Goal: Information Seeking & Learning: Learn about a topic

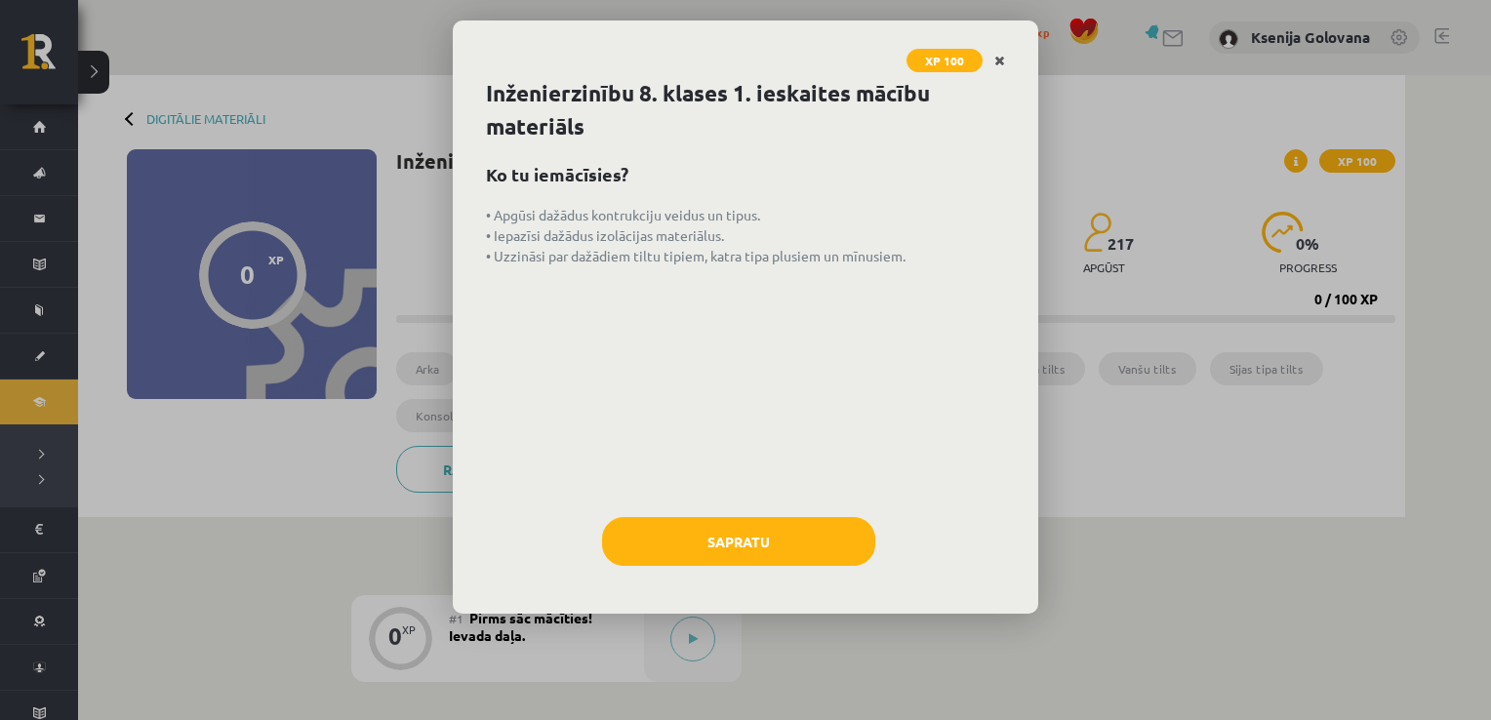
click at [998, 52] on link "Close" at bounding box center [1000, 61] width 34 height 38
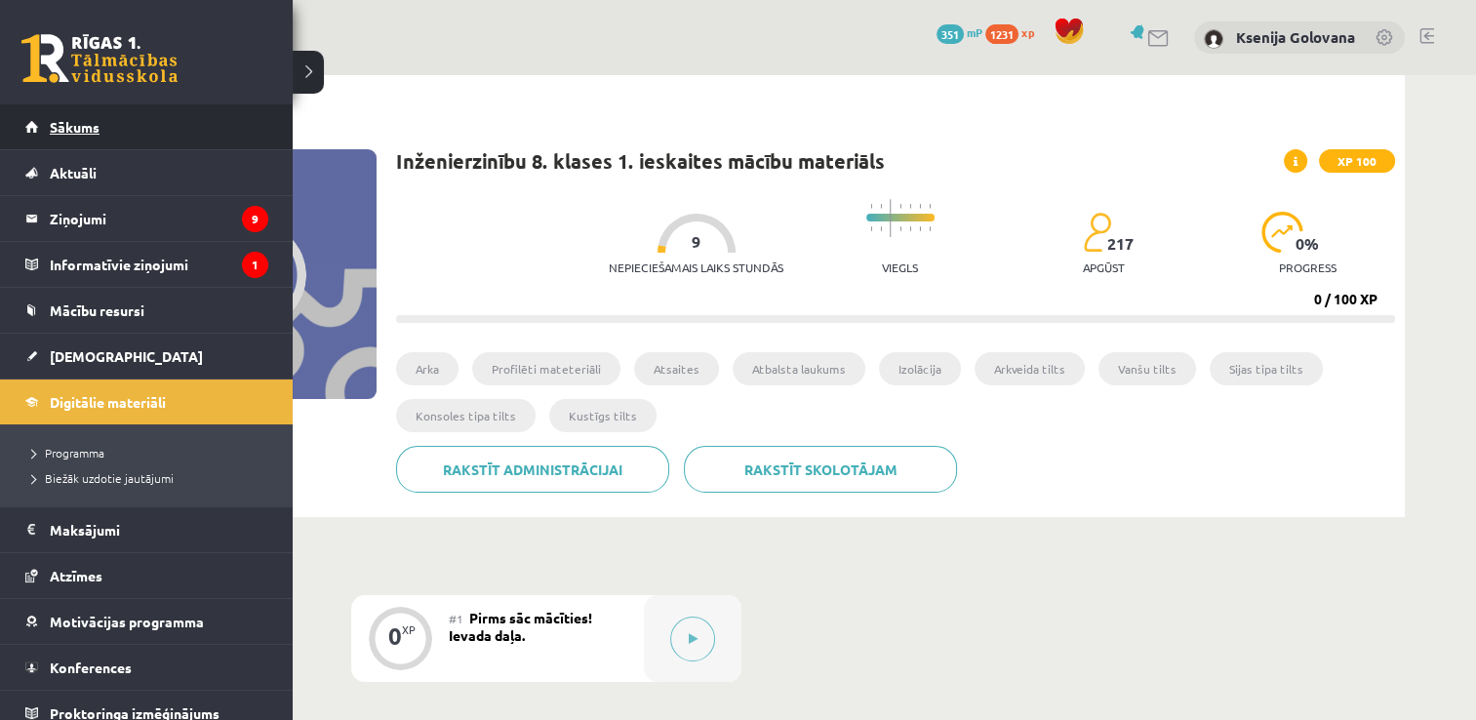
click at [73, 125] on span "Sākums" at bounding box center [75, 127] width 50 height 18
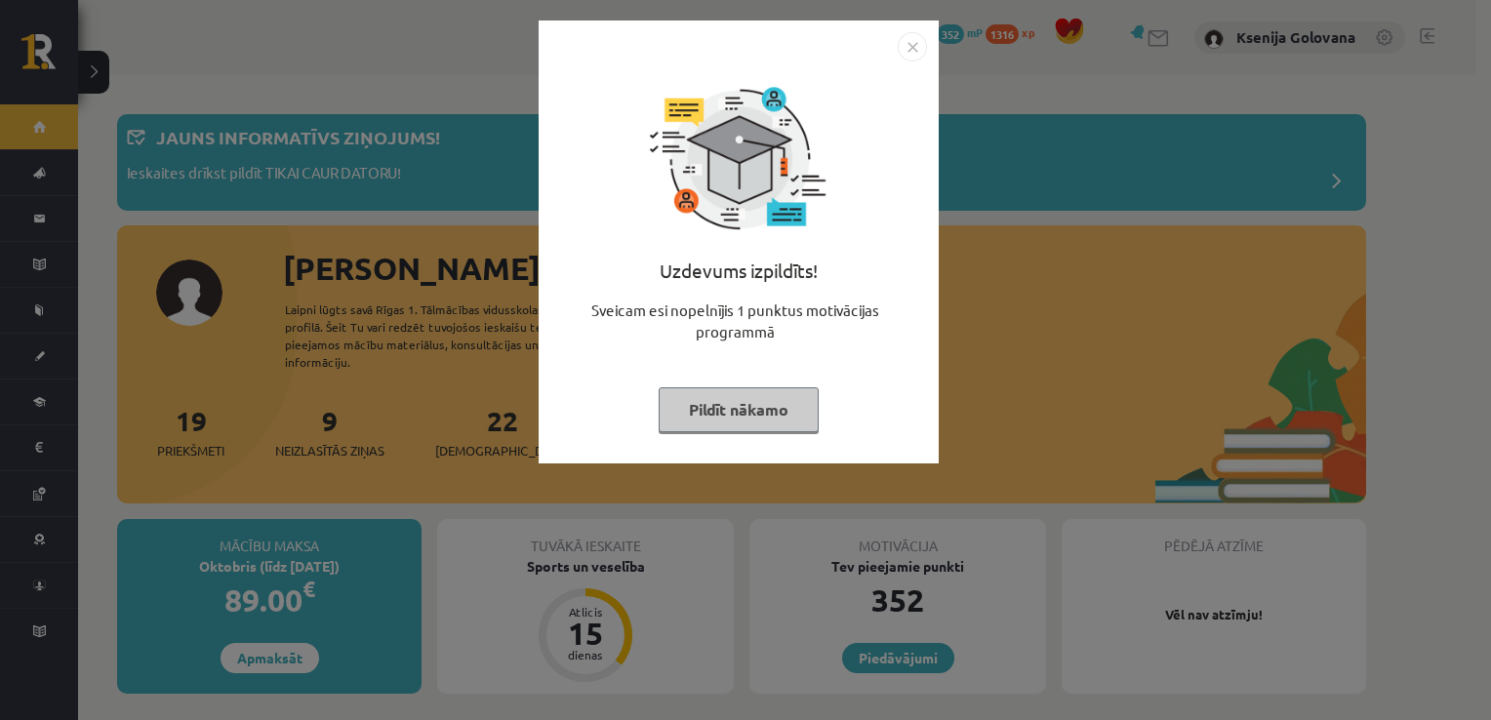
click at [910, 48] on img "Close" at bounding box center [912, 46] width 29 height 29
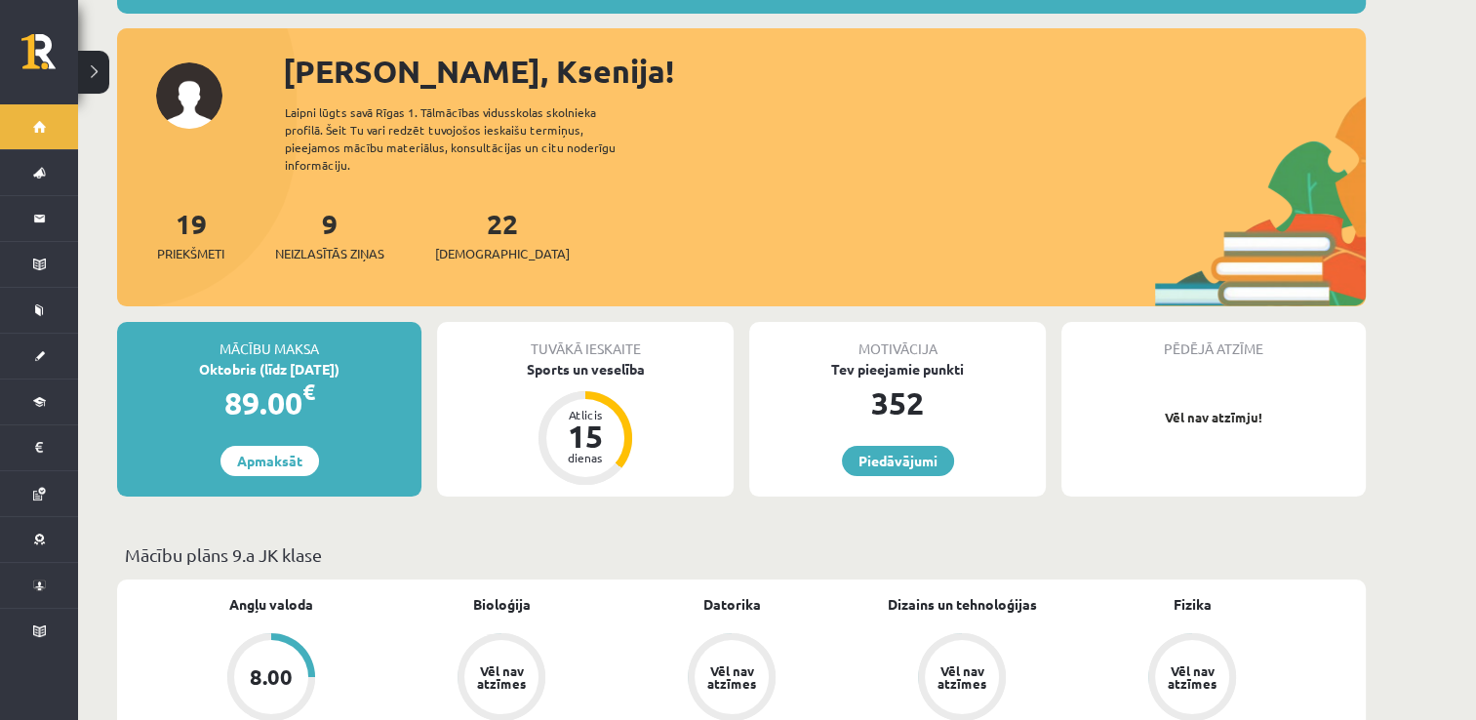
scroll to position [183, 0]
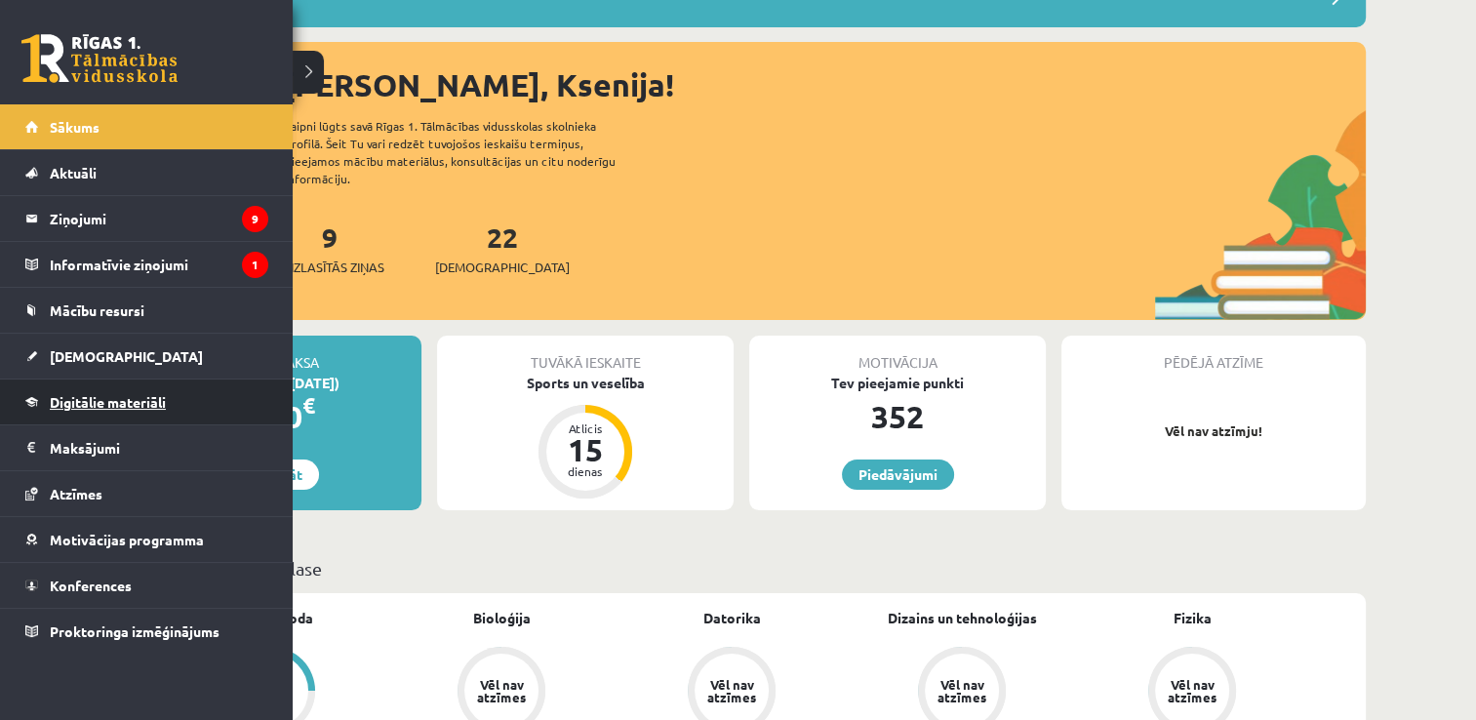
click at [68, 389] on link "Digitālie materiāli" at bounding box center [146, 402] width 243 height 45
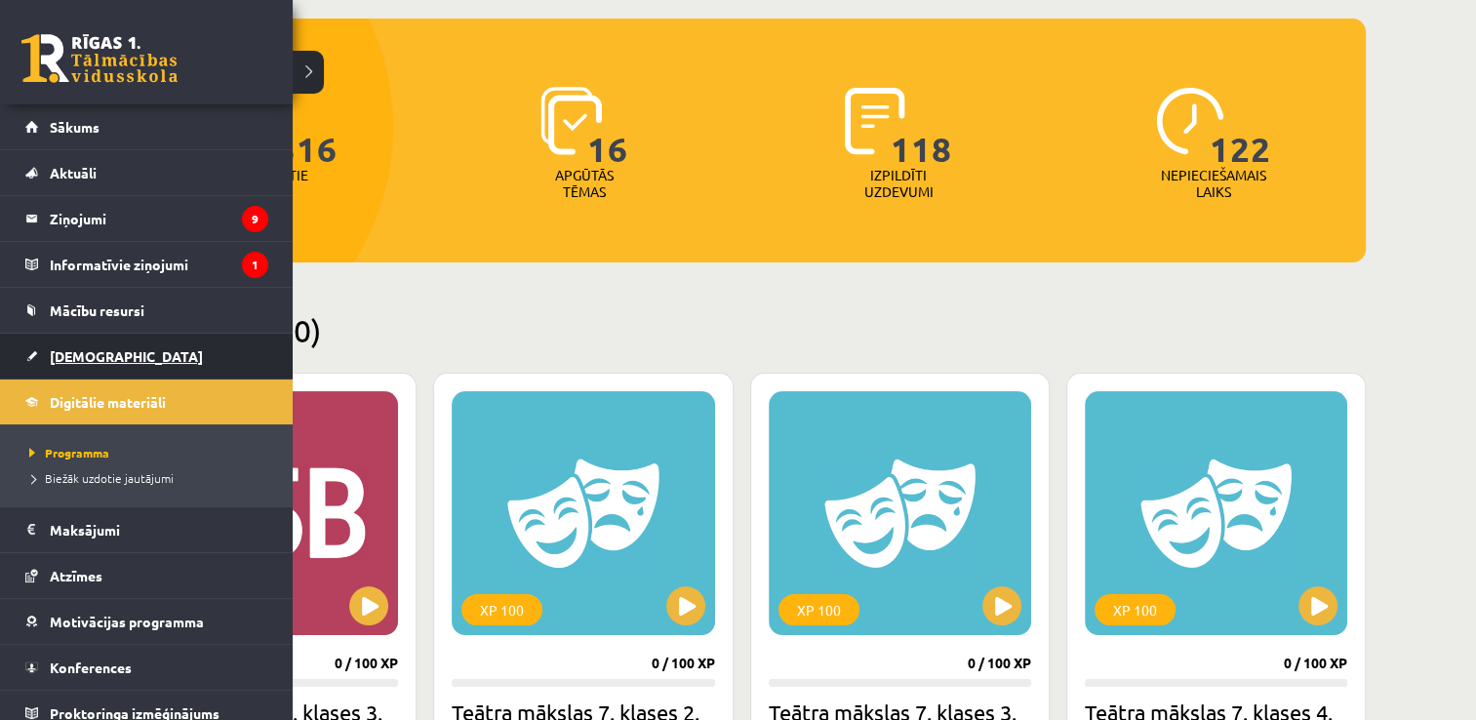
click at [66, 338] on link "[DEMOGRAPHIC_DATA]" at bounding box center [146, 356] width 243 height 45
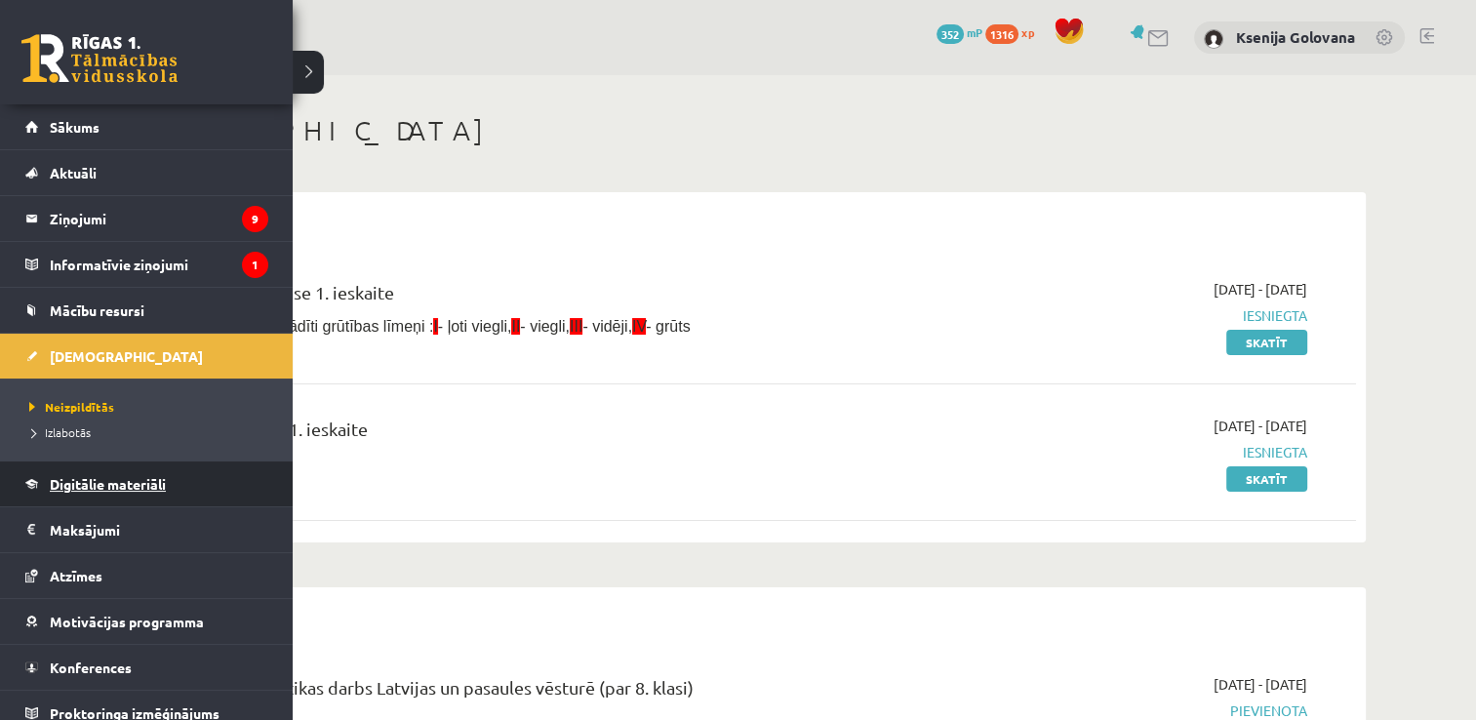
click at [48, 488] on link "Digitālie materiāli" at bounding box center [146, 484] width 243 height 45
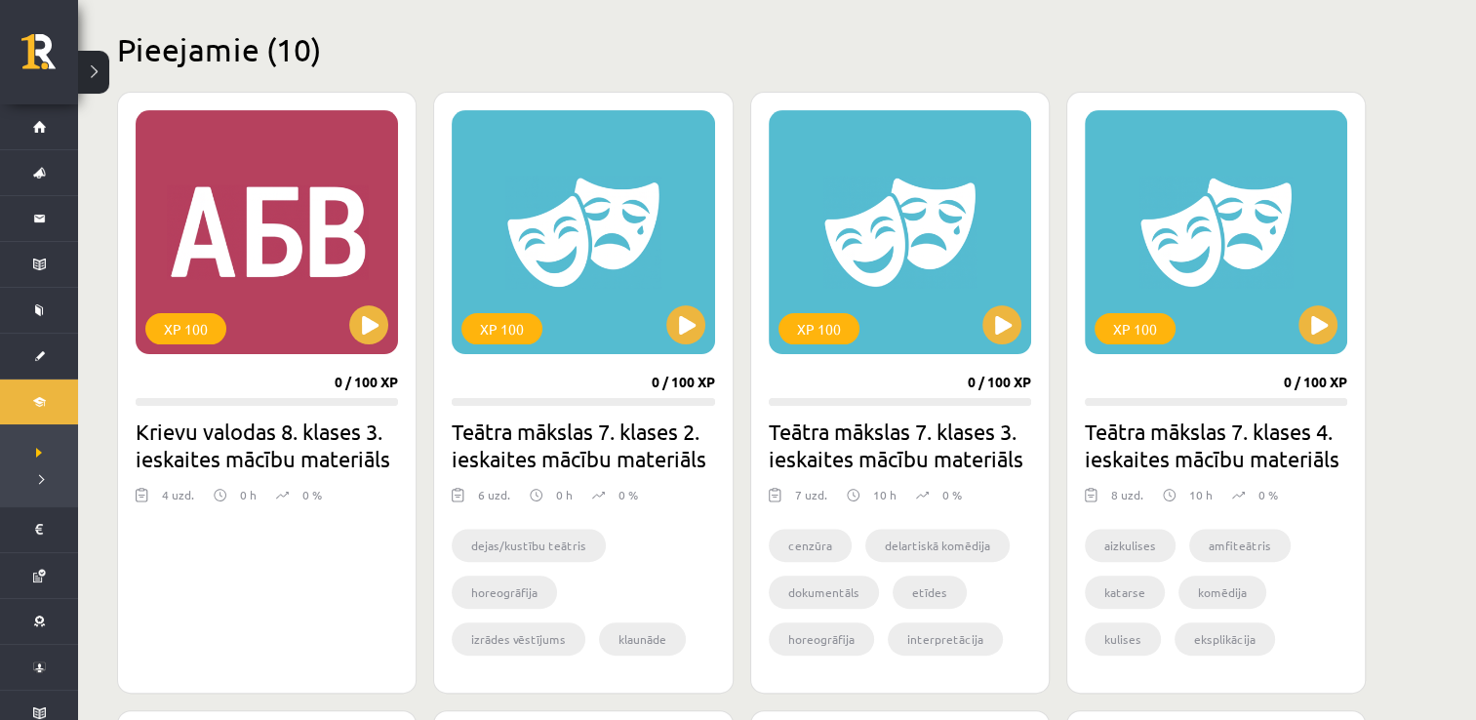
scroll to position [486, 0]
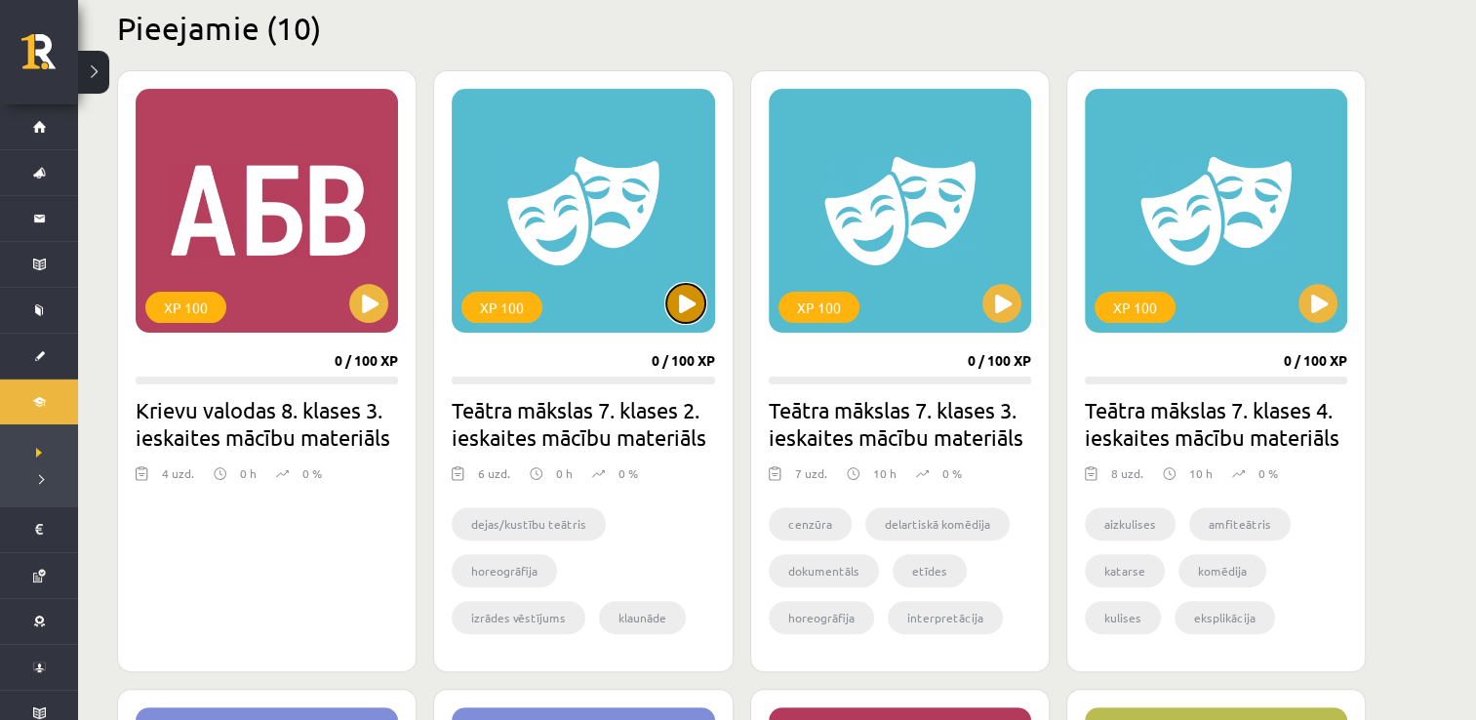
click at [702, 292] on button at bounding box center [685, 303] width 39 height 39
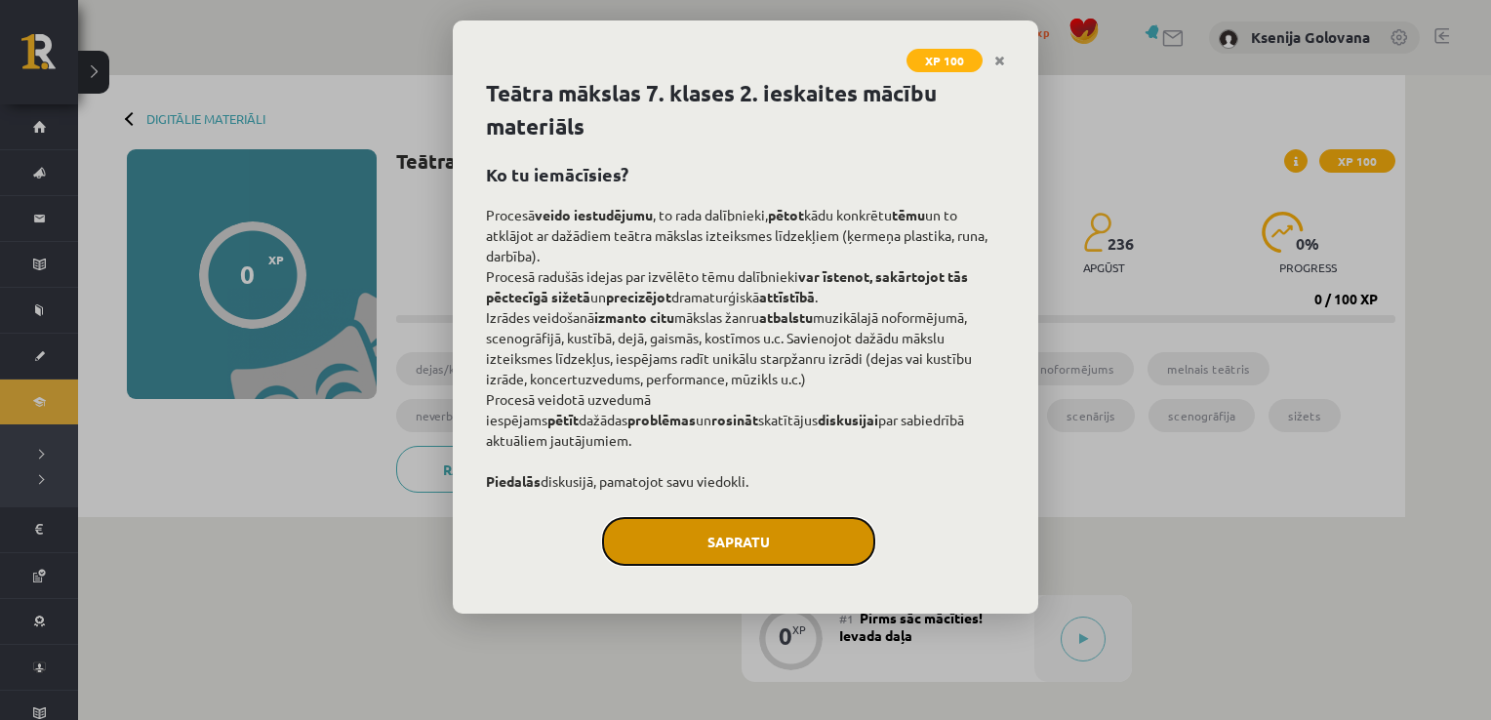
click at [802, 566] on button "Sapratu" at bounding box center [738, 541] width 273 height 49
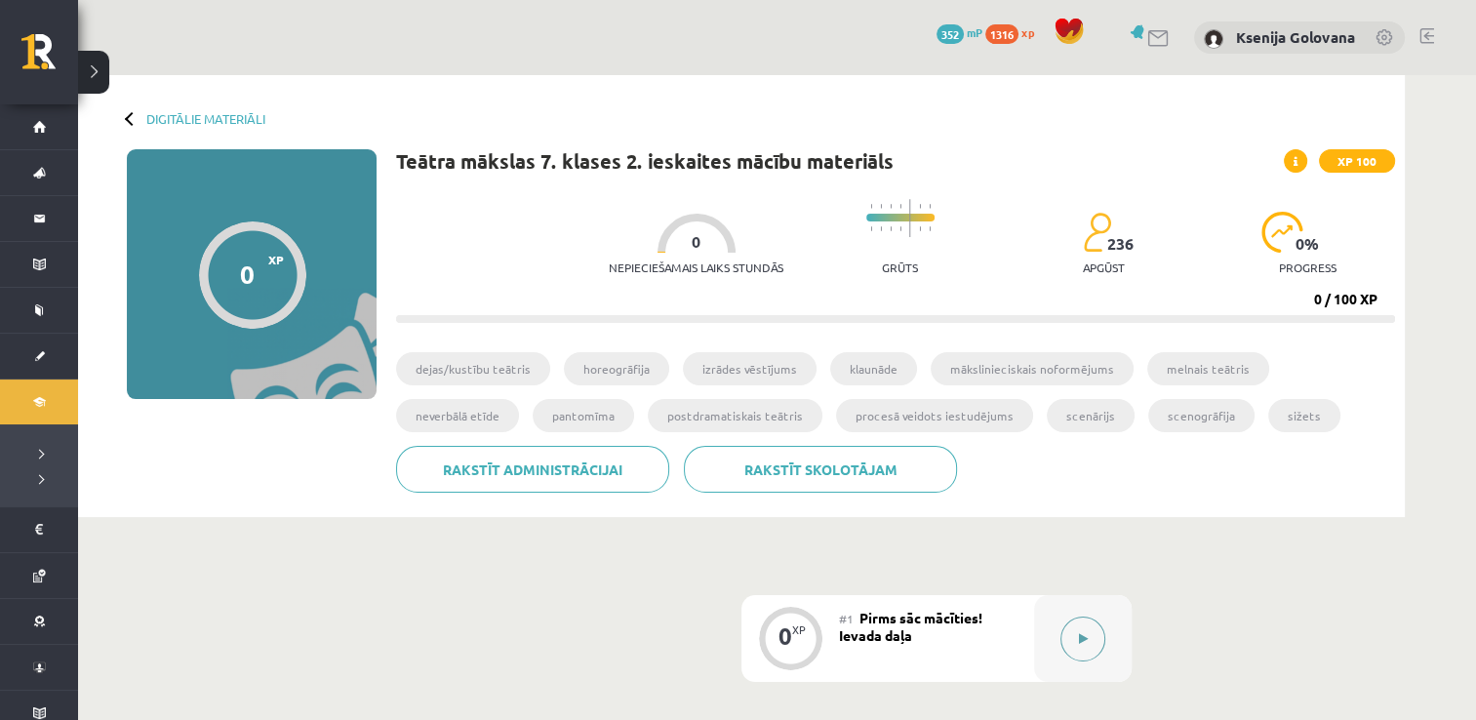
click at [1077, 630] on button at bounding box center [1083, 639] width 45 height 45
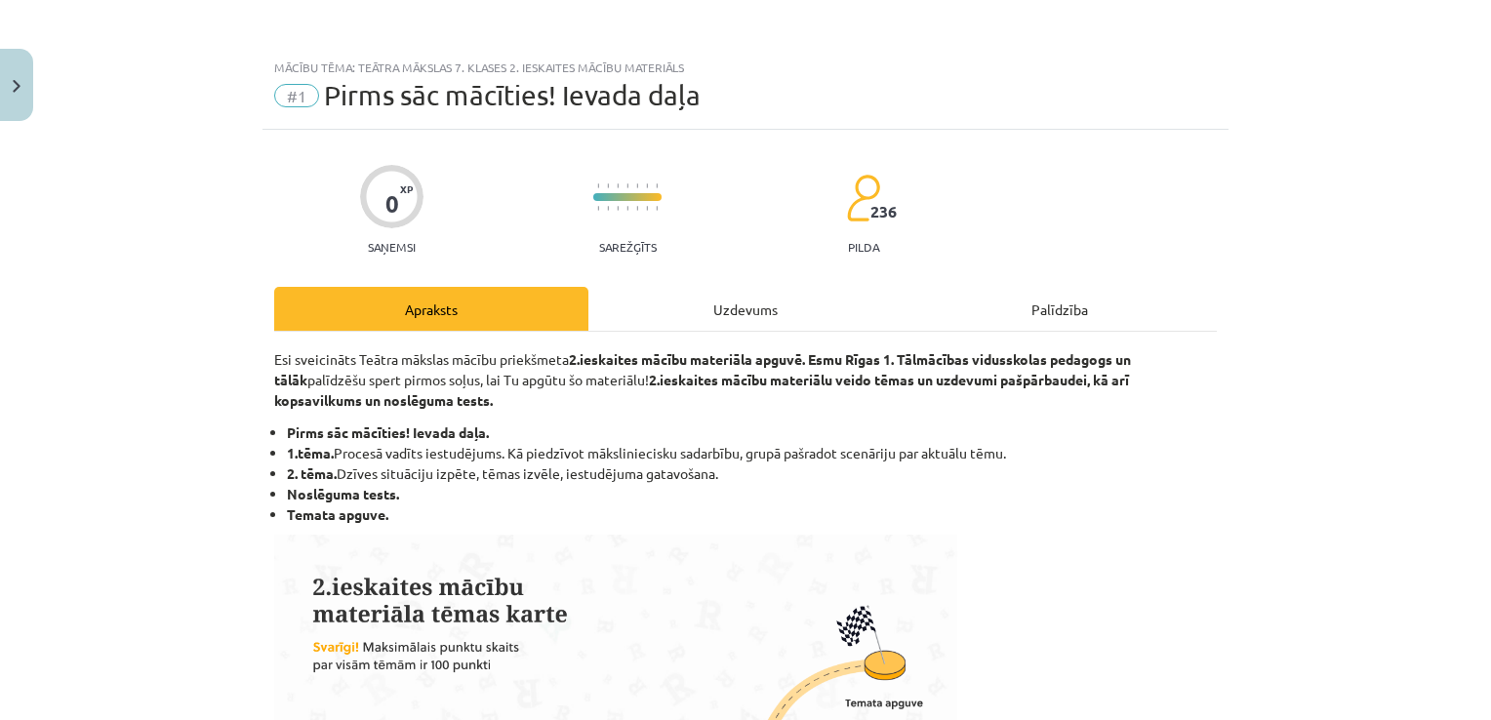
click at [750, 327] on div "Uzdevums" at bounding box center [745, 309] width 314 height 44
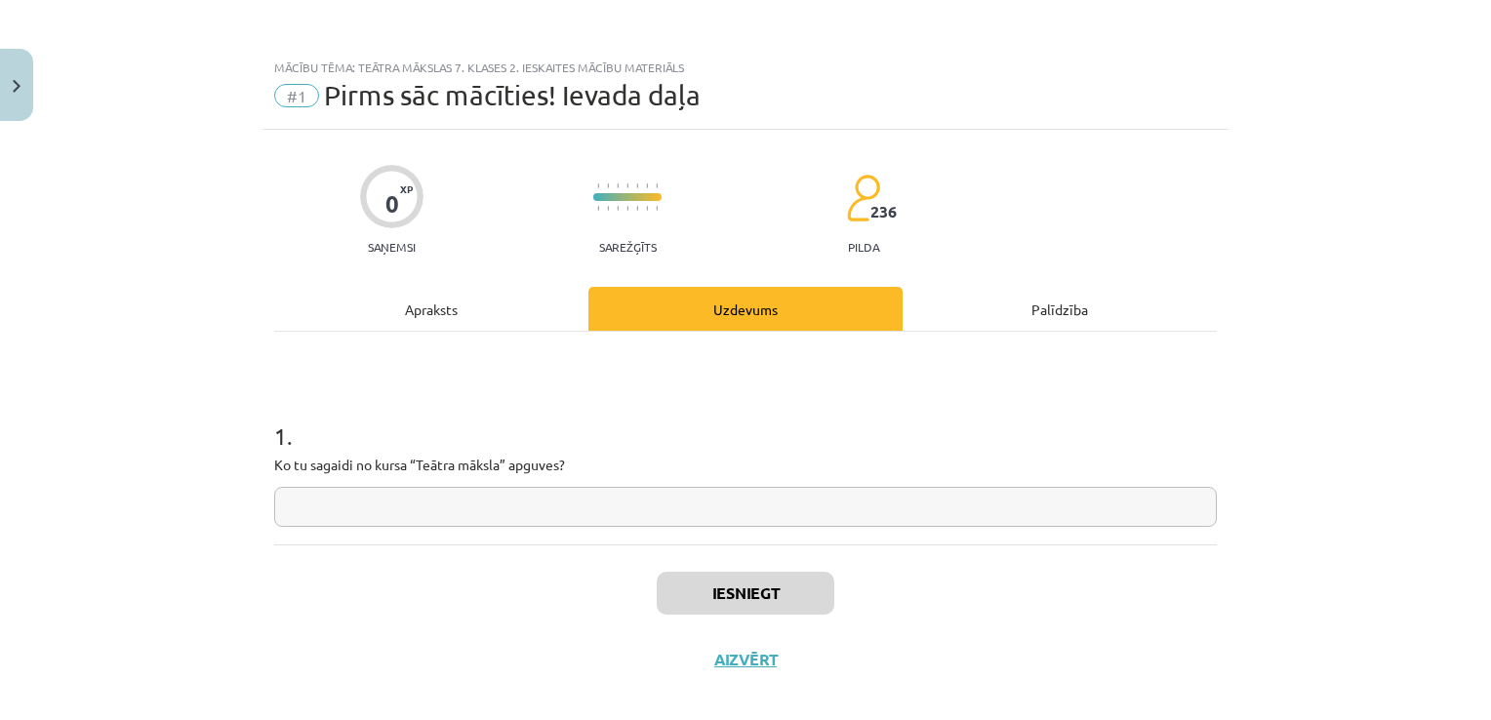
scroll to position [20, 0]
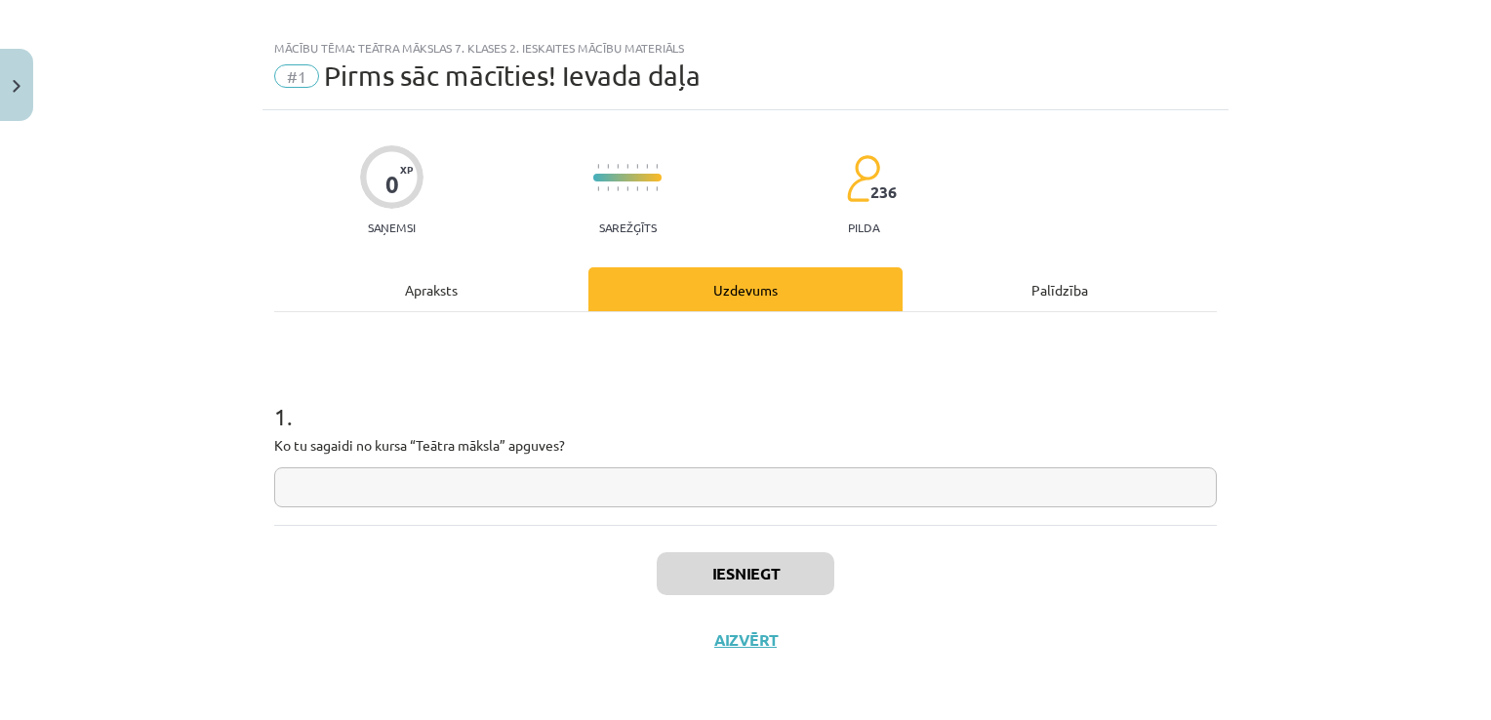
click at [866, 490] on input "text" at bounding box center [745, 487] width 943 height 40
type input "*"
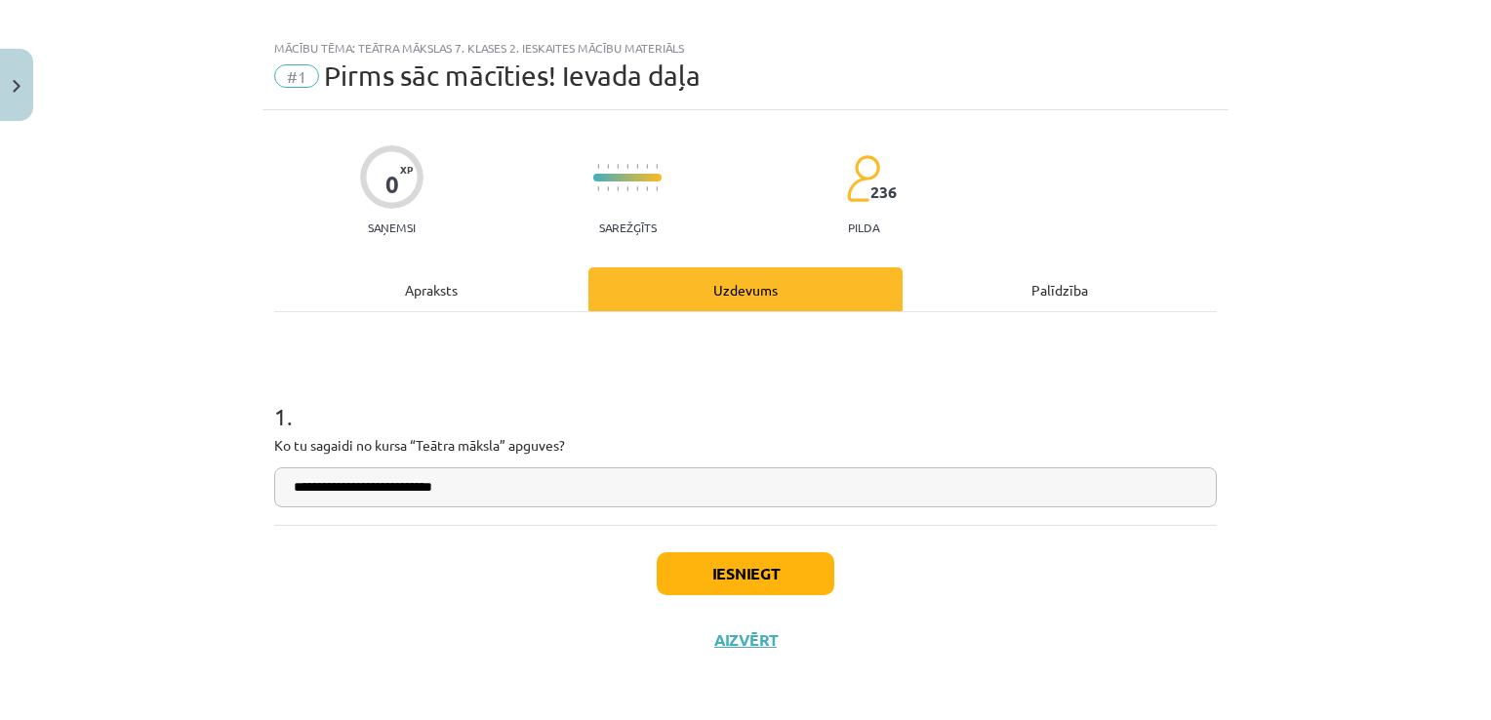
type input "**********"
click at [759, 581] on button "Iesniegt" at bounding box center [746, 573] width 178 height 43
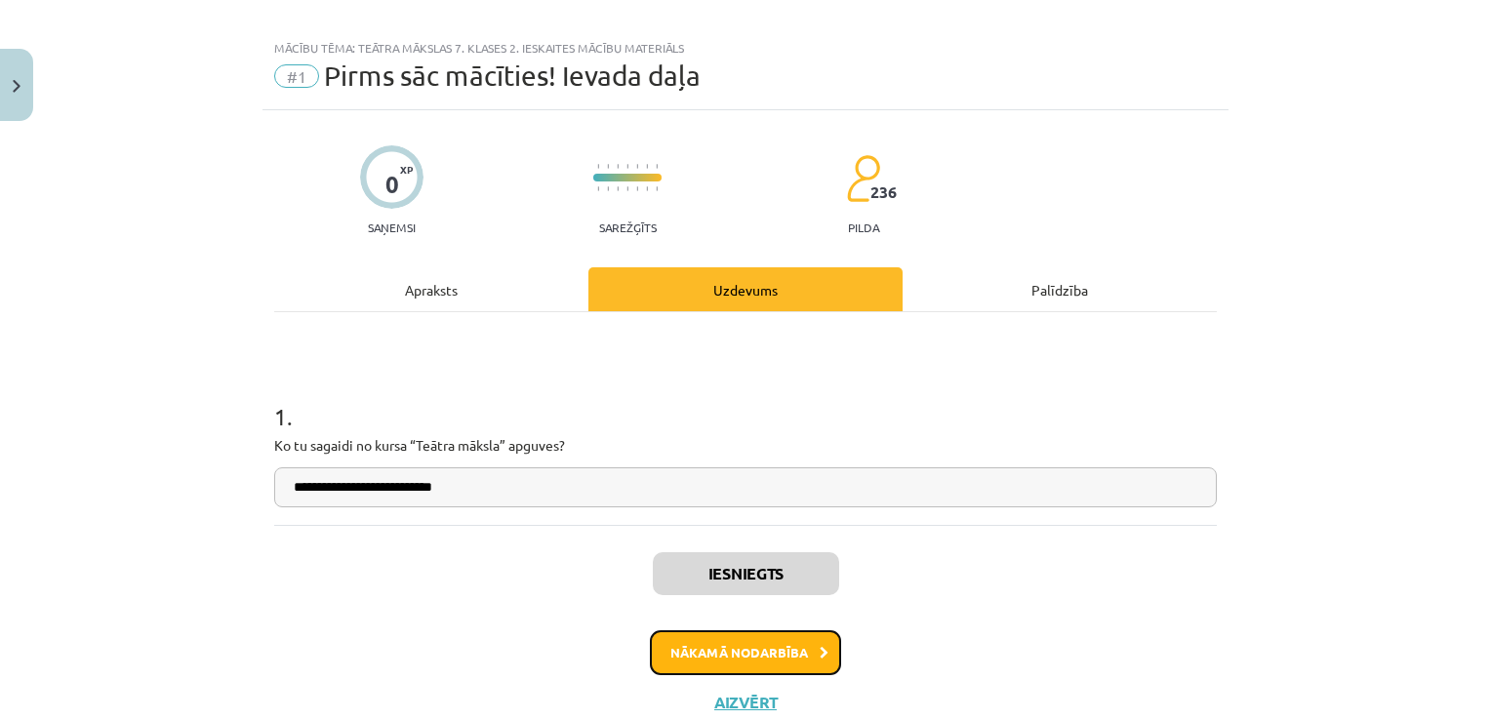
click at [786, 649] on button "Nākamā nodarbība" at bounding box center [745, 652] width 191 height 45
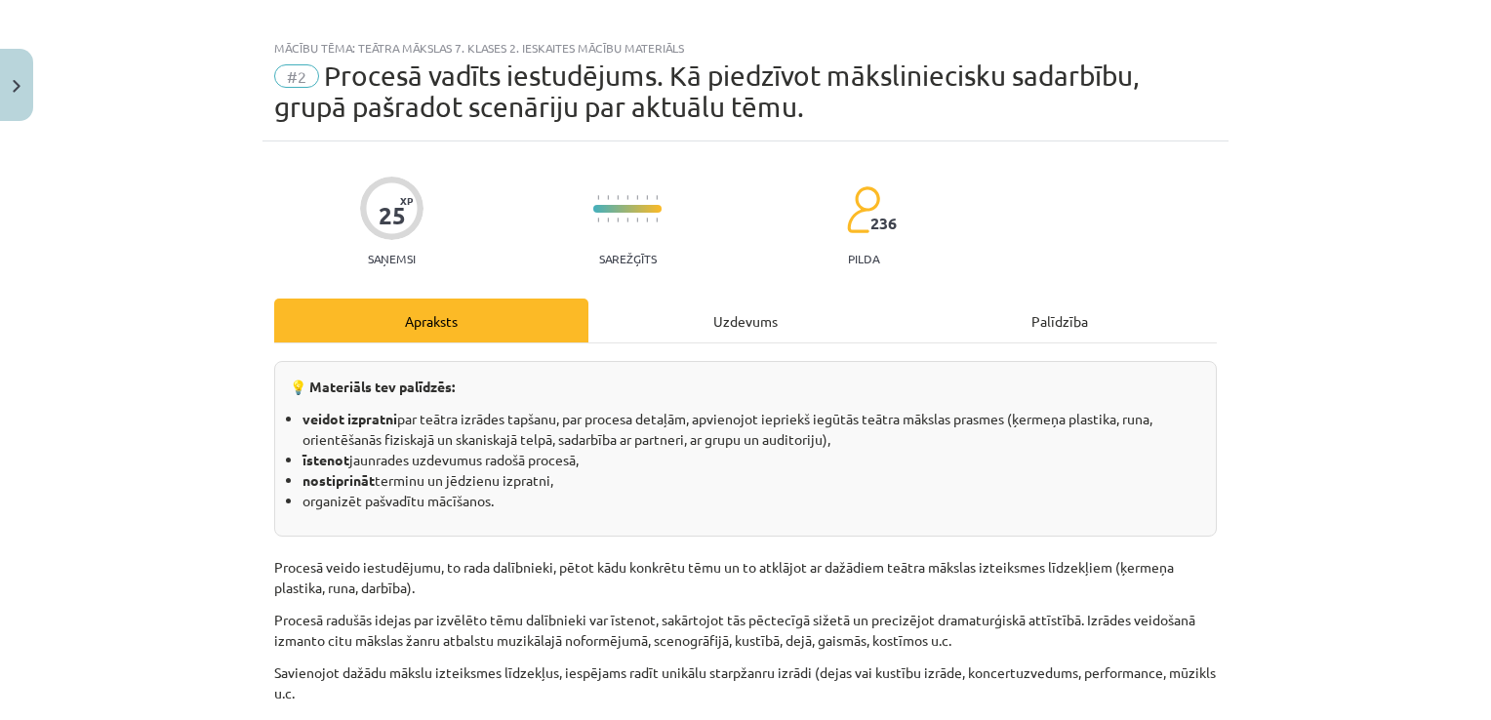
scroll to position [49, 0]
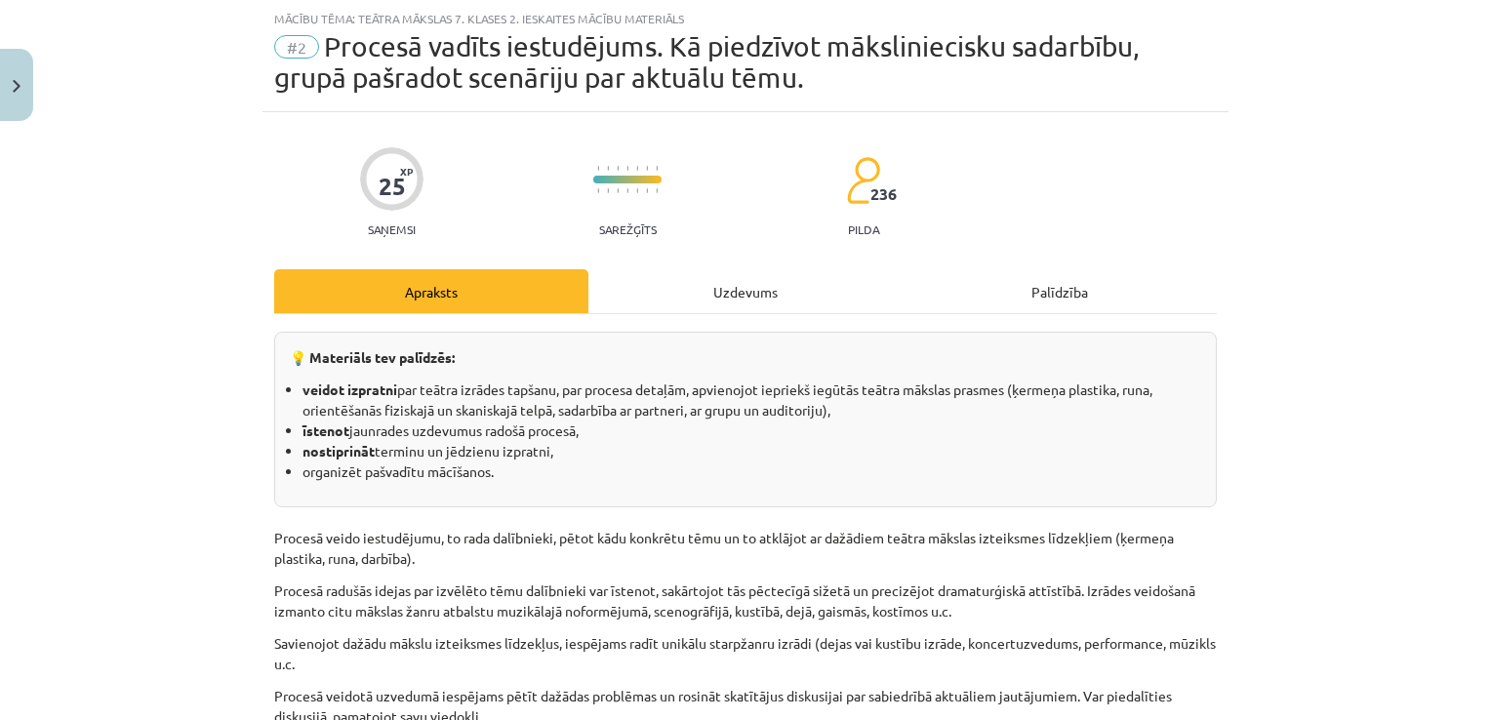
click at [792, 284] on div "Uzdevums" at bounding box center [745, 291] width 314 height 44
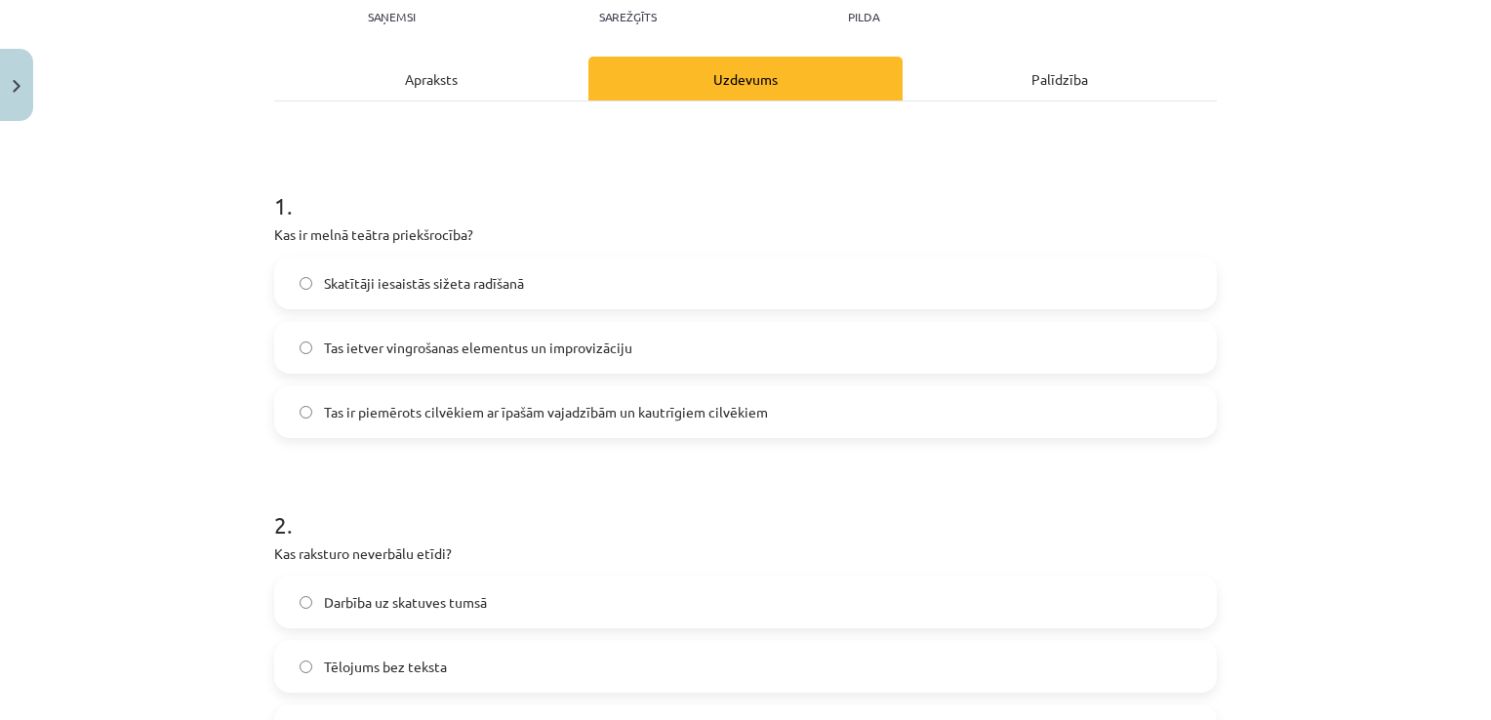
scroll to position [259, 0]
click at [437, 68] on div "Apraksts" at bounding box center [431, 82] width 314 height 44
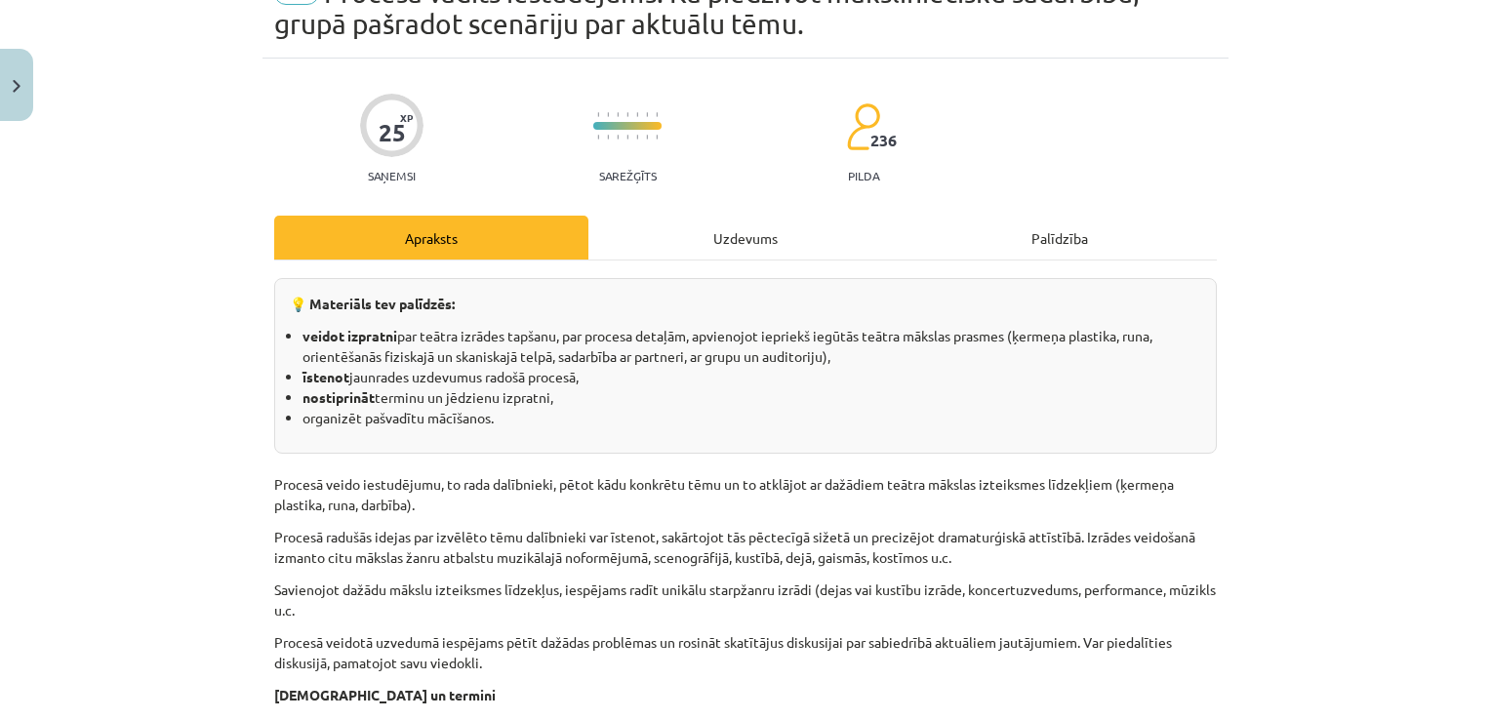
scroll to position [0, 0]
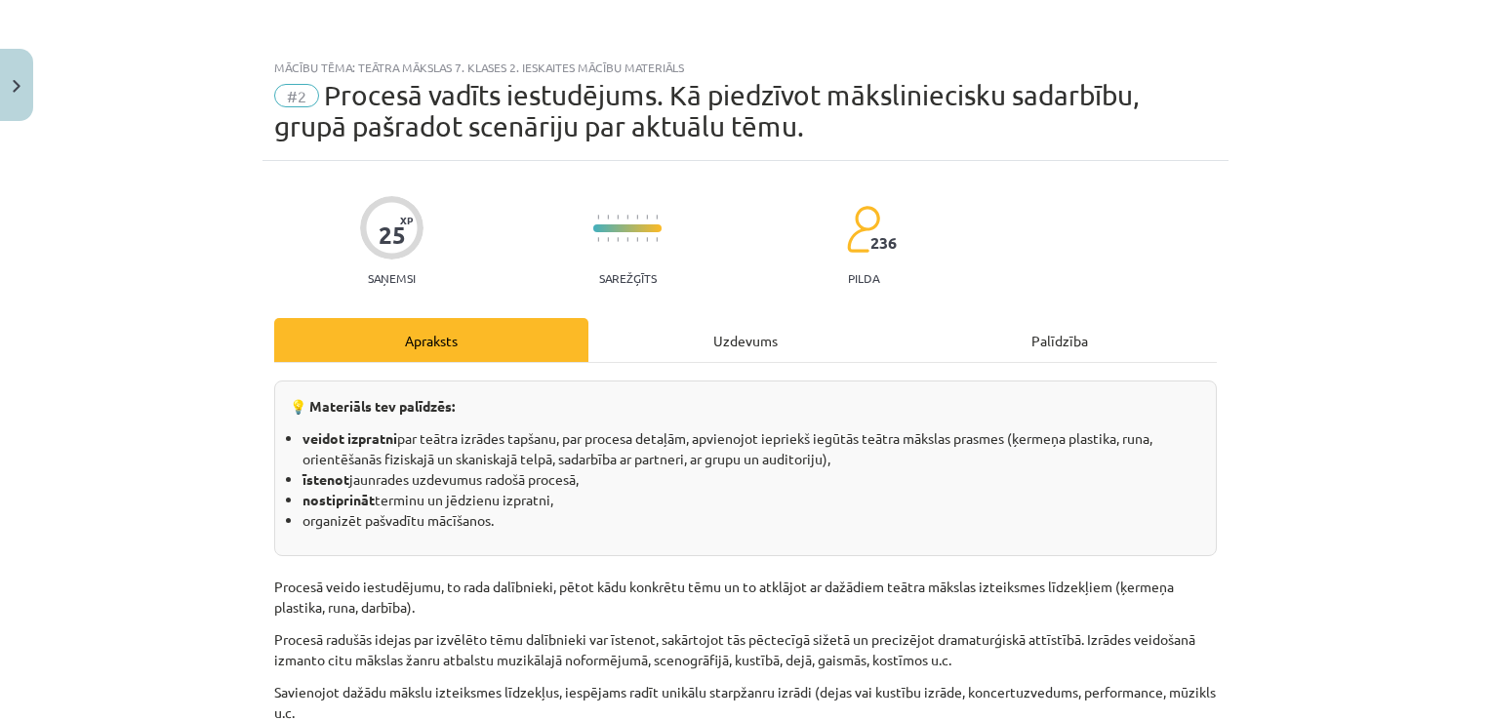
click at [855, 348] on div "Uzdevums" at bounding box center [745, 340] width 314 height 44
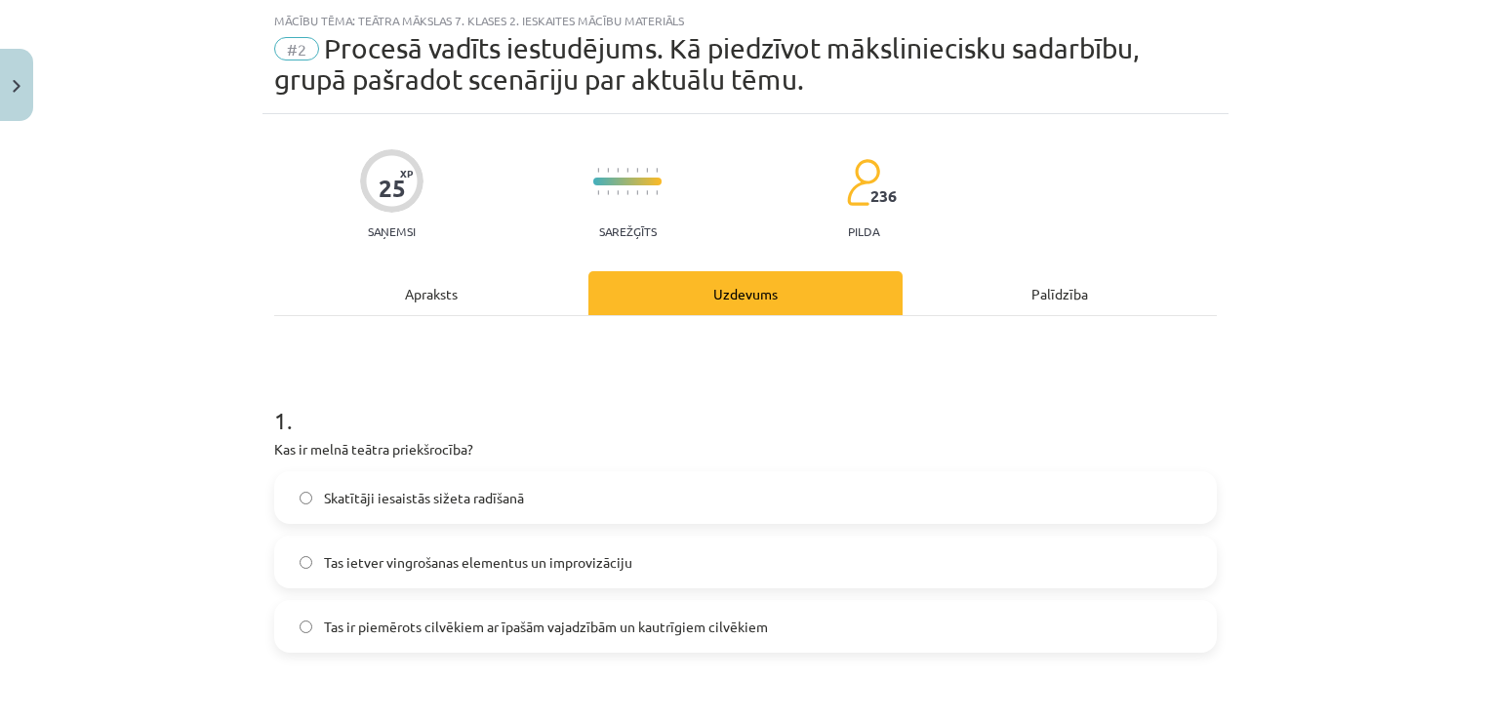
scroll to position [49, 0]
click at [498, 304] on div "Apraksts" at bounding box center [431, 291] width 314 height 44
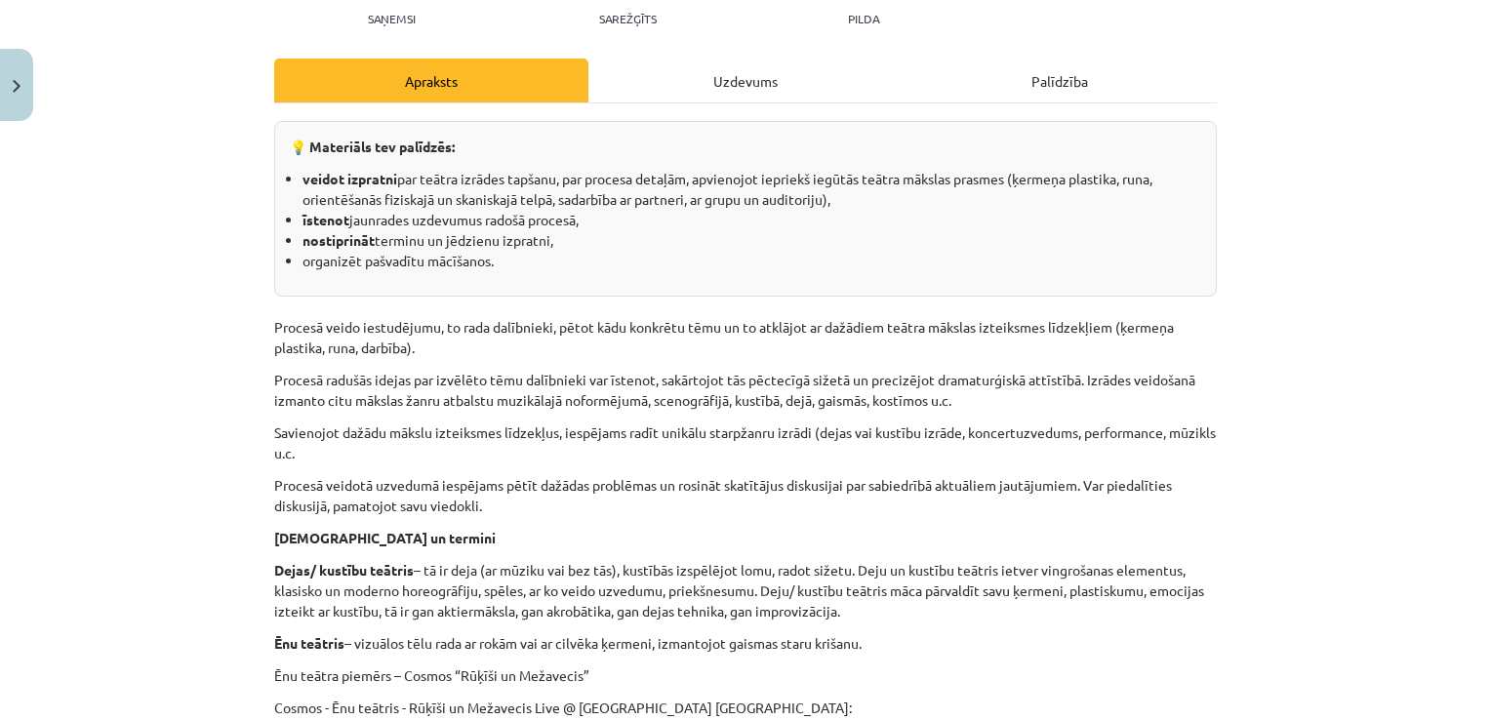
scroll to position [0, 0]
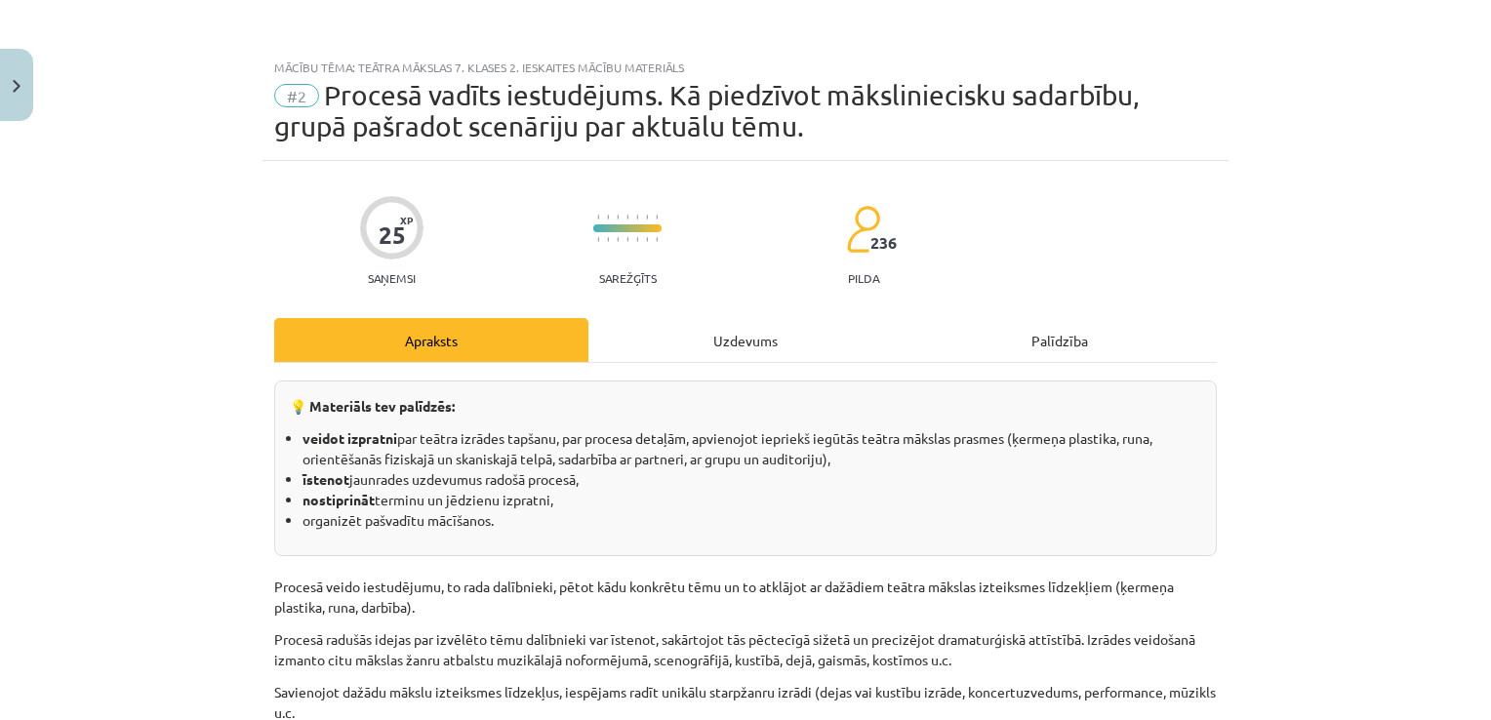
click at [796, 347] on div "Uzdevums" at bounding box center [745, 340] width 314 height 44
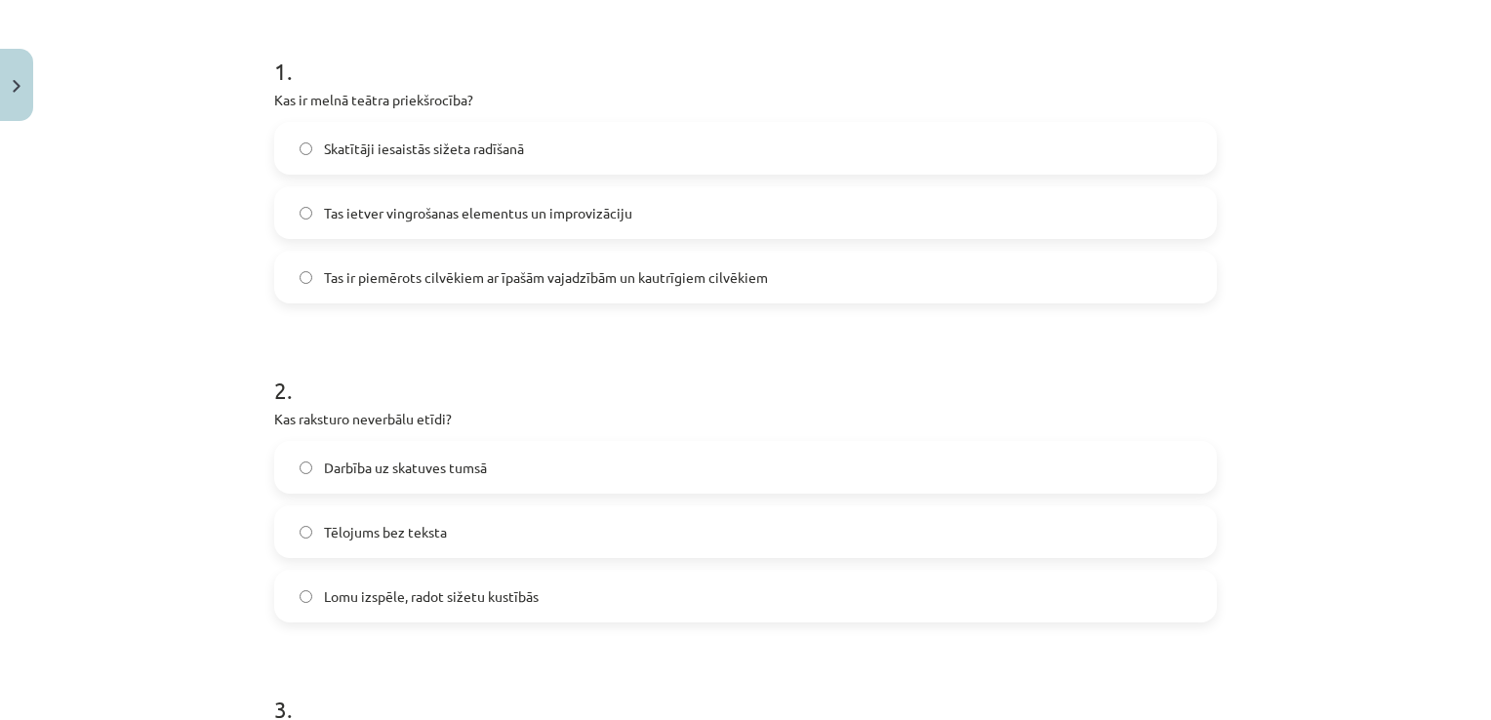
scroll to position [391, 0]
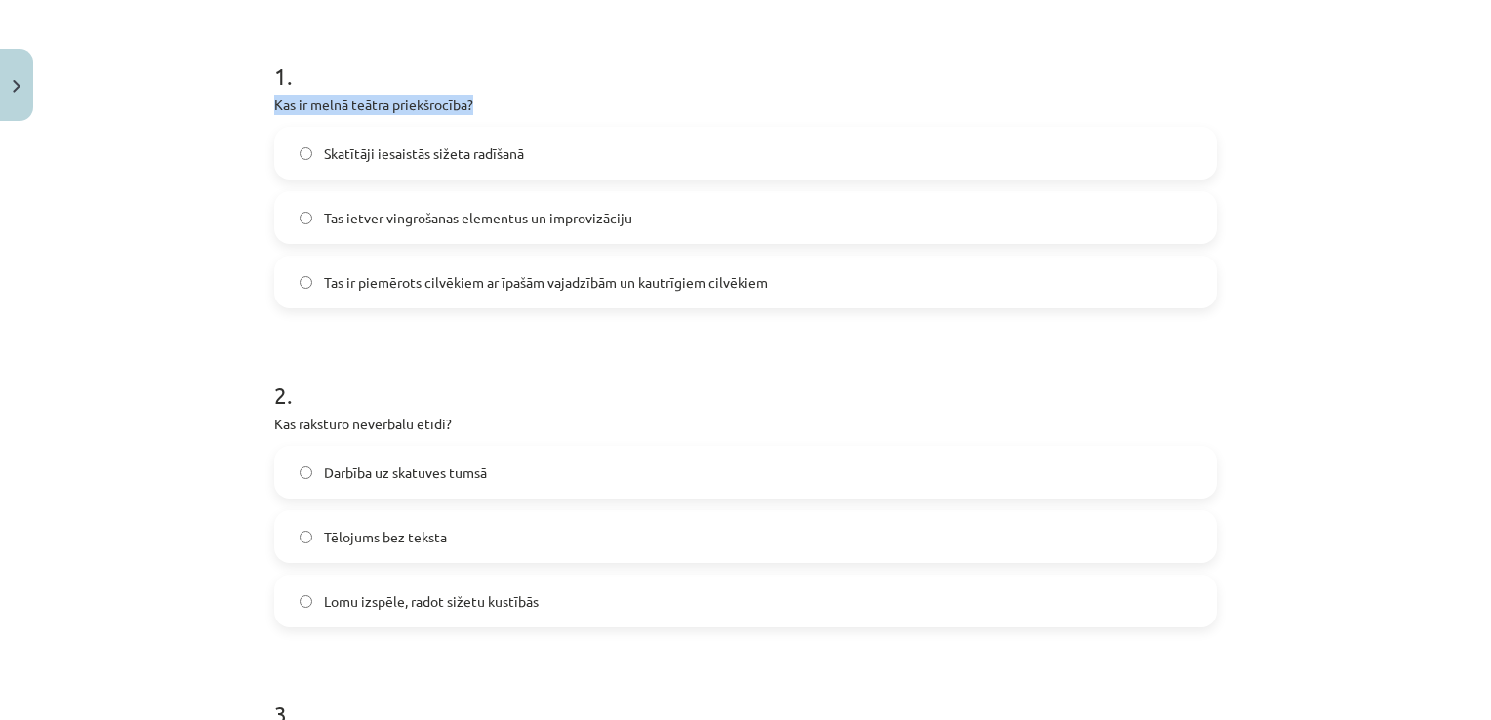
drag, startPoint x: 265, startPoint y: 101, endPoint x: 505, endPoint y: 102, distance: 240.0
click at [505, 102] on p "Kas ir melnā teātra priekšrocība?" at bounding box center [745, 105] width 943 height 20
copy p "Kas ir melnā teātra priekšrocība?"
click at [653, 46] on h1 "1 ." at bounding box center [745, 58] width 943 height 60
click at [500, 145] on span "Skatītāji iesaistās sižeta radīšanā" at bounding box center [424, 153] width 200 height 20
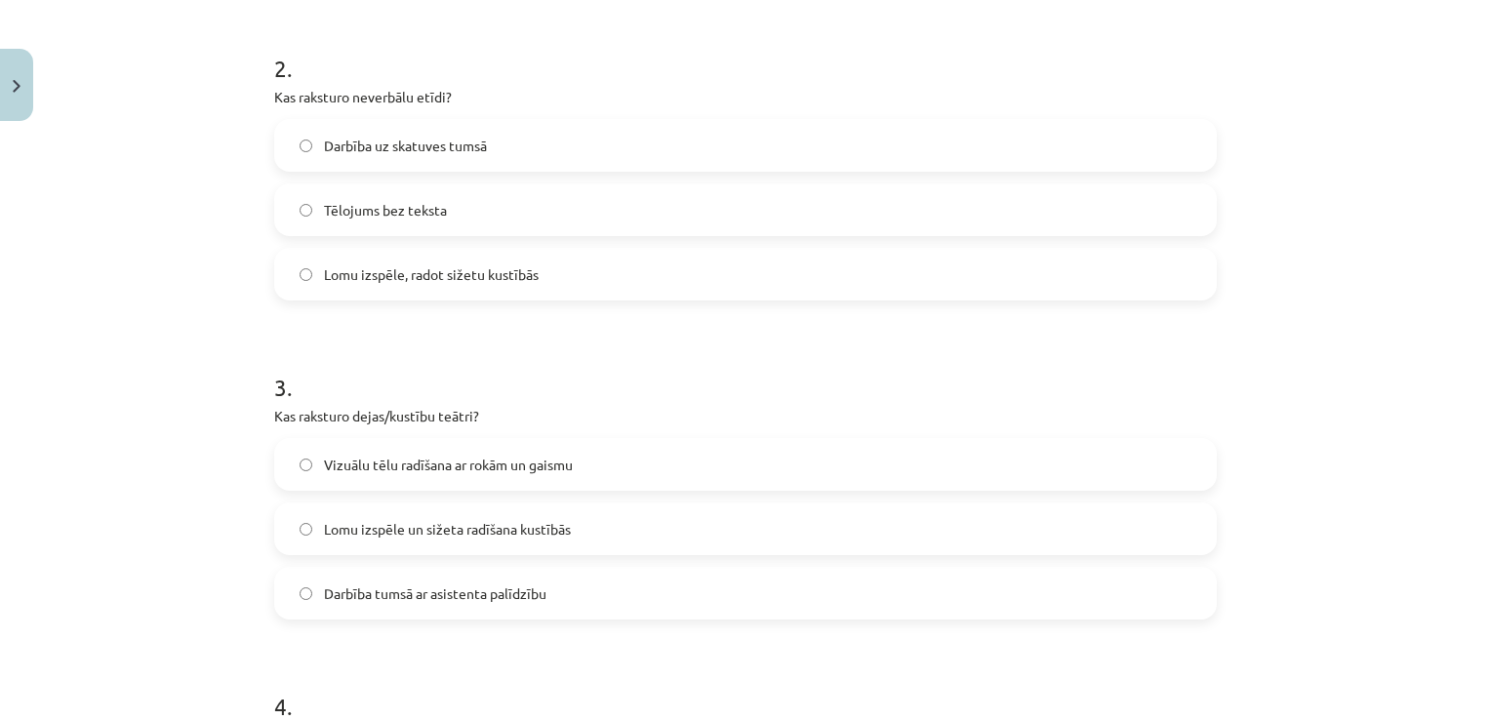
scroll to position [715, 0]
click at [751, 136] on label "Darbība uz skatuves tumsā" at bounding box center [745, 148] width 939 height 49
drag, startPoint x: 1475, startPoint y: 359, endPoint x: 1479, endPoint y: 392, distance: 33.4
click at [1479, 392] on div "Mācību tēma: Teātra mākslas 7. klases 2. ieskaites mācību materiāls #2 Procesā …" at bounding box center [745, 360] width 1491 height 720
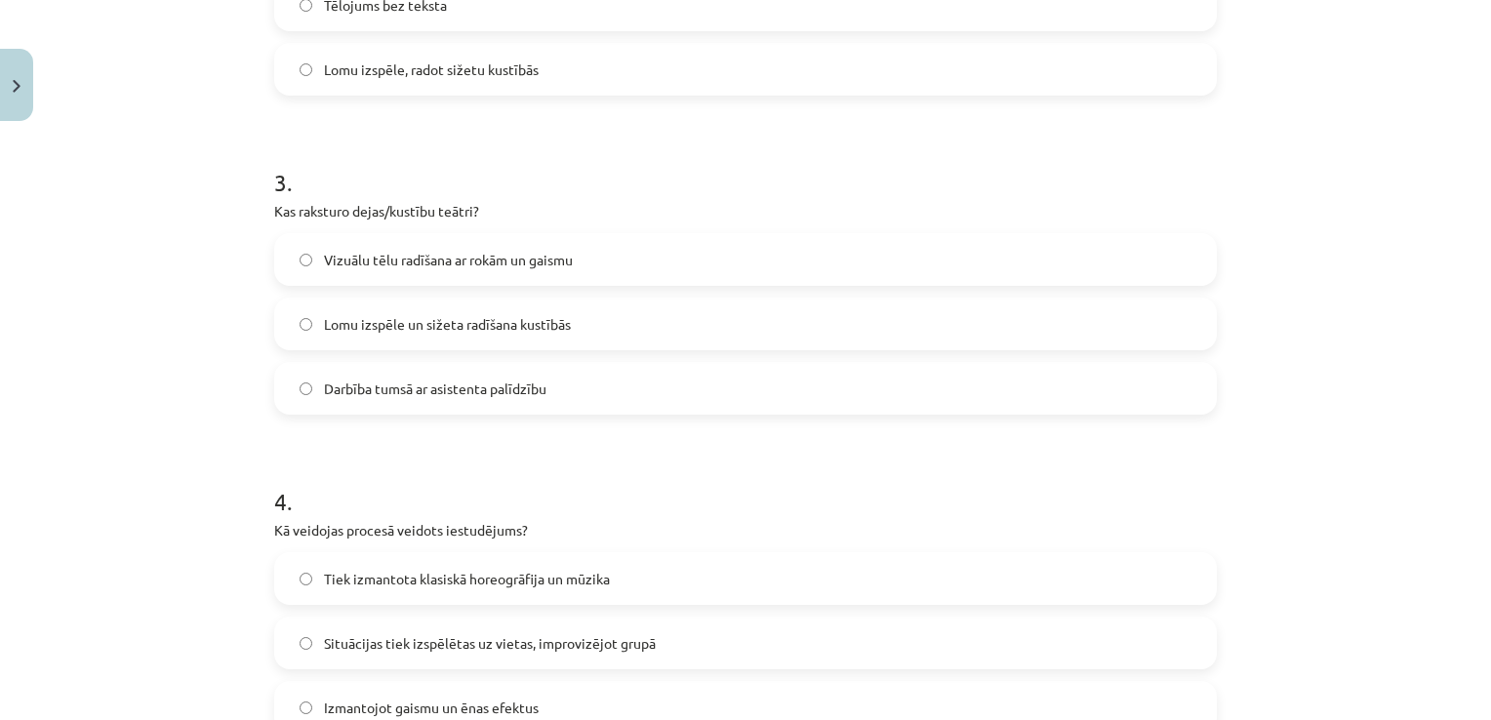
scroll to position [967, 0]
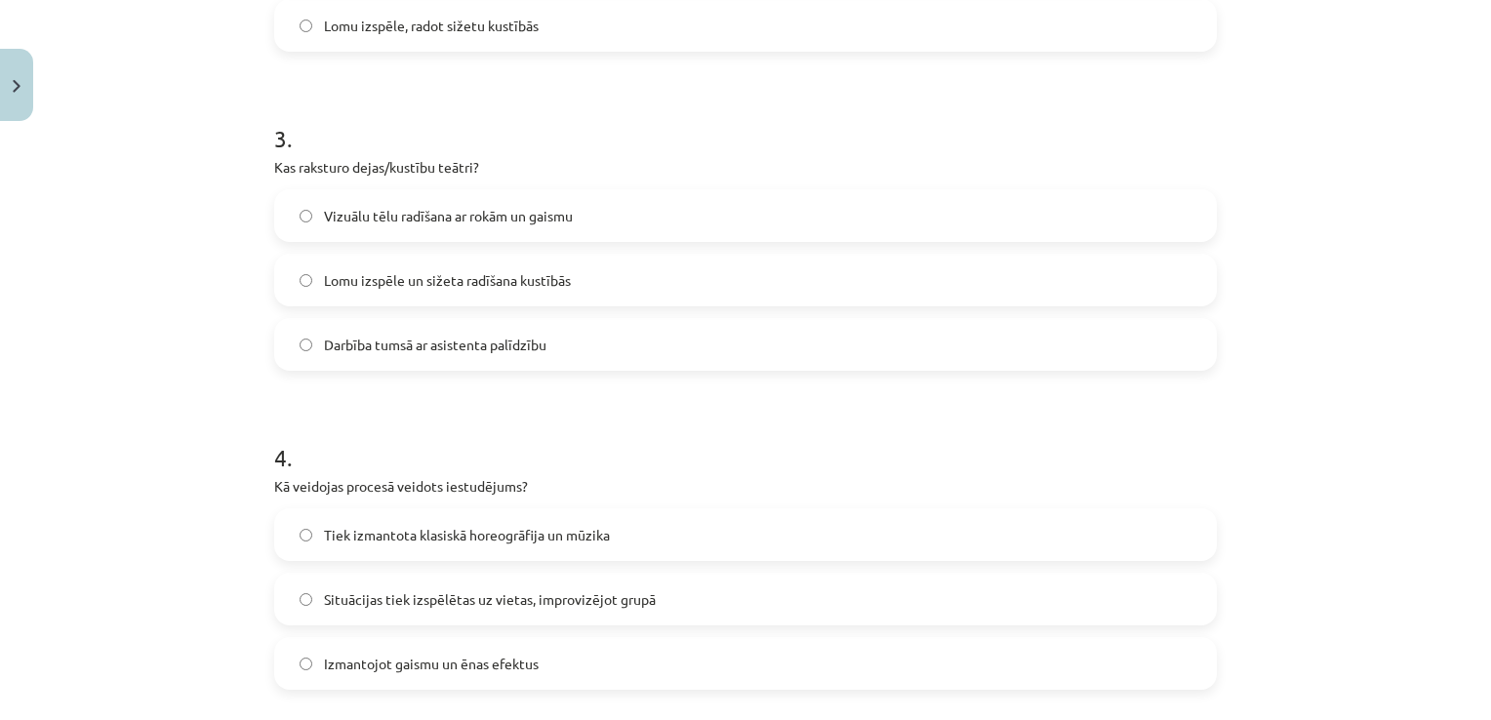
click at [975, 271] on label "Lomu izspēle un sižeta radīšana kustībās" at bounding box center [745, 280] width 939 height 49
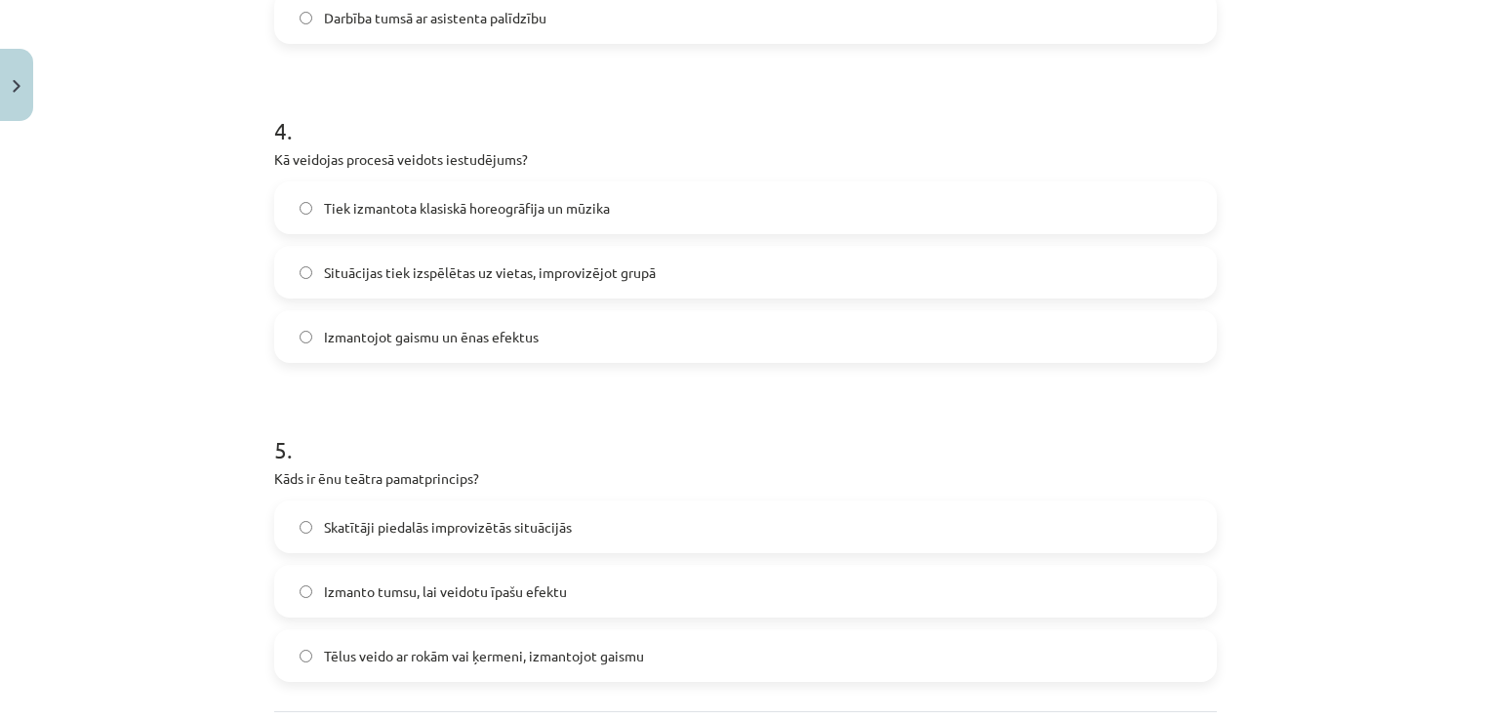
scroll to position [1291, 0]
click at [1093, 270] on label "Situācijas tiek izspēlētas uz vietas, improvizējot grupā" at bounding box center [745, 275] width 939 height 49
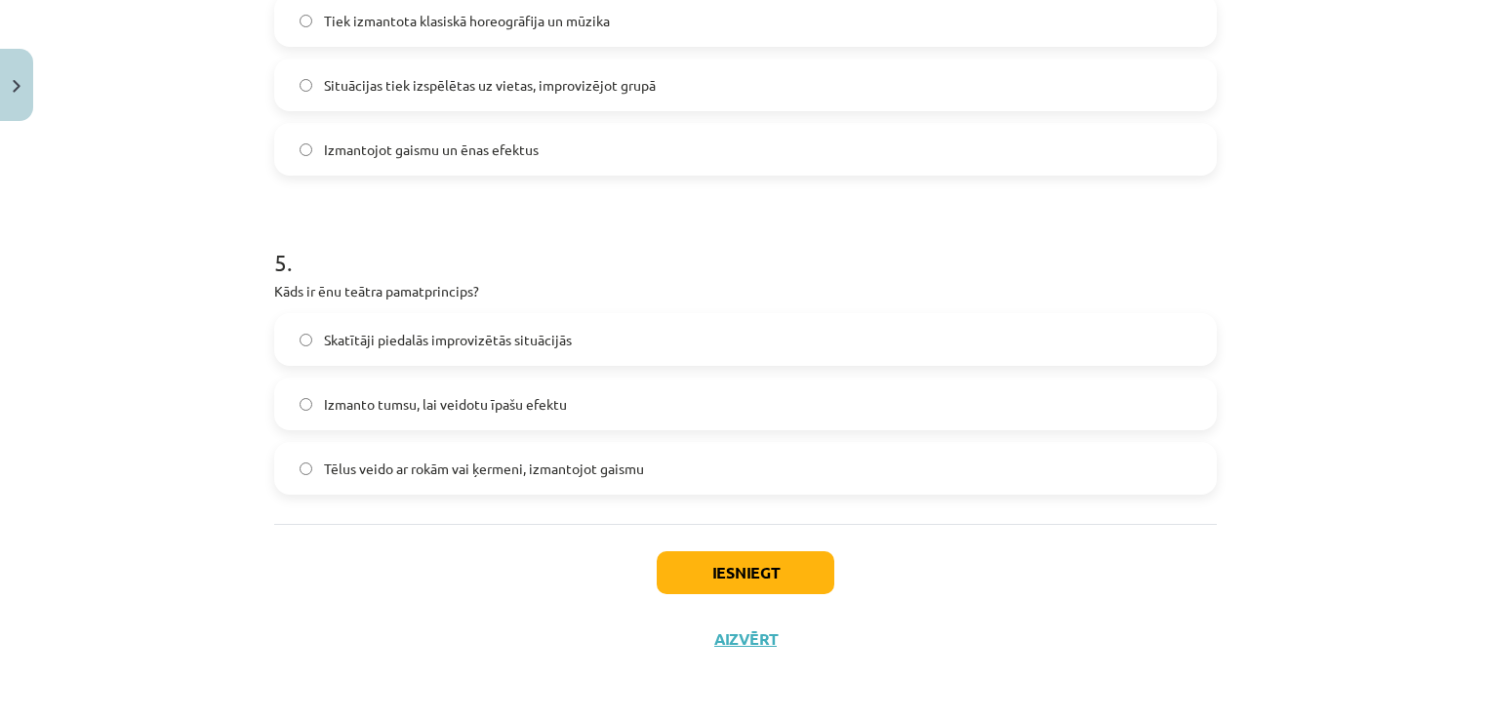
click at [995, 480] on label "Tēlus veido ar rokām vai ķermeni, izmantojot gaismu" at bounding box center [745, 468] width 939 height 49
click at [735, 585] on button "Iesniegt" at bounding box center [746, 572] width 178 height 43
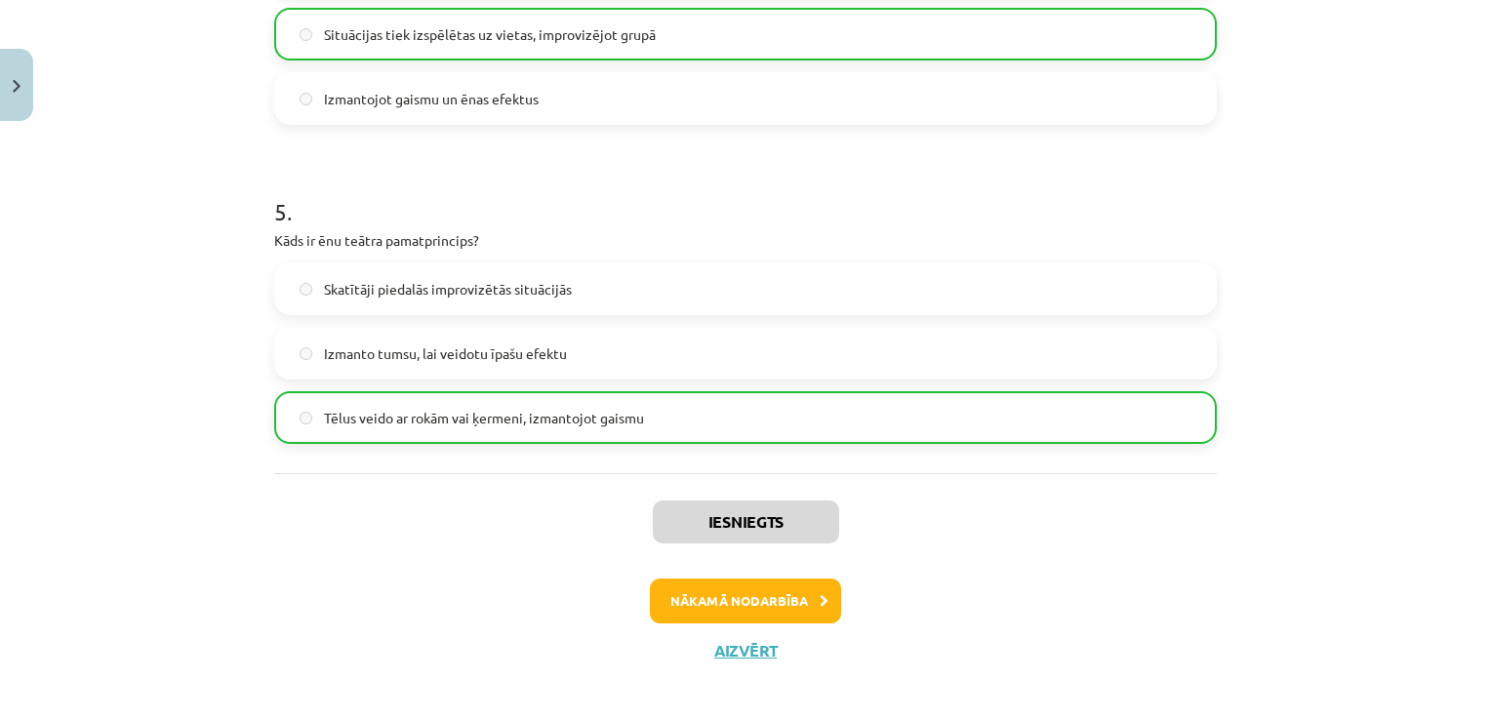
scroll to position [1542, 0]
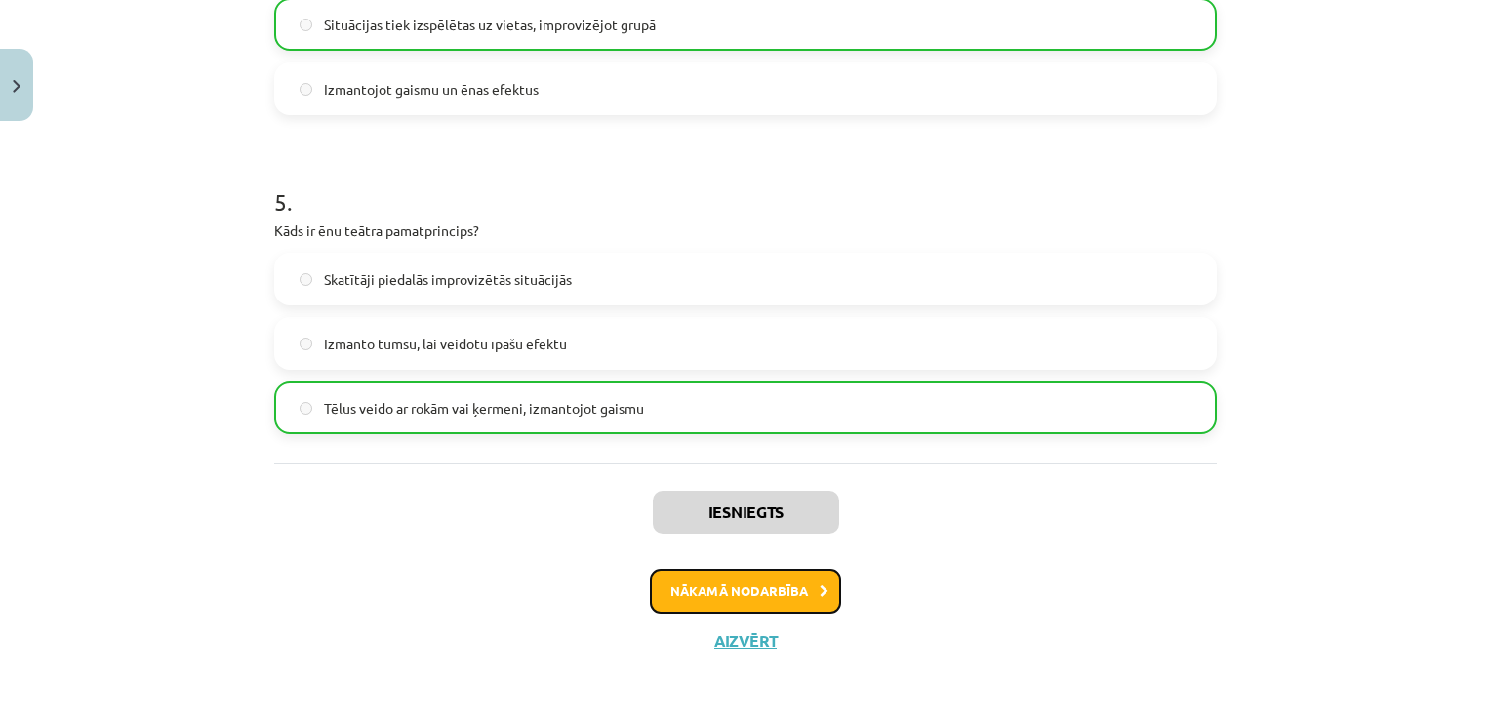
click at [735, 585] on button "Nākamā nodarbība" at bounding box center [745, 591] width 191 height 45
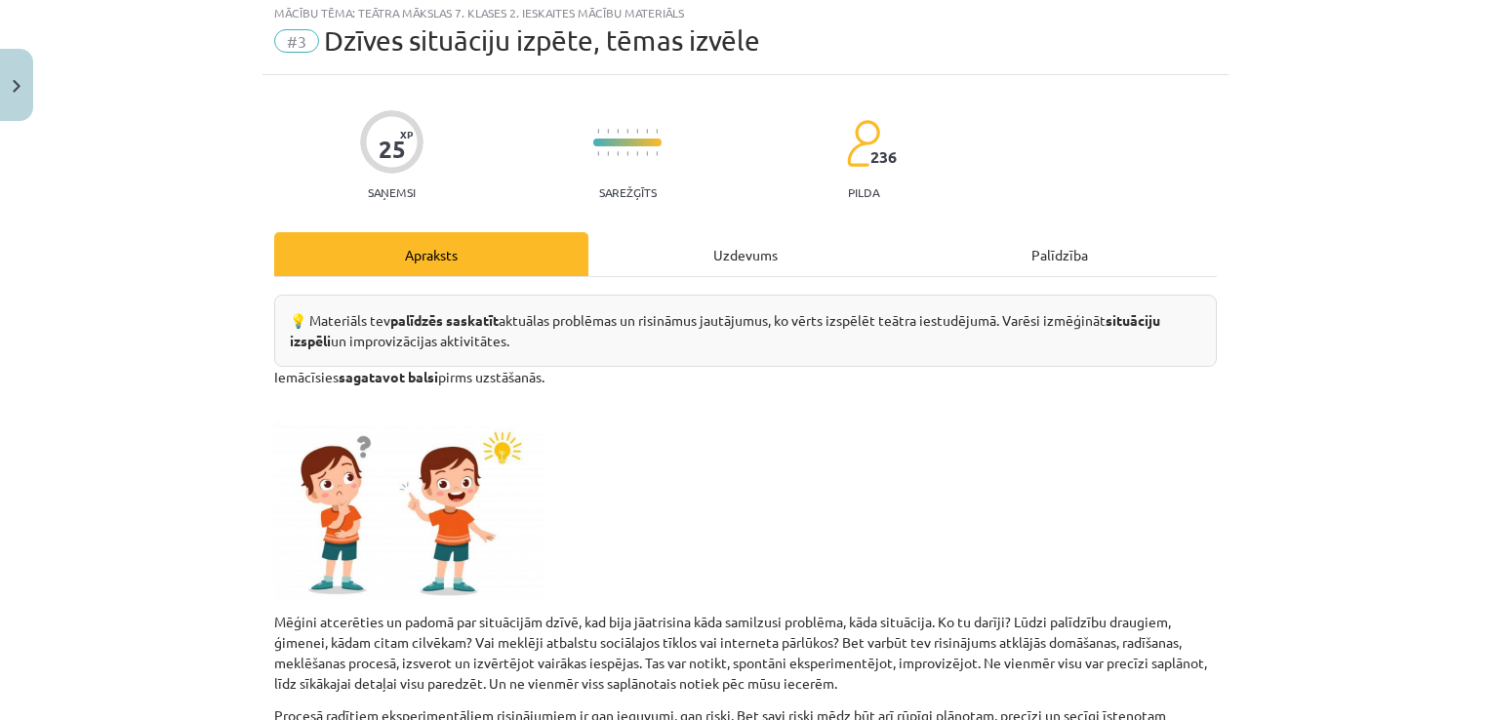
scroll to position [49, 0]
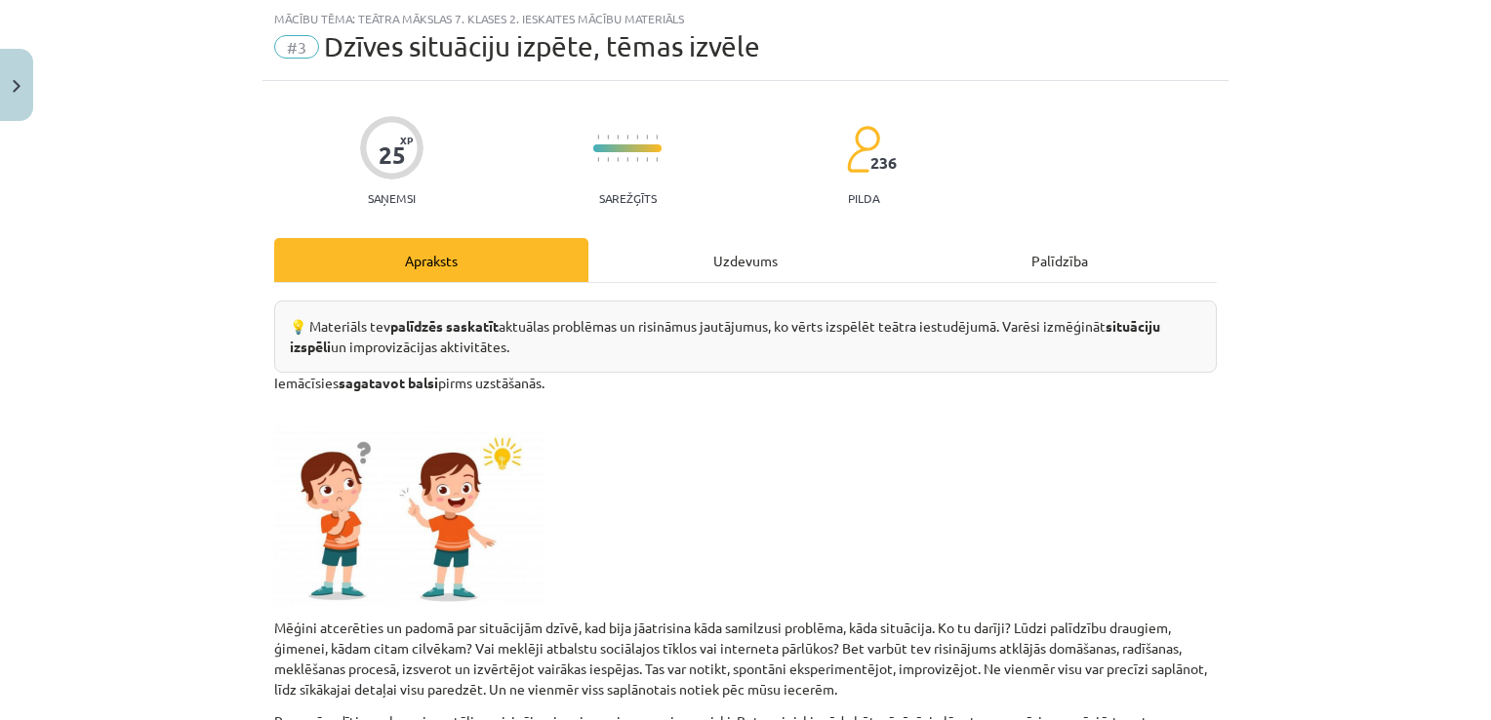
click at [782, 260] on div "Uzdevums" at bounding box center [745, 260] width 314 height 44
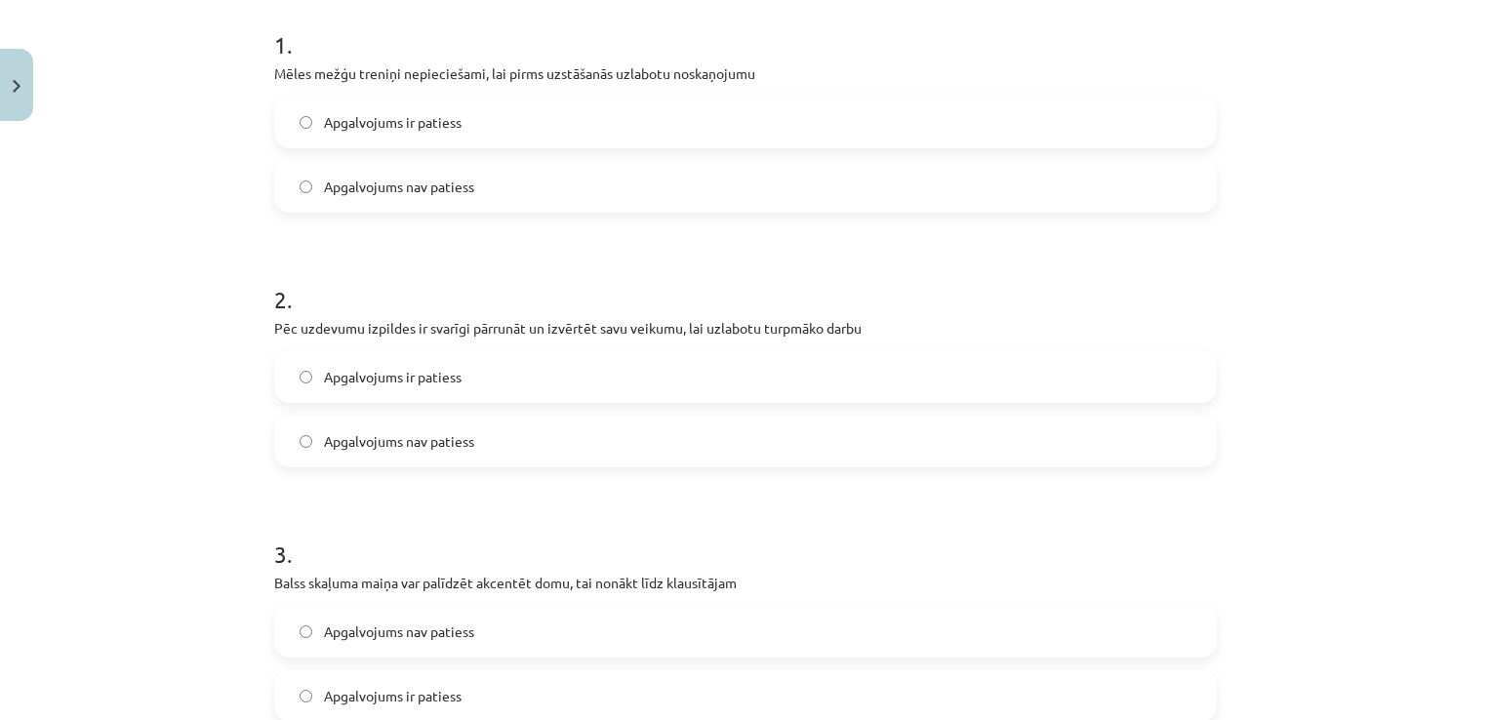
scroll to position [390, 0]
click at [914, 210] on label "Apgalvojums nav patiess" at bounding box center [745, 187] width 939 height 49
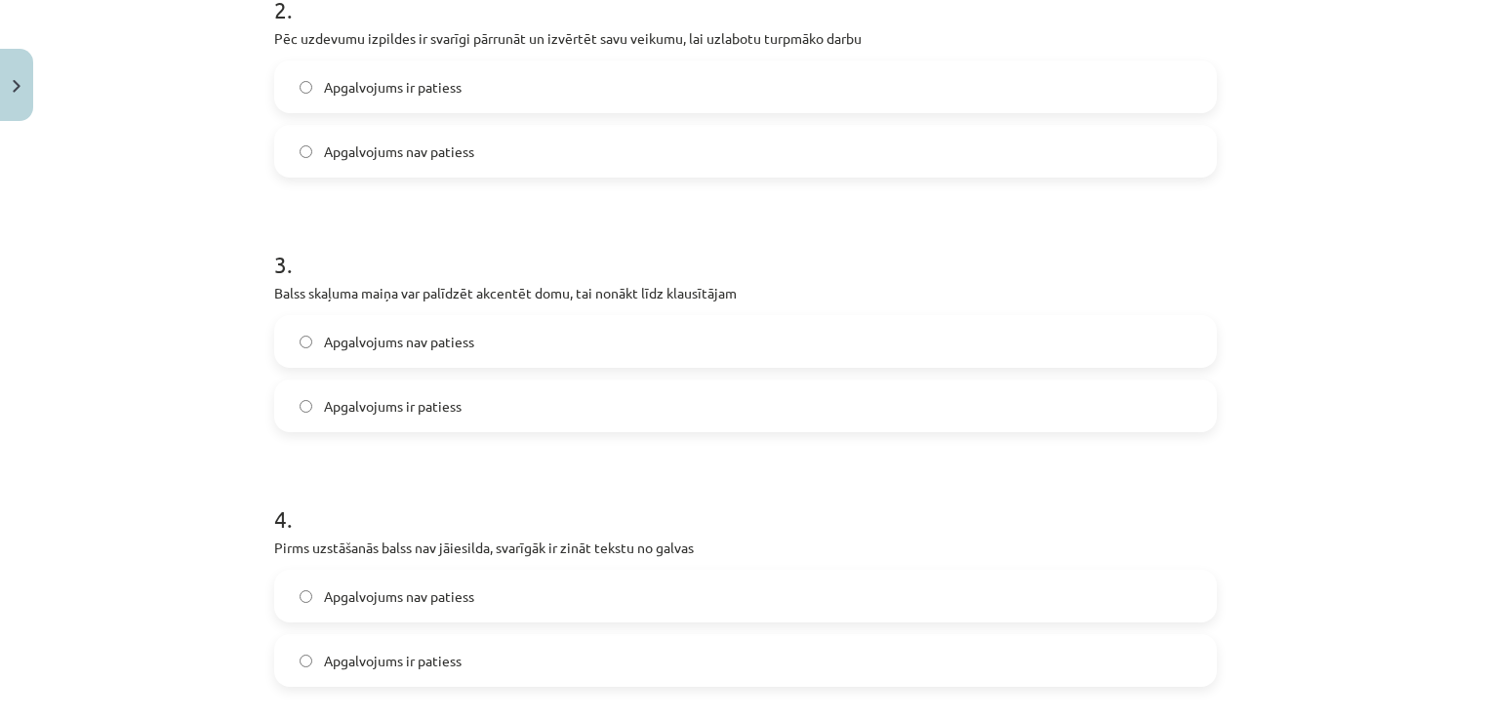
scroll to position [663, 0]
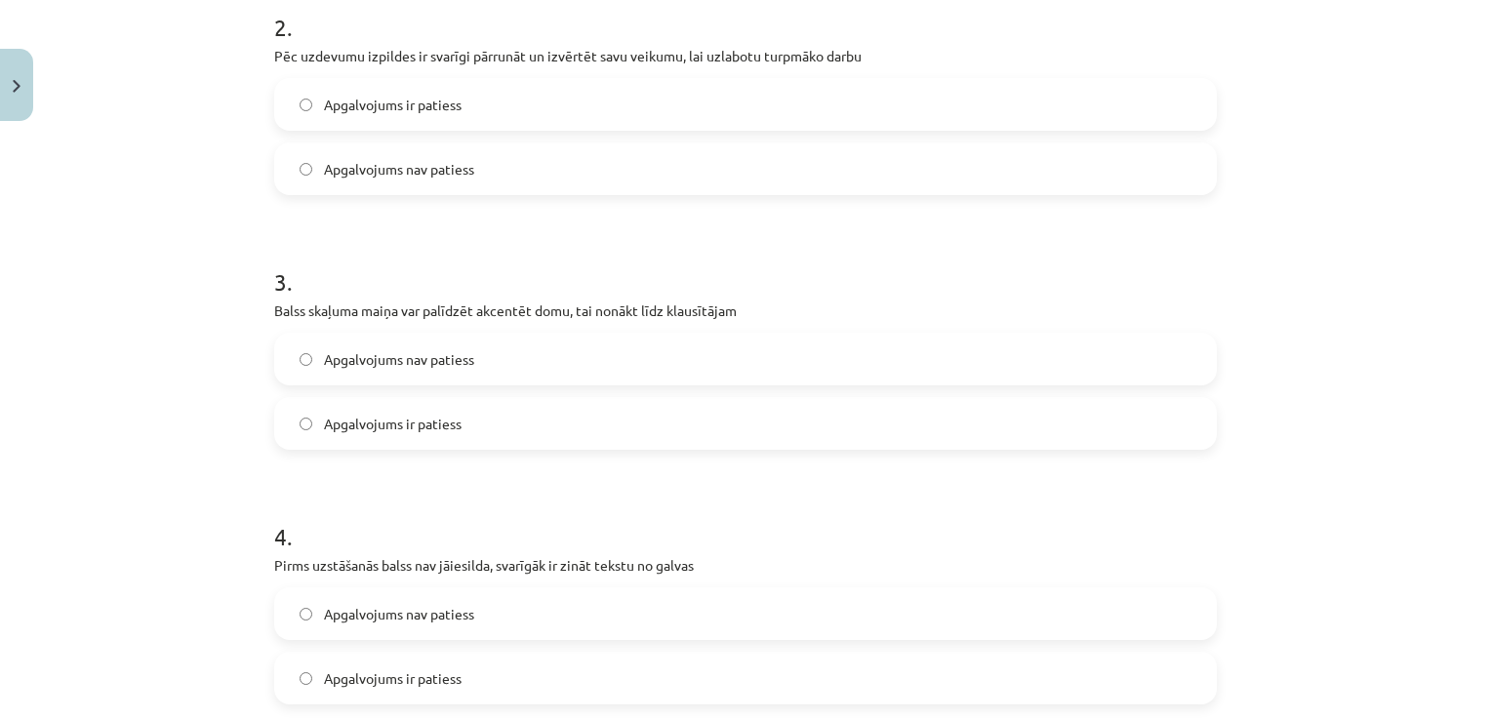
click at [959, 100] on label "Apgalvojums ir patiess" at bounding box center [745, 104] width 939 height 49
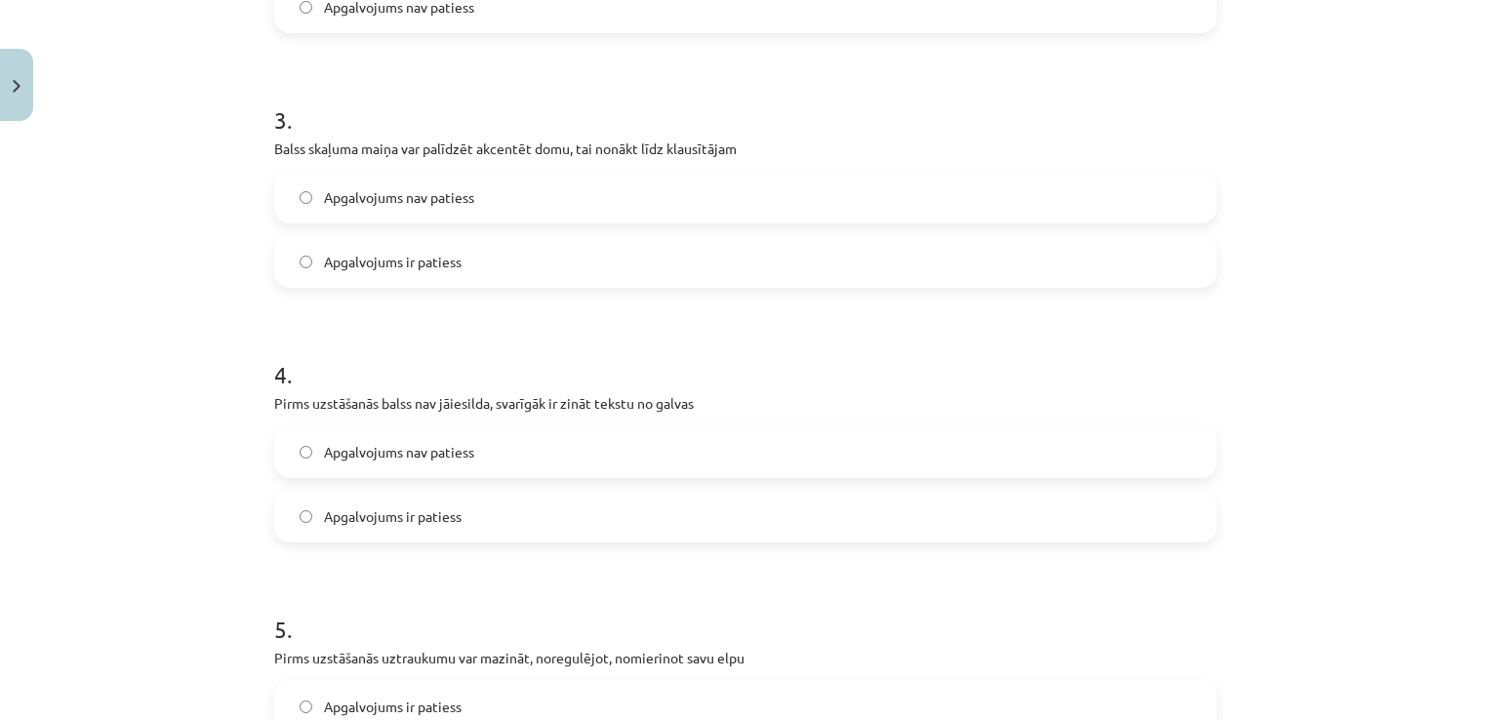
scroll to position [872, 0]
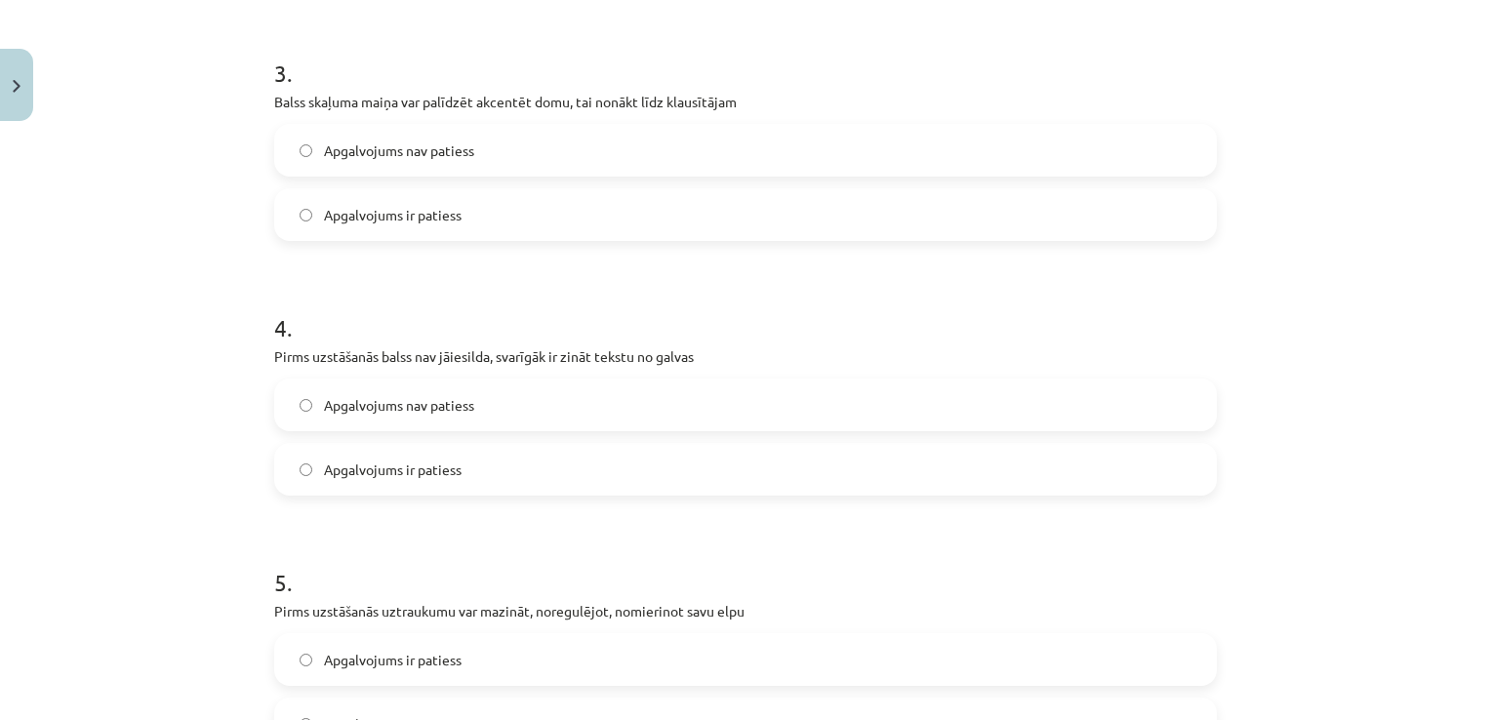
click at [851, 201] on label "Apgalvojums ir patiess" at bounding box center [745, 214] width 939 height 49
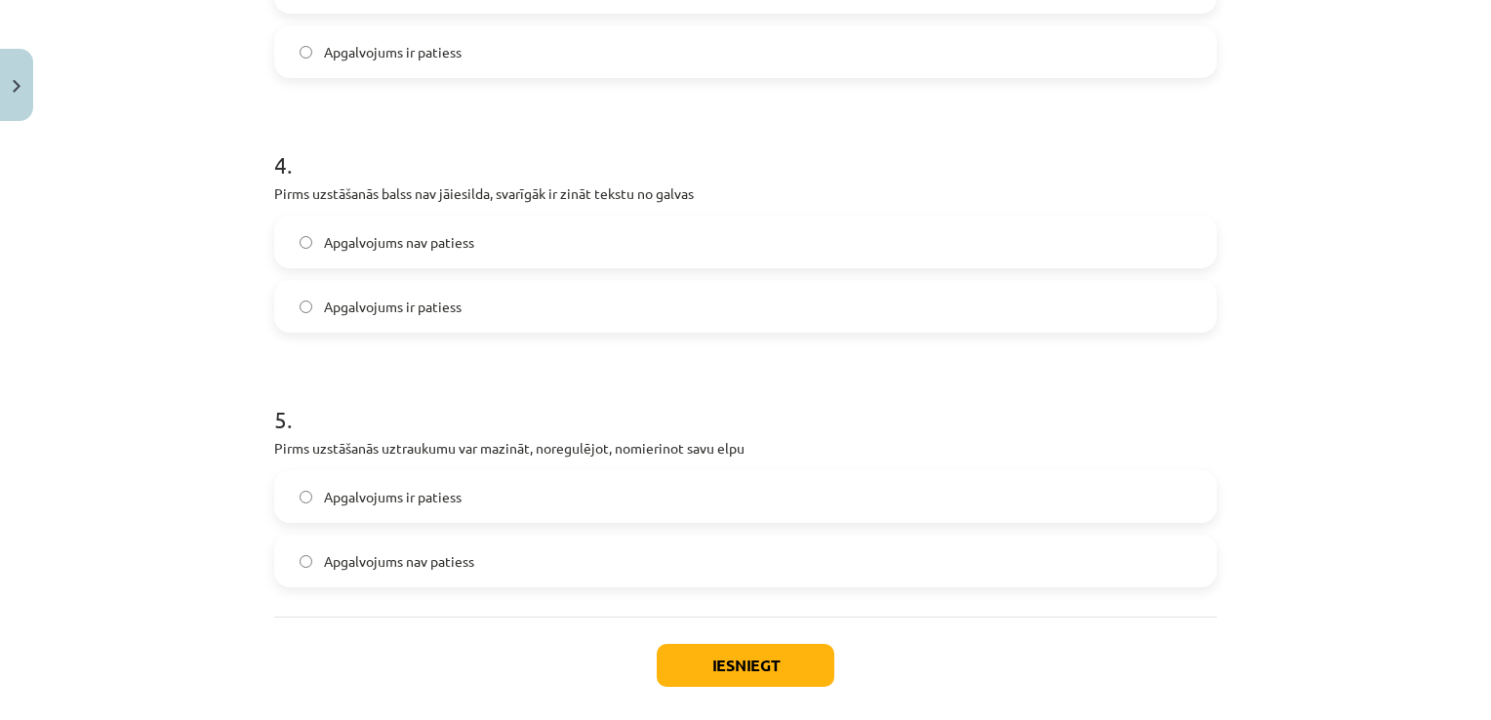
scroll to position [1083, 0]
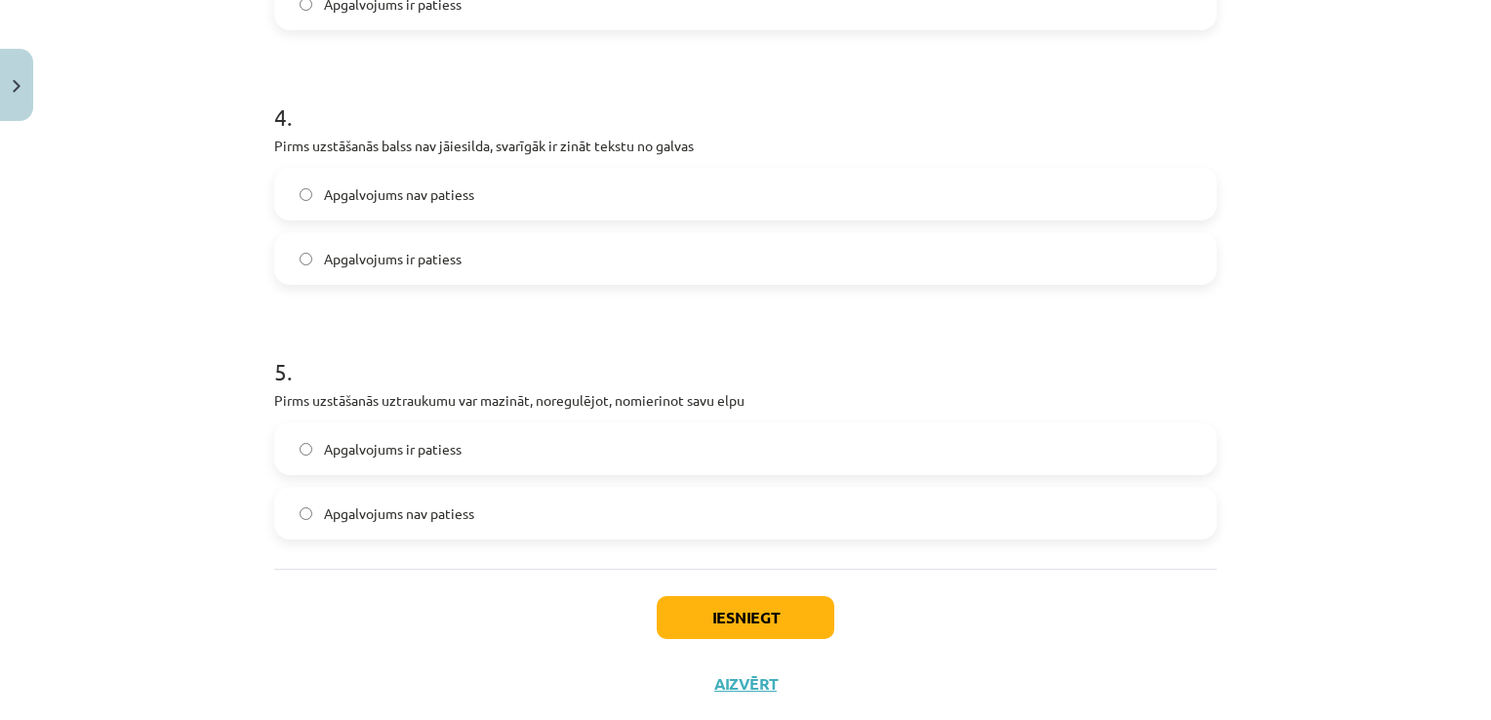
click at [878, 278] on label "Apgalvojums ir patiess" at bounding box center [745, 258] width 939 height 49
click at [603, 430] on label "Apgalvojums ir patiess" at bounding box center [745, 448] width 939 height 49
click at [793, 619] on button "Iesniegt" at bounding box center [746, 617] width 178 height 43
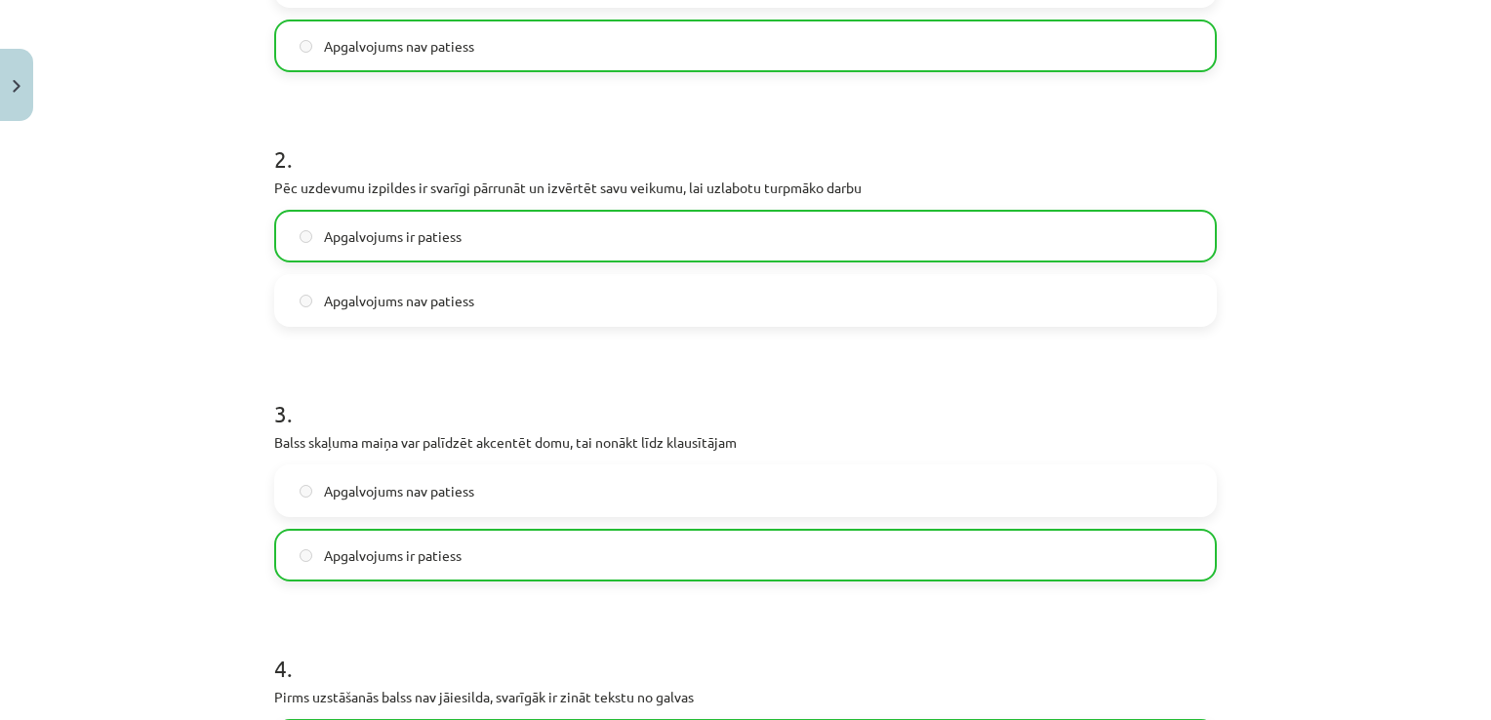
scroll to position [1189, 0]
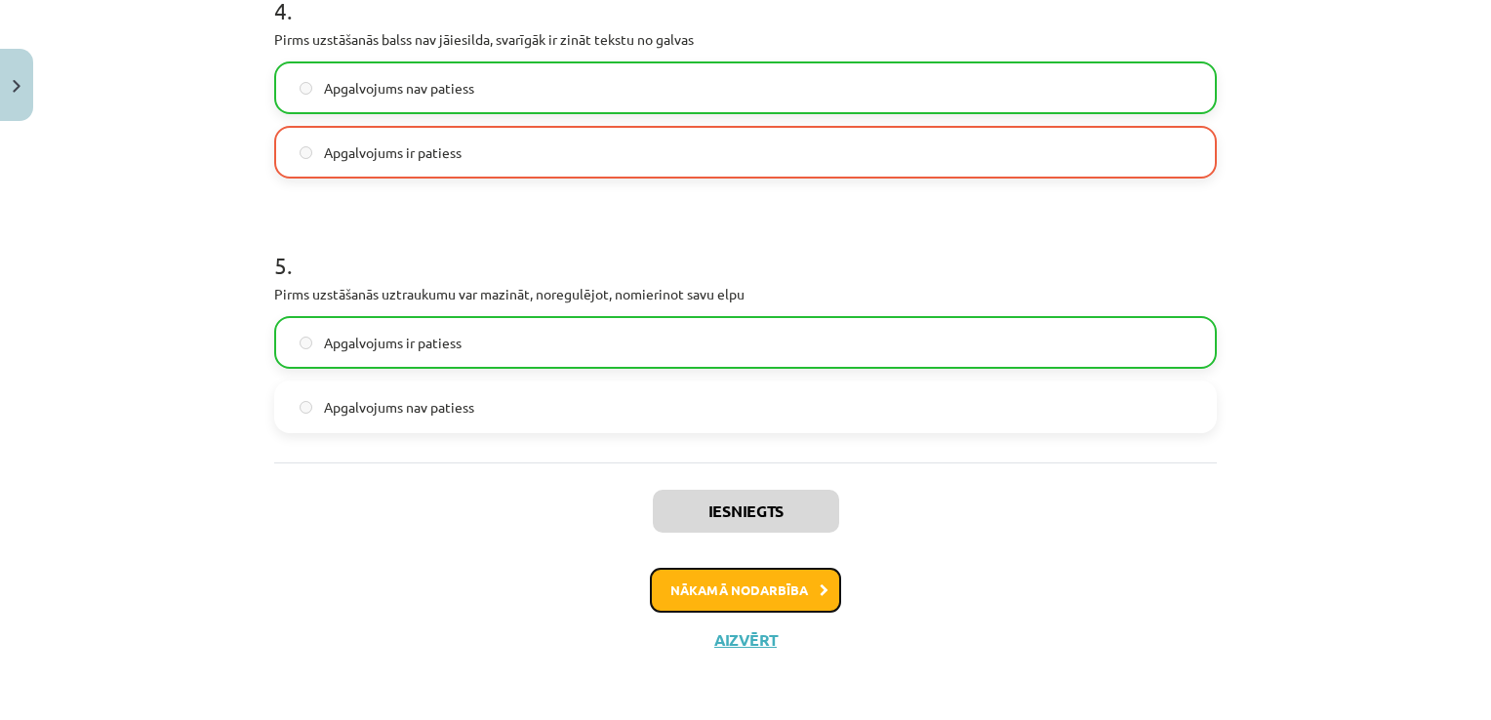
click at [740, 589] on button "Nākamā nodarbība" at bounding box center [745, 590] width 191 height 45
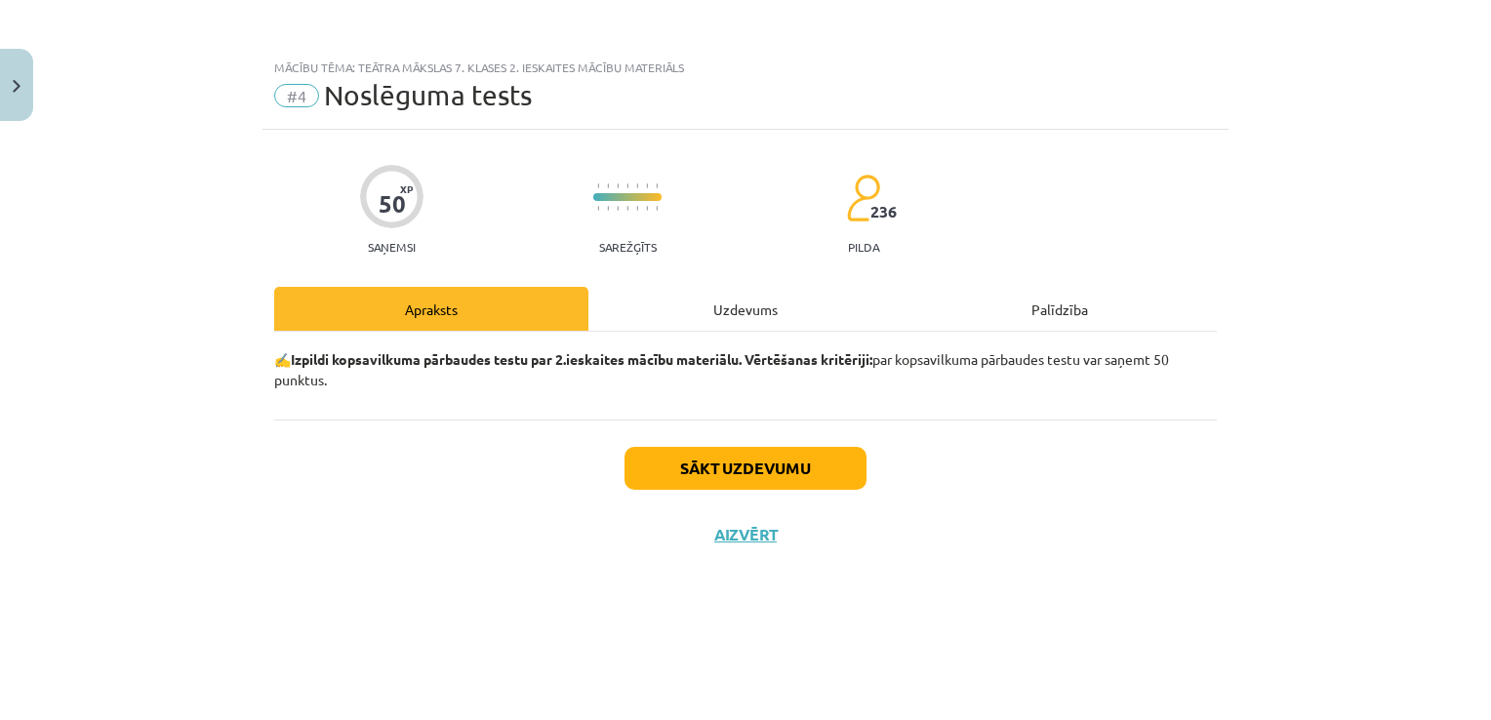
scroll to position [0, 0]
click at [747, 486] on button "Sākt uzdevumu" at bounding box center [745, 468] width 242 height 43
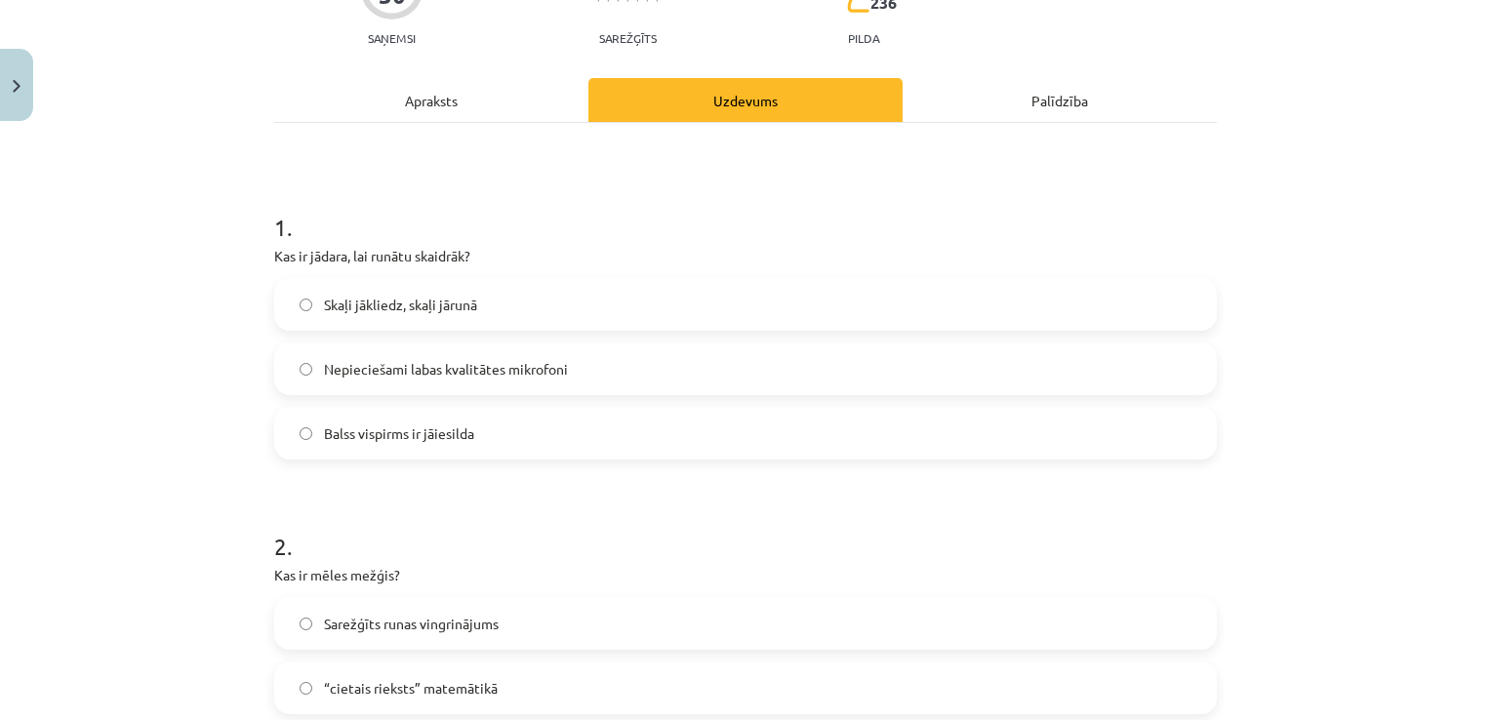
scroll to position [222, 0]
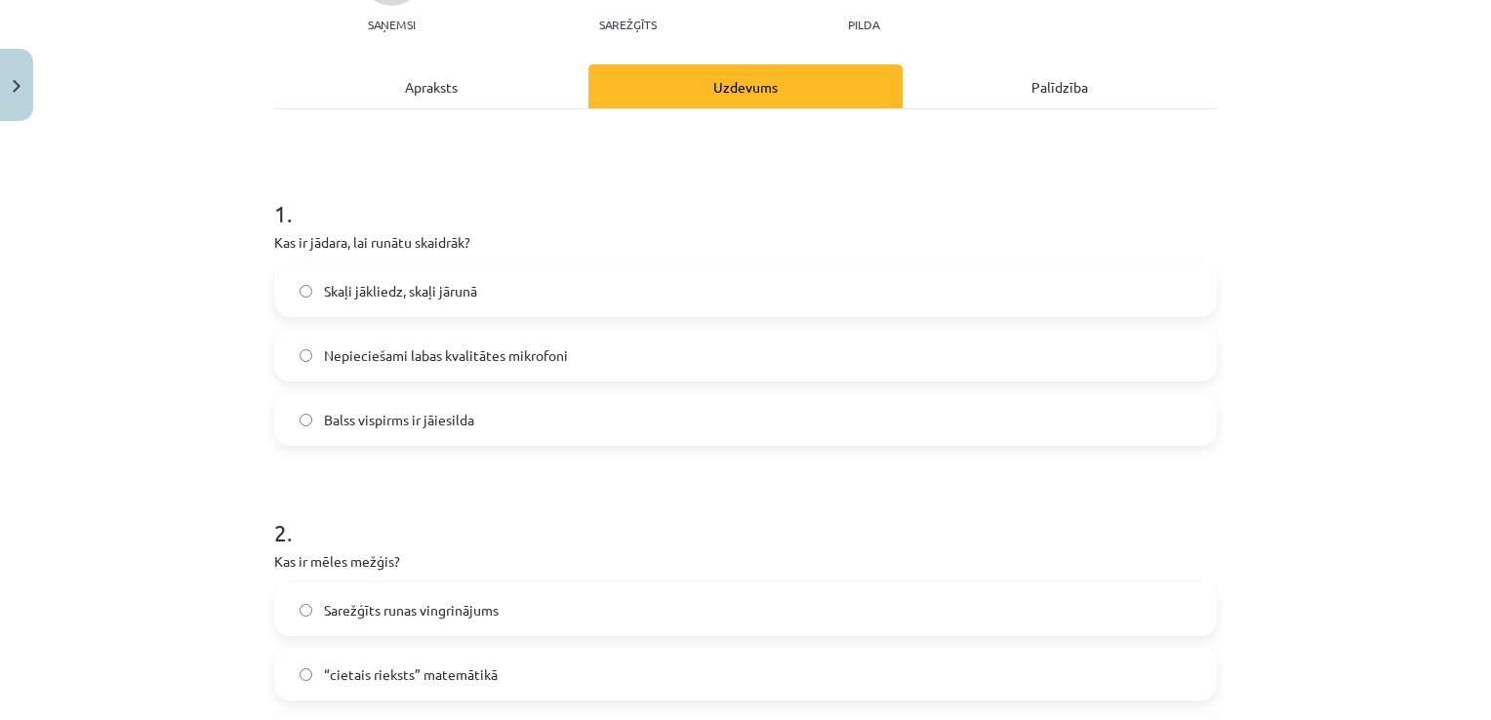
click at [536, 86] on div "Apraksts" at bounding box center [431, 86] width 314 height 44
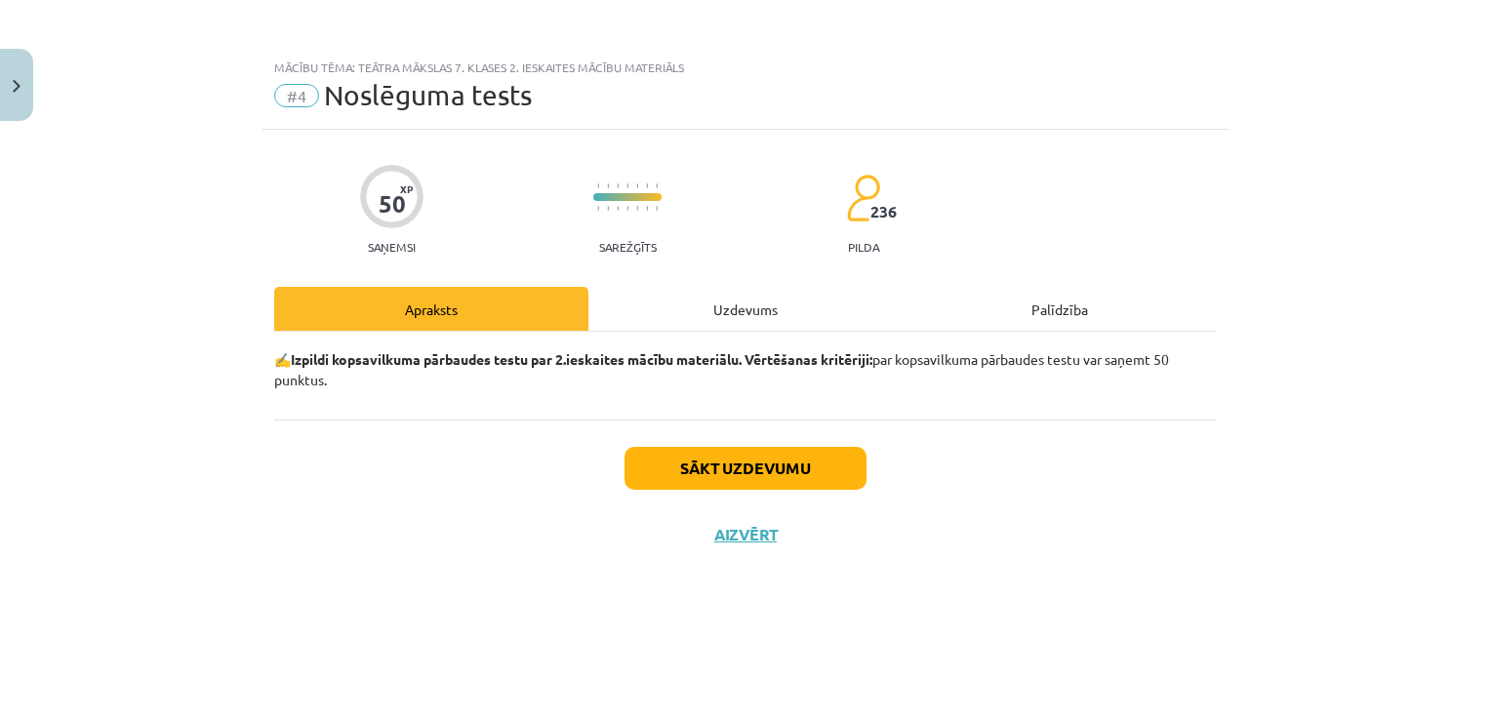
scroll to position [0, 0]
click at [826, 309] on div "Uzdevums" at bounding box center [745, 309] width 314 height 44
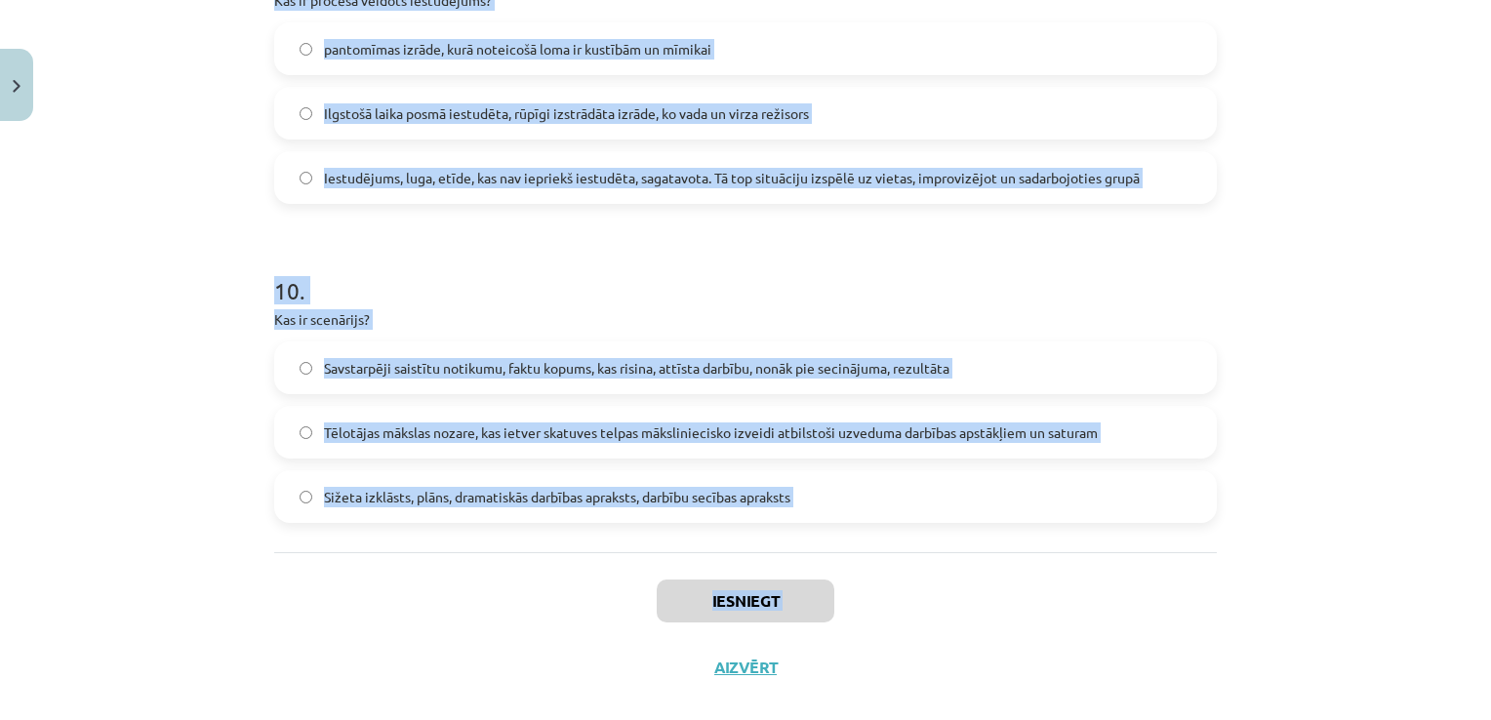
scroll to position [3044, 0]
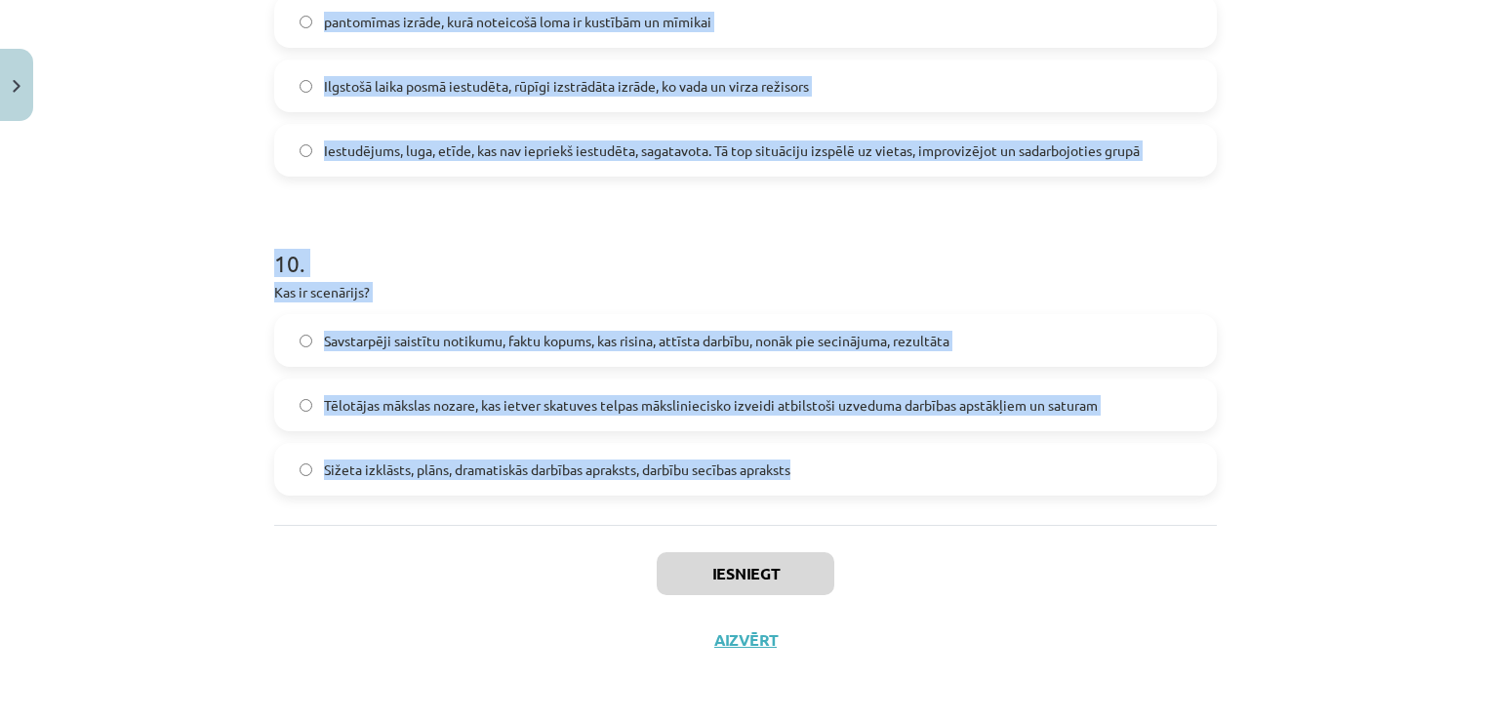
drag, startPoint x: 269, startPoint y: 51, endPoint x: 831, endPoint y: 492, distance: 714.4
copy form "1 . Kas ir jādara, lai runātu skaidrāk? Skaļi jākliedz, skaļi jārunā Nepiecieša…"
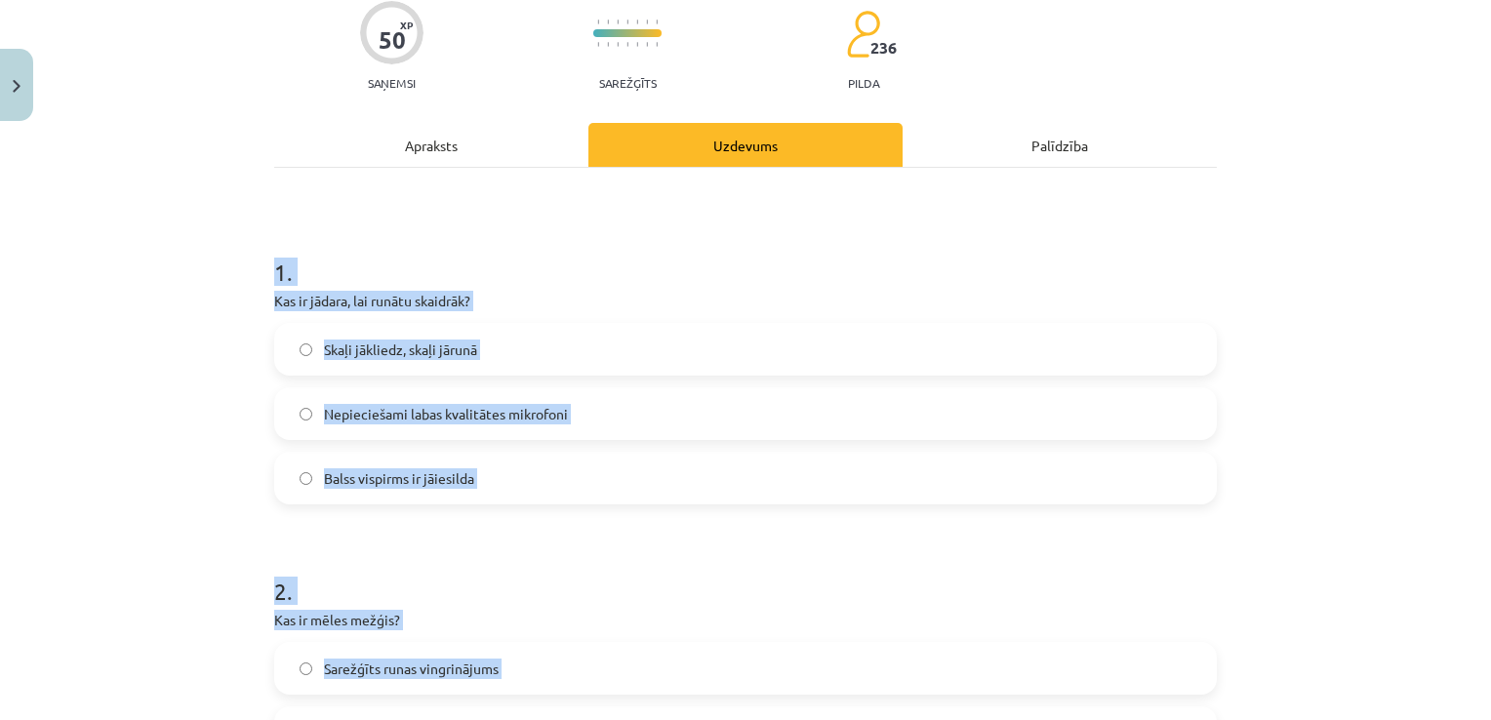
scroll to position [141, 0]
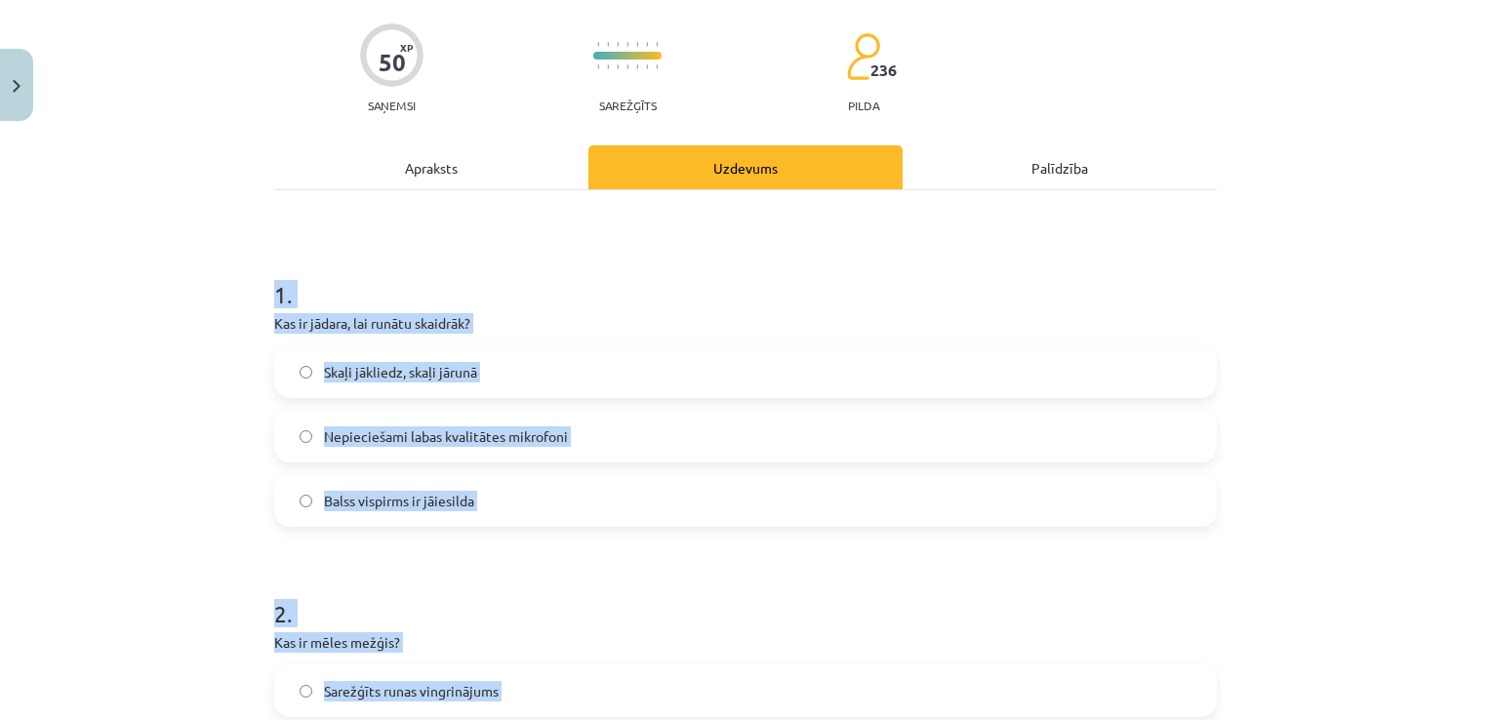
click at [888, 282] on h1 "1 ." at bounding box center [745, 277] width 943 height 60
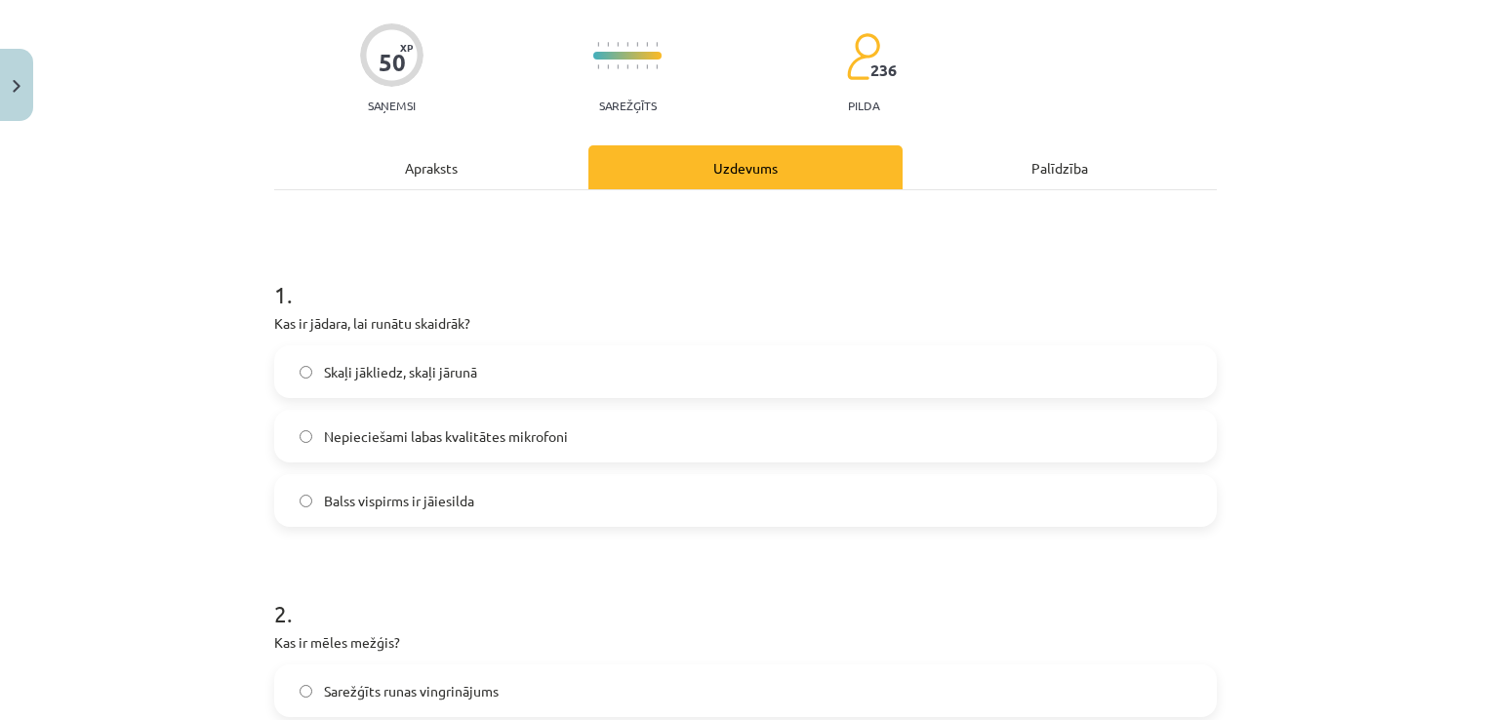
click at [671, 501] on label "Balss vispirms ir jāiesilda" at bounding box center [745, 500] width 939 height 49
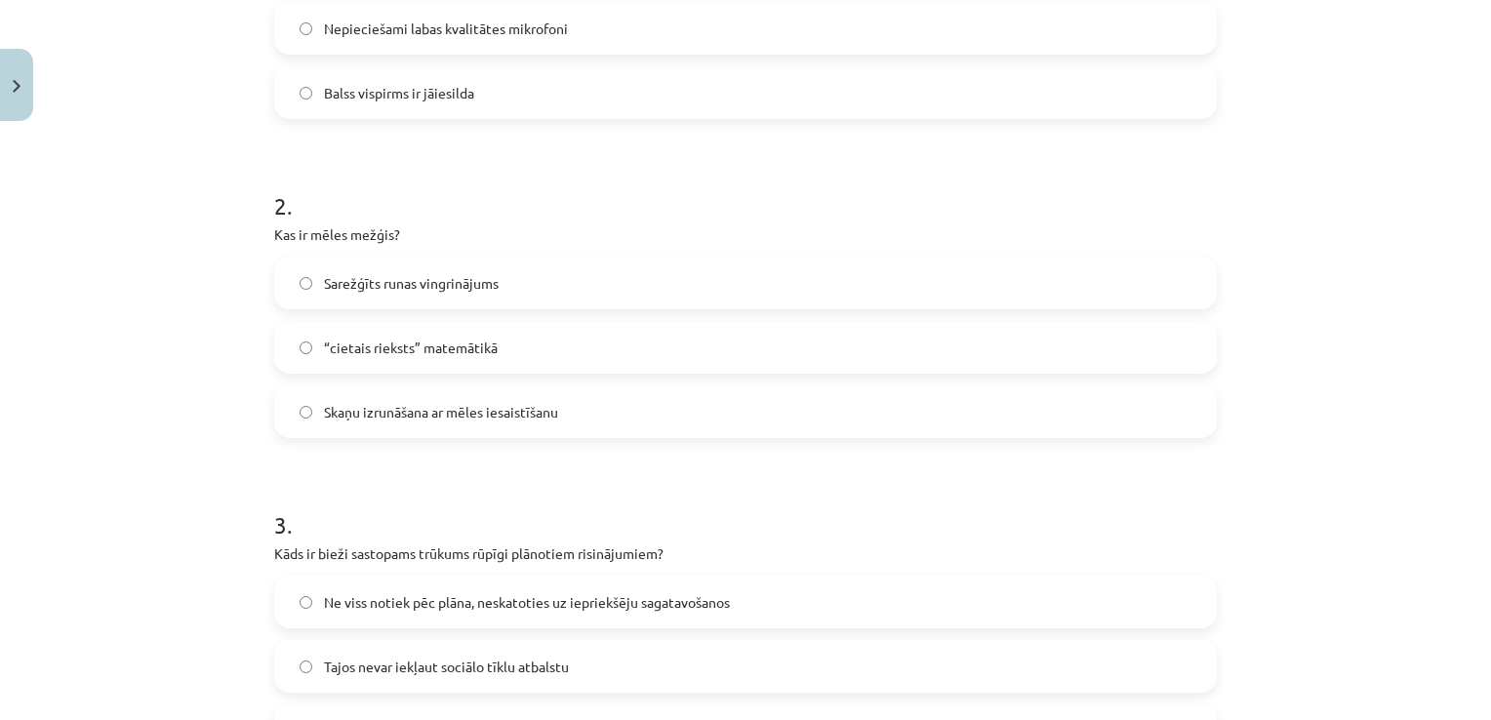
scroll to position [536, 0]
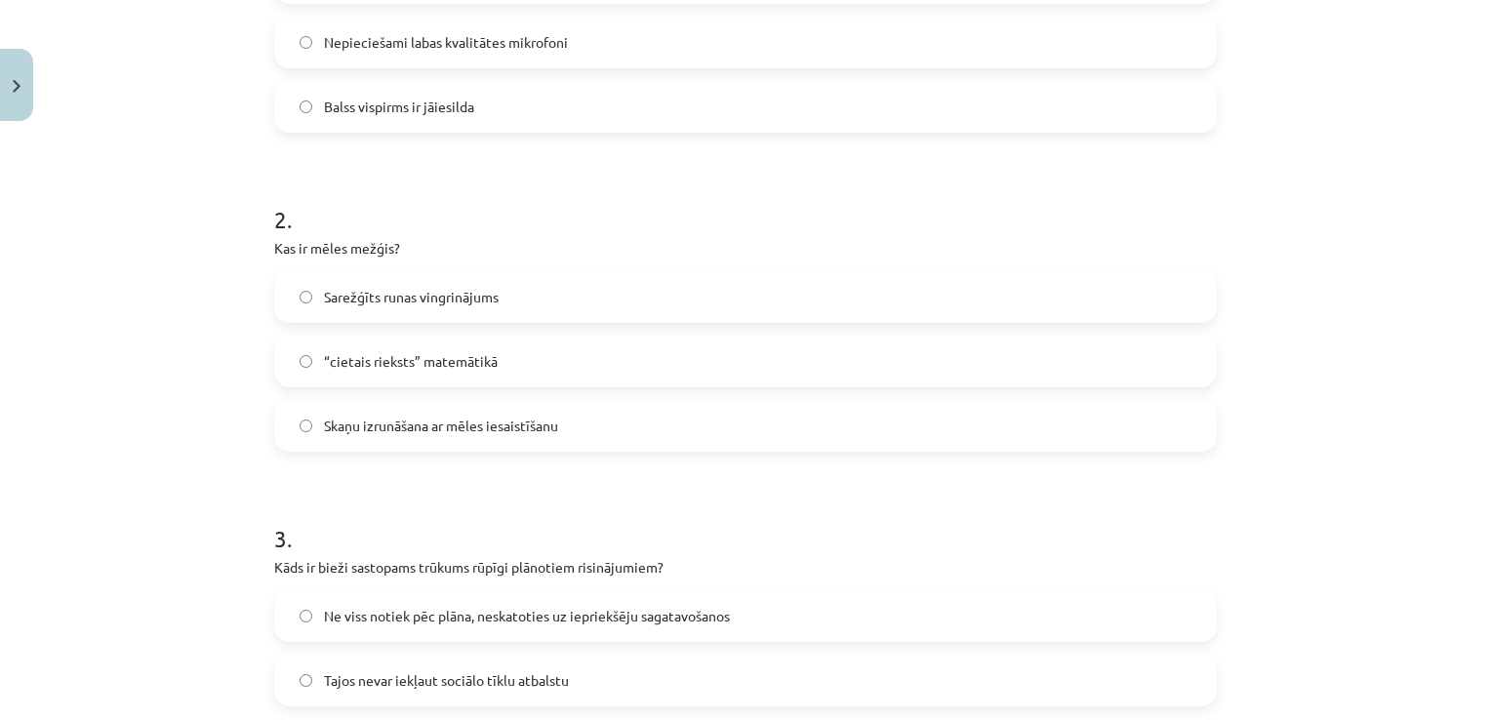
click at [885, 306] on label "Sarežģīts runas vingrinājums" at bounding box center [745, 296] width 939 height 49
click at [851, 623] on label "Ne viss notiek pēc plāna, neskatoties uz iepriekšēju sagatavošanos" at bounding box center [745, 615] width 939 height 49
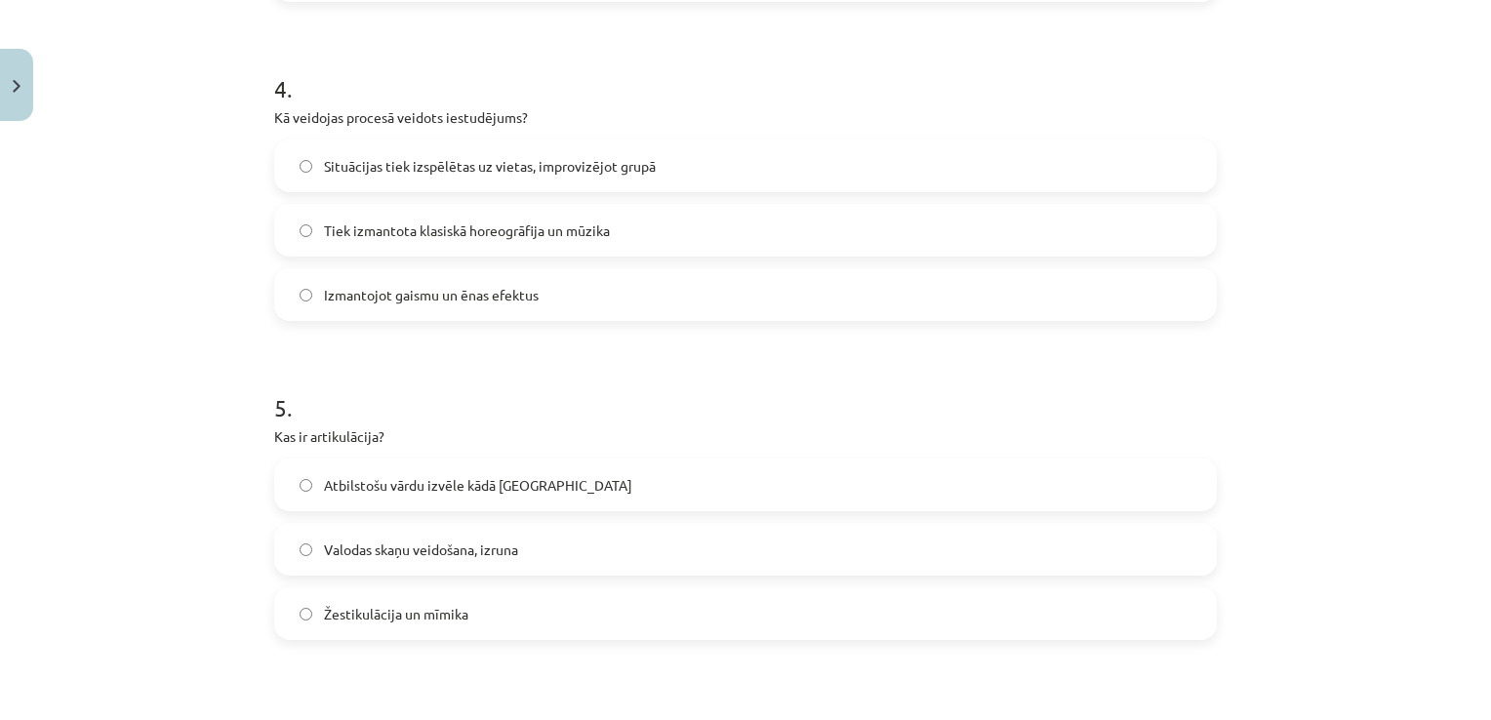
scroll to position [1300, 0]
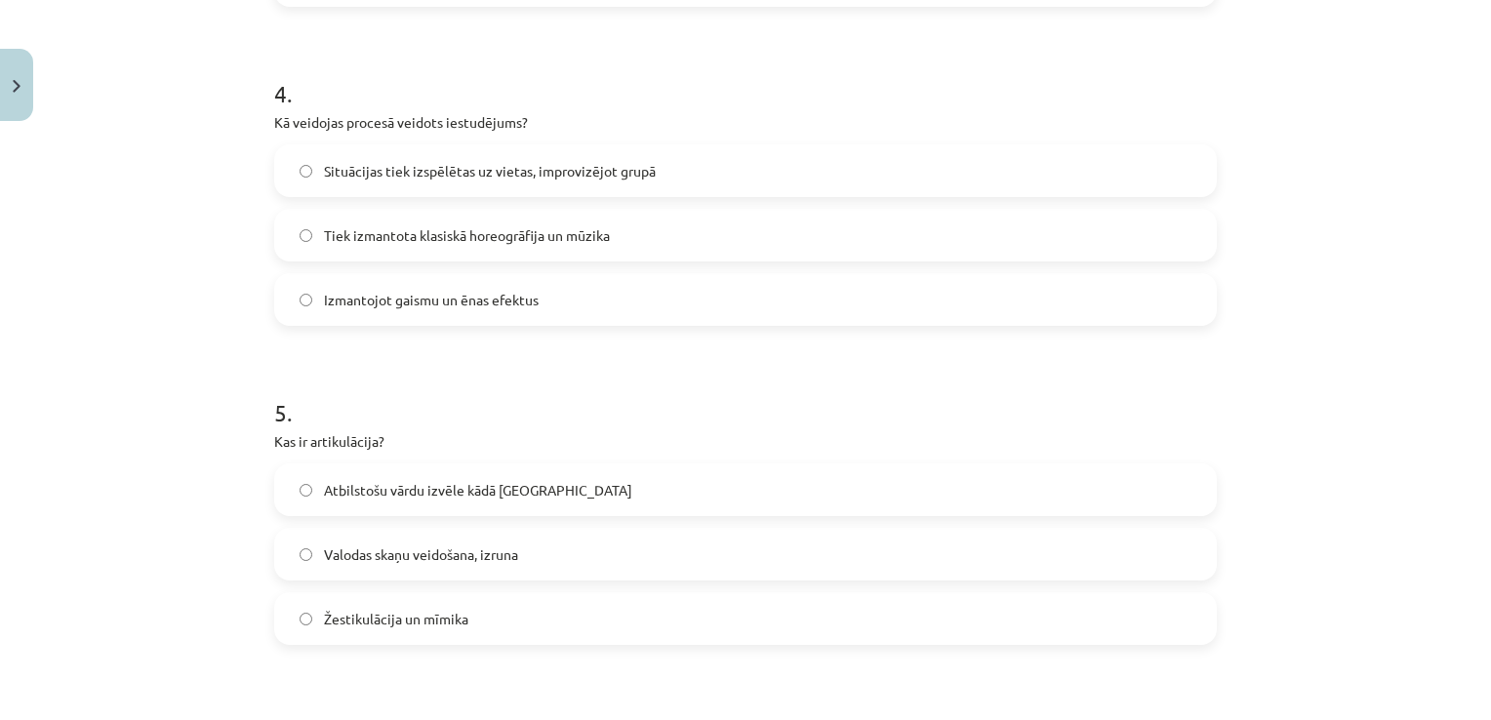
click at [597, 166] on span "Situācijas tiek izspēlētas uz vietas, improvizējot grupā" at bounding box center [490, 171] width 332 height 20
click at [410, 560] on span "Valodas skaņu veidošana, izruna" at bounding box center [421, 554] width 194 height 20
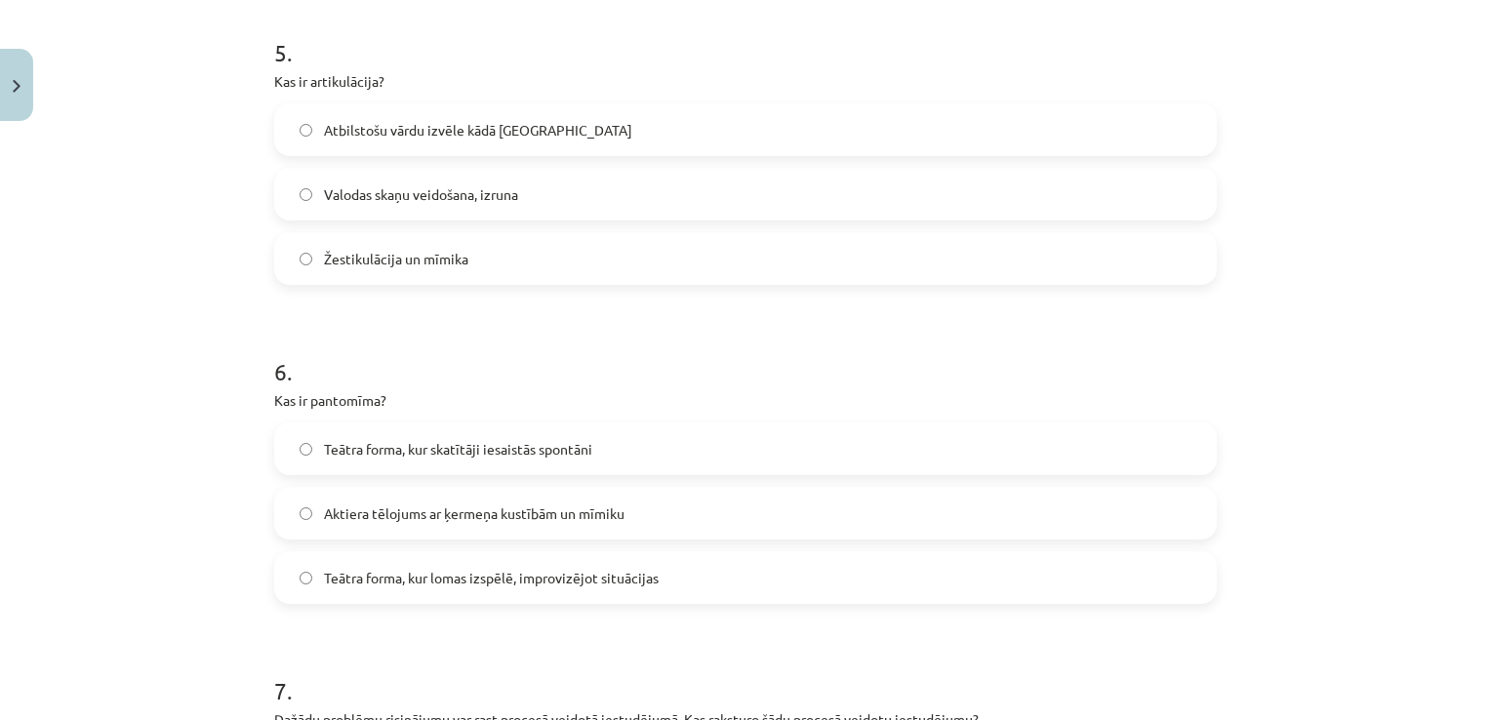
scroll to position [1686, 0]
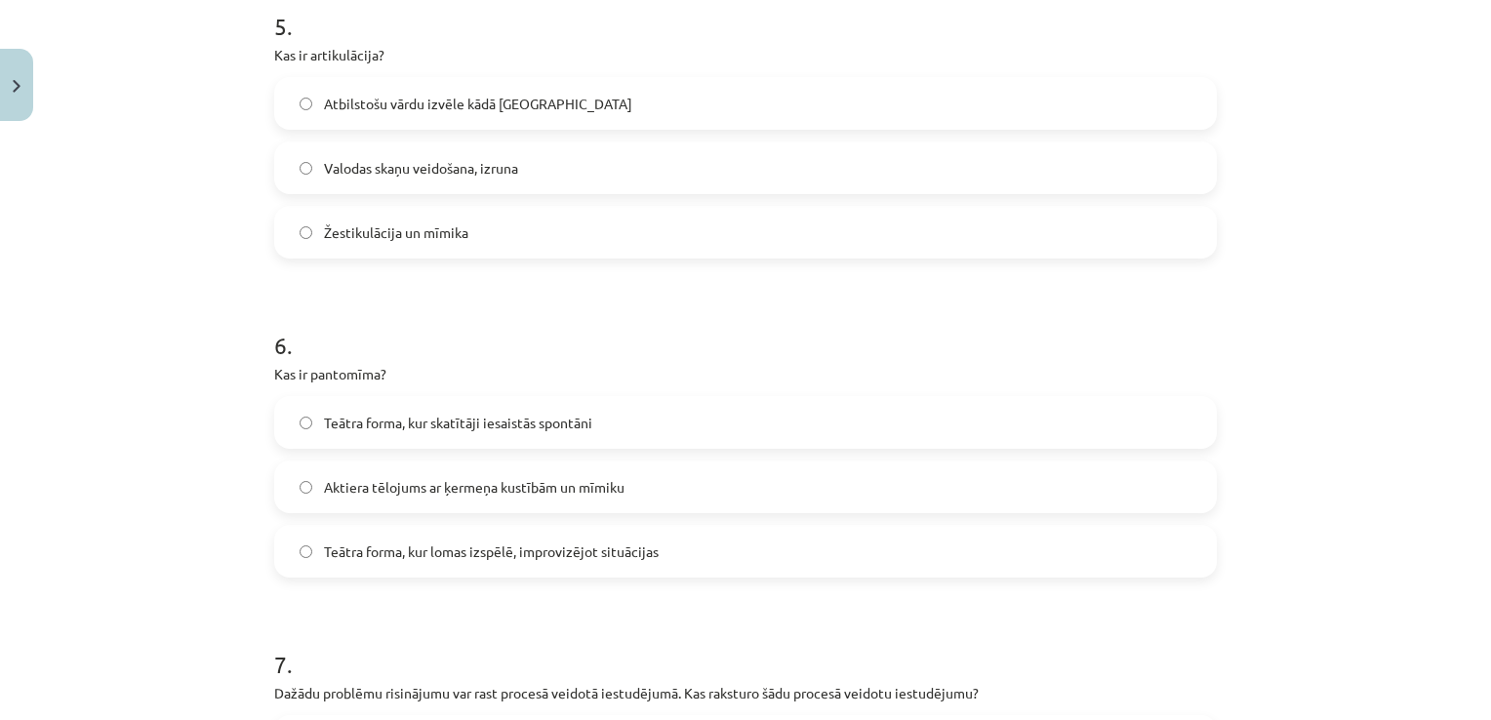
click at [438, 477] on span "Aktiera tēlojums ar ķermeņa kustībām un mīmiku" at bounding box center [474, 487] width 301 height 20
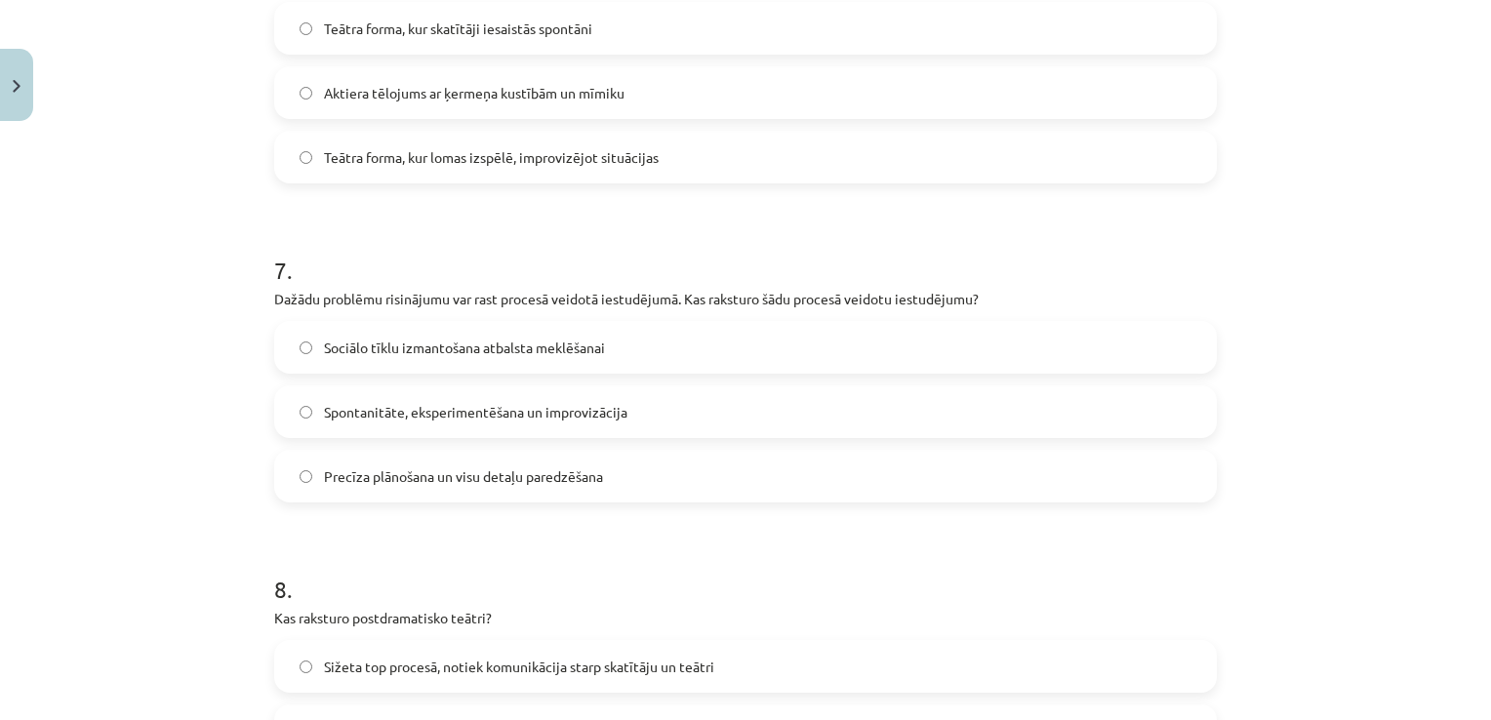
scroll to position [2084, 0]
click at [440, 399] on span "Spontanitāte, eksperimentēšana un improvizācija" at bounding box center [475, 408] width 303 height 20
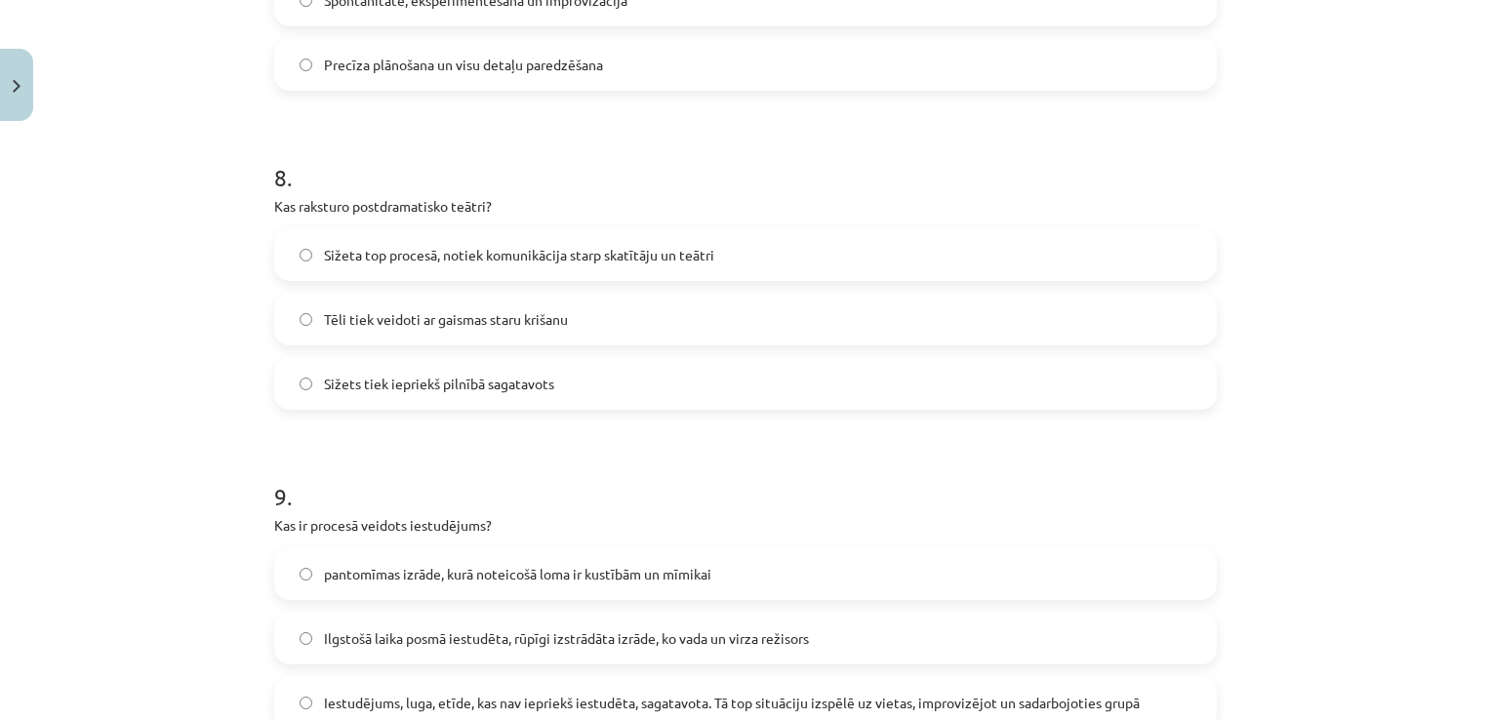
scroll to position [2505, 0]
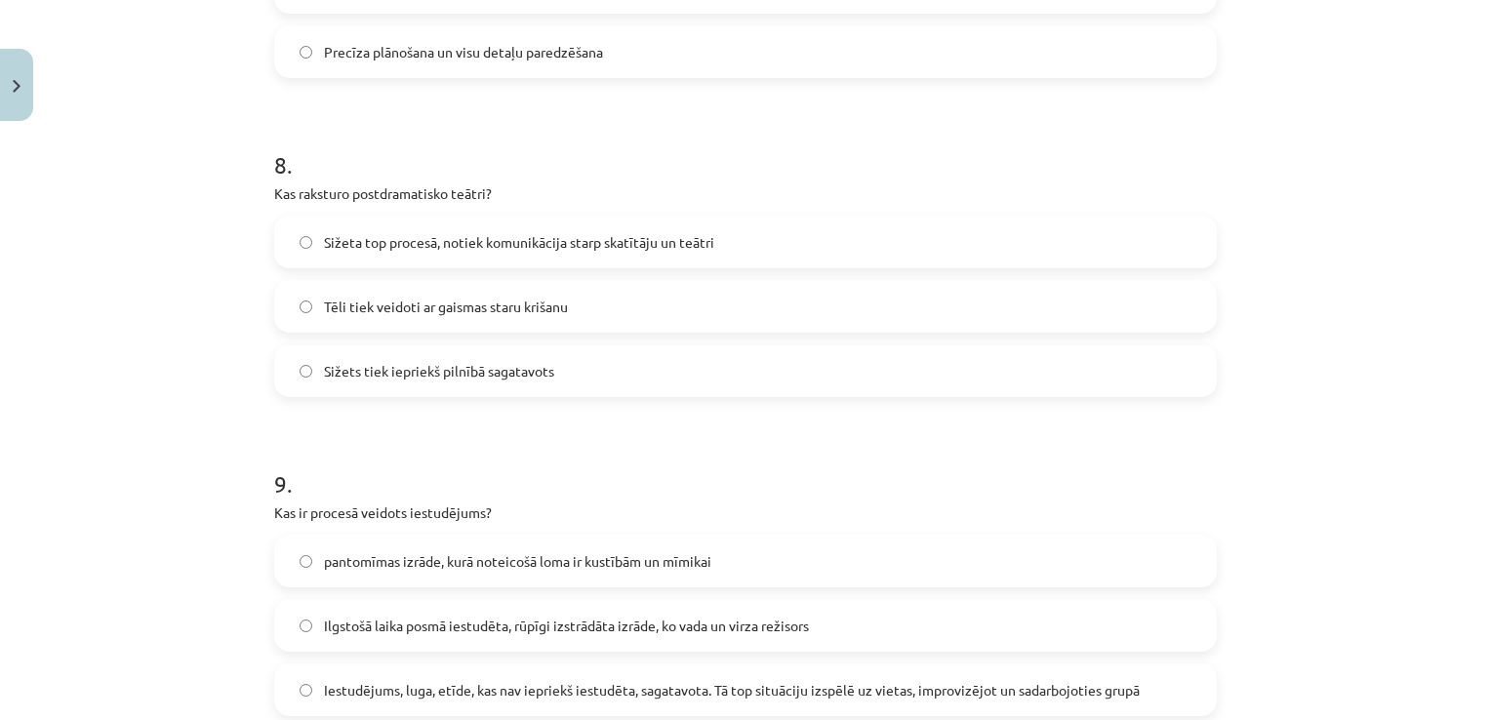
click at [441, 226] on label "Sižeta top procesā, notiek komunikācija starp skatītāju un teātri" at bounding box center [745, 242] width 939 height 49
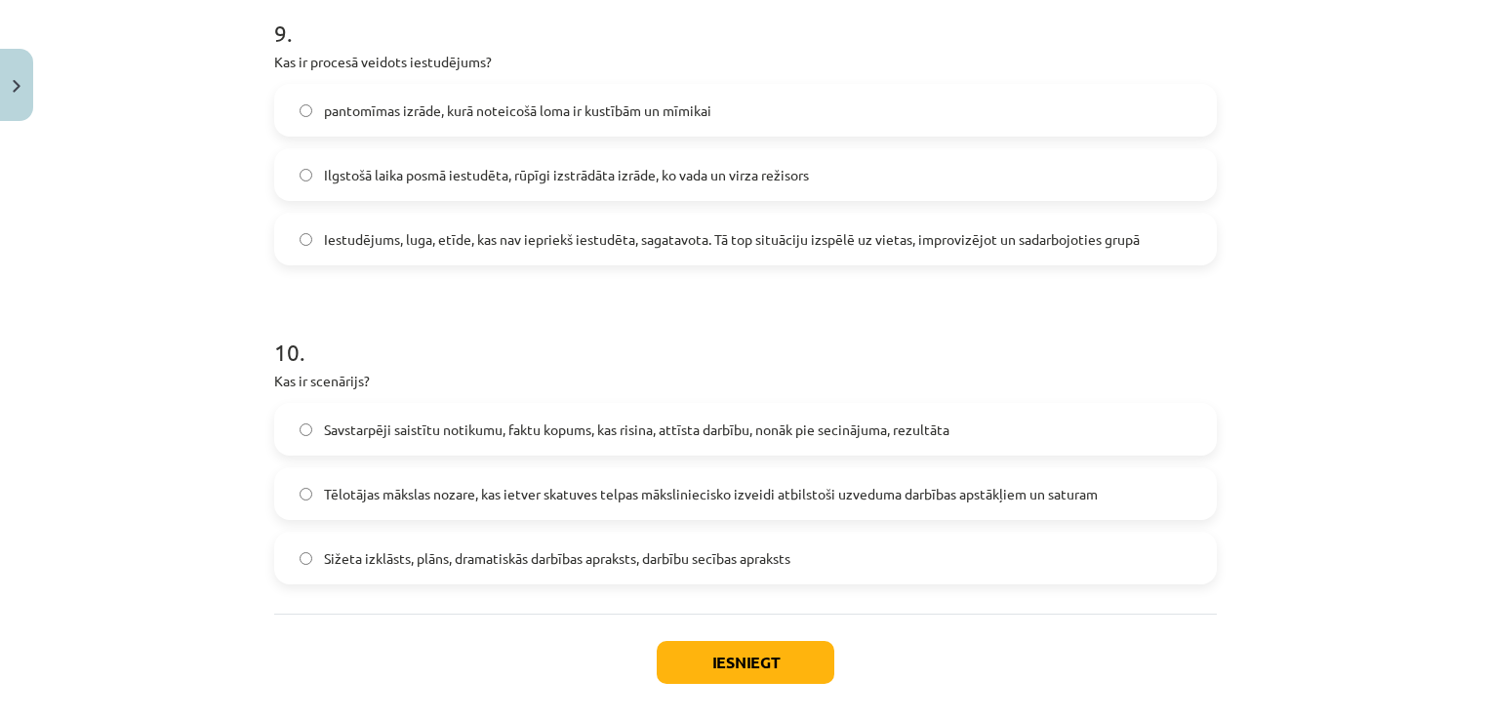
scroll to position [2947, 0]
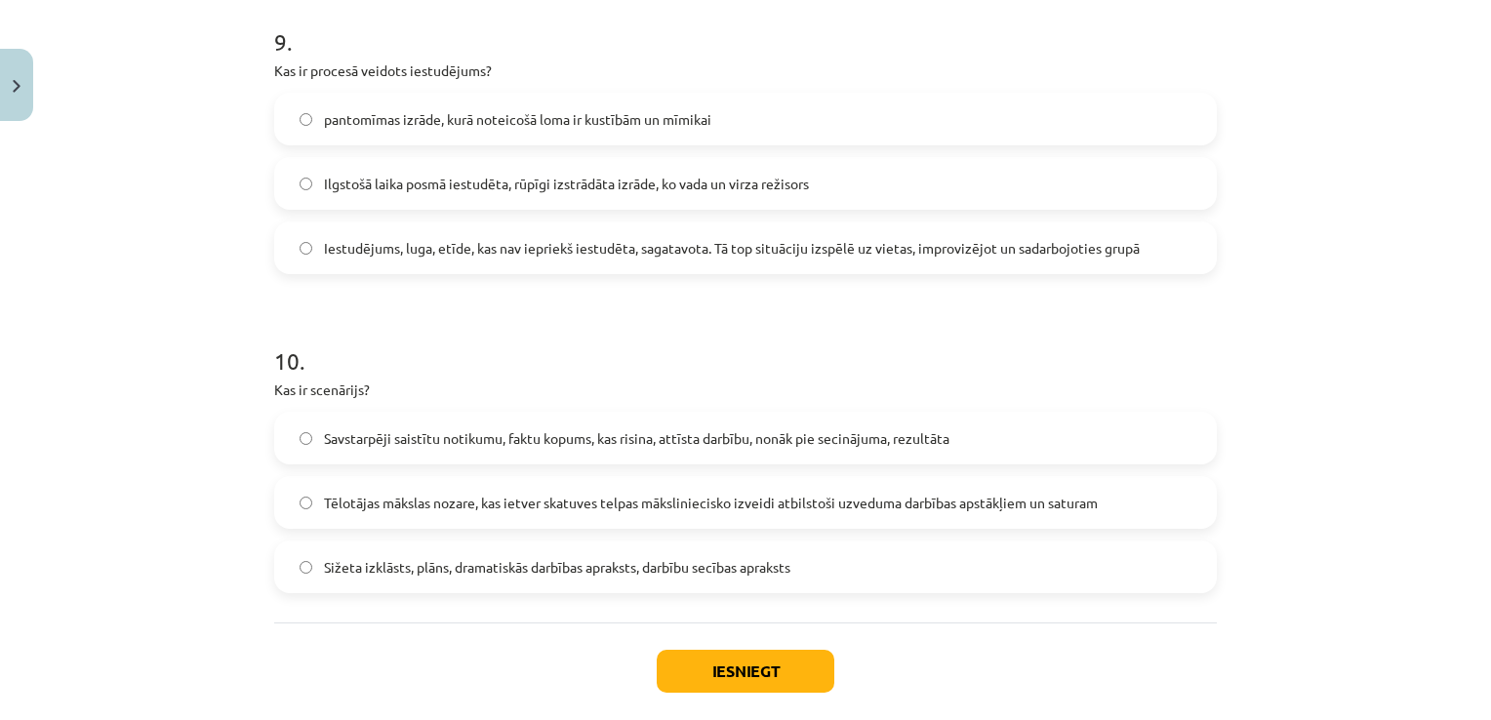
click at [484, 234] on label "Iestudējums, luga, etīde, kas nav iepriekš iestudēta, sagatavota. Tā top situāc…" at bounding box center [745, 247] width 939 height 49
click at [328, 576] on label "Sižeta izklāsts, plāns, dramatiskās darbības apraksts, darbību secības apraksts" at bounding box center [745, 566] width 939 height 49
click at [748, 678] on button "Iesniegt" at bounding box center [746, 671] width 178 height 43
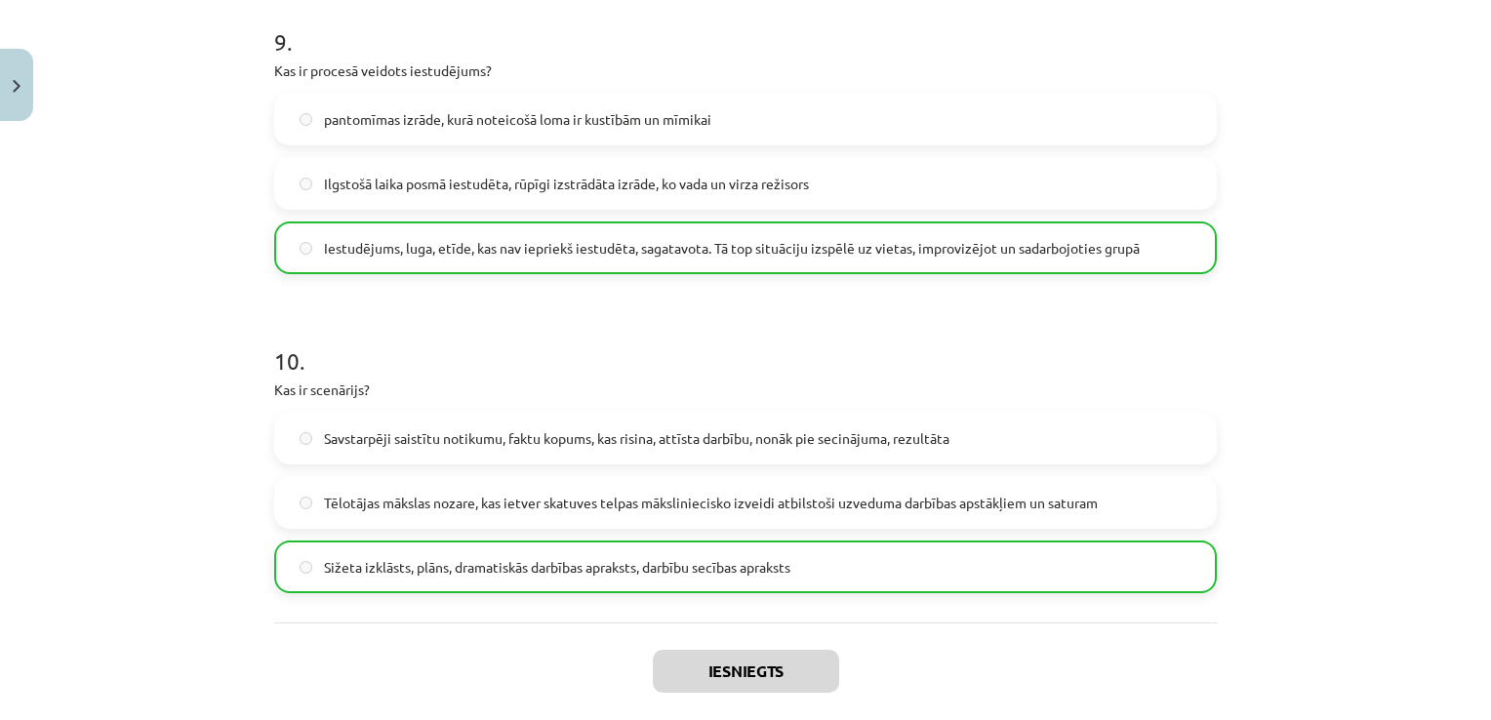
scroll to position [3107, 0]
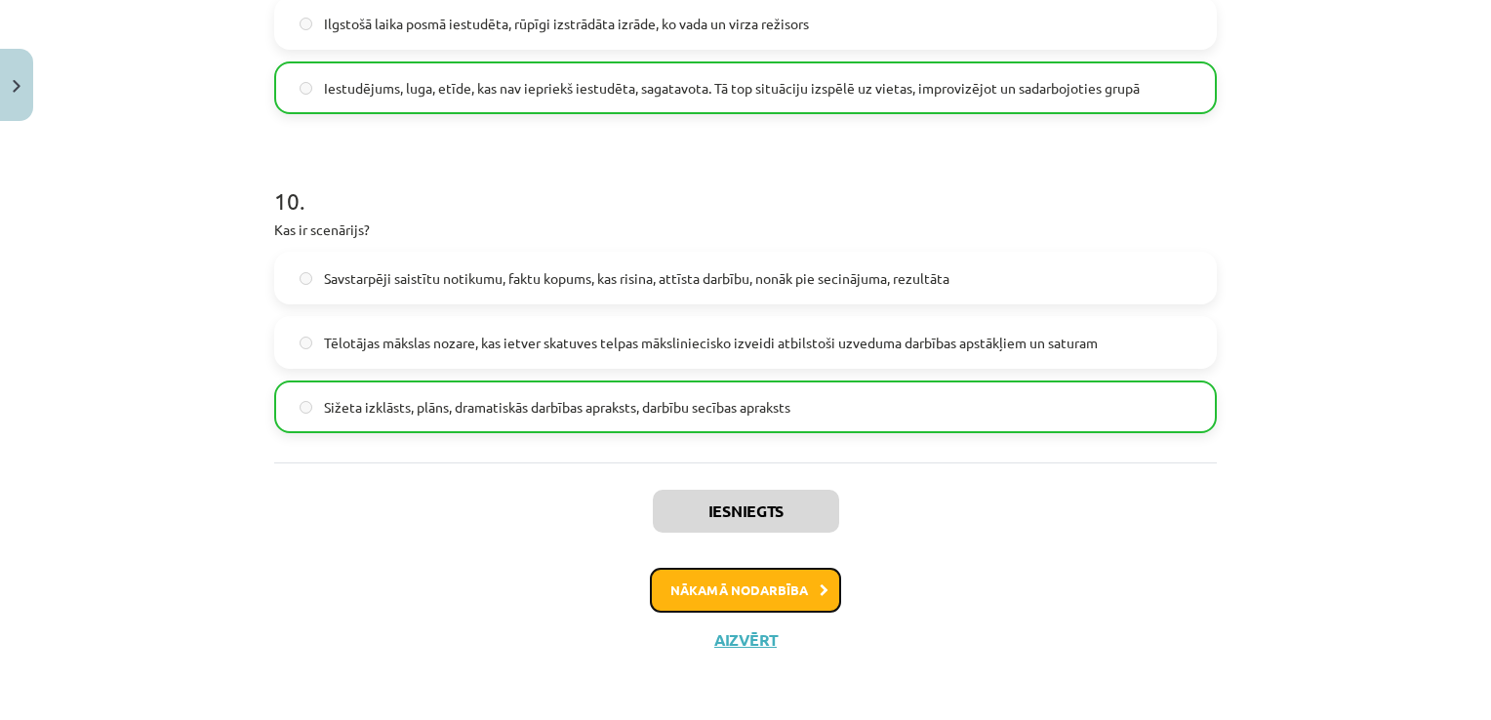
click at [743, 591] on button "Nākamā nodarbība" at bounding box center [745, 590] width 191 height 45
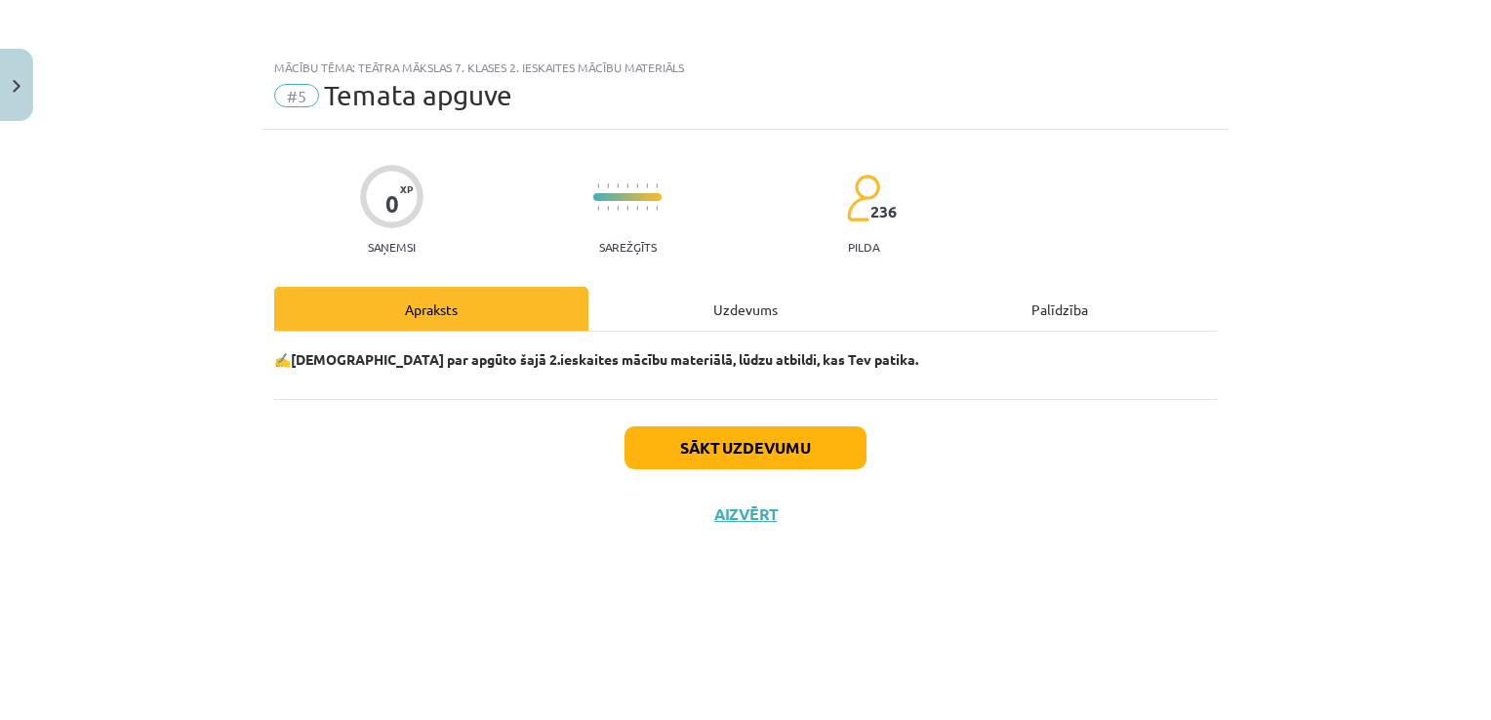
scroll to position [0, 0]
click at [744, 296] on div "Uzdevums" at bounding box center [745, 309] width 314 height 44
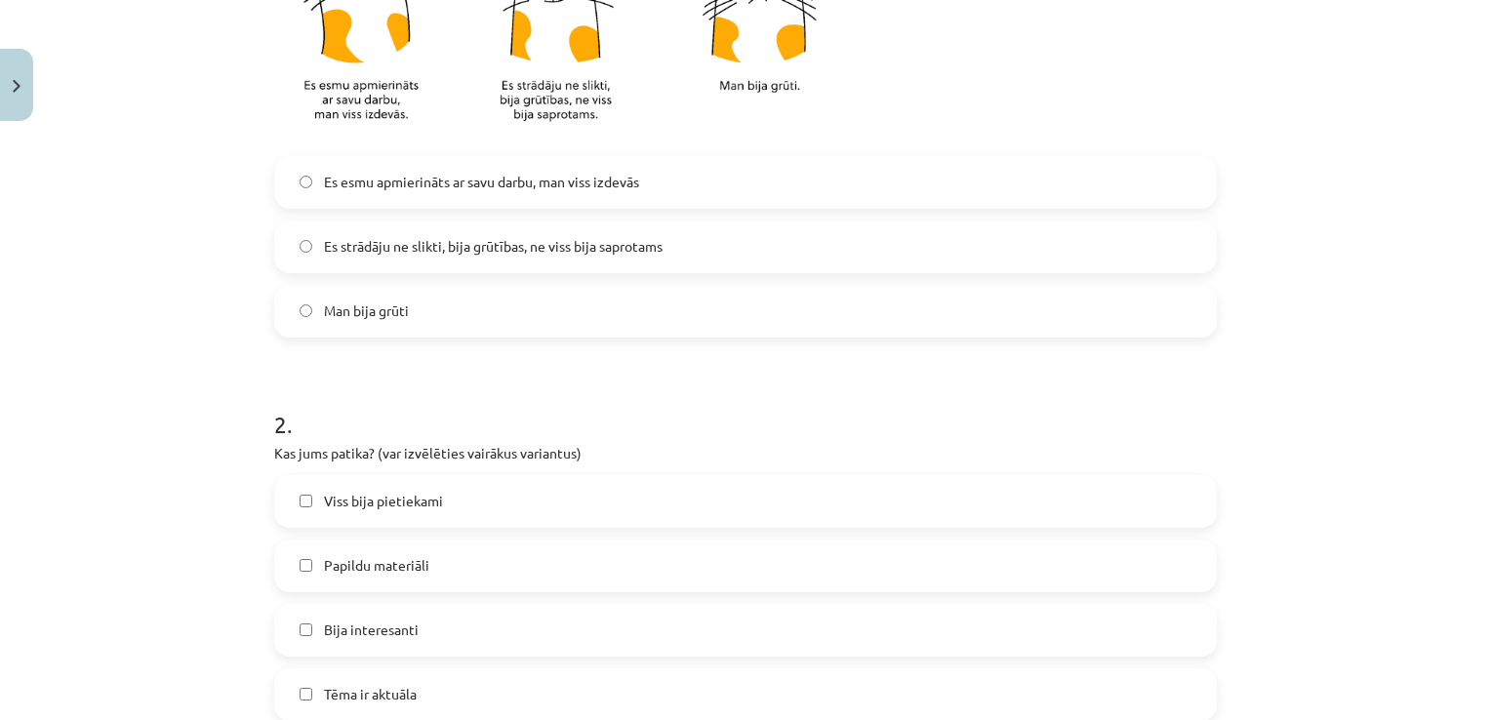
scroll to position [569, 0]
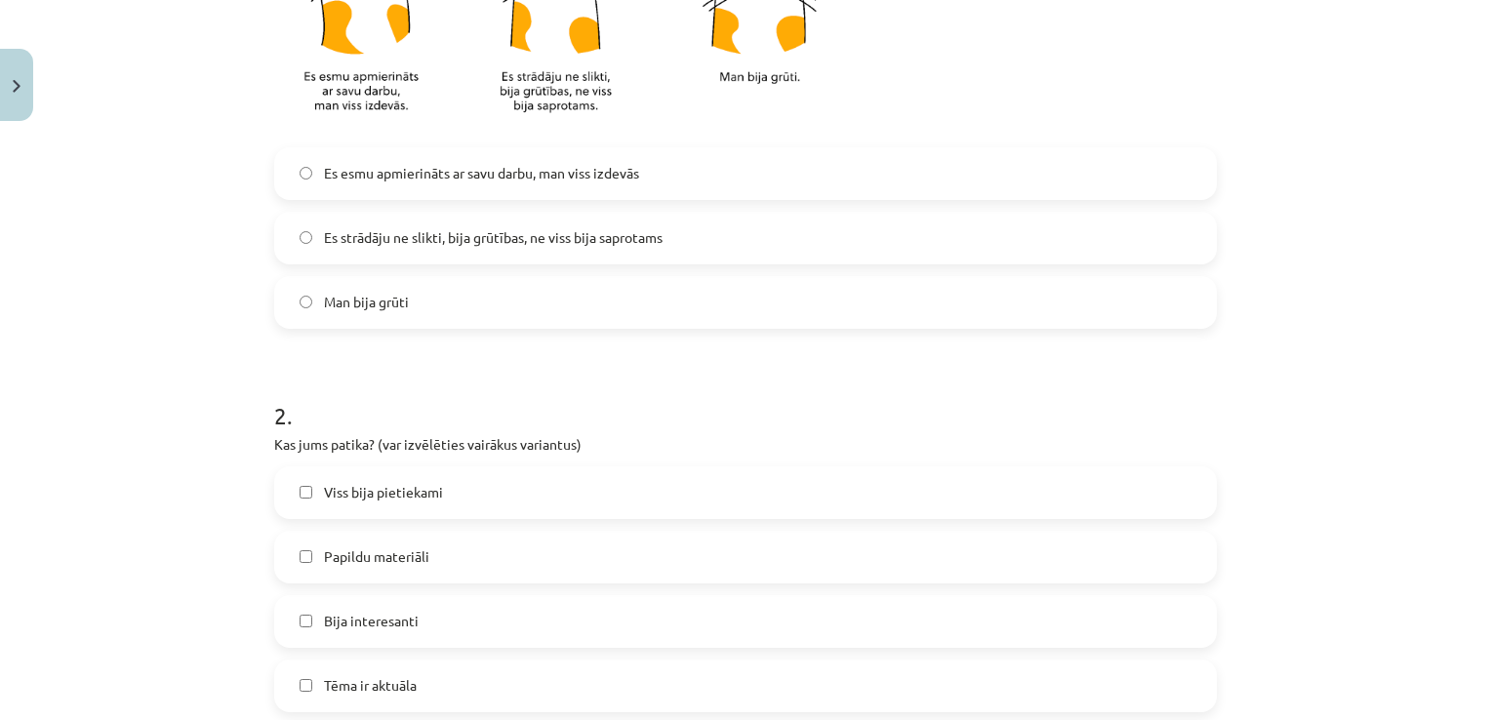
click at [918, 237] on label "Es strādāju ne slikti, bija grūtības, ne viss bija saprotams" at bounding box center [745, 238] width 939 height 49
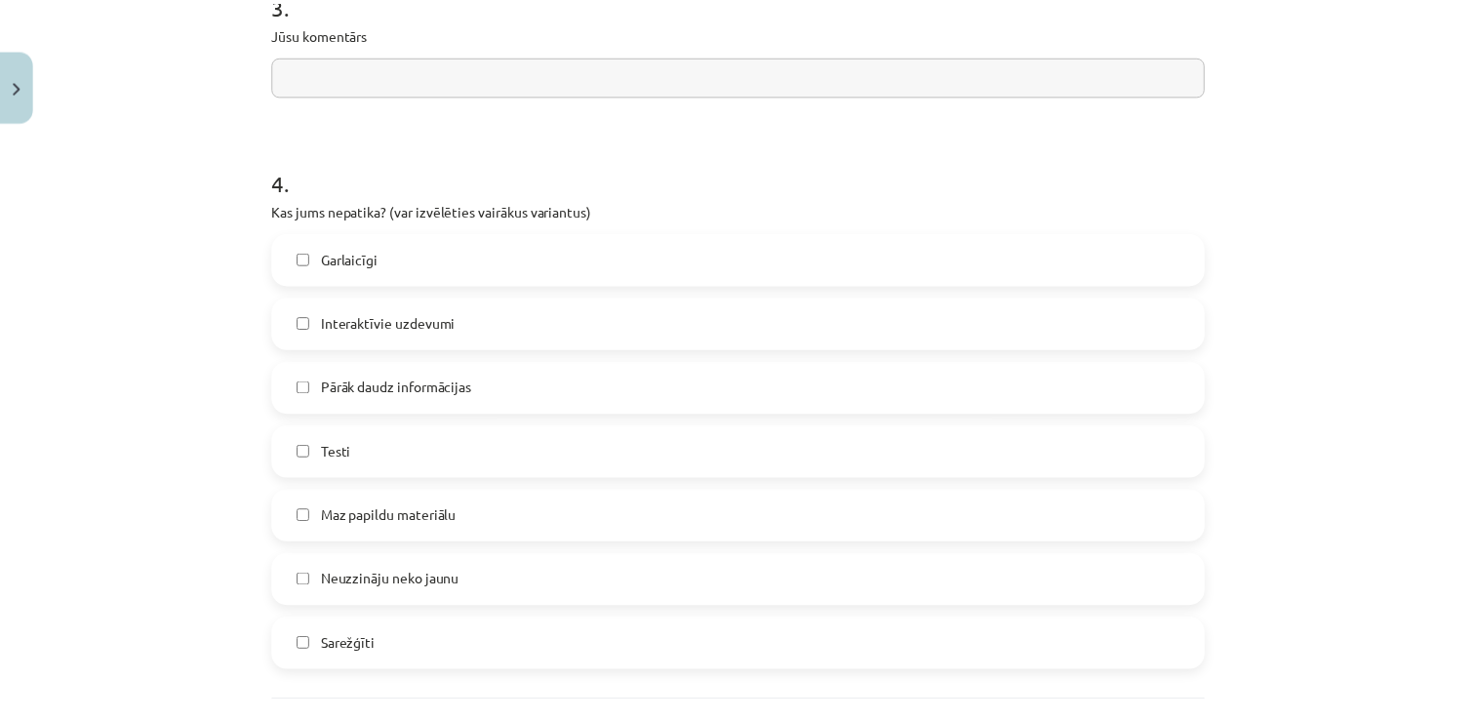
scroll to position [1733, 0]
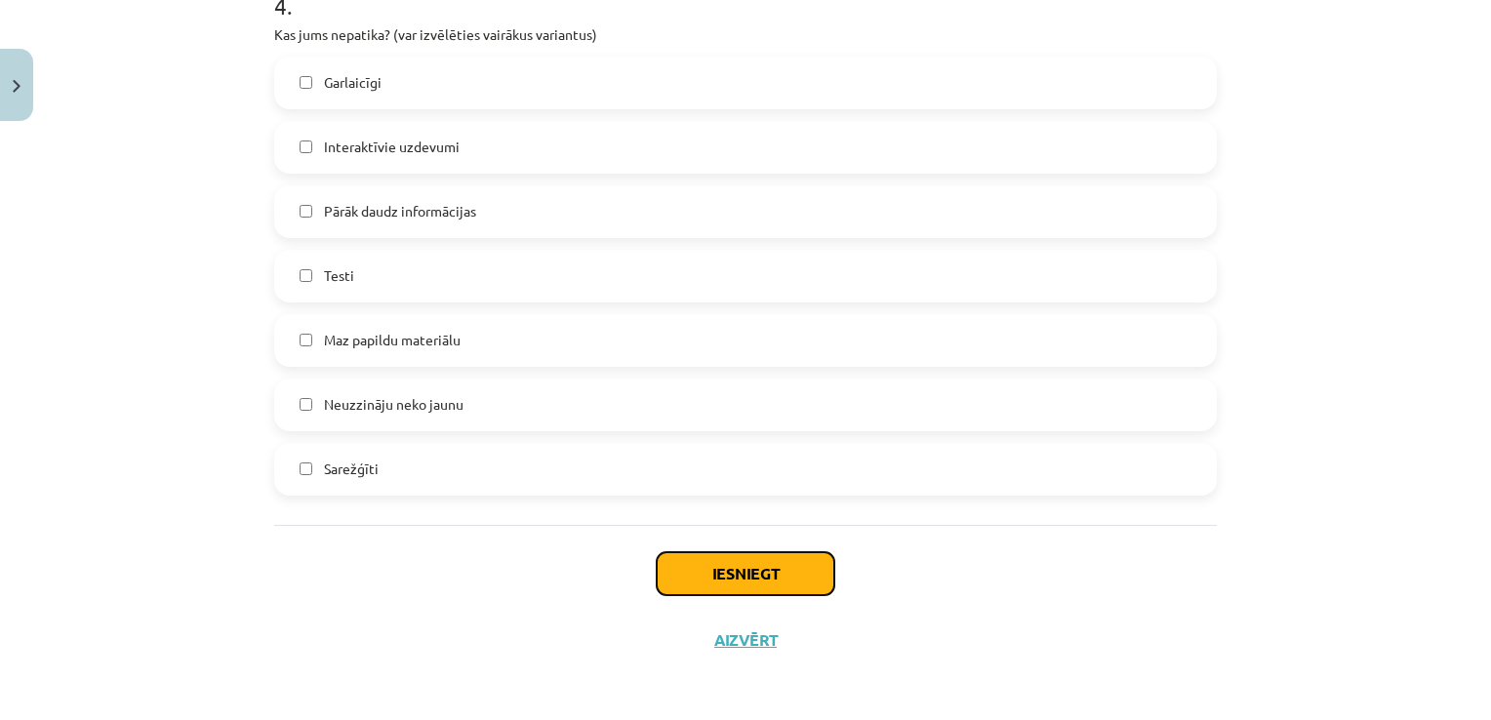
click at [725, 576] on button "Iesniegt" at bounding box center [746, 573] width 178 height 43
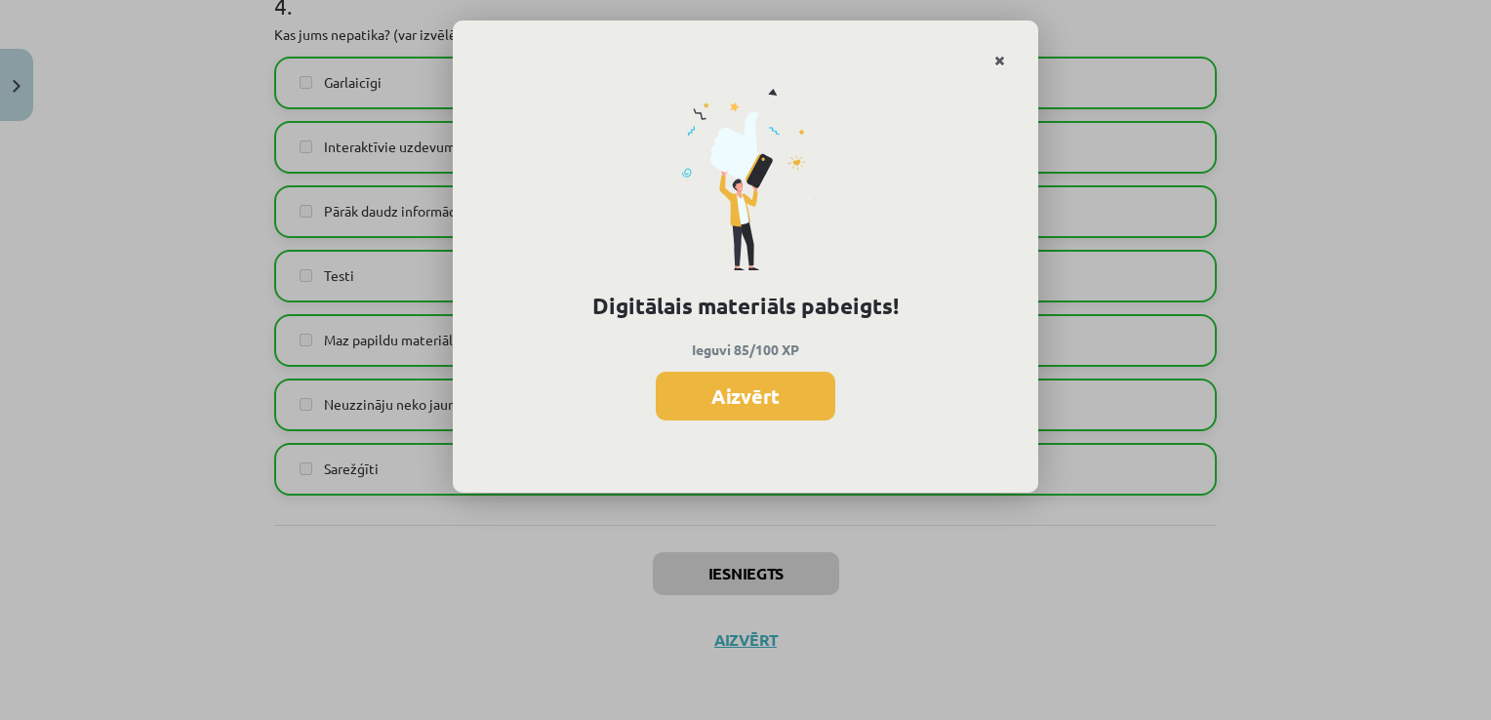
click at [999, 63] on icon "Close" at bounding box center [999, 62] width 11 height 14
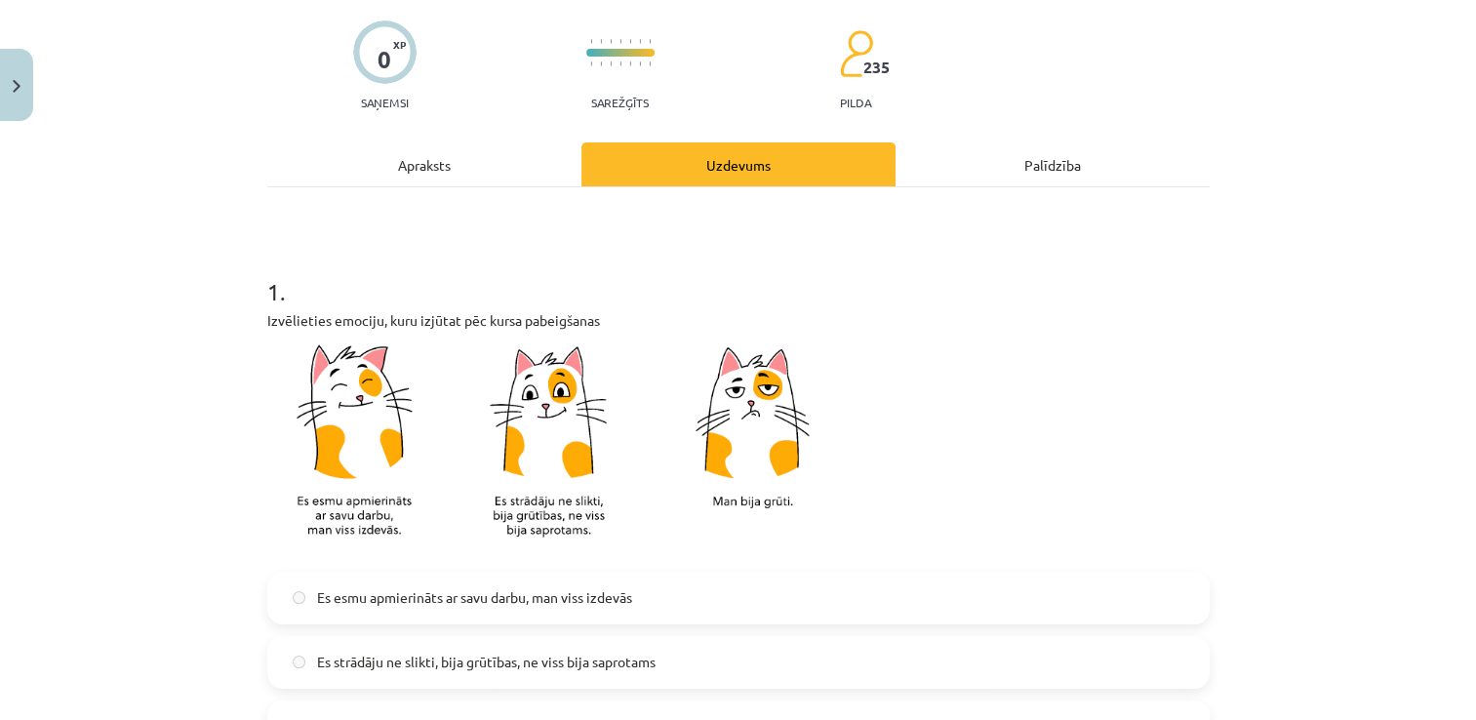
scroll to position [0, 0]
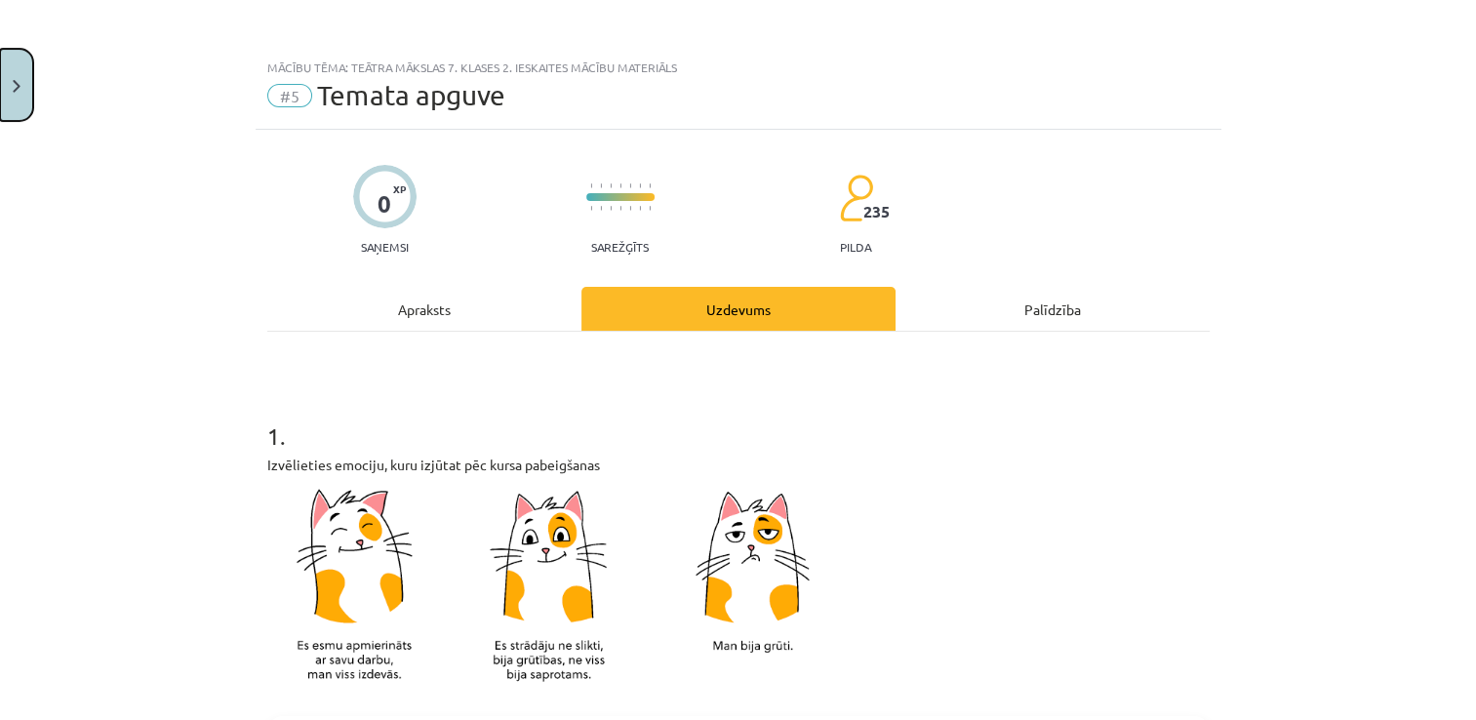
click at [25, 92] on button "Close" at bounding box center [16, 85] width 33 height 72
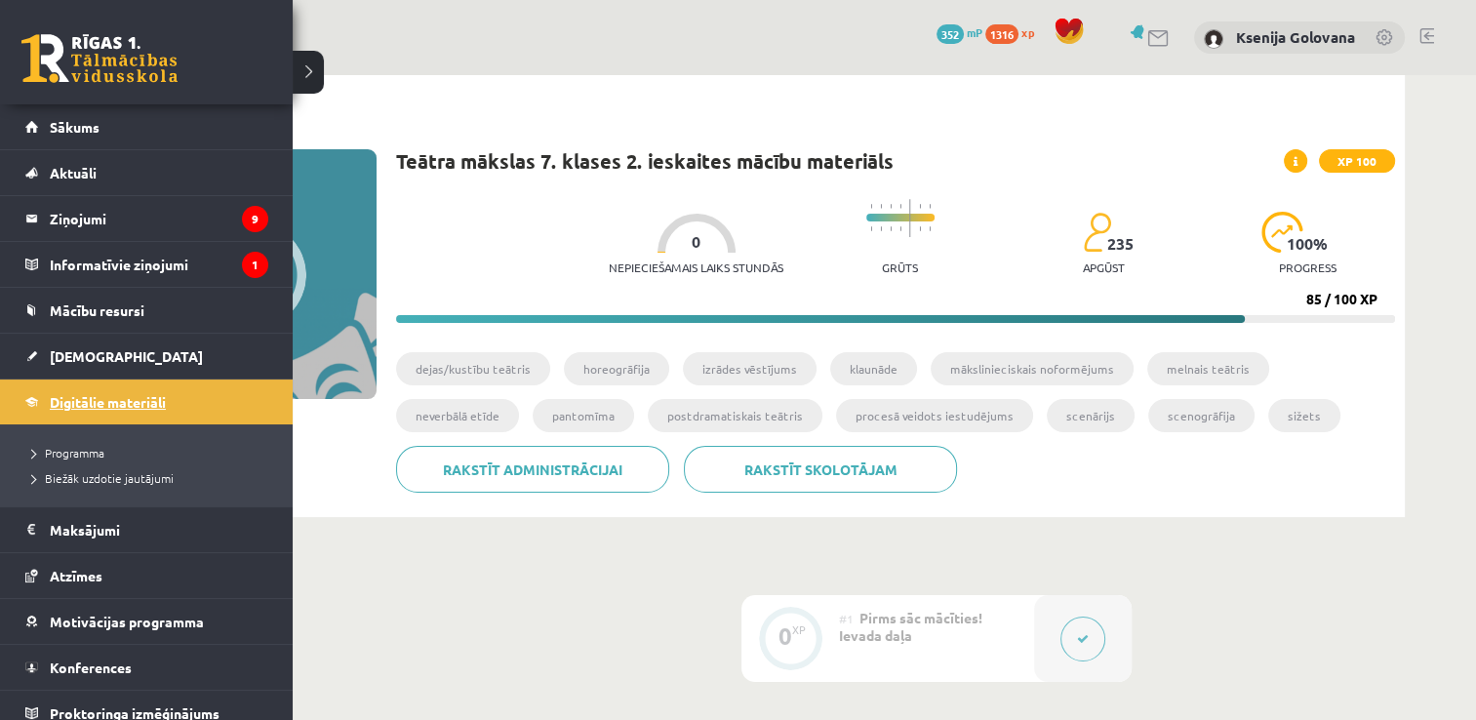
click at [40, 400] on link "Digitālie materiāli" at bounding box center [146, 402] width 243 height 45
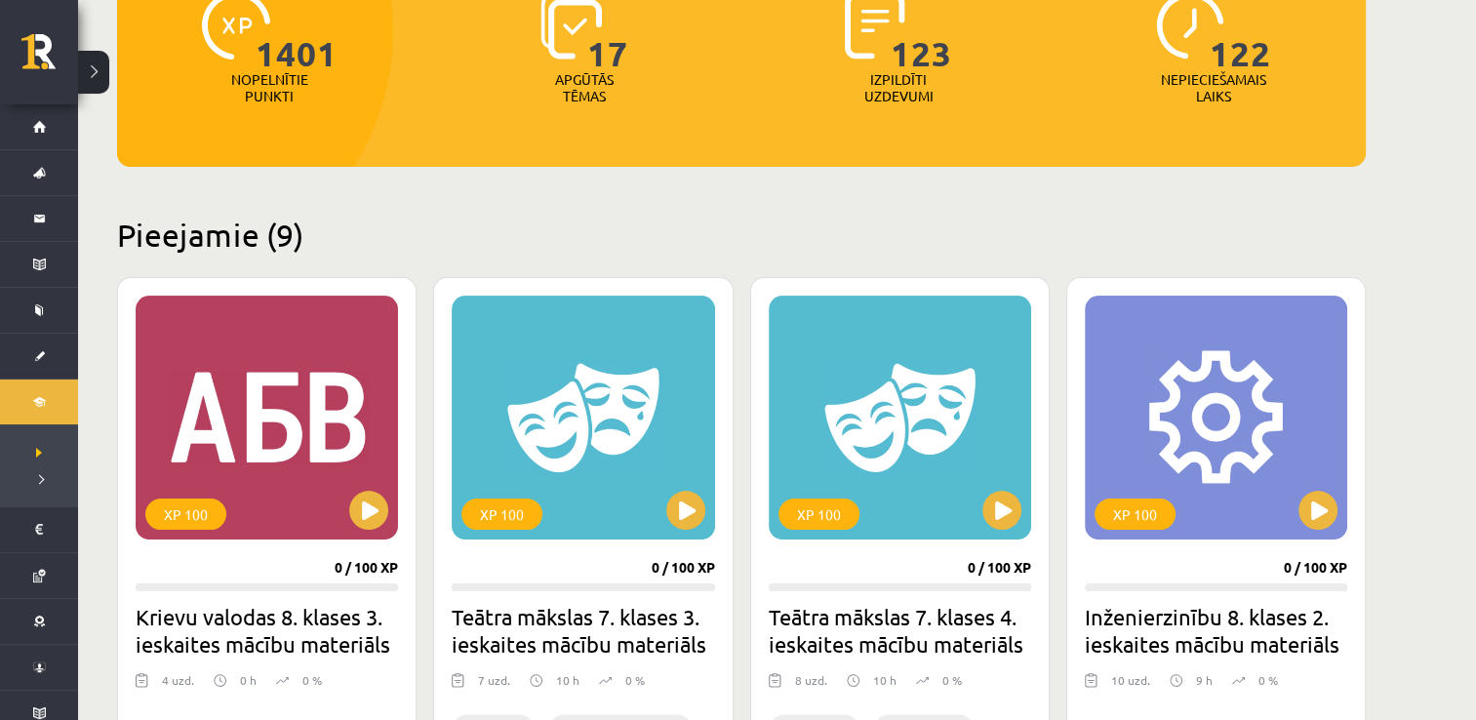
scroll to position [273, 0]
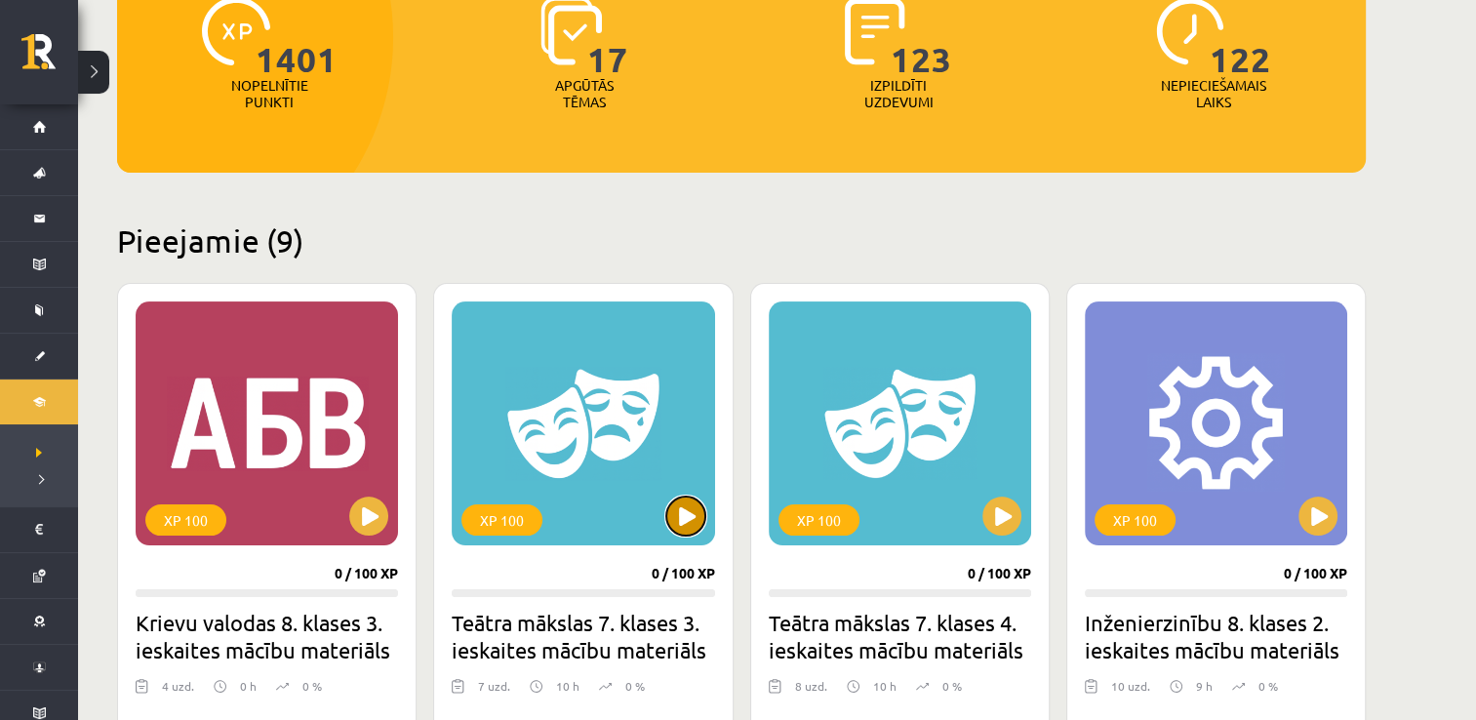
click at [696, 520] on button at bounding box center [685, 516] width 39 height 39
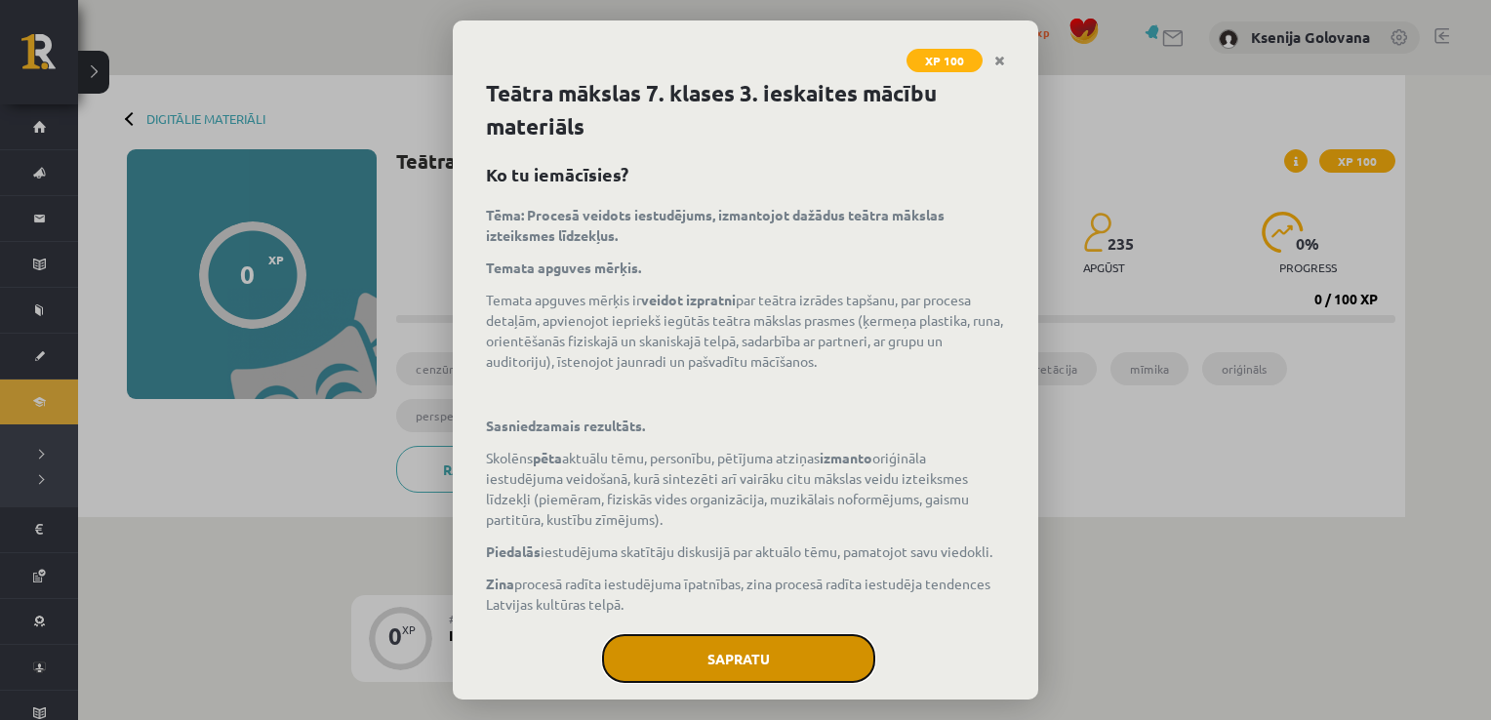
click at [731, 669] on button "Sapratu" at bounding box center [738, 658] width 273 height 49
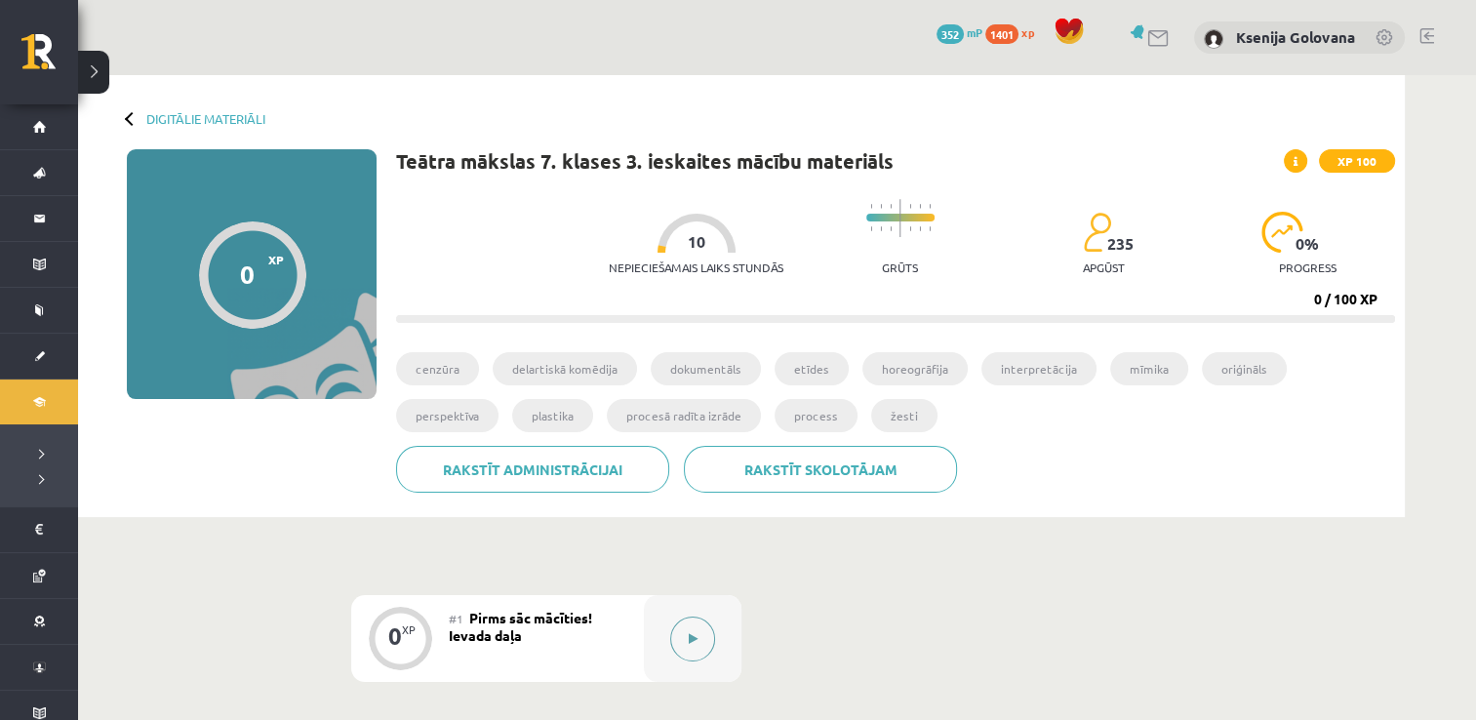
click at [679, 629] on button at bounding box center [692, 639] width 45 height 45
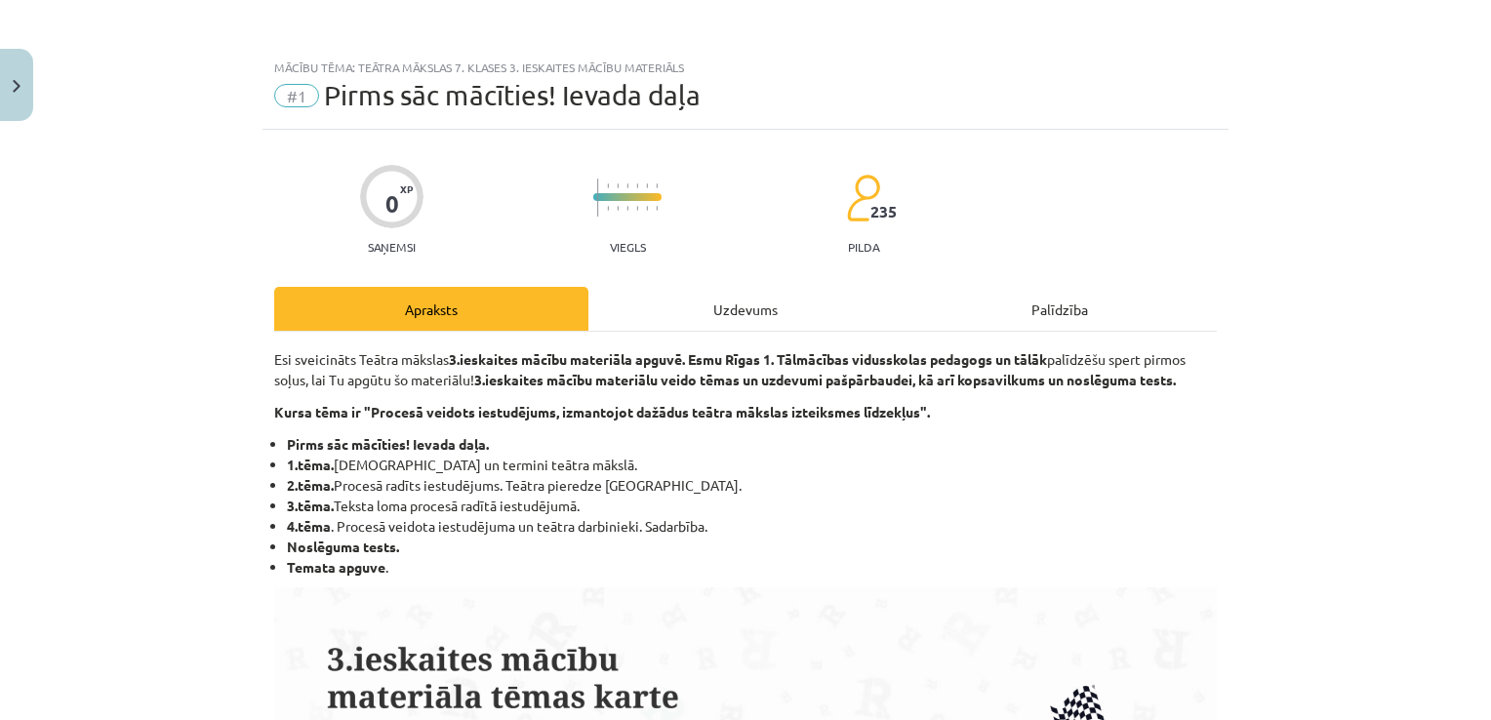
click at [756, 300] on div "Uzdevums" at bounding box center [745, 309] width 314 height 44
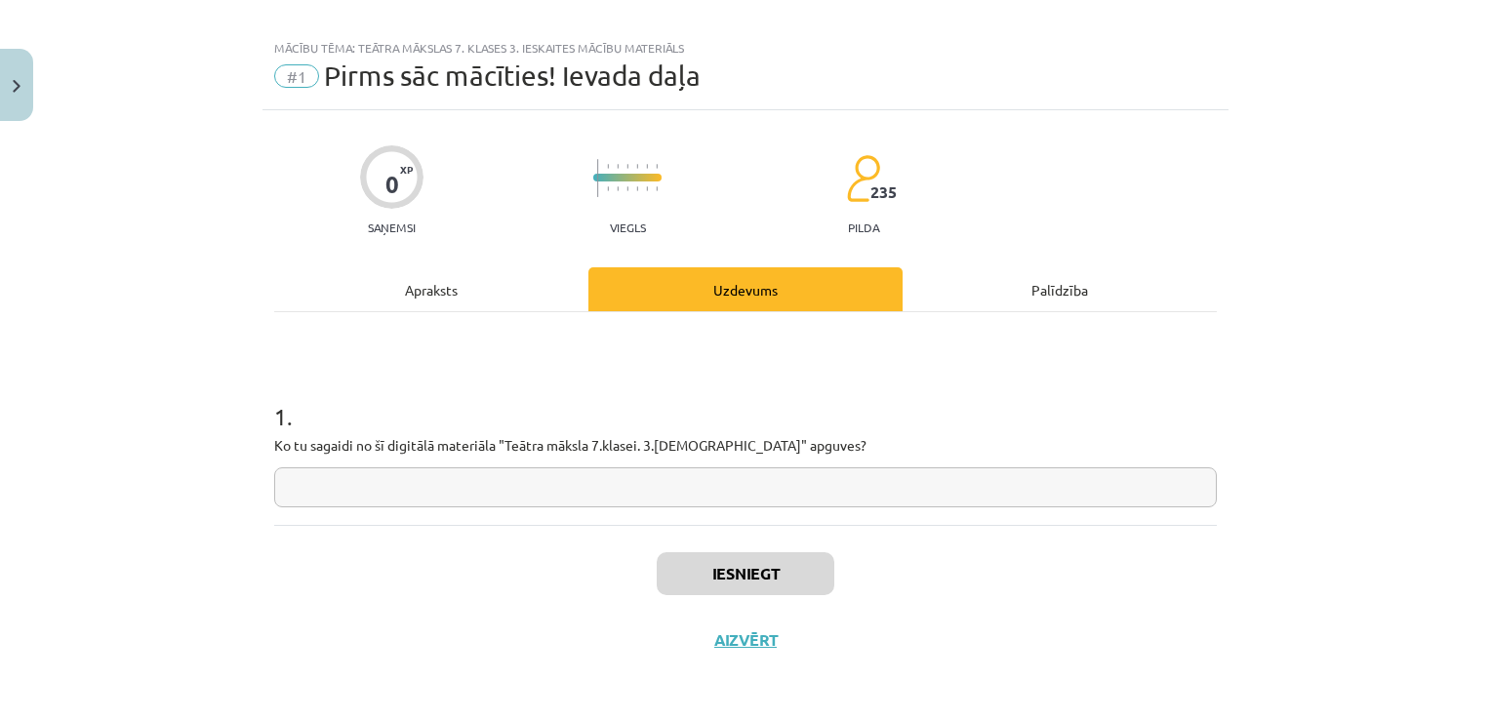
click at [793, 502] on input "text" at bounding box center [745, 487] width 943 height 40
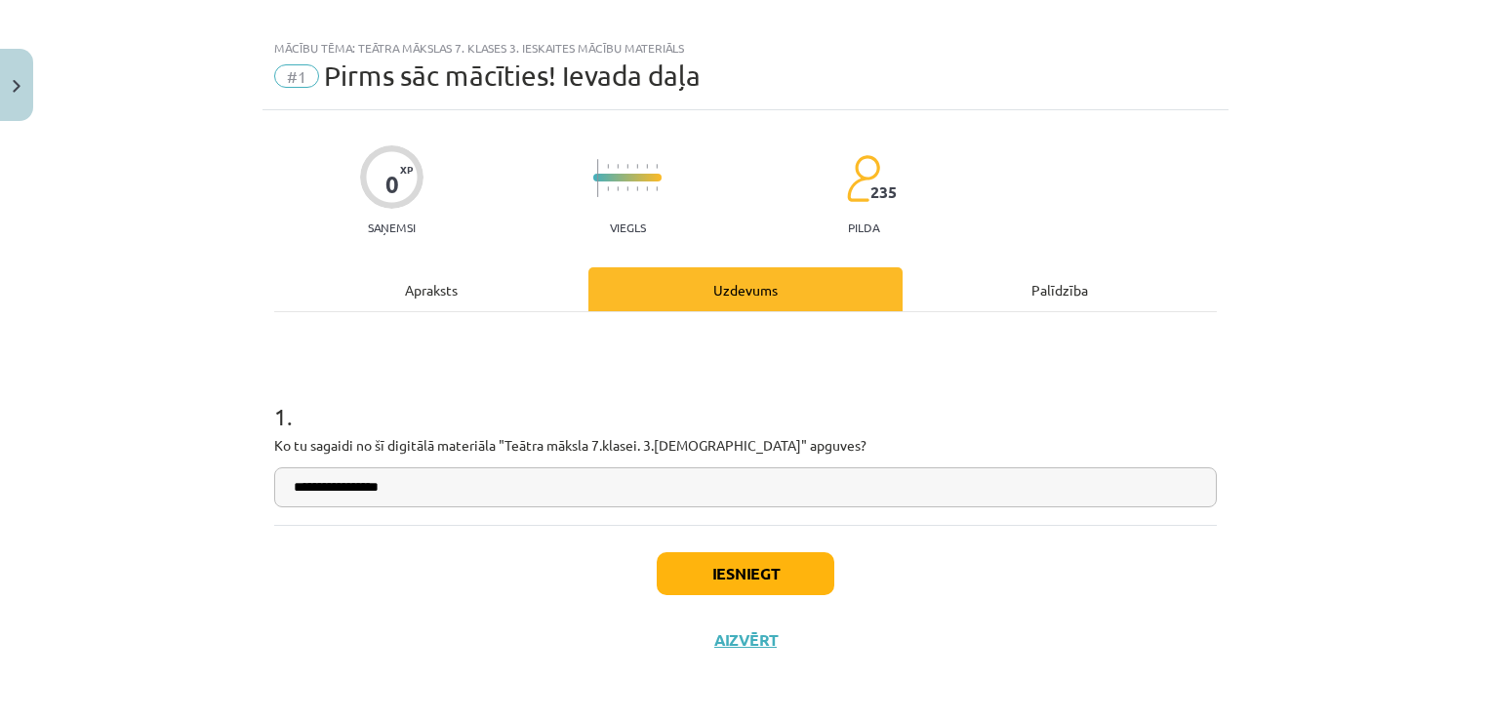
type input "**********"
click at [757, 558] on button "Iesniegt" at bounding box center [746, 573] width 178 height 43
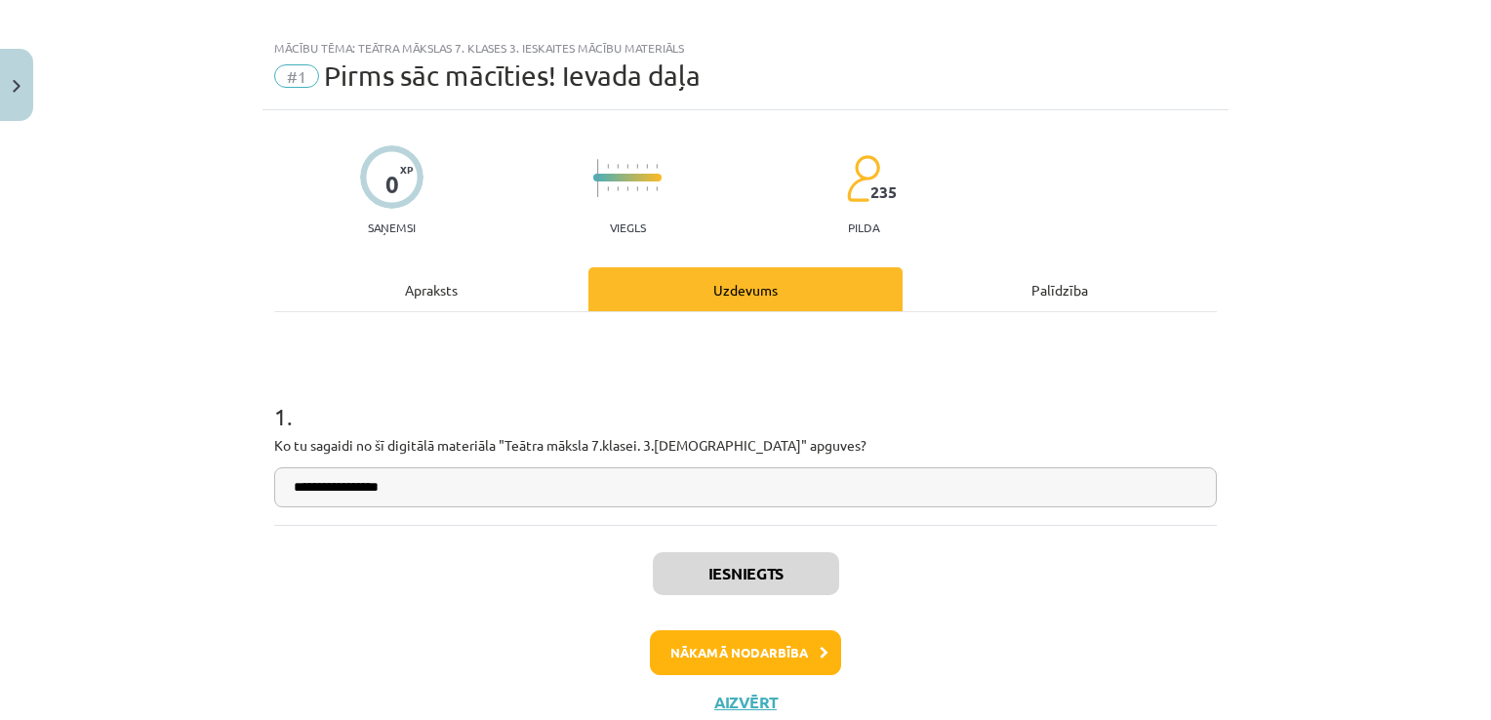
click at [766, 650] on div "Iesniegts Nākamā nodarbība Aizvērt" at bounding box center [745, 624] width 943 height 199
click at [820, 664] on button "Nākamā nodarbība" at bounding box center [745, 652] width 191 height 45
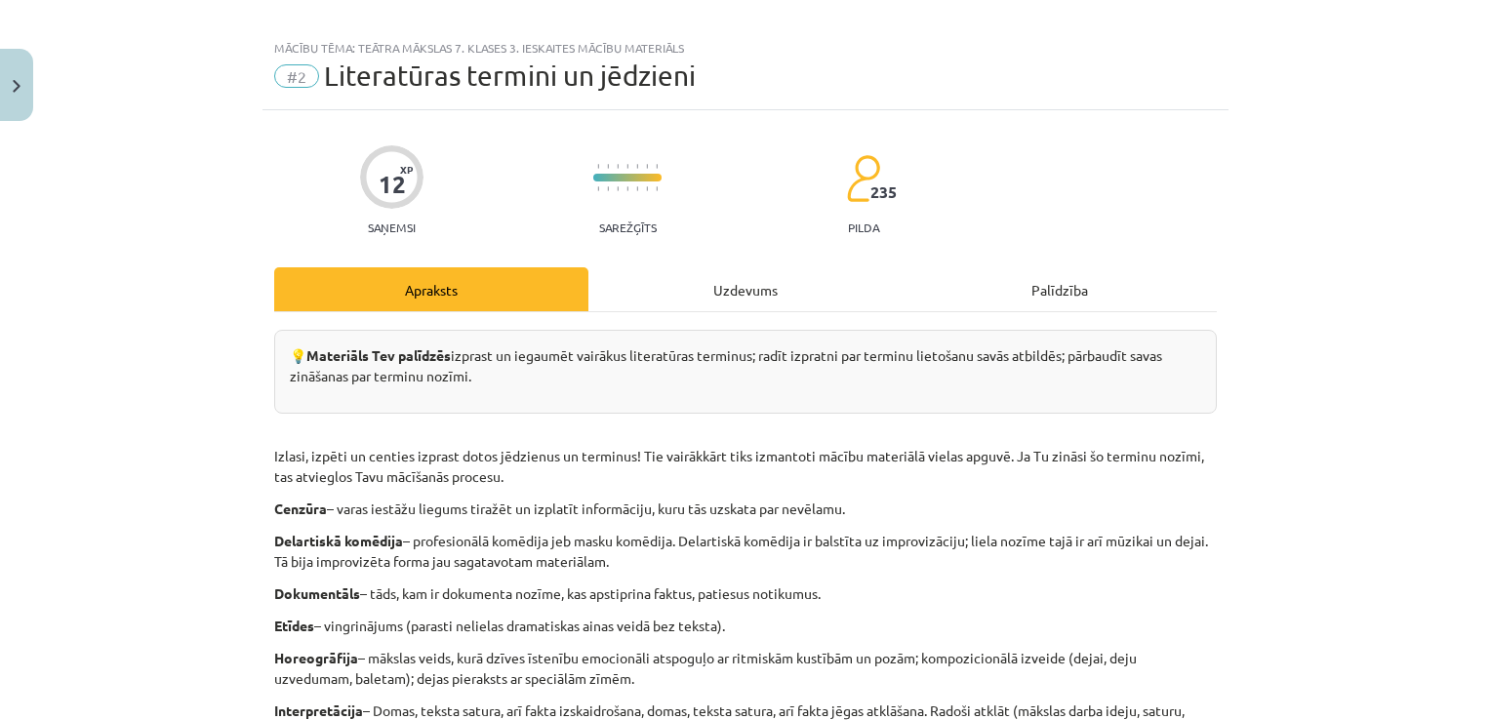
scroll to position [49, 0]
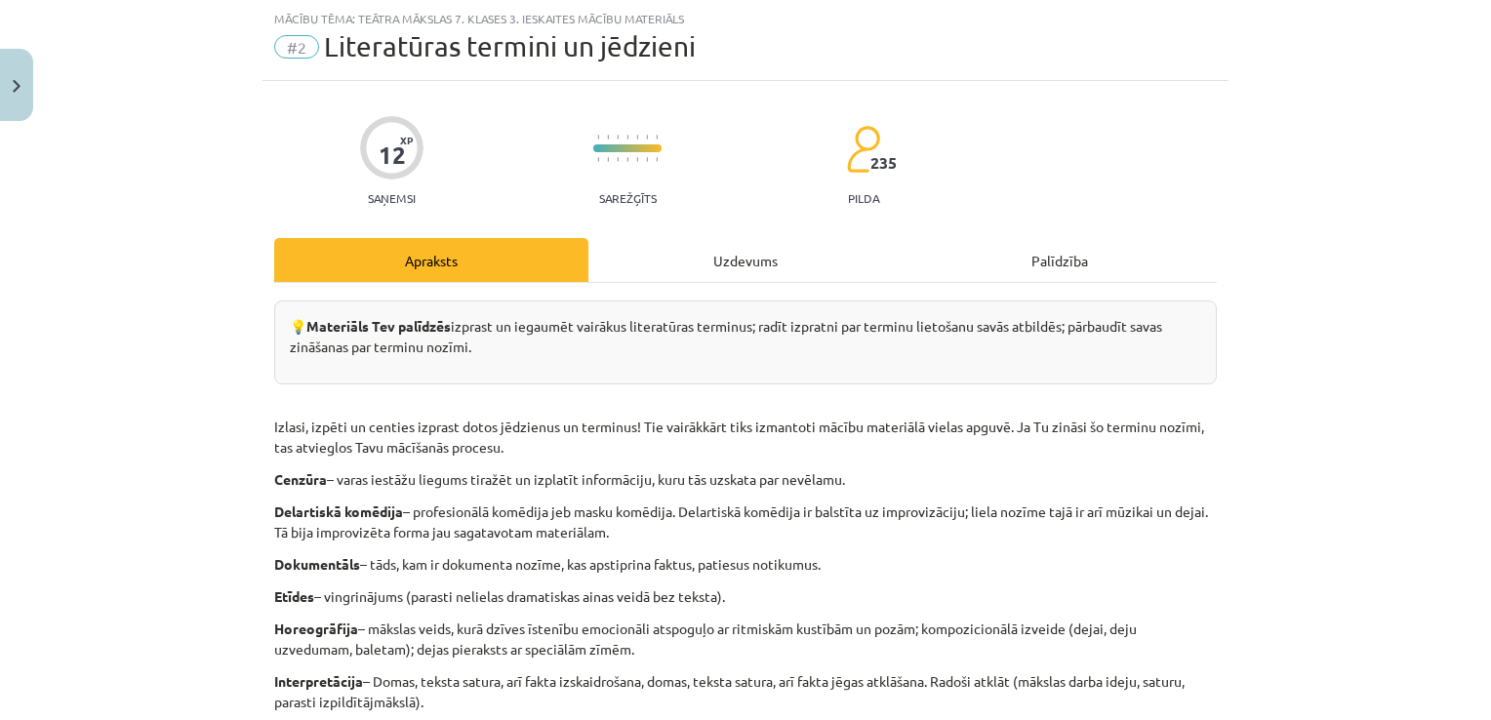
click at [783, 247] on div "Uzdevums" at bounding box center [745, 260] width 314 height 44
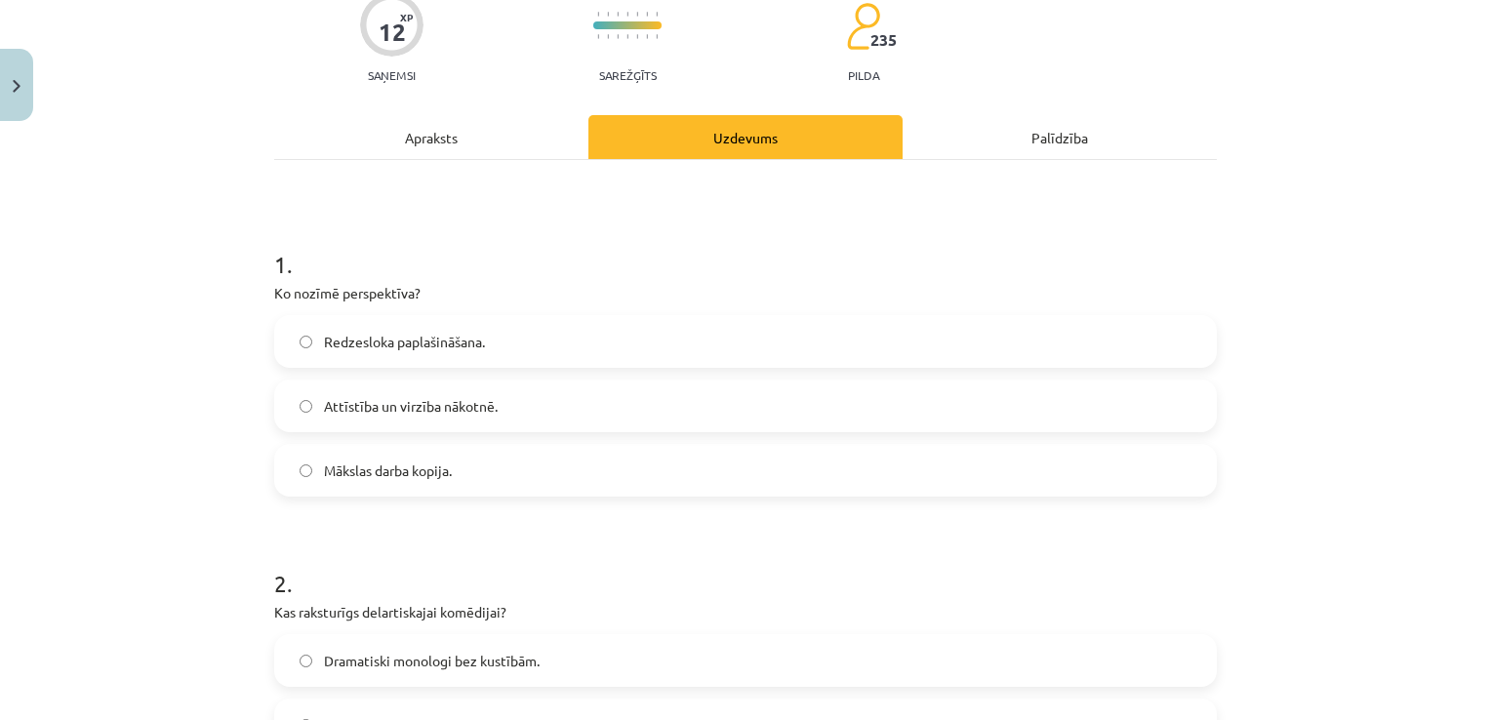
scroll to position [177, 0]
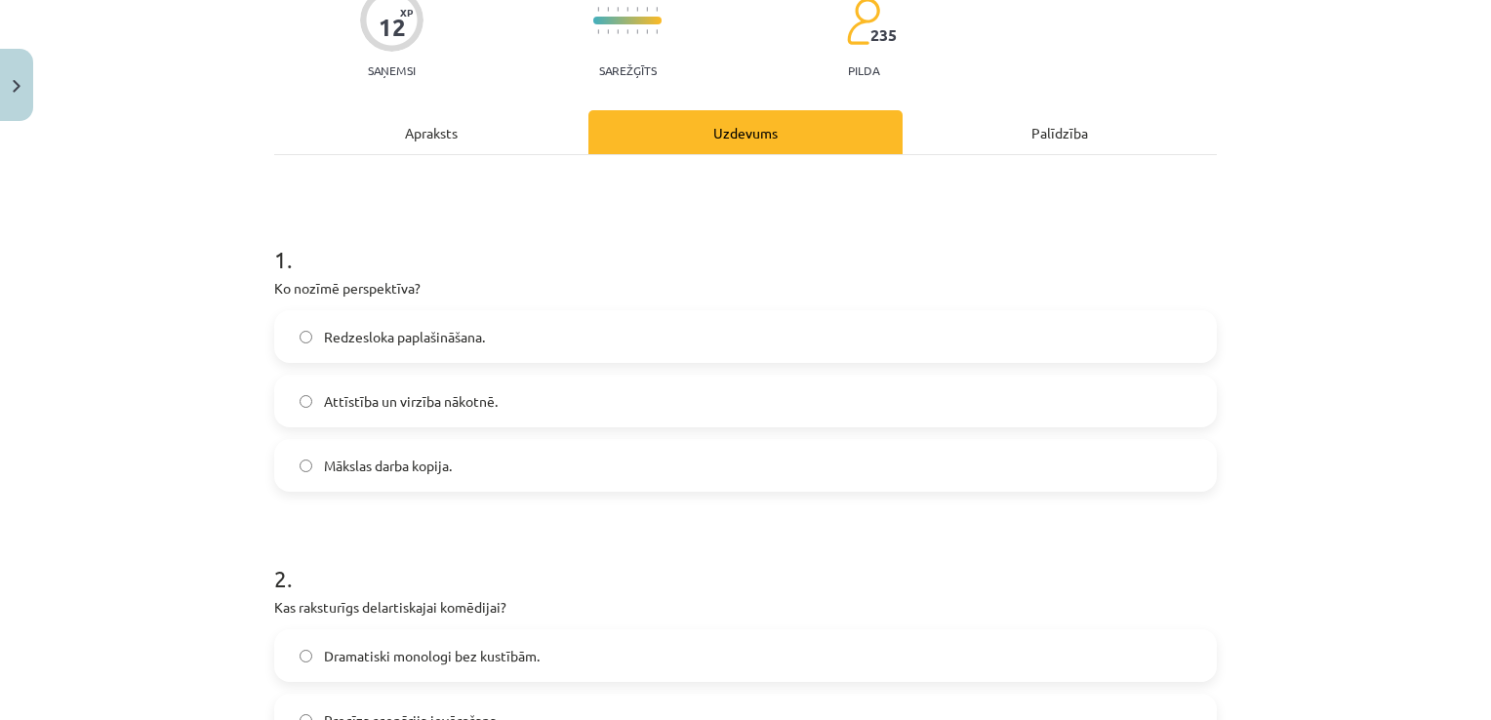
click at [401, 144] on div "Apraksts" at bounding box center [431, 132] width 314 height 44
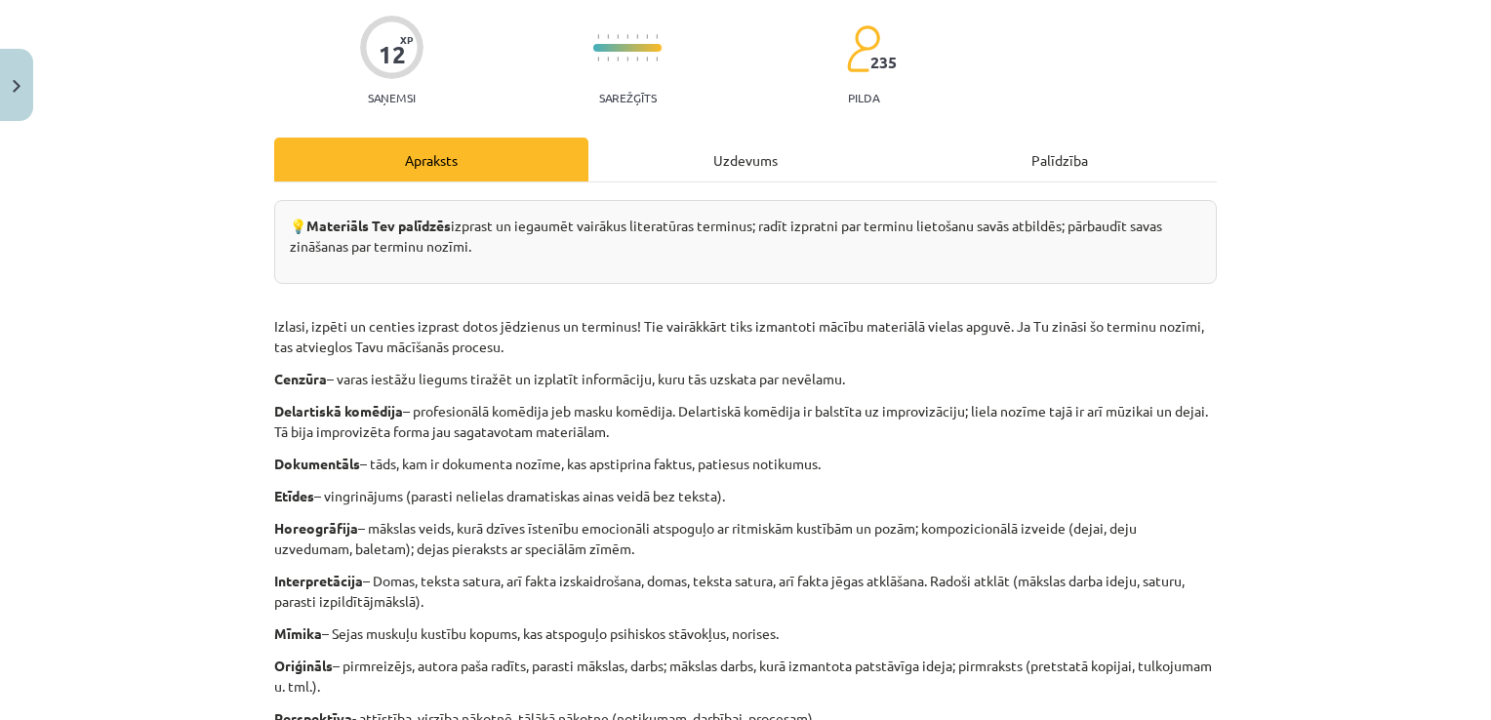
scroll to position [125, 0]
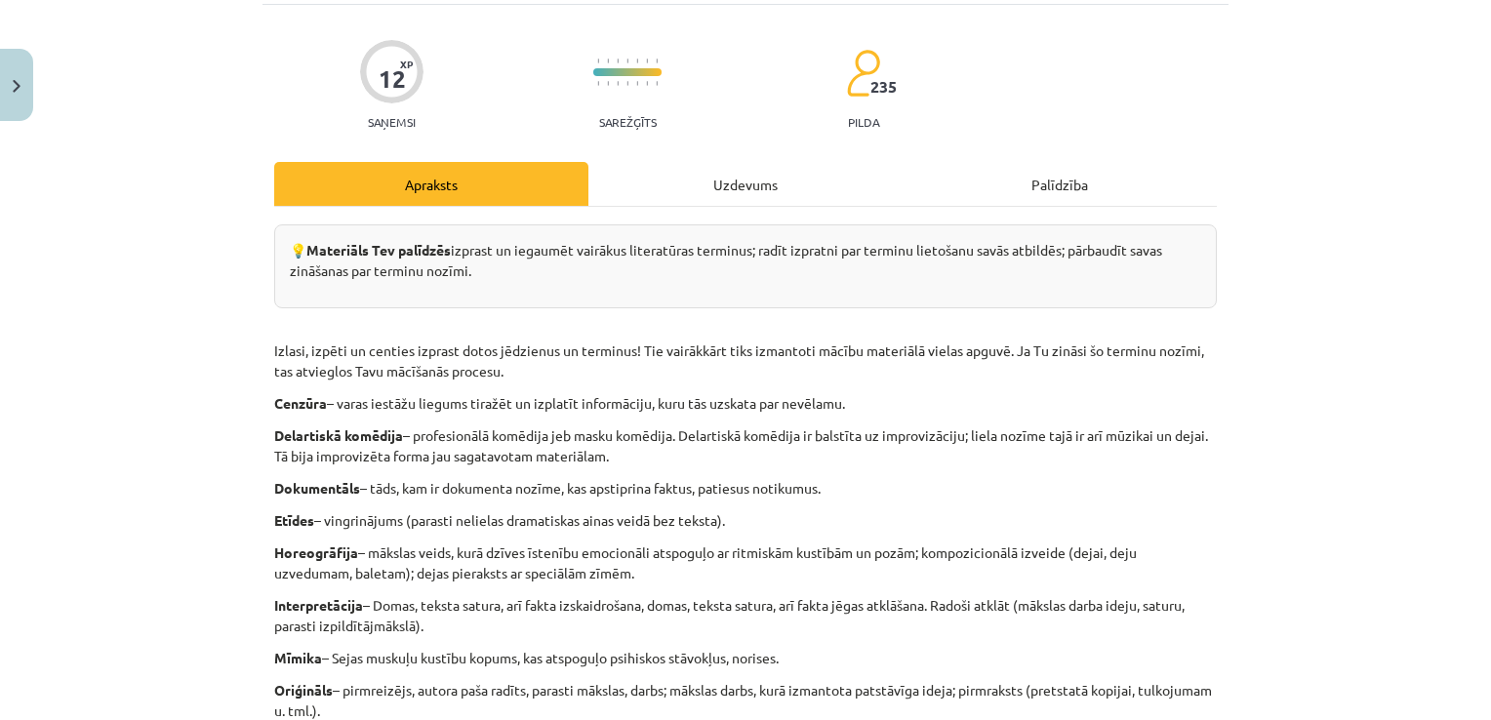
click at [758, 199] on div "Uzdevums" at bounding box center [745, 184] width 314 height 44
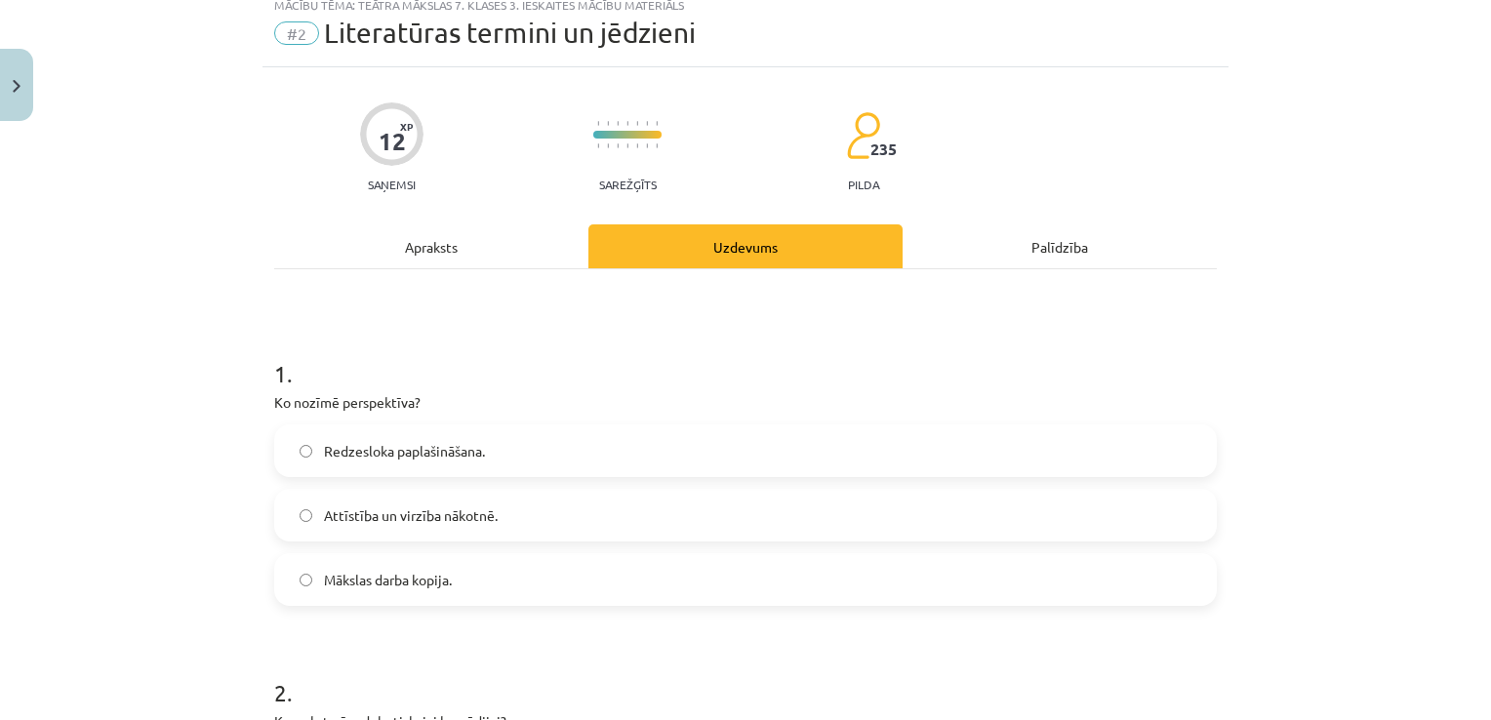
scroll to position [49, 0]
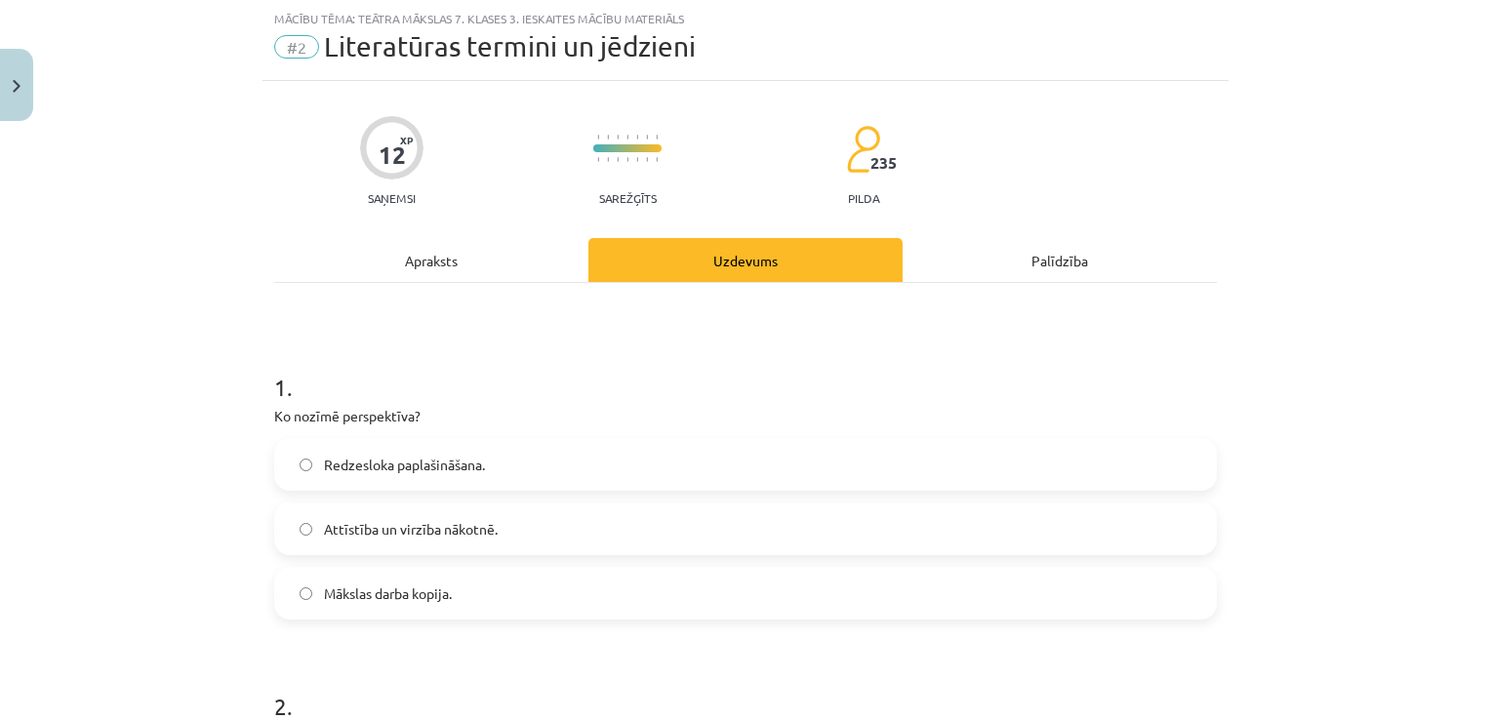
click at [473, 537] on span "Attīstība un virzība nākotnē." at bounding box center [411, 529] width 174 height 20
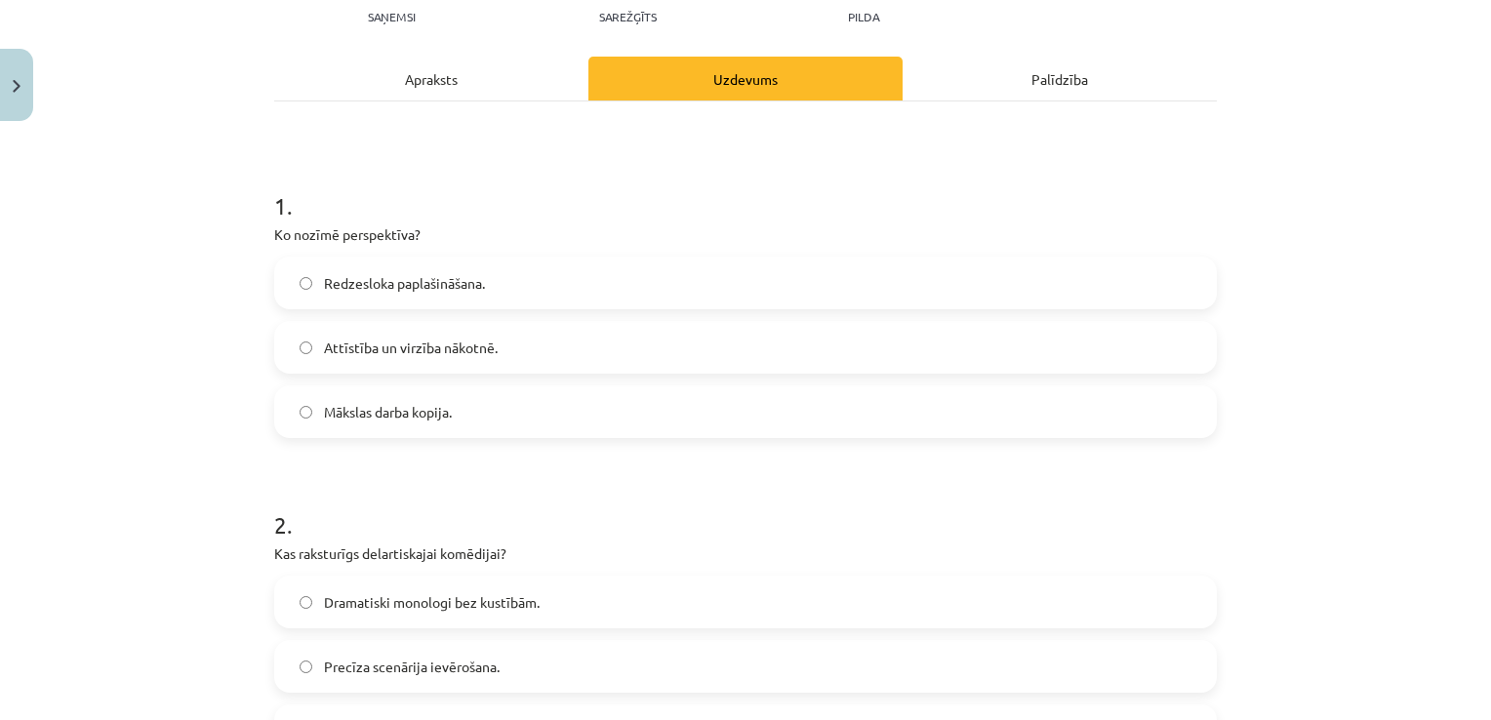
scroll to position [225, 0]
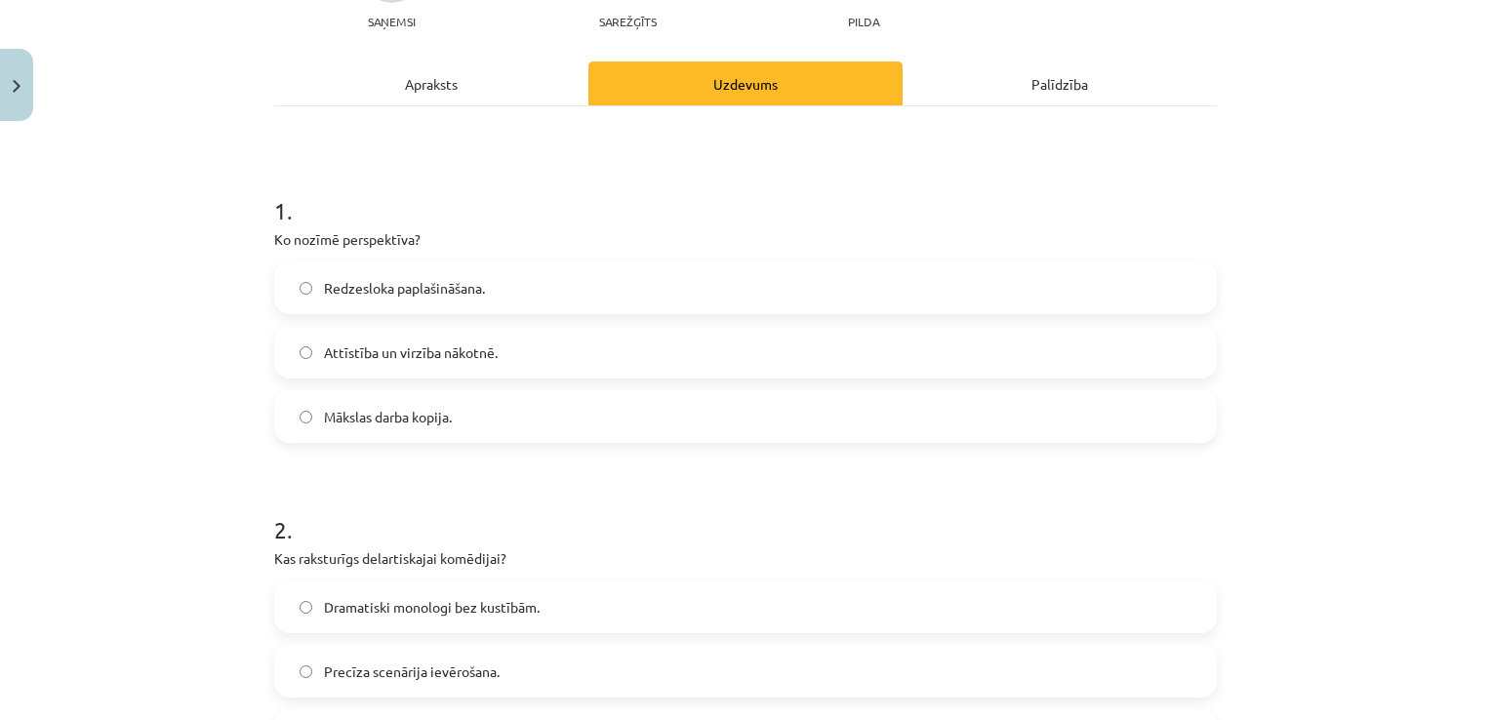
click at [515, 80] on div "Apraksts" at bounding box center [431, 83] width 314 height 44
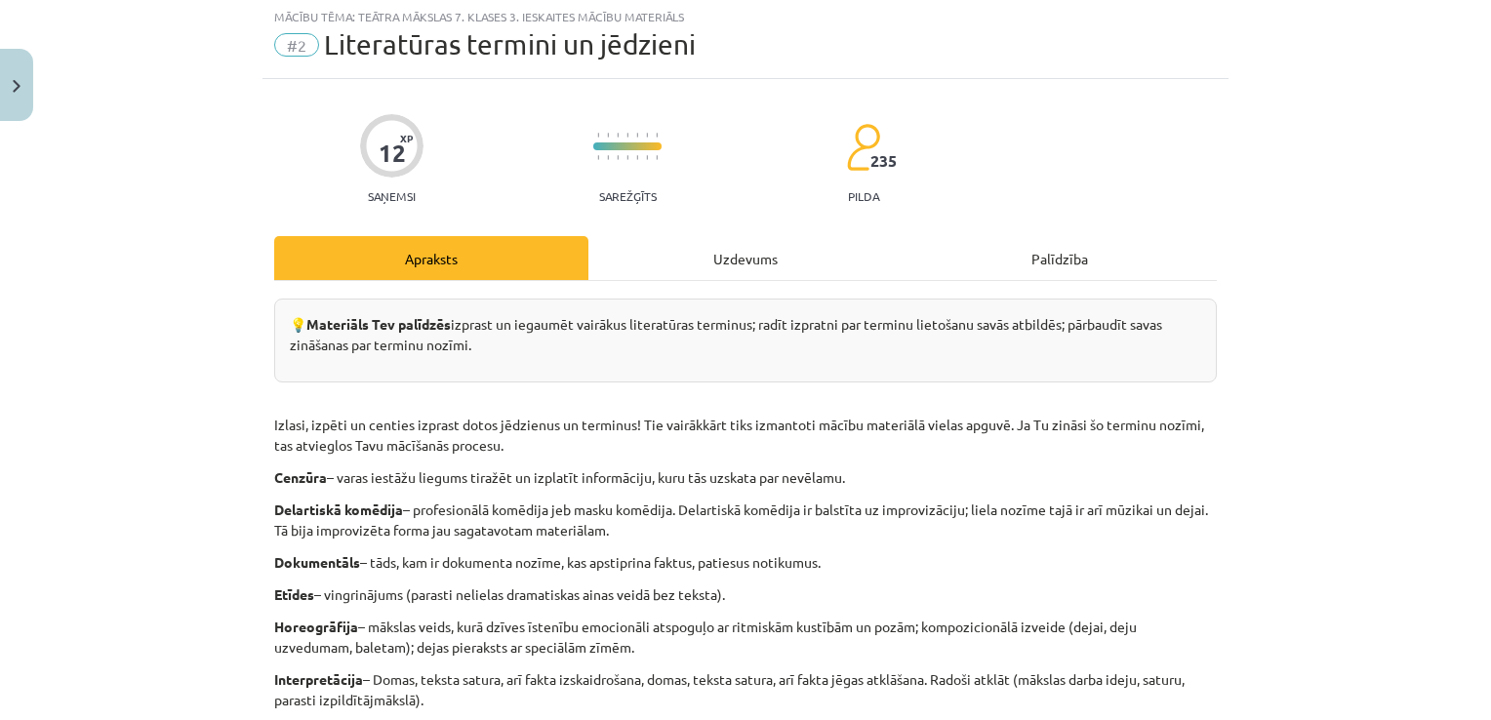
scroll to position [49, 0]
click at [744, 258] on div "Uzdevums" at bounding box center [745, 260] width 314 height 44
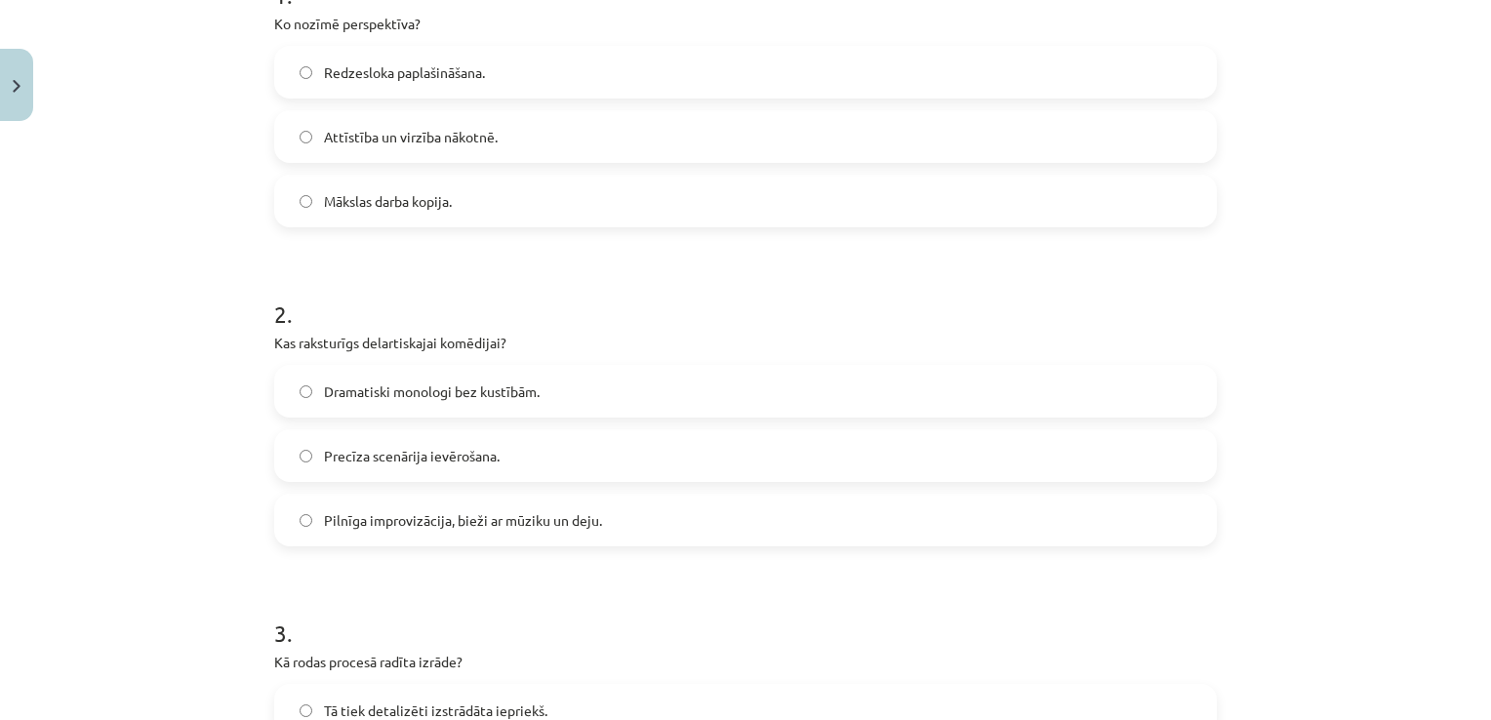
scroll to position [0, 0]
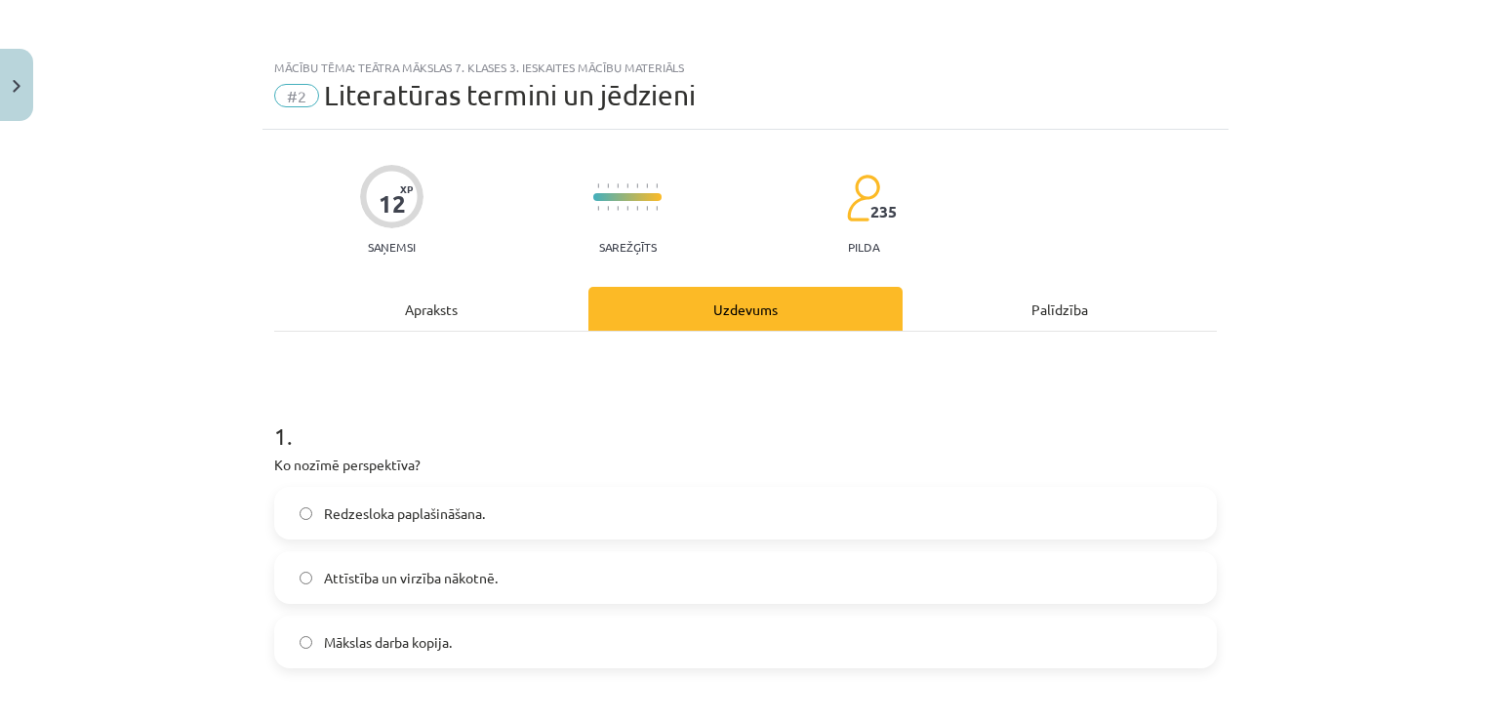
click at [531, 301] on div "Apraksts" at bounding box center [431, 309] width 314 height 44
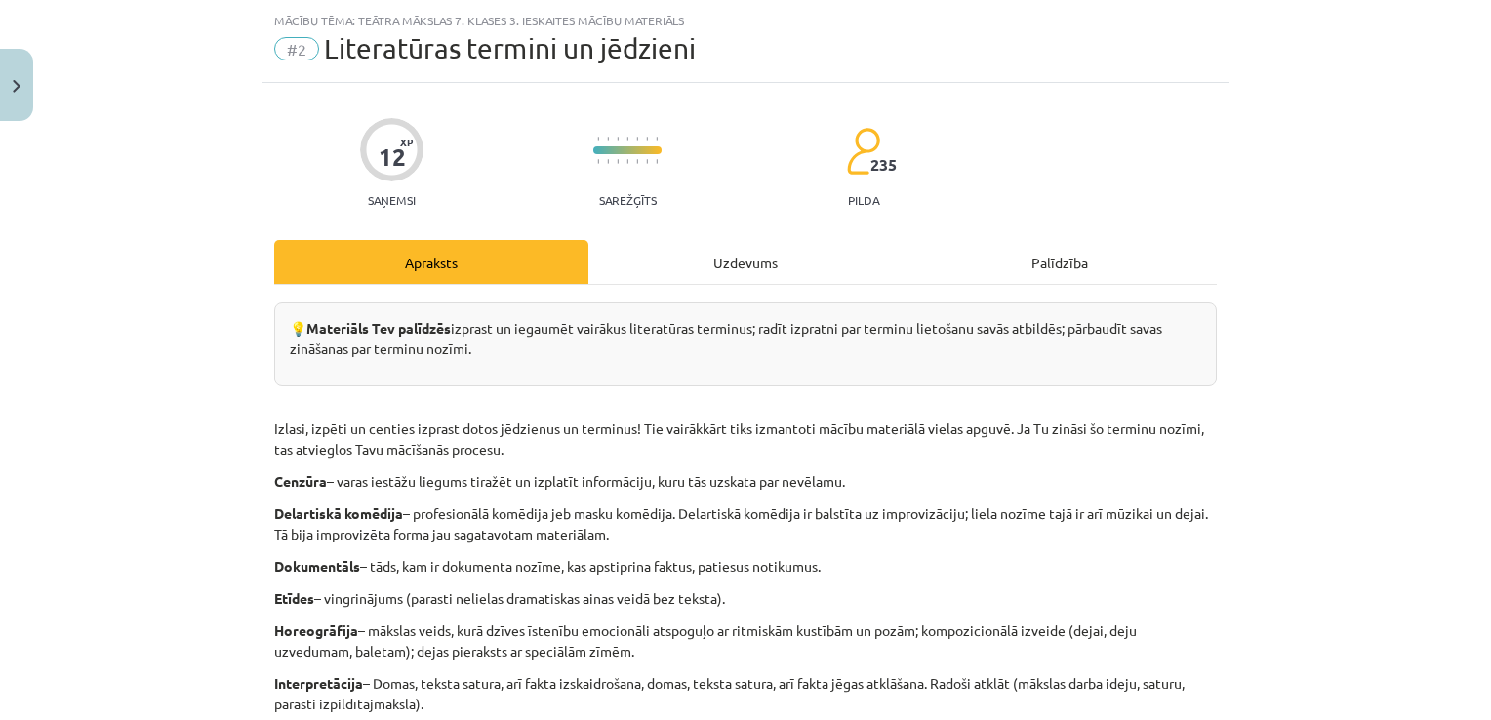
scroll to position [49, 0]
click at [697, 248] on div "Uzdevums" at bounding box center [745, 260] width 314 height 44
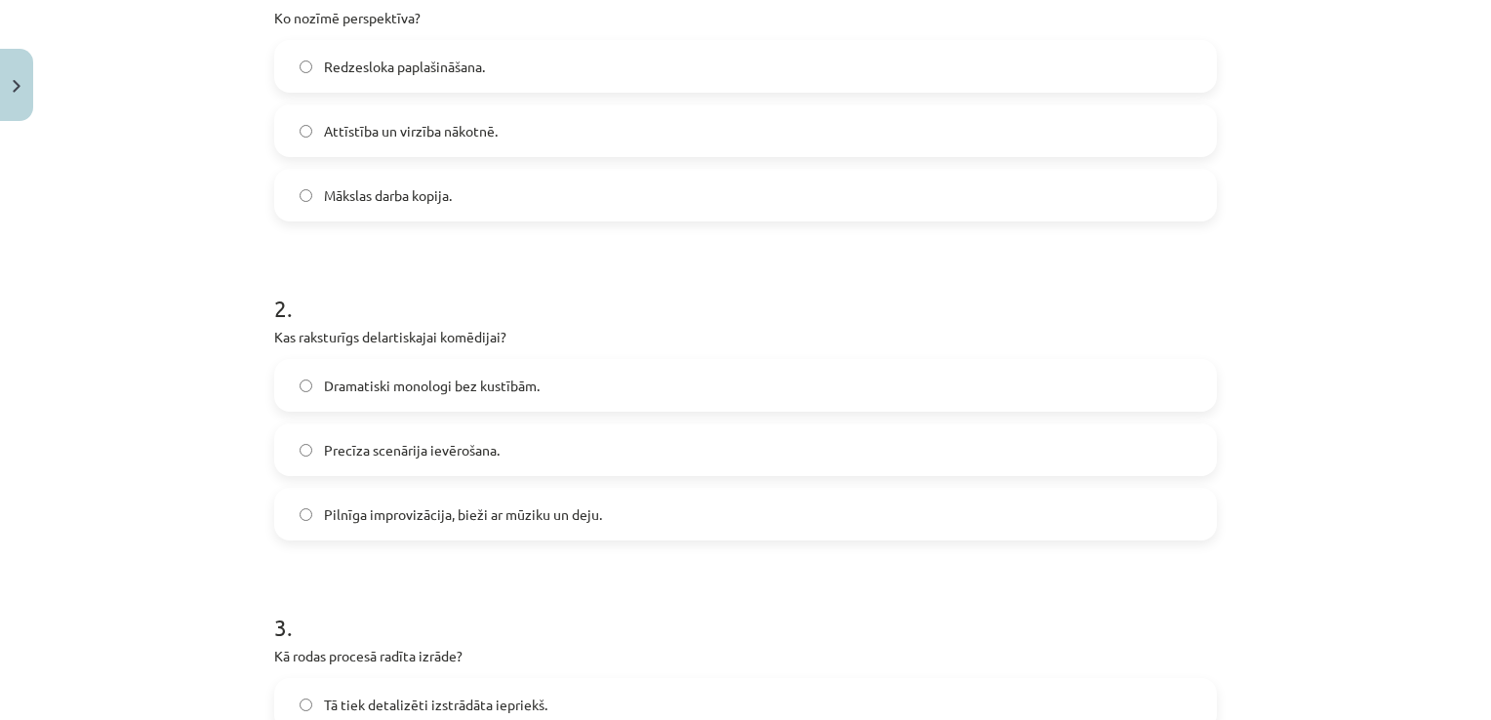
scroll to position [450, 0]
drag, startPoint x: 264, startPoint y: 305, endPoint x: 598, endPoint y: 508, distance: 390.6
copy div "2 . Kas raksturīgs delartiskajai komēdijai? Dramatiski monologi bez kustībām. P…"
click at [399, 492] on label "Pilnīga improvizācija, bieži ar mūziku un deju." at bounding box center [745, 511] width 939 height 49
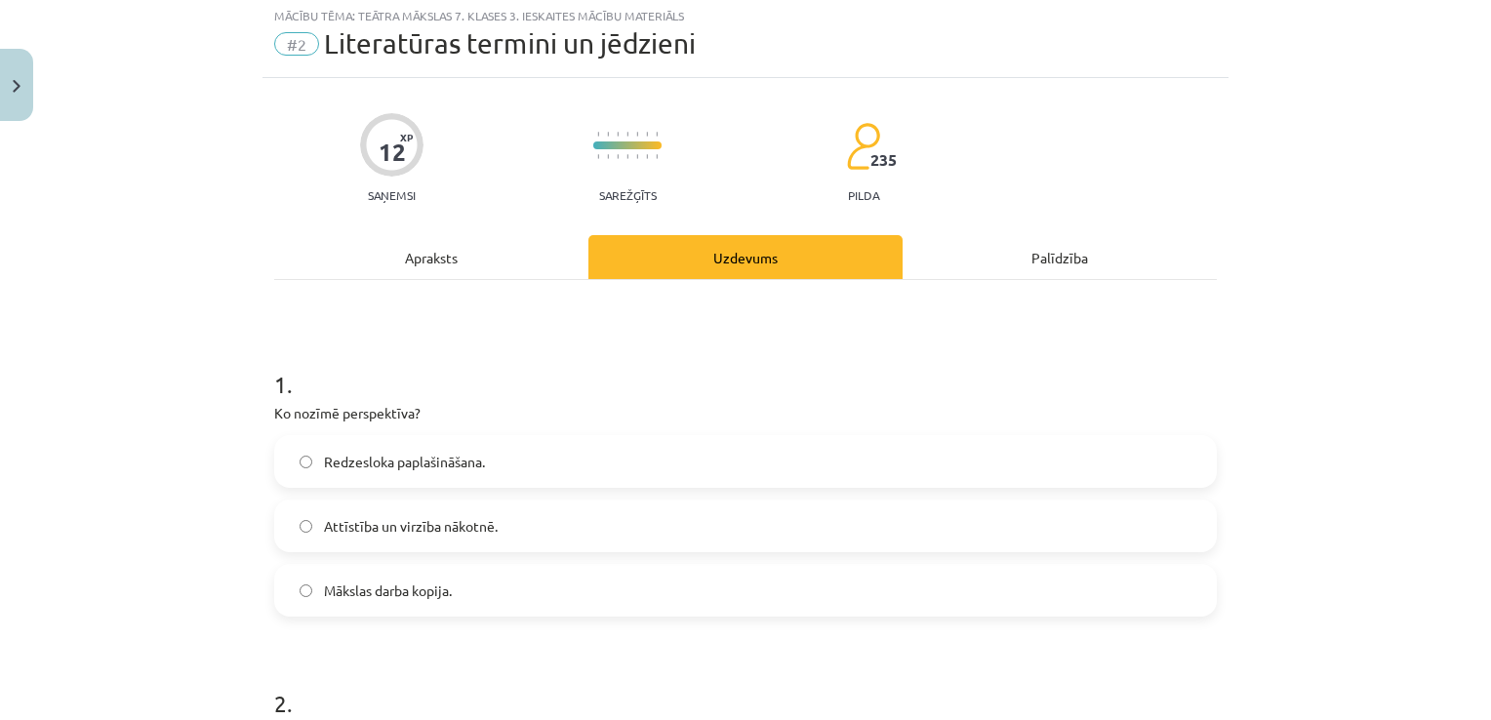
scroll to position [49, 0]
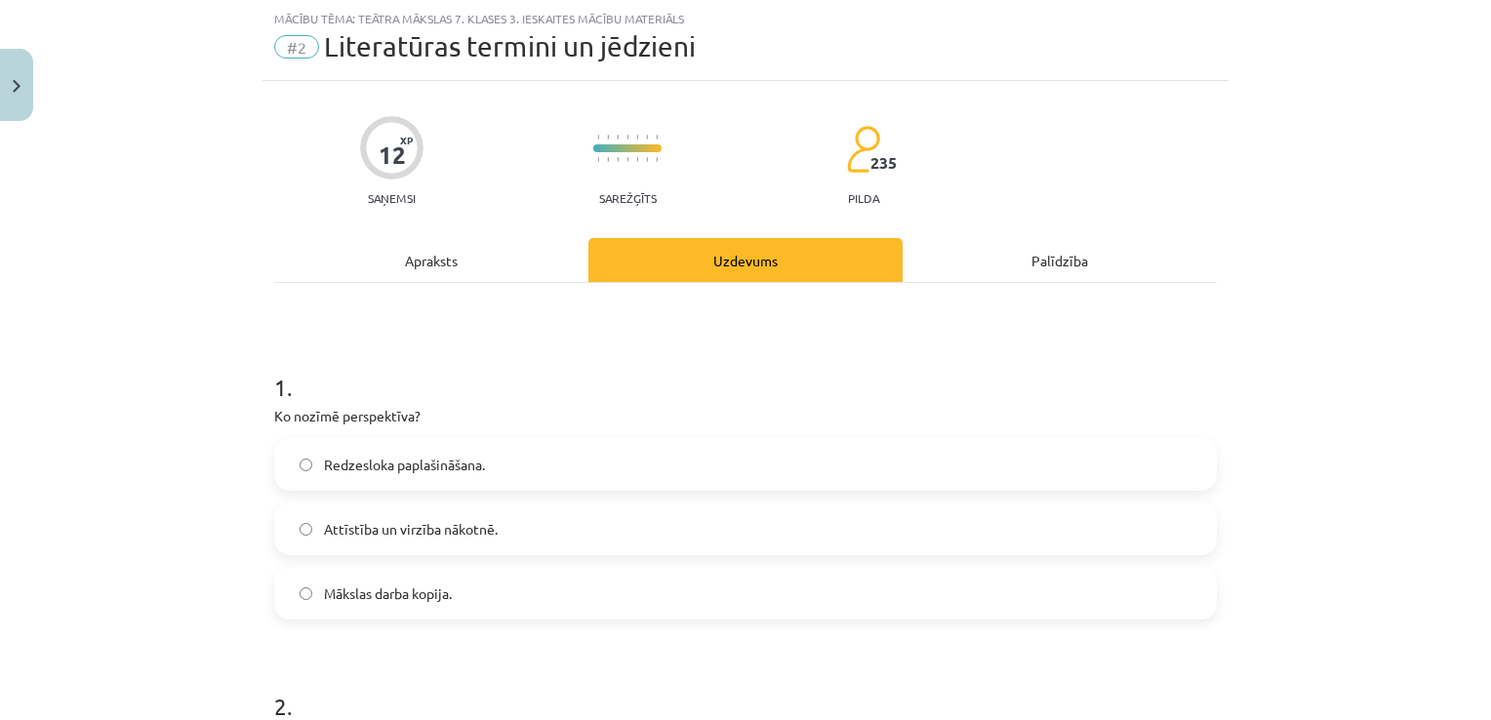
click at [545, 258] on div "Apraksts" at bounding box center [431, 260] width 314 height 44
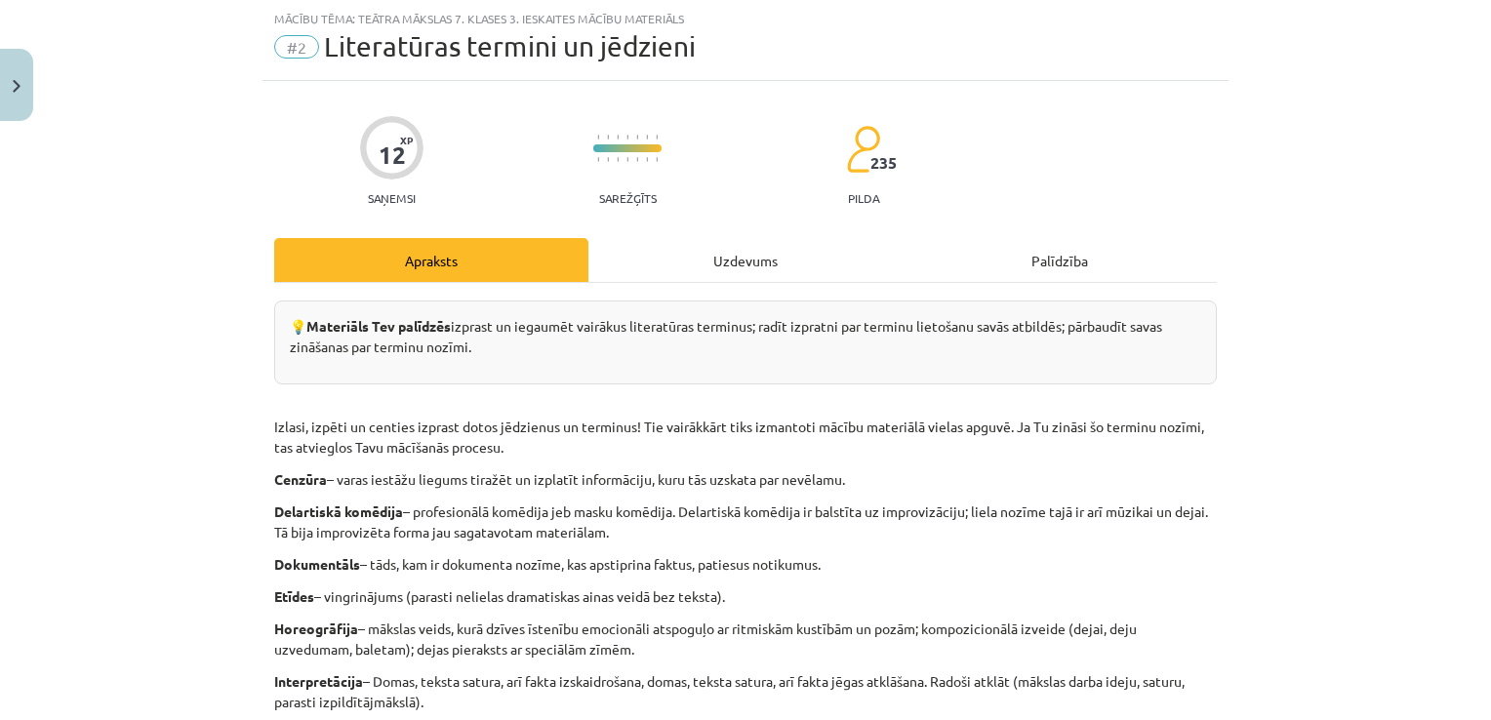
click at [790, 260] on div "Uzdevums" at bounding box center [745, 260] width 314 height 44
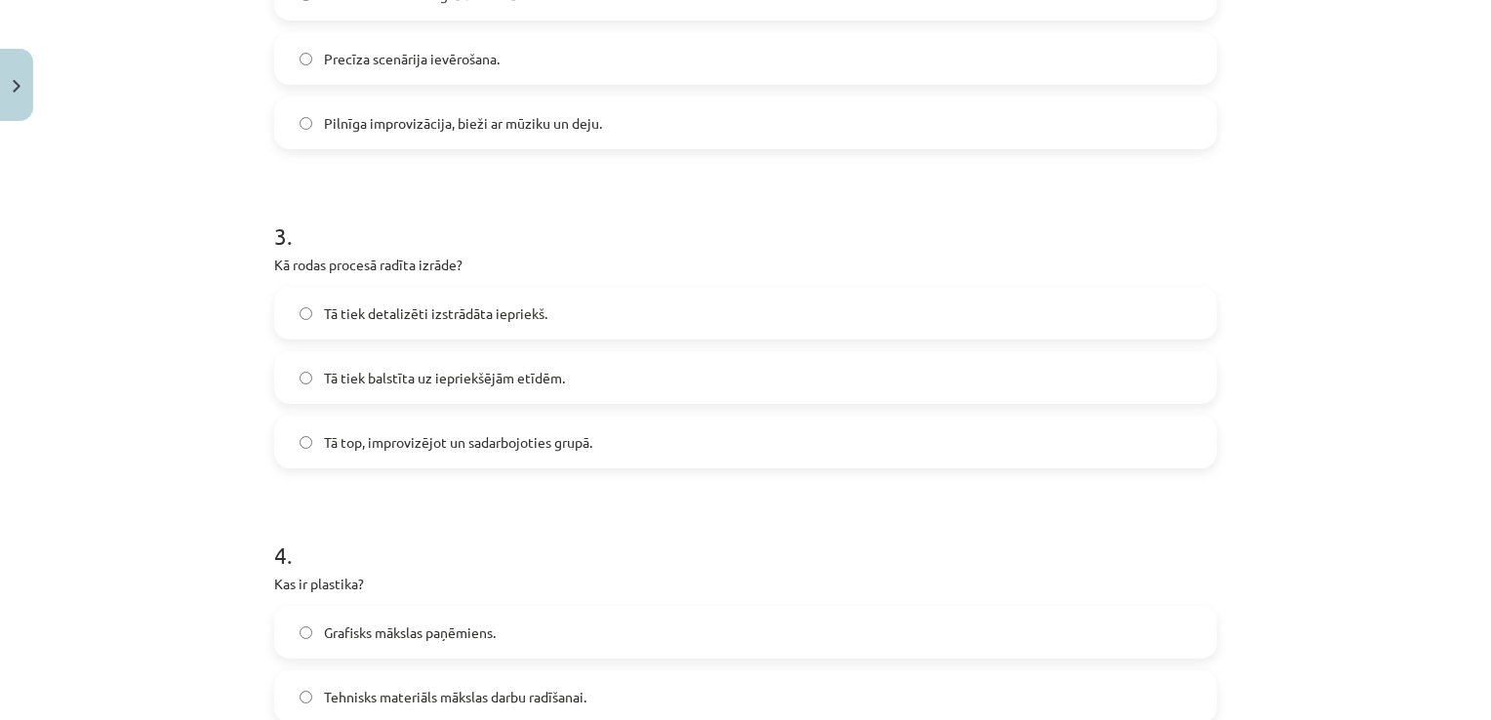
scroll to position [841, 0]
click at [1114, 450] on label "Tā top, improvizējot un sadarbojoties grupā." at bounding box center [745, 439] width 939 height 49
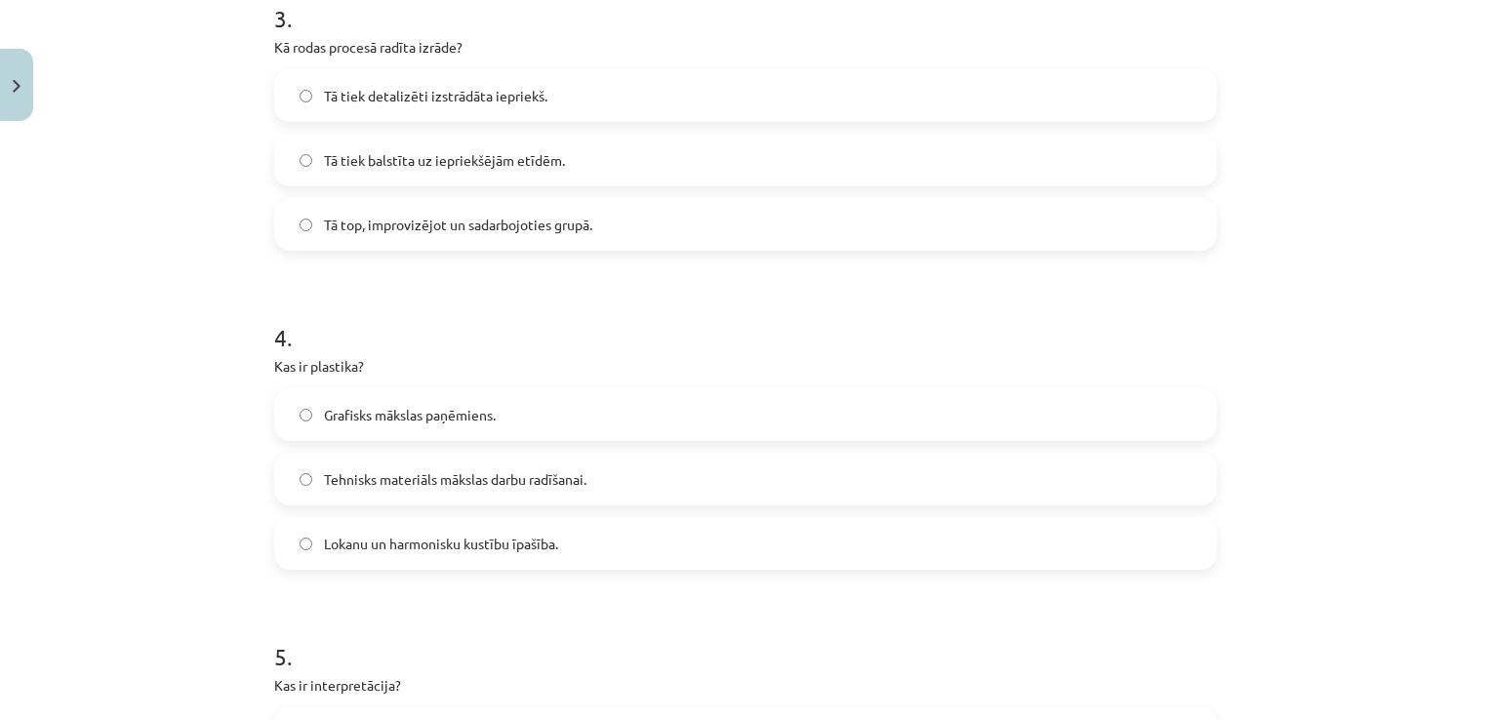
scroll to position [1053, 0]
click at [728, 536] on label "Lokanu un harmonisku kustību īpašība." at bounding box center [745, 546] width 939 height 49
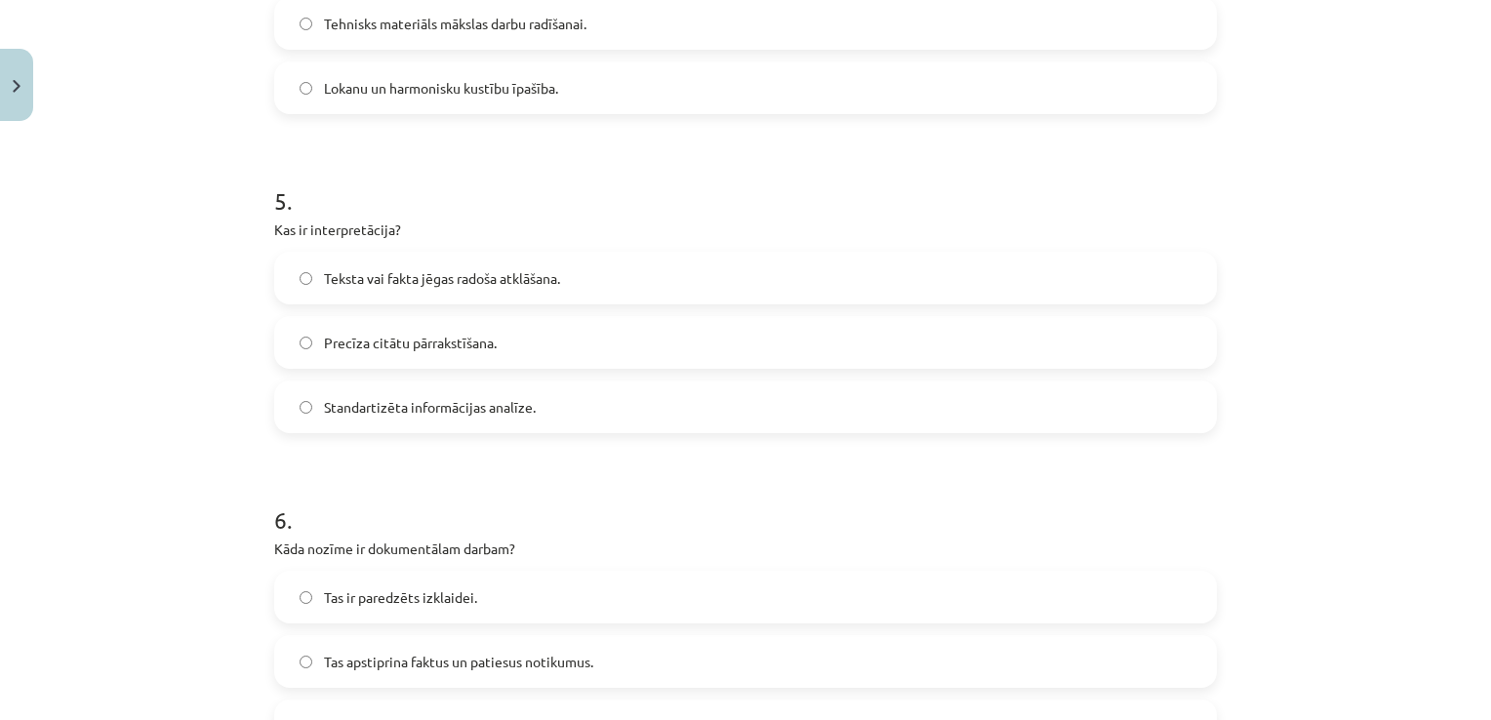
scroll to position [1508, 0]
click at [637, 290] on label "Teksta vai fakta jēgas radoša atklāšana." at bounding box center [745, 281] width 939 height 49
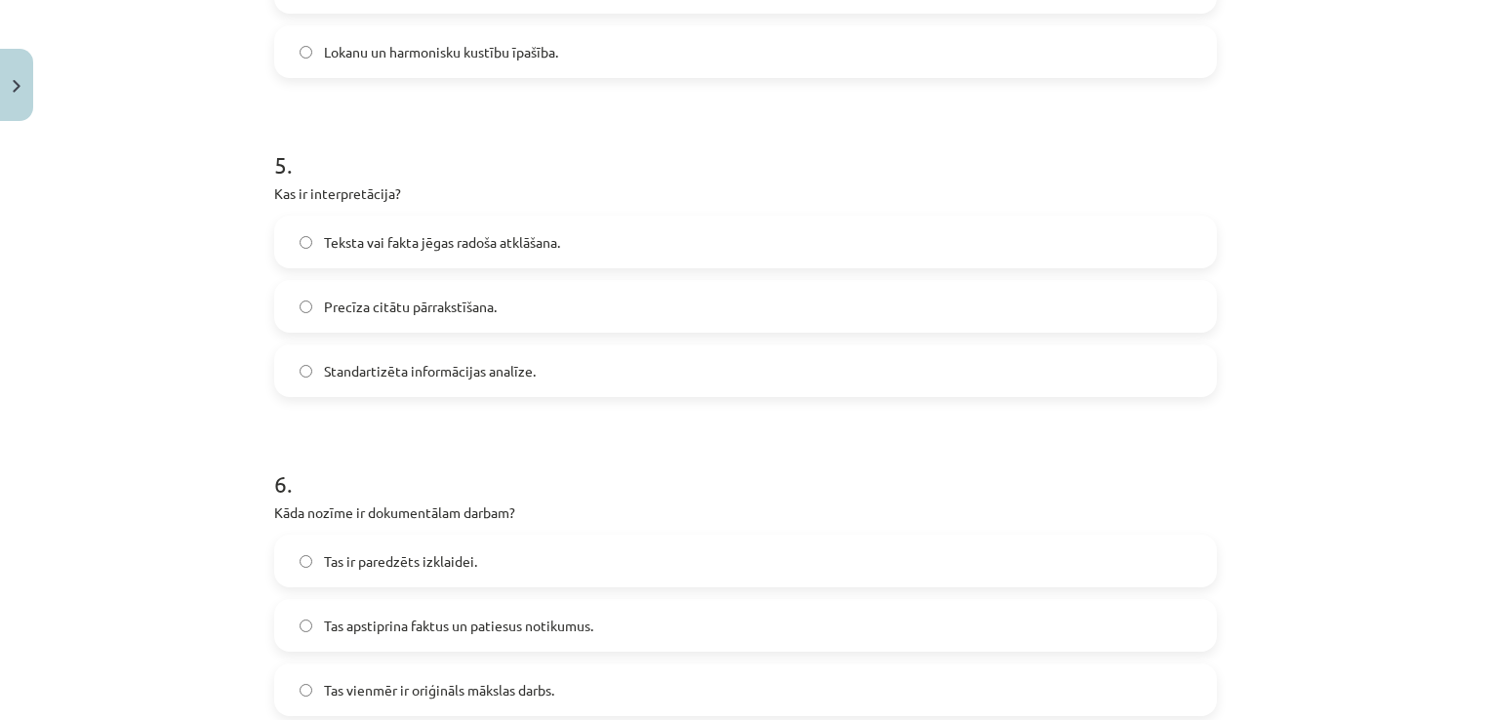
scroll to position [1768, 0]
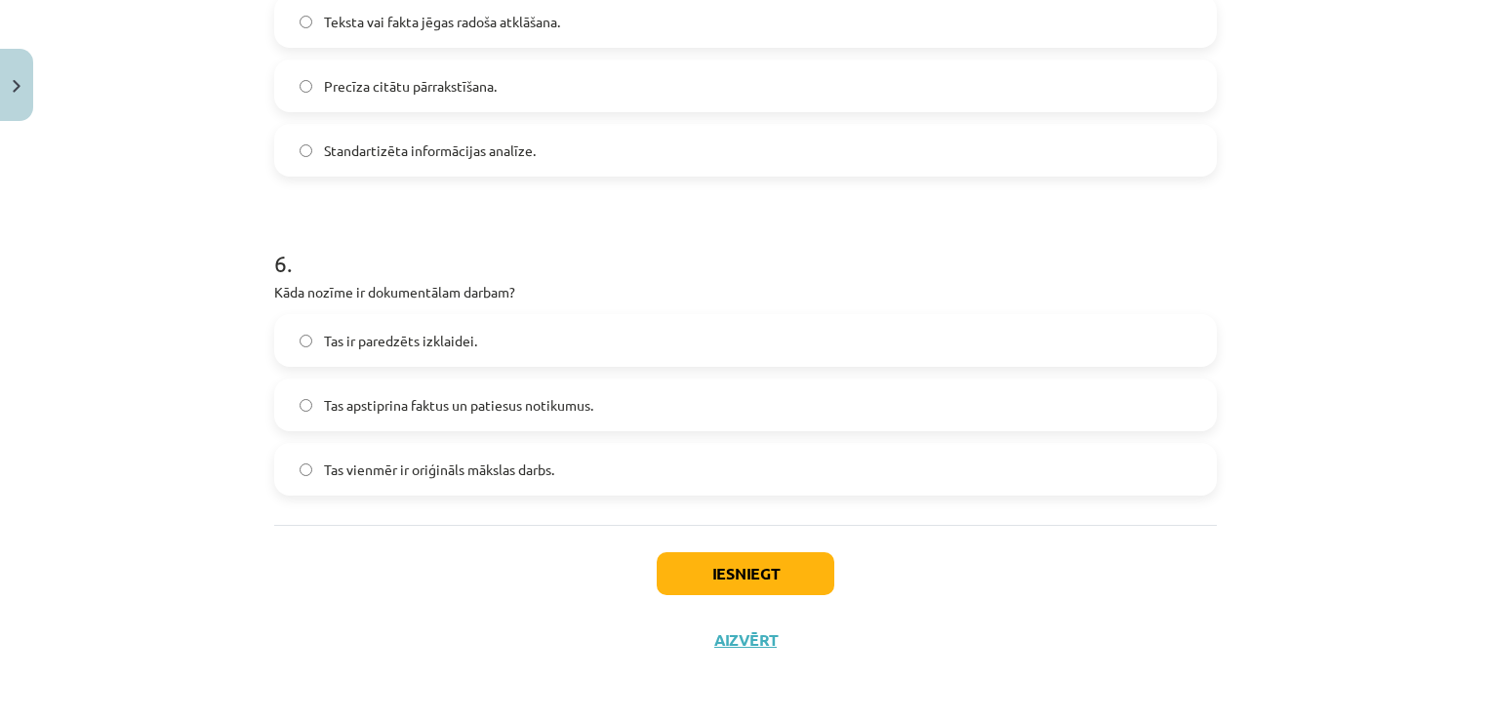
click at [645, 417] on label "Tas apstiprina faktus un patiesus notikumus." at bounding box center [745, 405] width 939 height 49
click at [736, 580] on button "Iesniegt" at bounding box center [746, 573] width 178 height 43
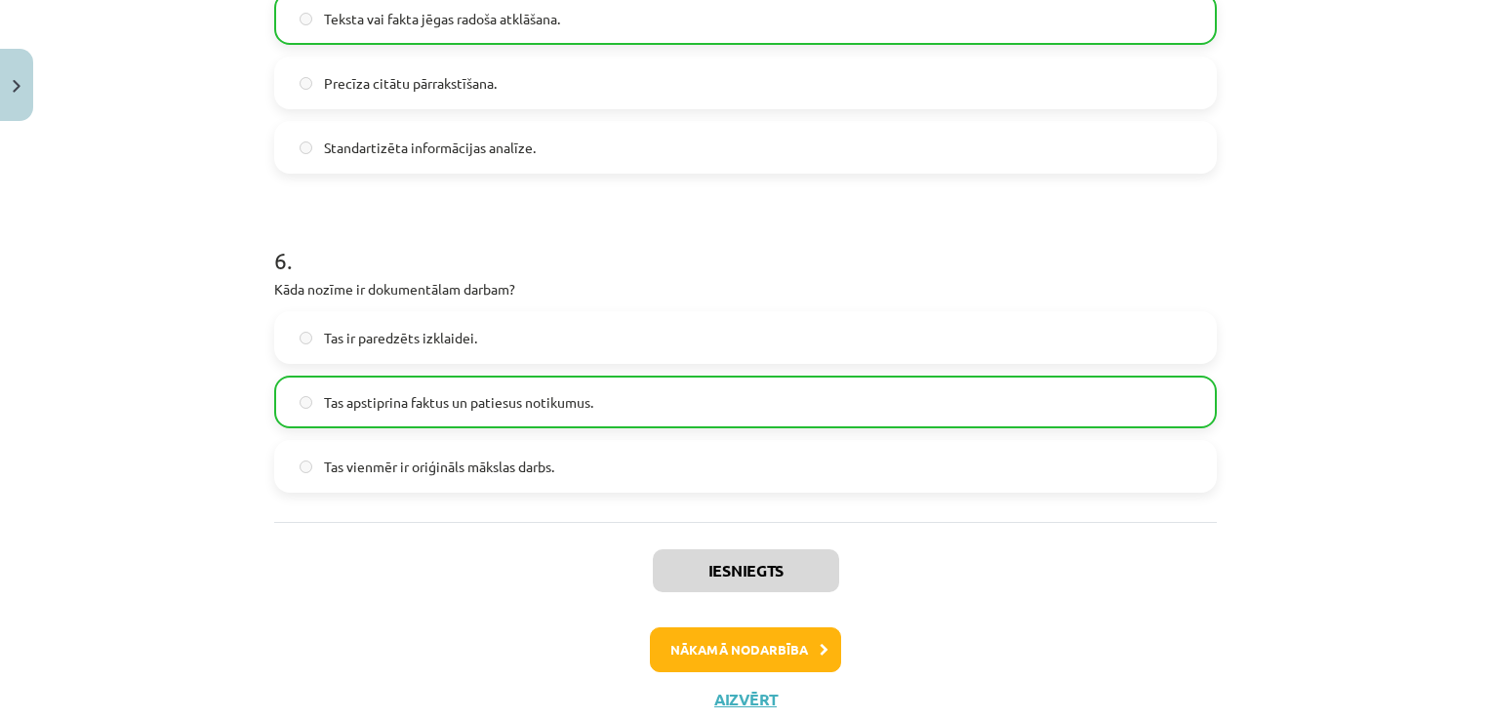
scroll to position [1830, 0]
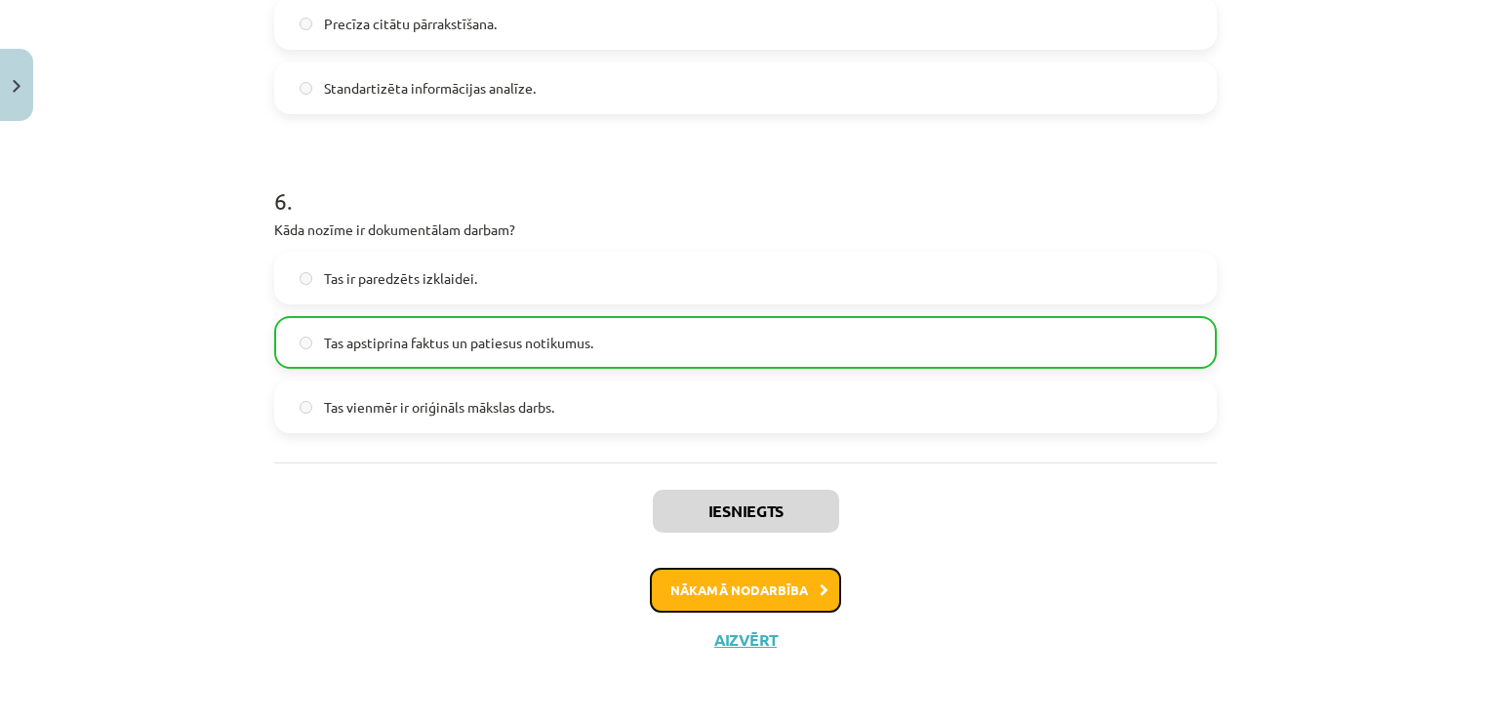
click at [803, 579] on button "Nākamā nodarbība" at bounding box center [745, 590] width 191 height 45
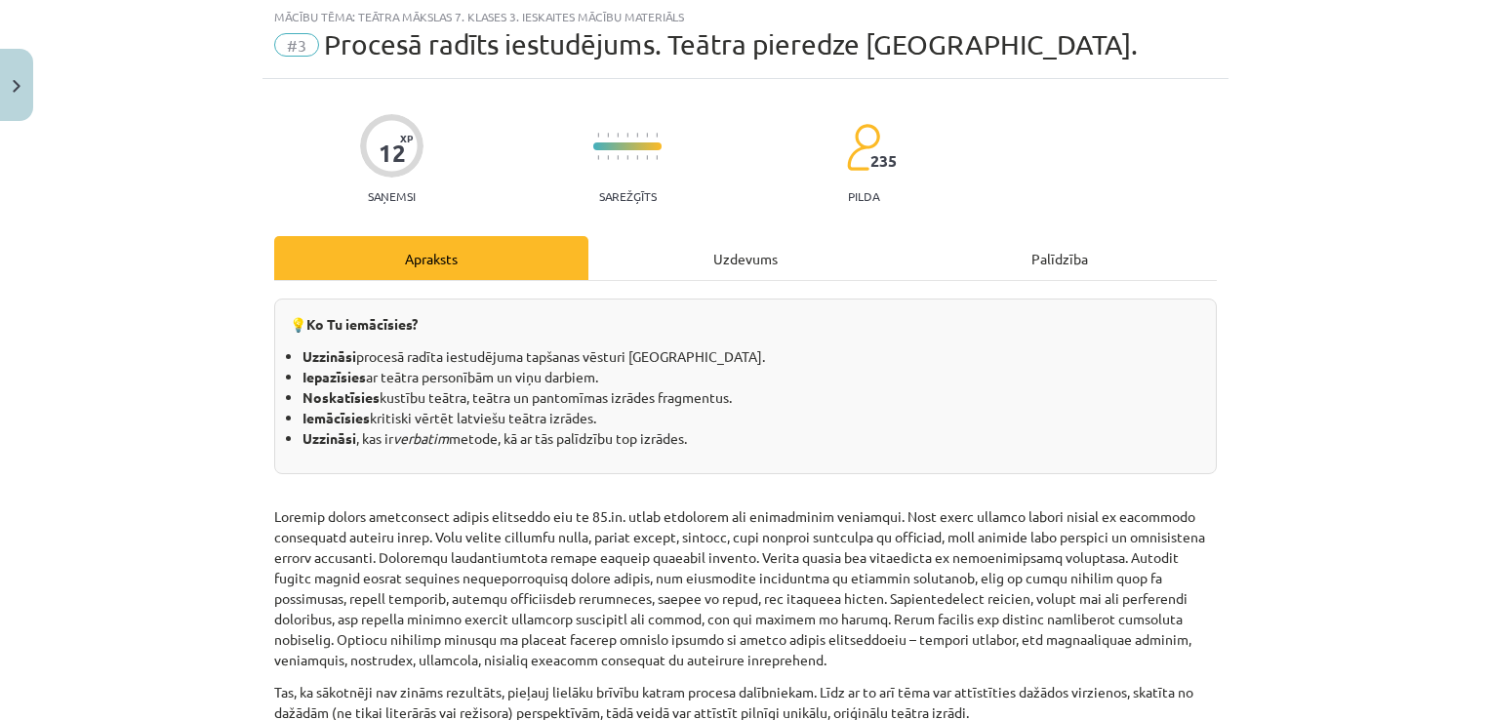
scroll to position [49, 0]
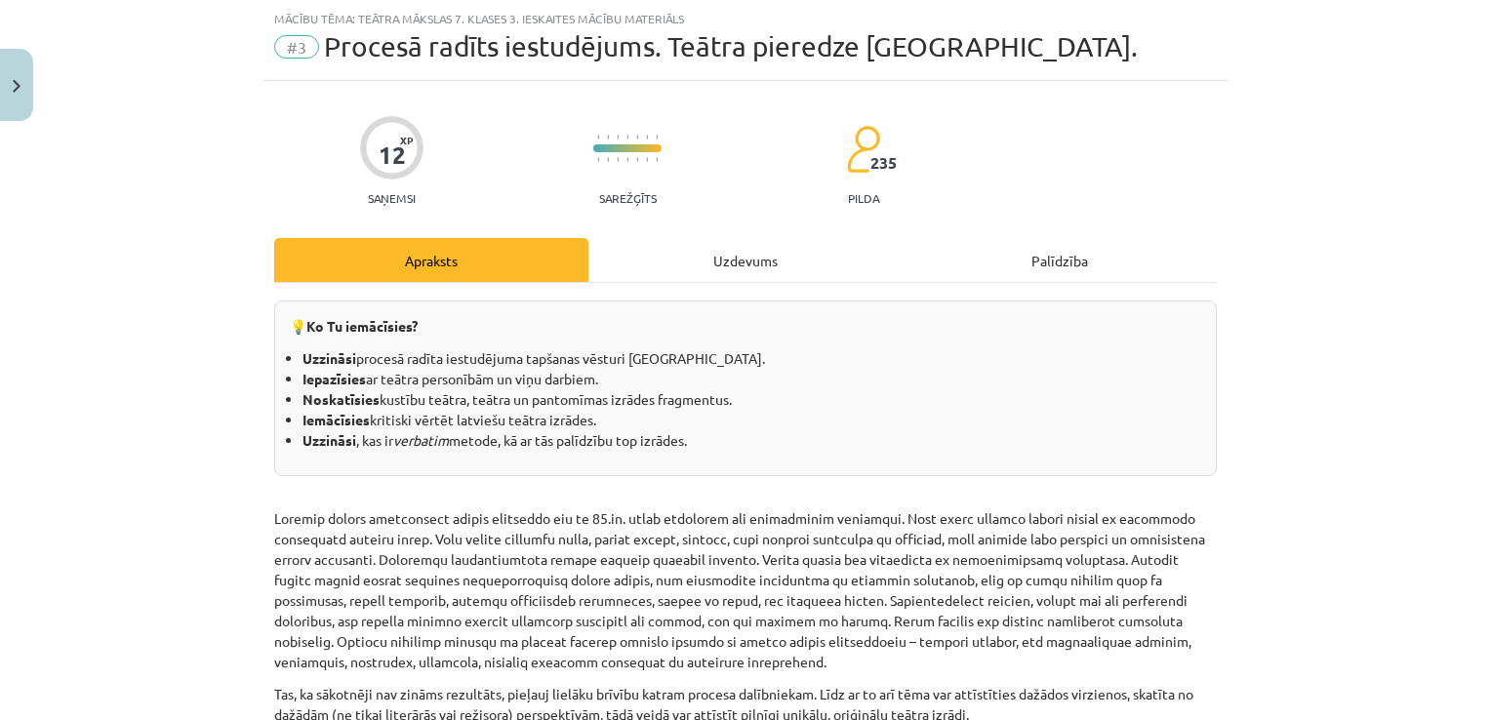
click at [757, 258] on div "Uzdevums" at bounding box center [745, 260] width 314 height 44
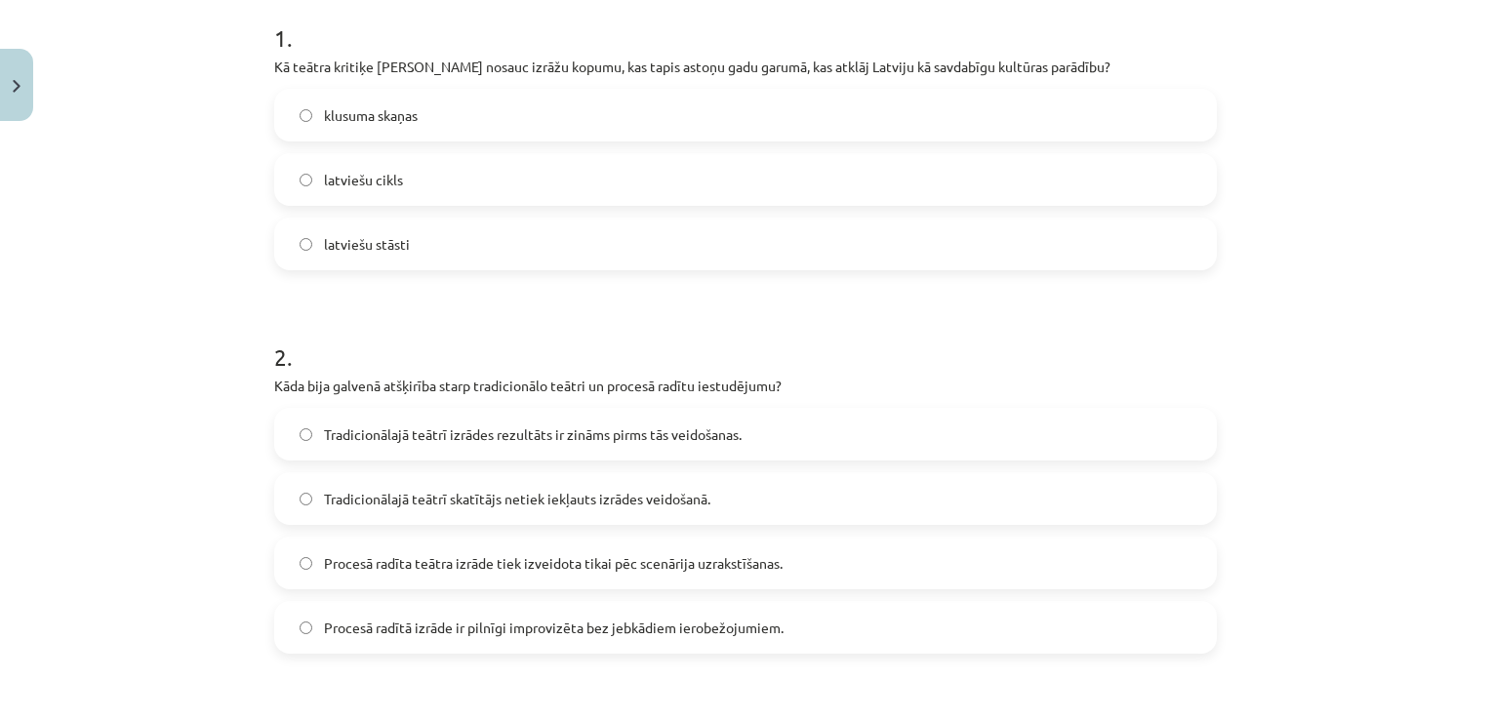
scroll to position [414, 0]
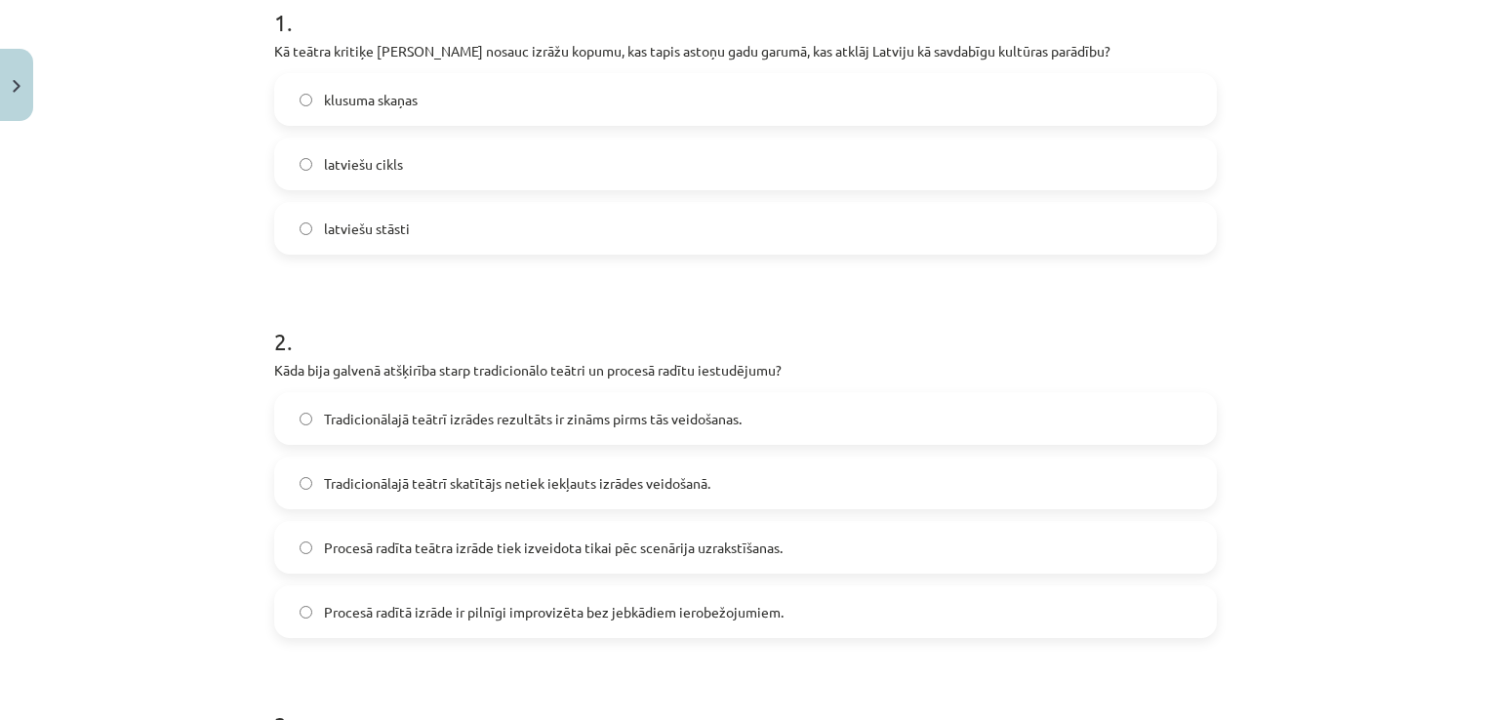
click at [728, 168] on label "latviešu cikls" at bounding box center [745, 164] width 939 height 49
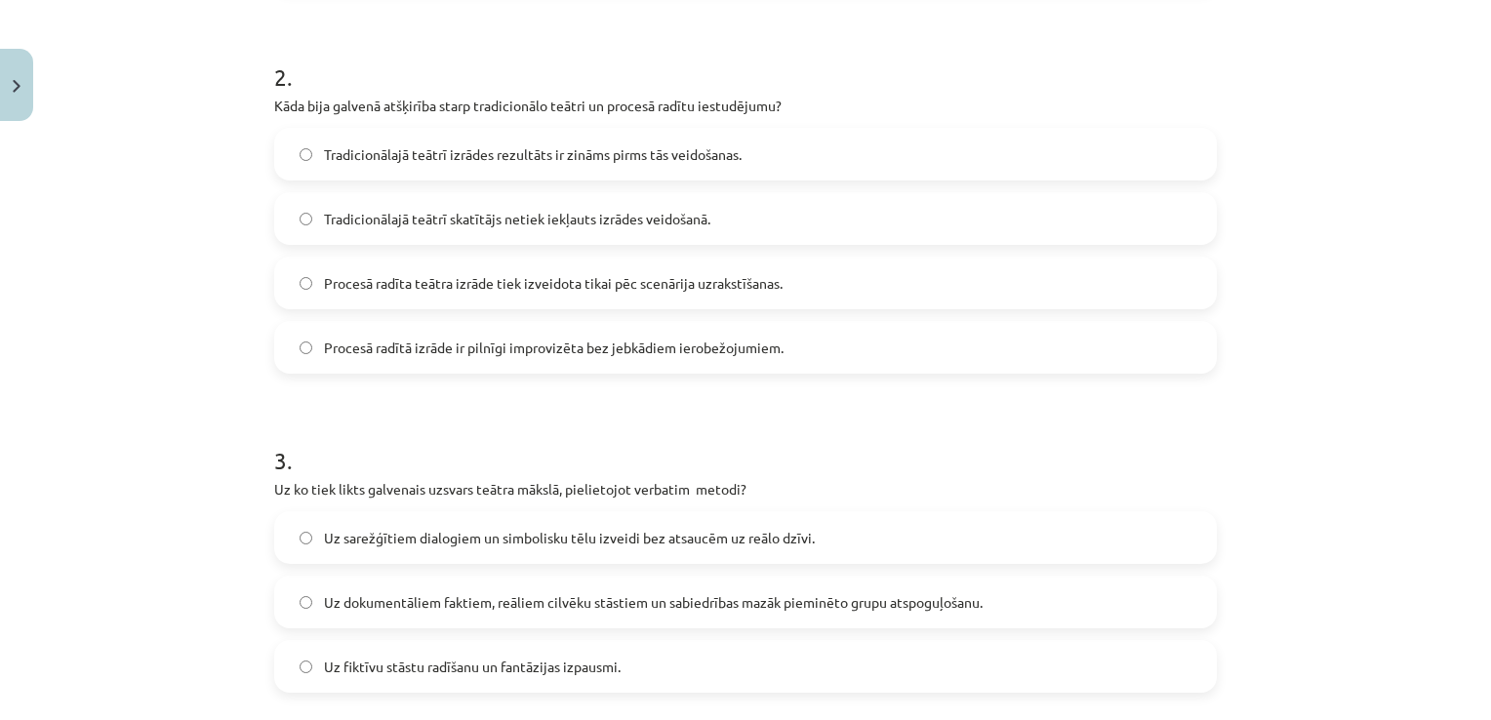
scroll to position [675, 0]
click at [535, 155] on span "Tradicionālajā teātrī izrādes rezultāts ir zināms pirms tās veidošanas." at bounding box center [533, 157] width 418 height 20
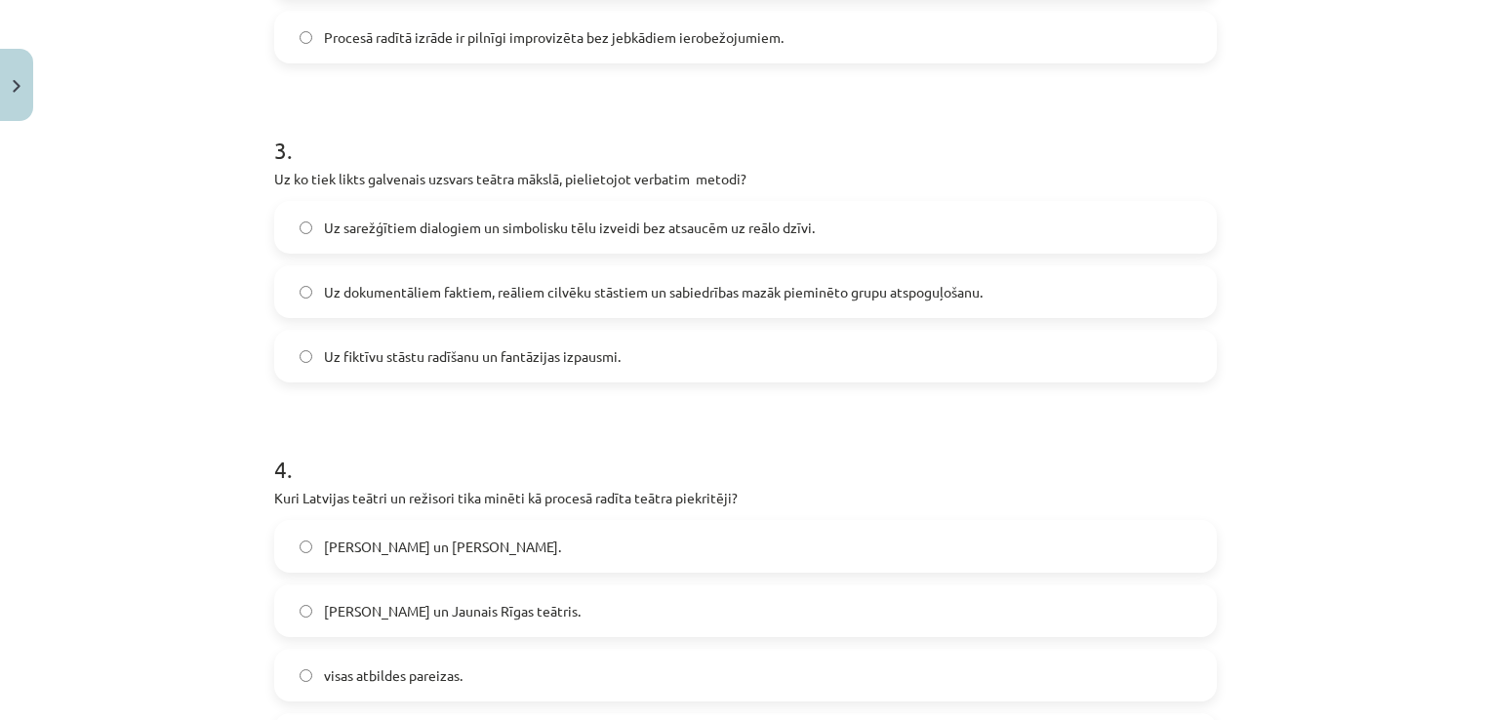
scroll to position [991, 0]
click at [1107, 275] on label "Uz dokumentāliem faktiem, reāliem cilvēku stāstiem un sabiedrības mazāk pieminē…" at bounding box center [745, 288] width 939 height 49
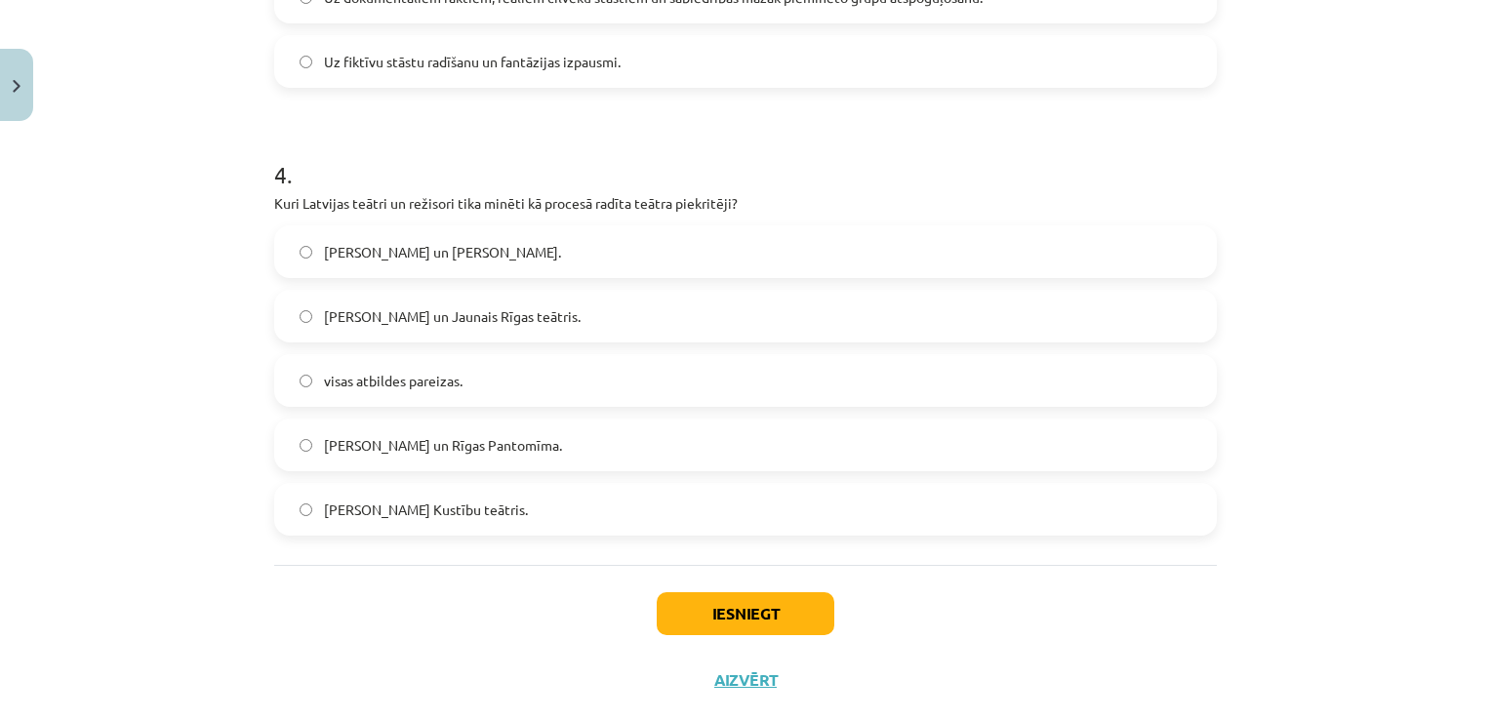
scroll to position [1323, 0]
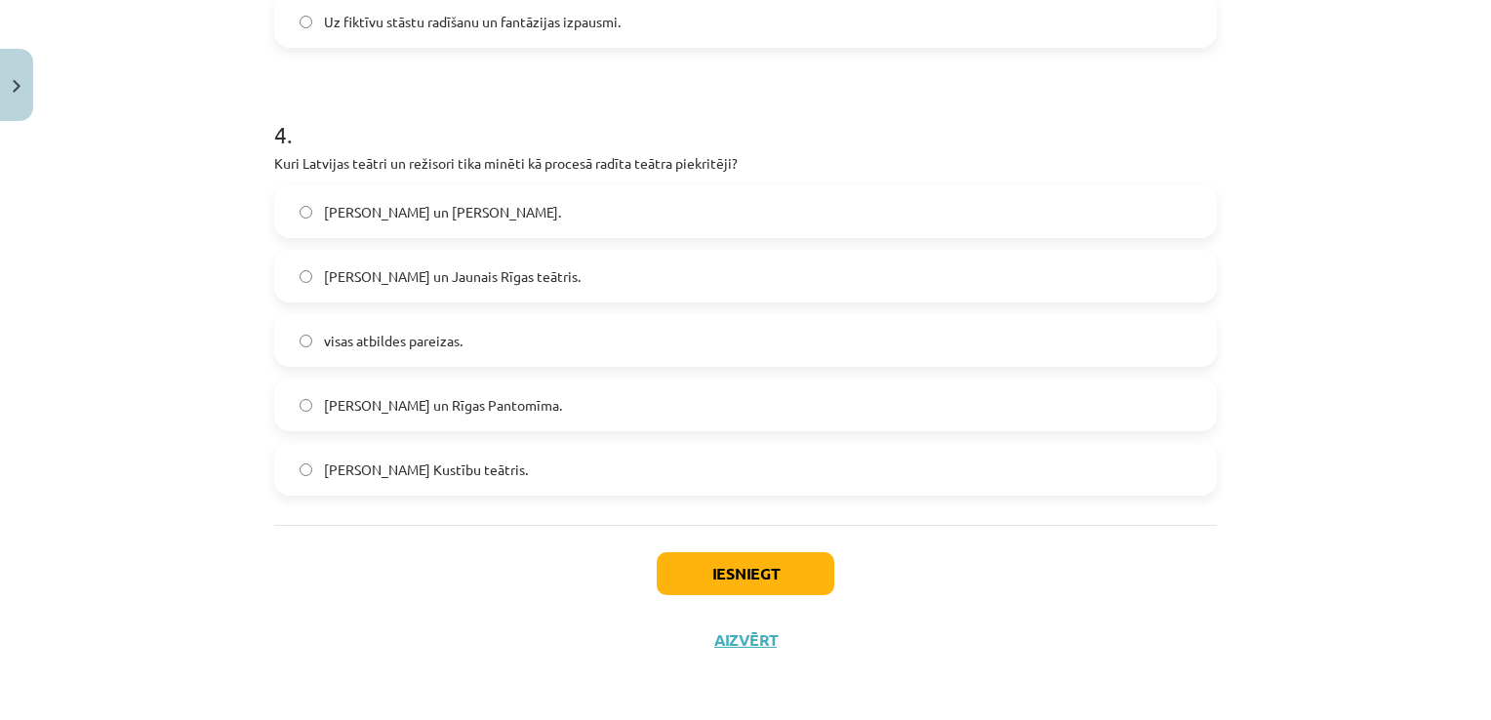
click at [731, 349] on label "visas atbildes pareizas." at bounding box center [745, 340] width 939 height 49
click at [714, 566] on button "Iesniegt" at bounding box center [746, 573] width 178 height 43
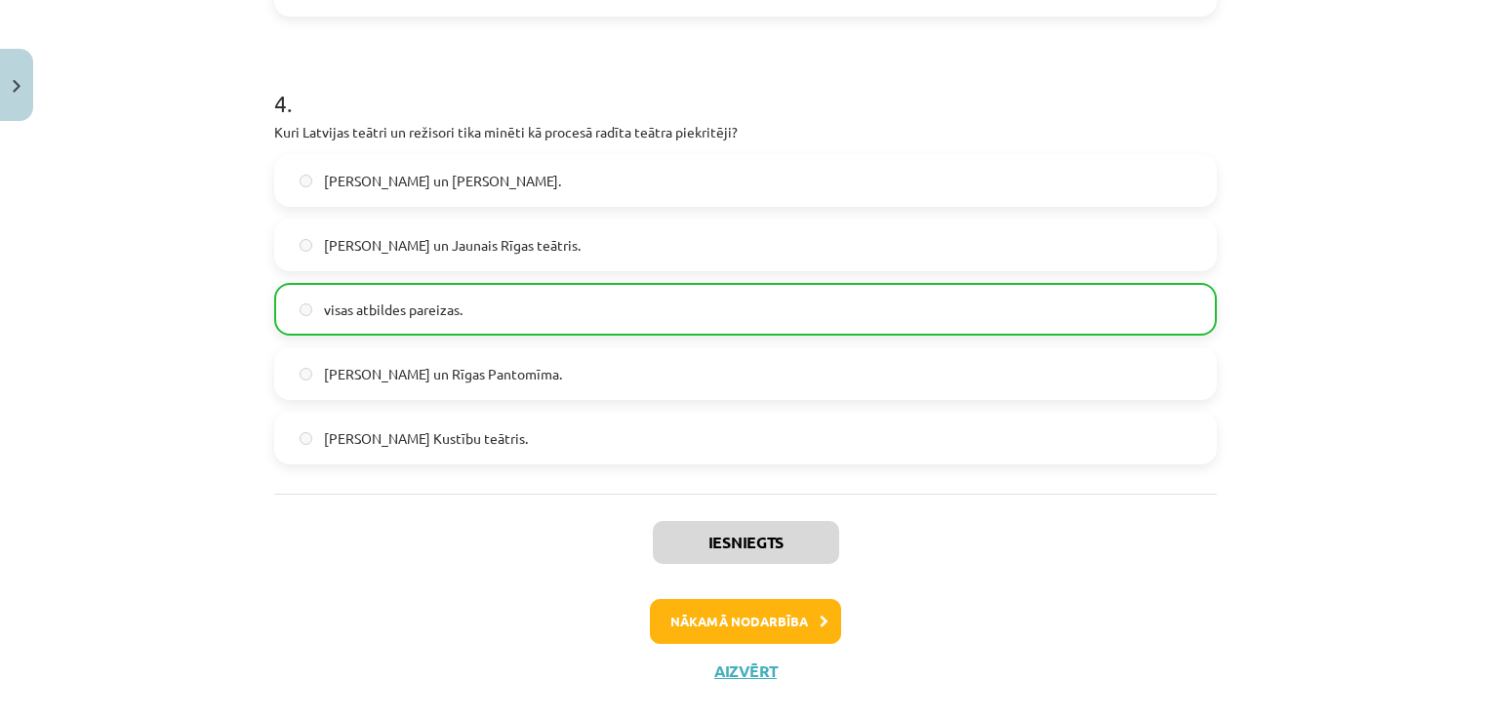
scroll to position [1385, 0]
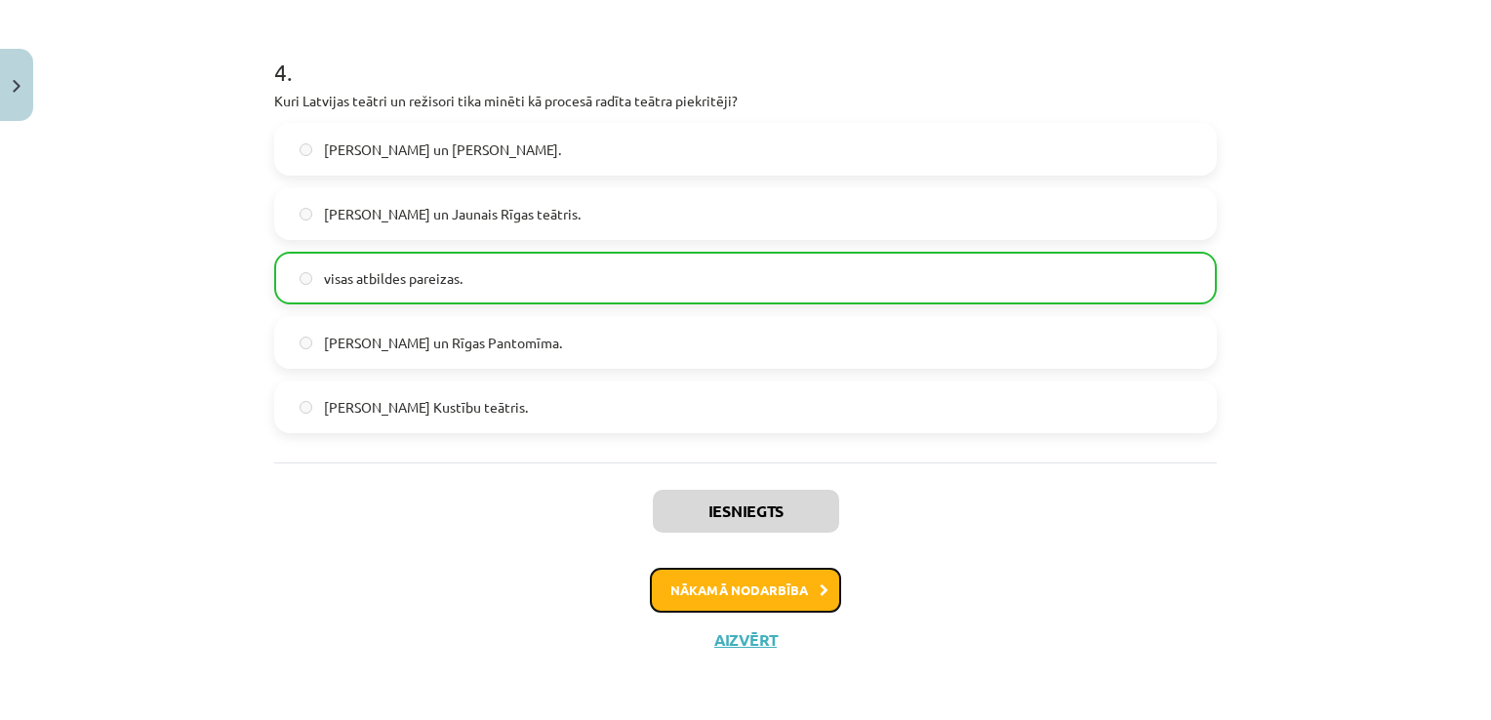
click at [777, 583] on button "Nākamā nodarbība" at bounding box center [745, 590] width 191 height 45
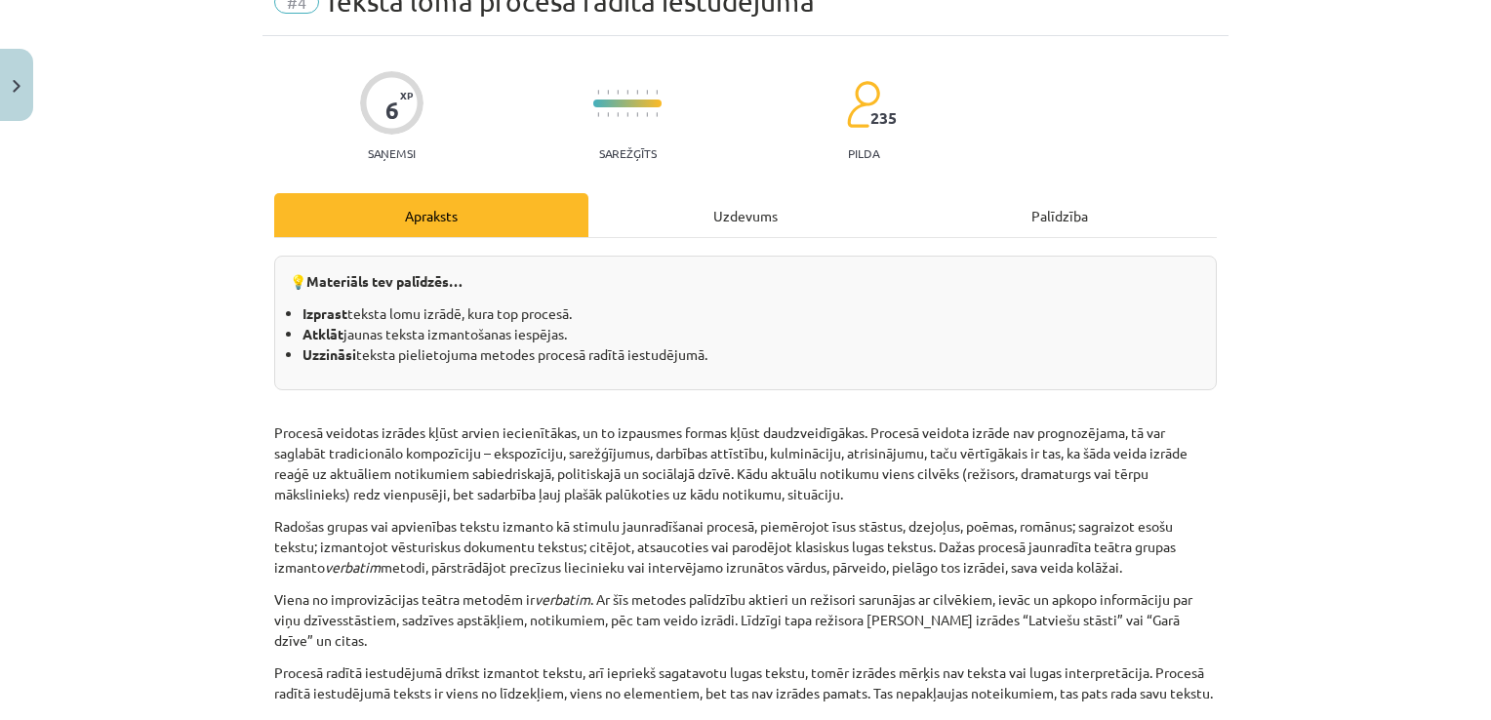
scroll to position [49, 0]
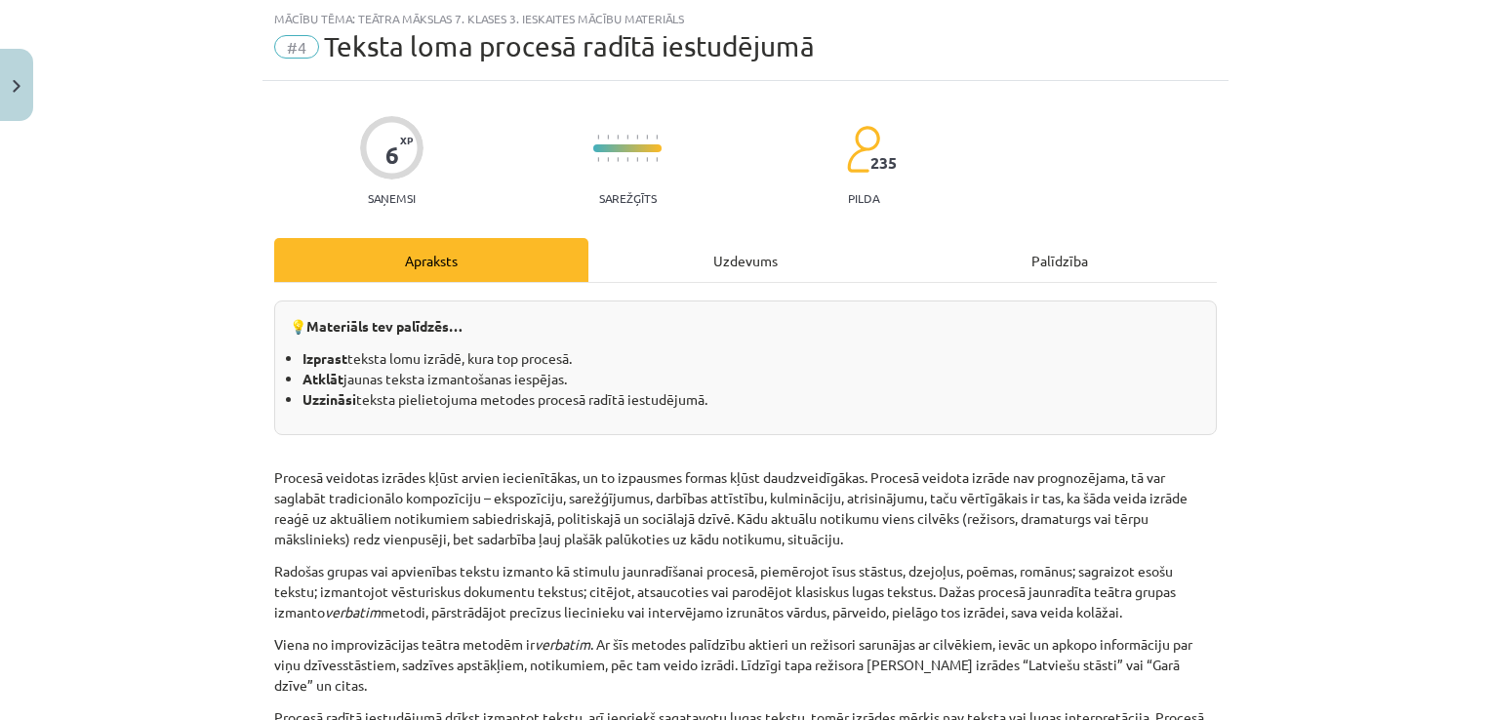
click at [800, 254] on div "Uzdevums" at bounding box center [745, 260] width 314 height 44
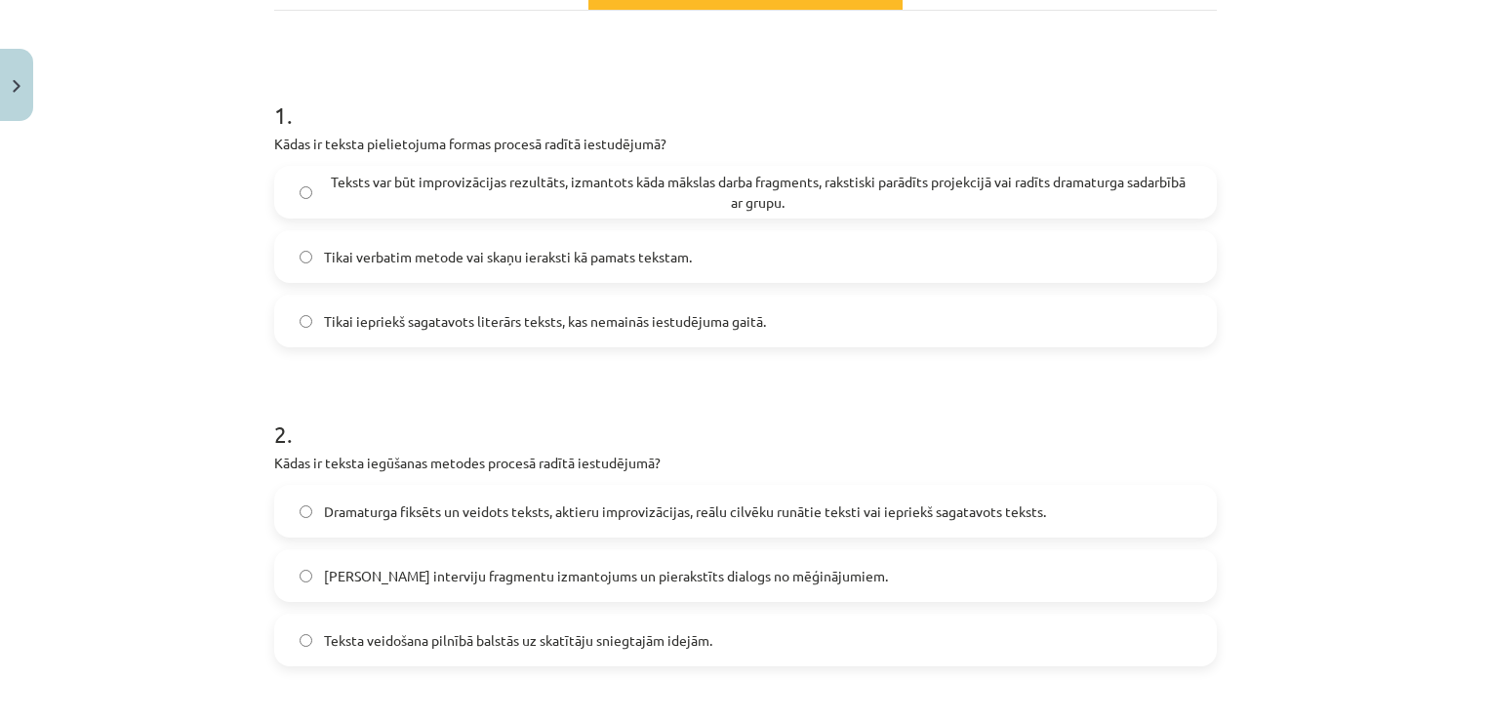
scroll to position [316, 0]
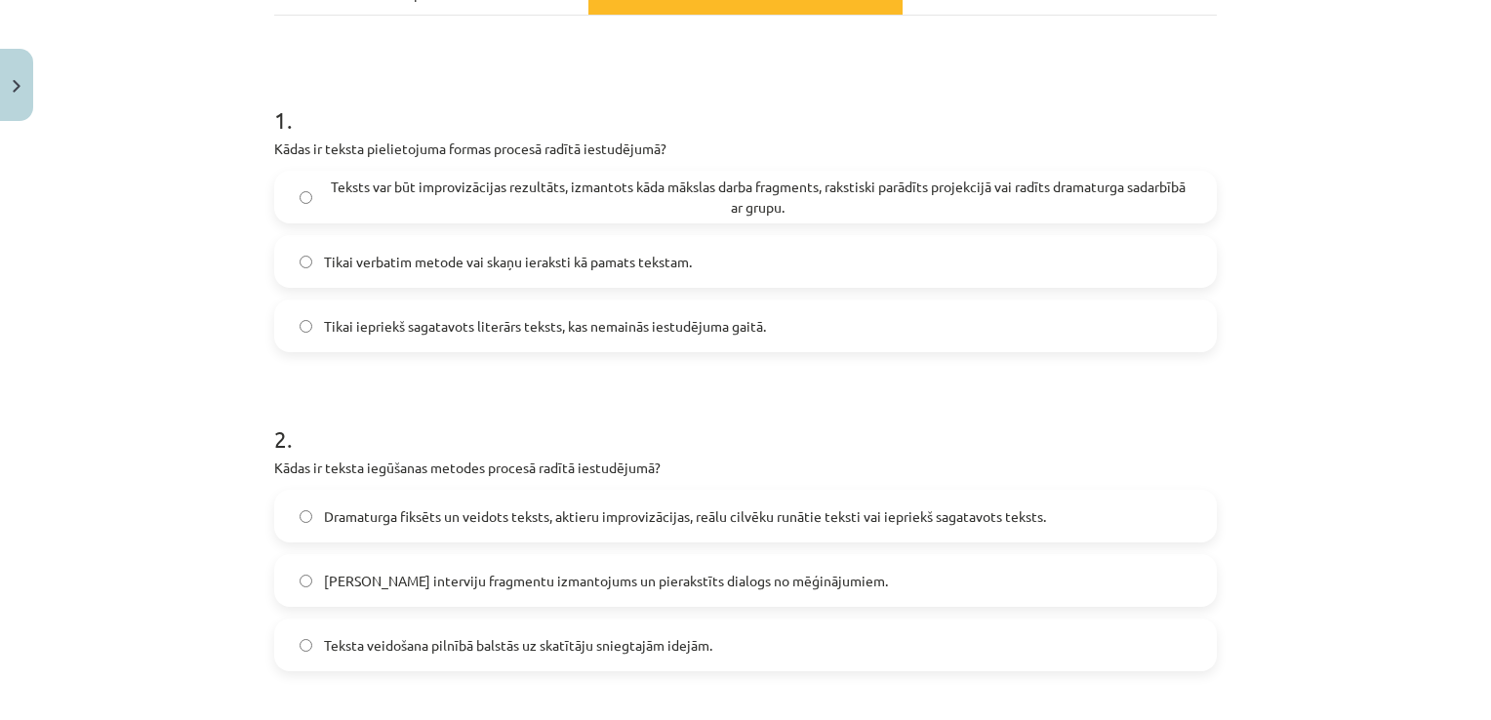
click at [913, 189] on span "Teksts var būt improvizācijas rezultāts, izmantots kāda mākslas darba fragments…" at bounding box center [757, 197] width 867 height 41
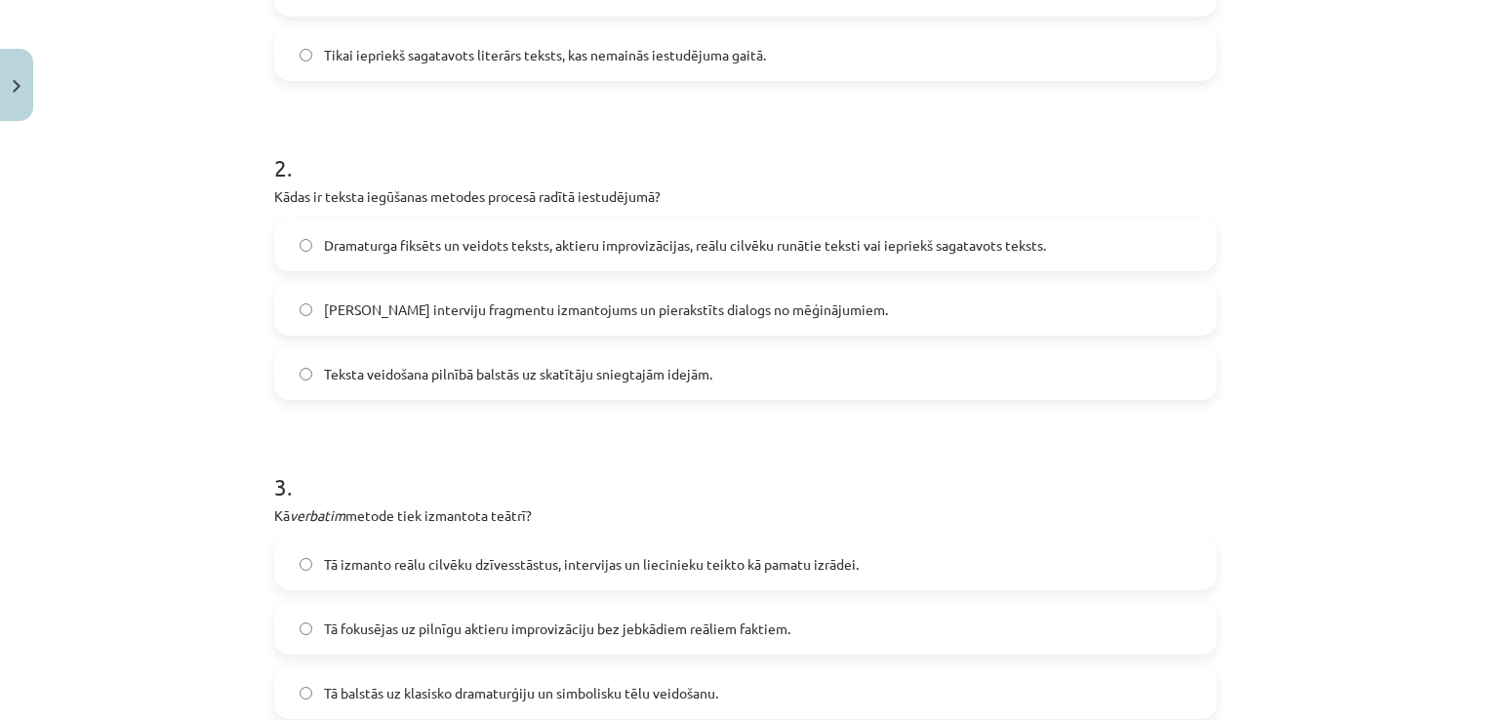
scroll to position [594, 0]
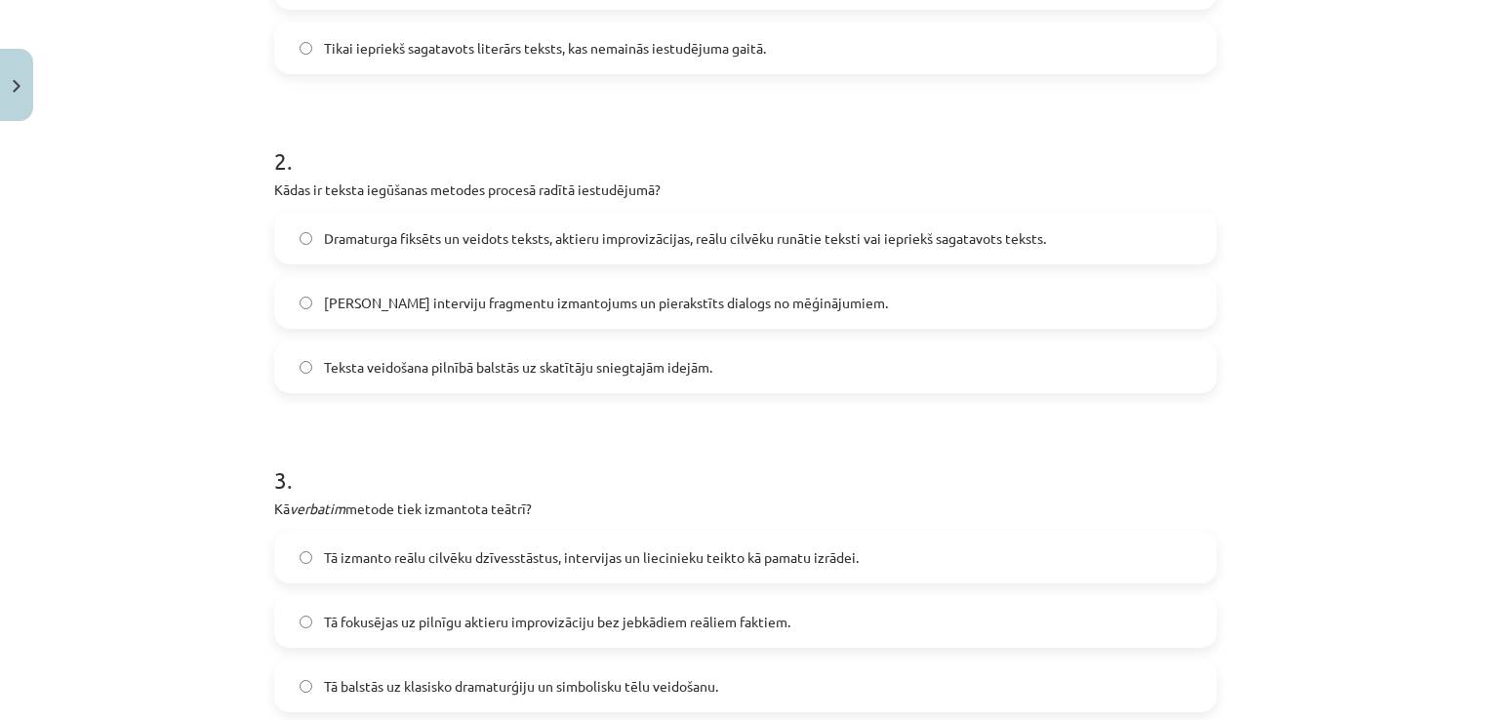
click at [789, 247] on span "Dramaturga fiksēts un veidots teksts, aktieru improvizācijas, reālu cilvēku run…" at bounding box center [685, 238] width 722 height 20
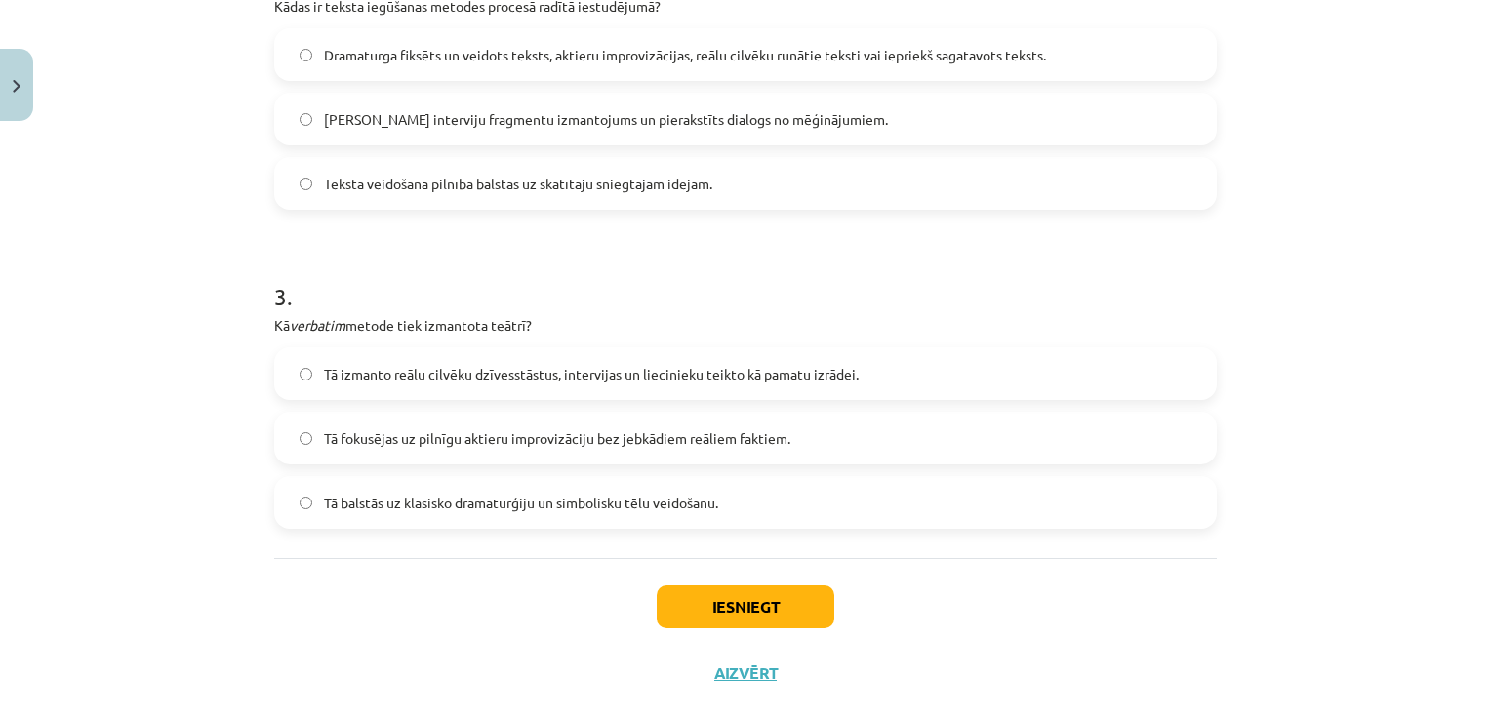
scroll to position [812, 0]
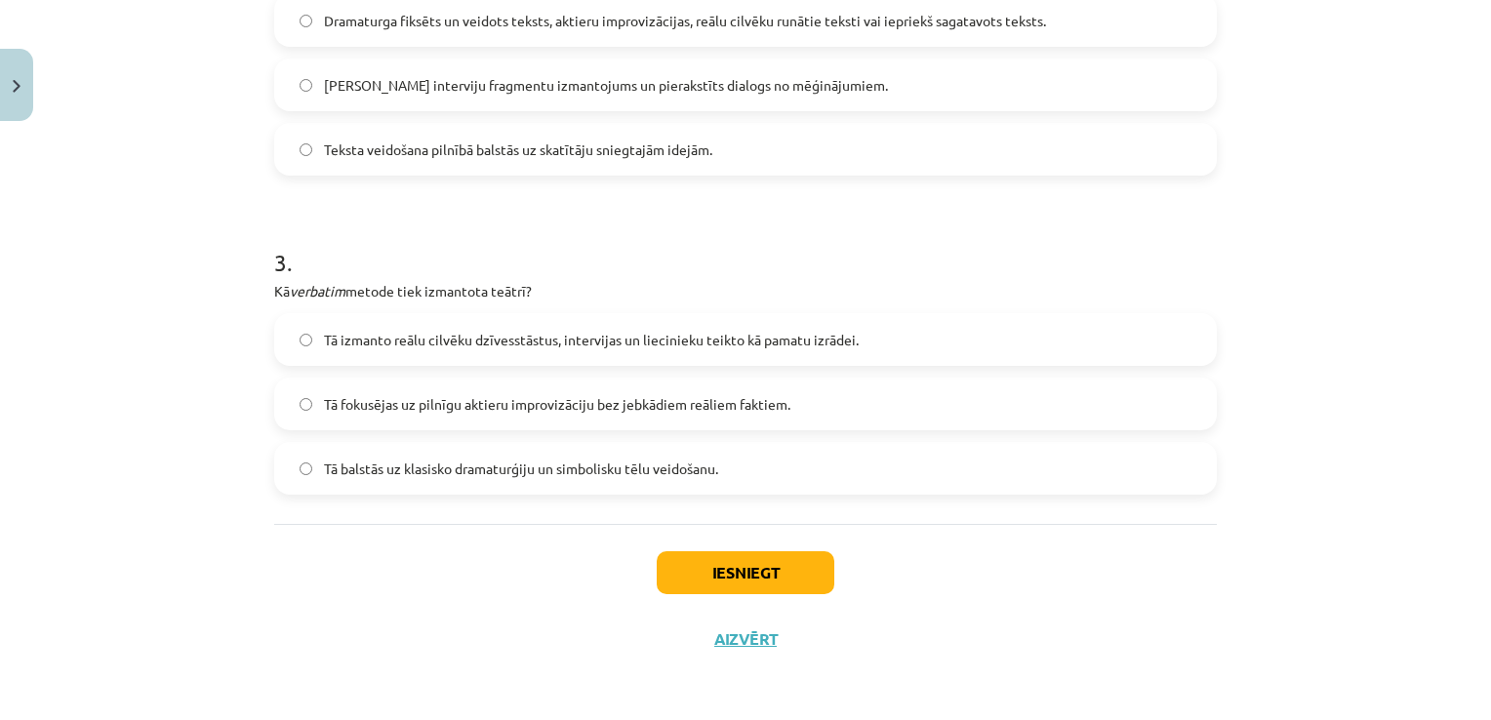
click at [585, 341] on span "Tā izmanto reālu cilvēku dzīvesstāstus, intervijas un liecinieku teikto kā pama…" at bounding box center [591, 340] width 535 height 20
click at [757, 583] on button "Iesniegt" at bounding box center [746, 572] width 178 height 43
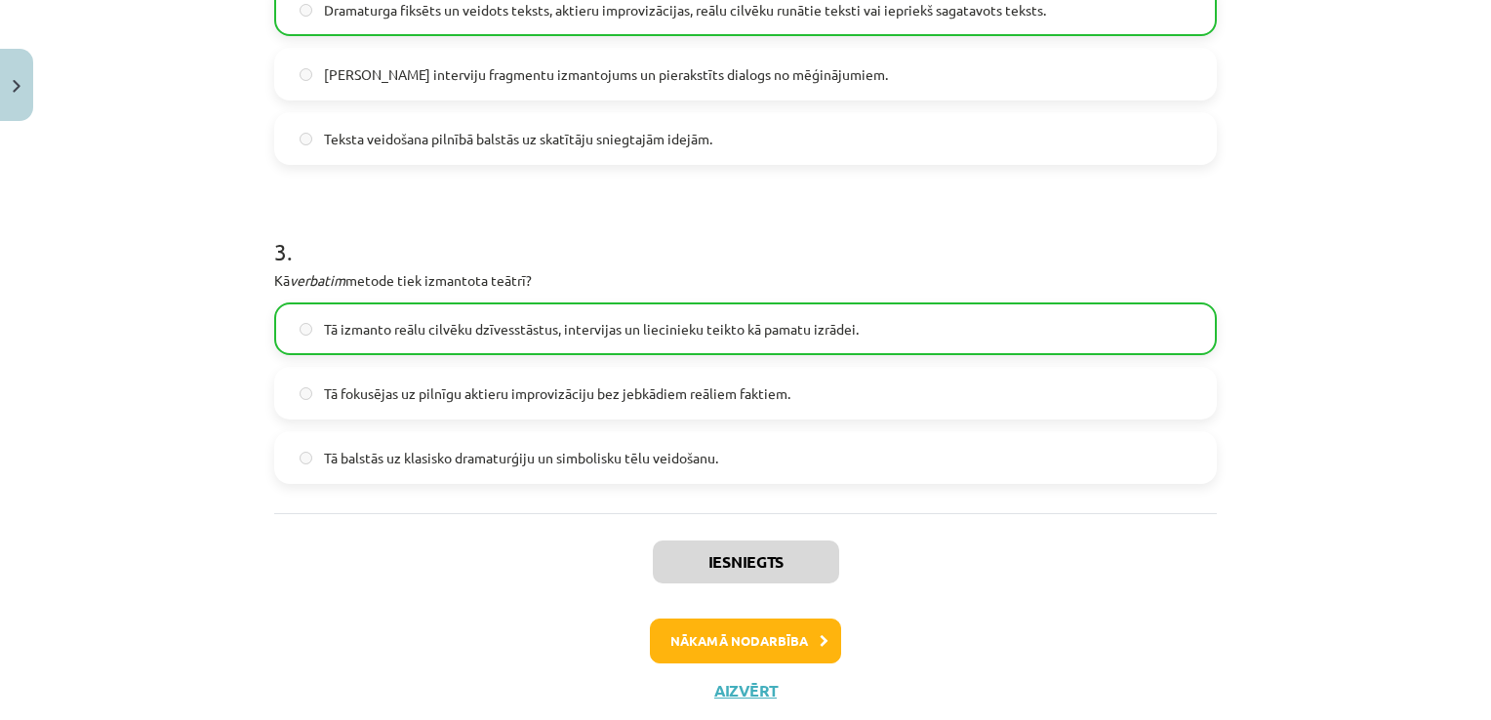
scroll to position [873, 0]
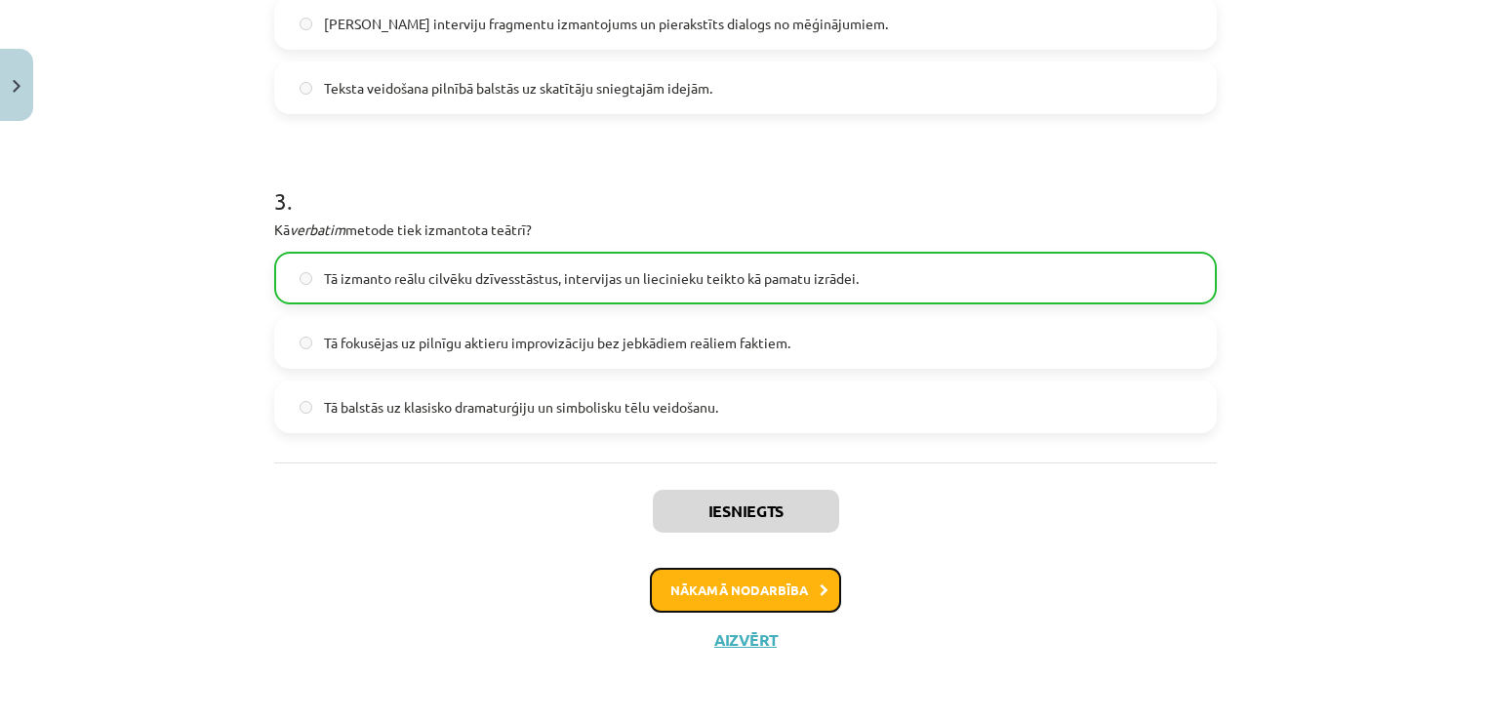
click at [765, 591] on button "Nākamā nodarbība" at bounding box center [745, 590] width 191 height 45
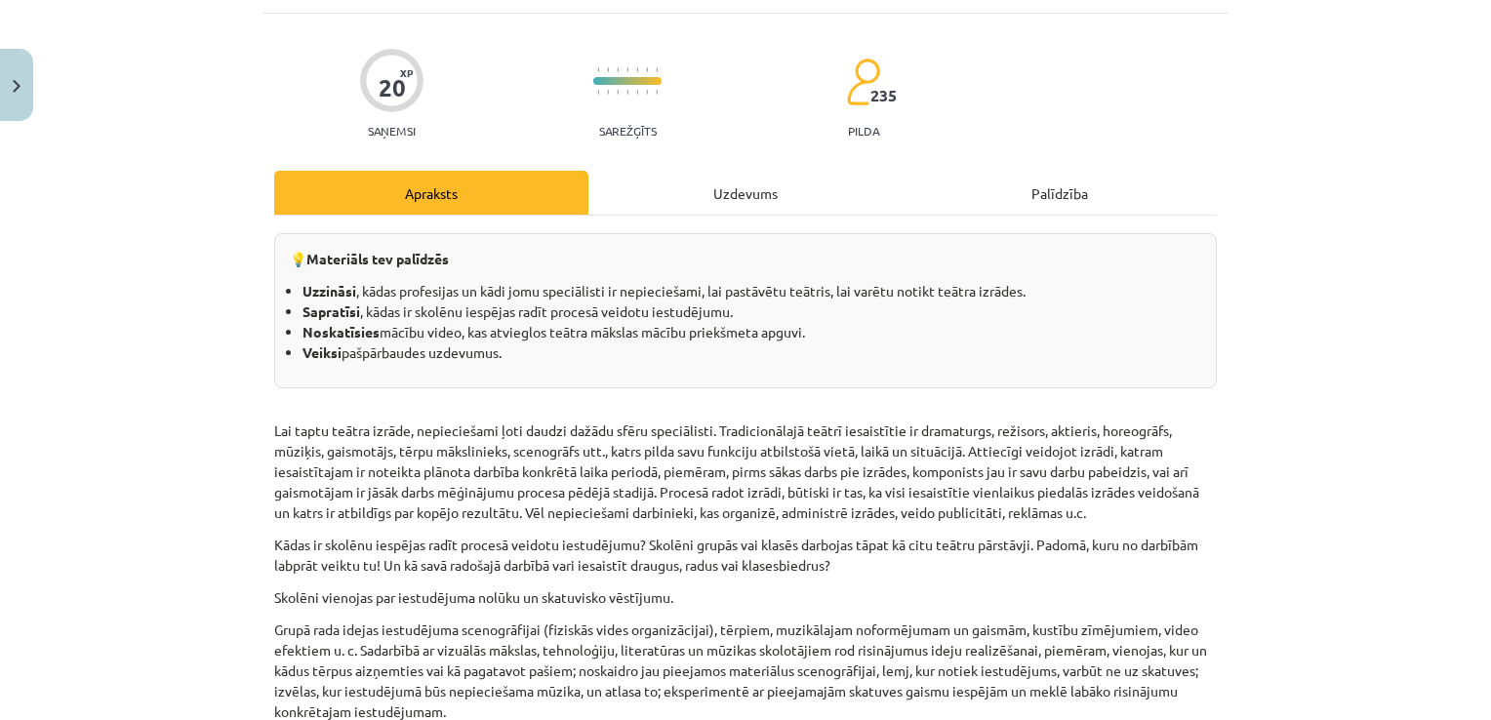
scroll to position [49, 0]
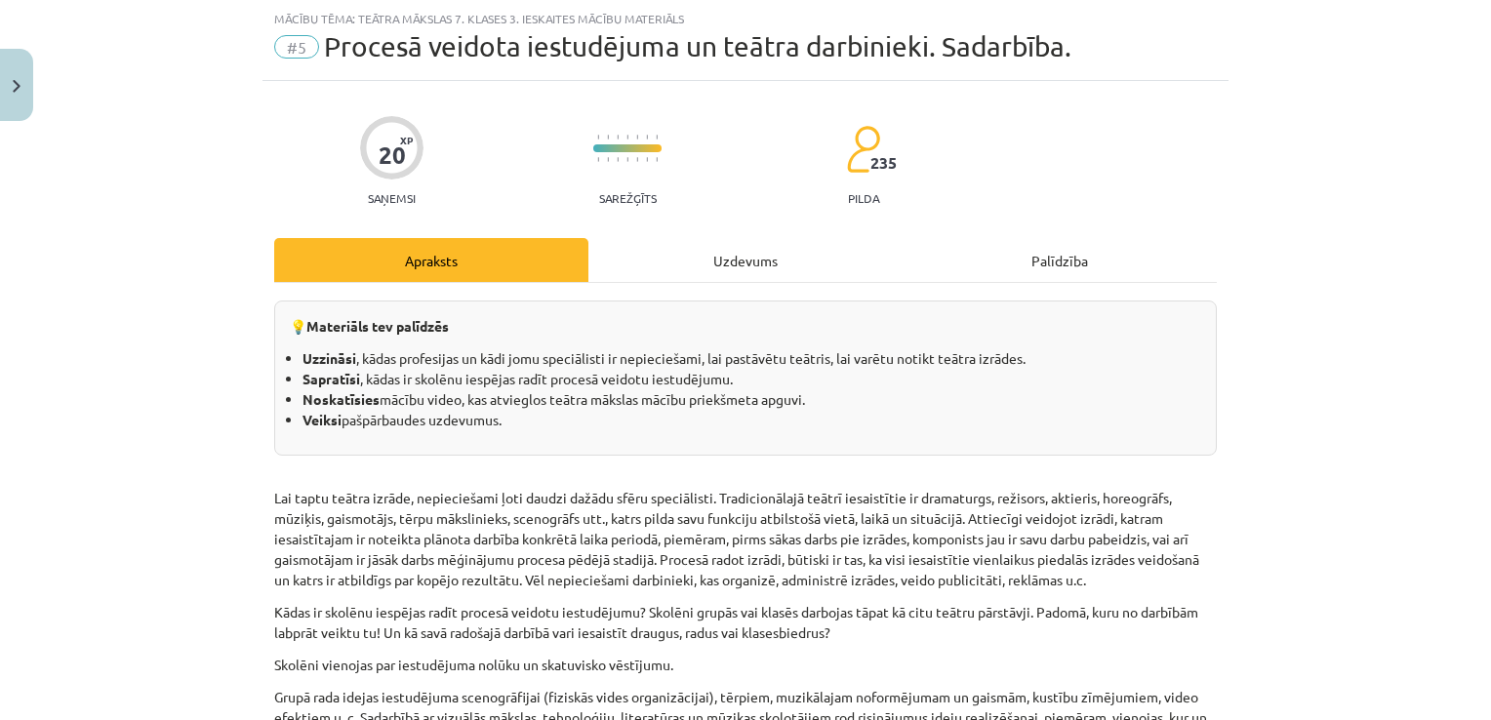
click at [790, 275] on div "Uzdevums" at bounding box center [745, 260] width 314 height 44
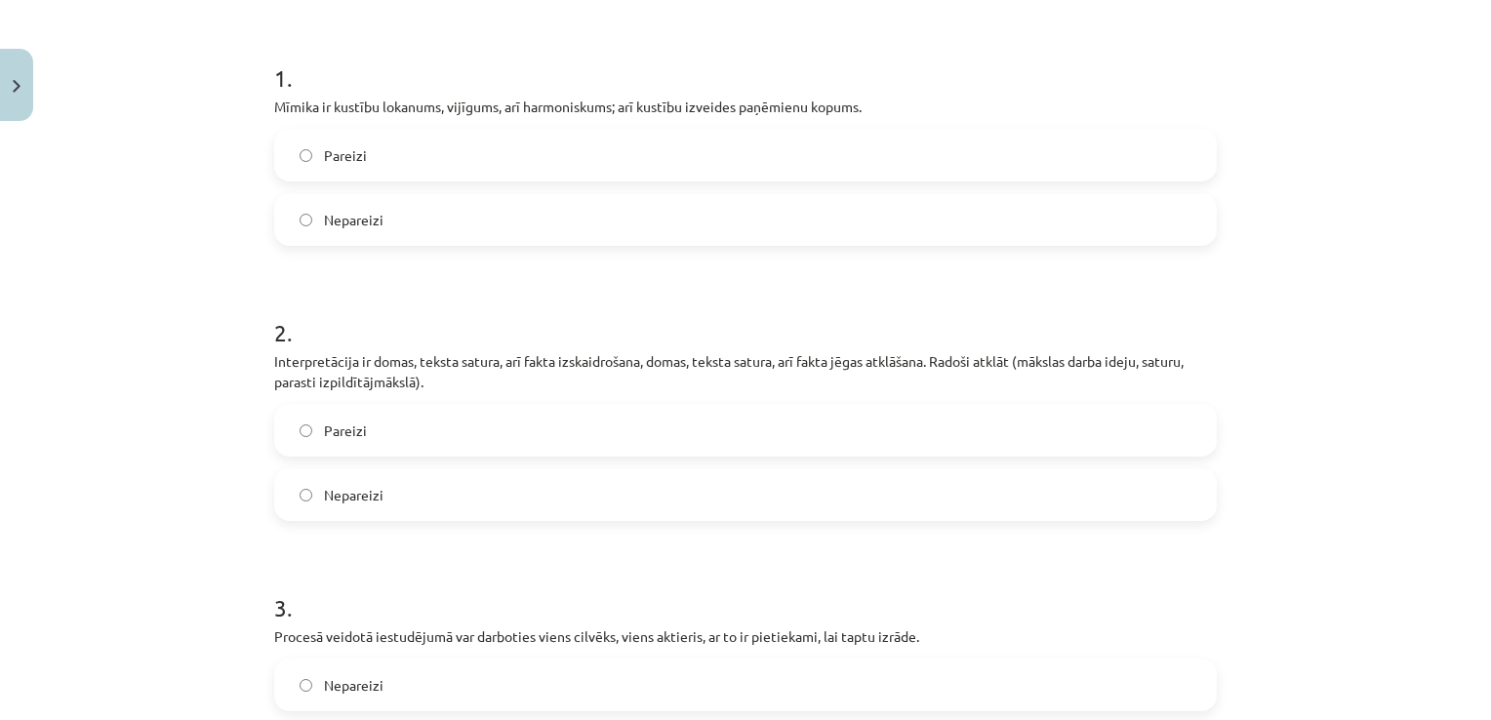
scroll to position [343, 0]
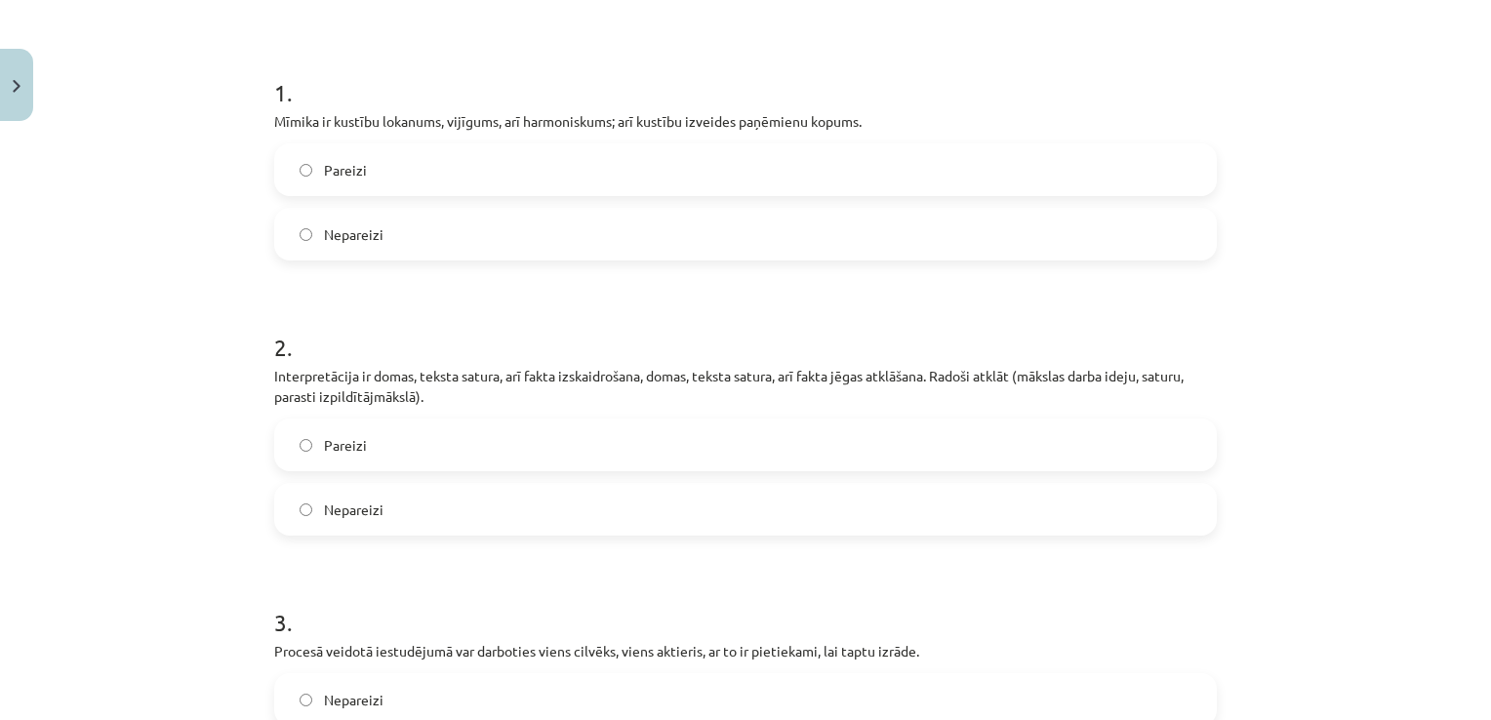
click at [1102, 256] on label "Nepareizi" at bounding box center [745, 234] width 939 height 49
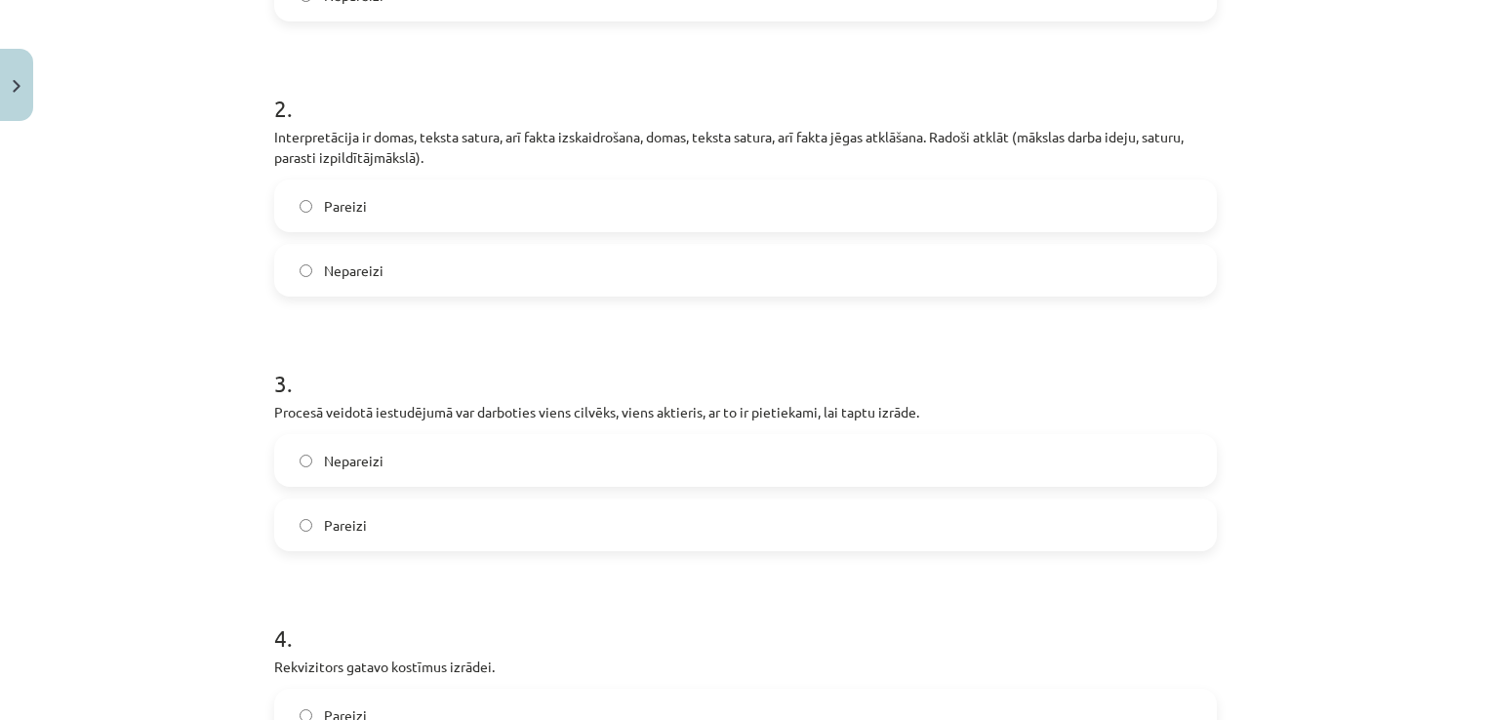
scroll to position [589, 0]
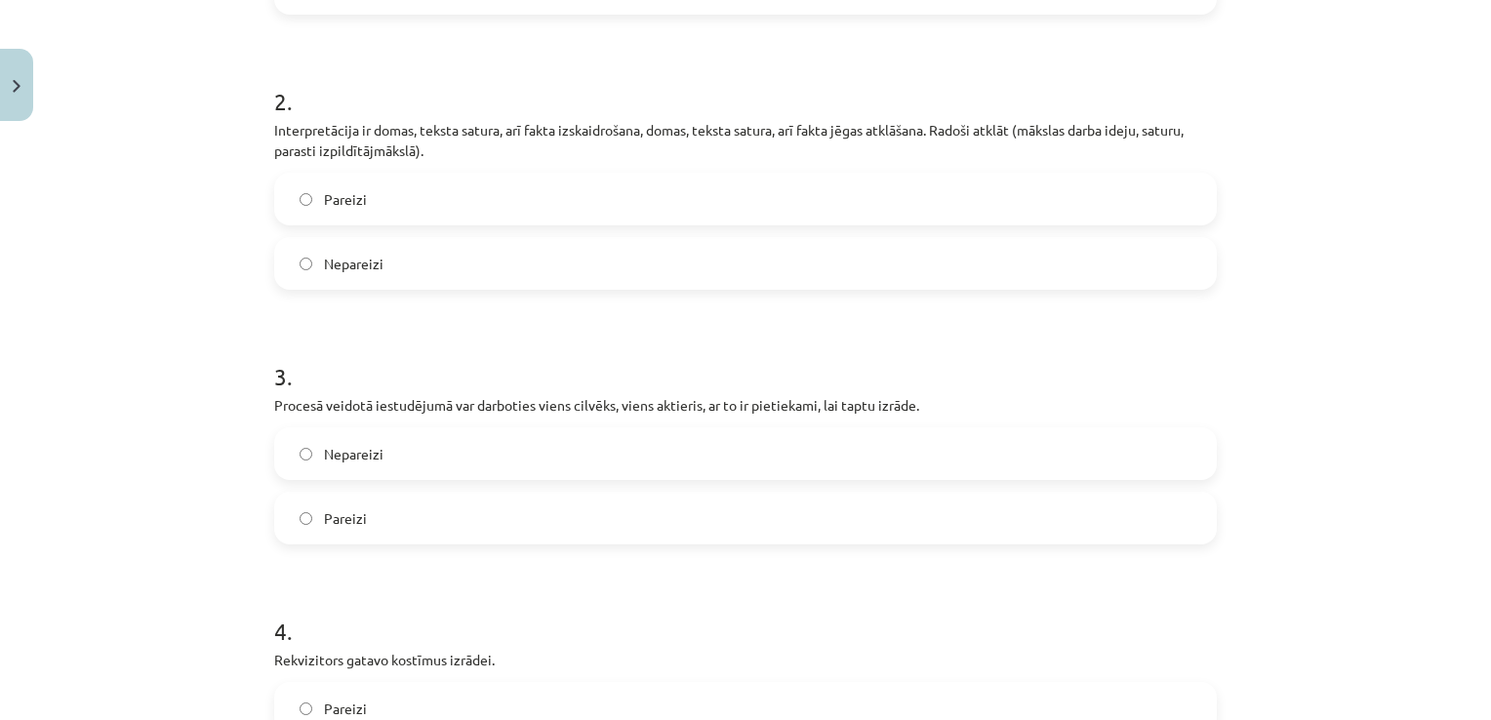
click at [835, 189] on label "Pareizi" at bounding box center [745, 199] width 939 height 49
click at [741, 459] on label "Nepareizi" at bounding box center [745, 453] width 939 height 49
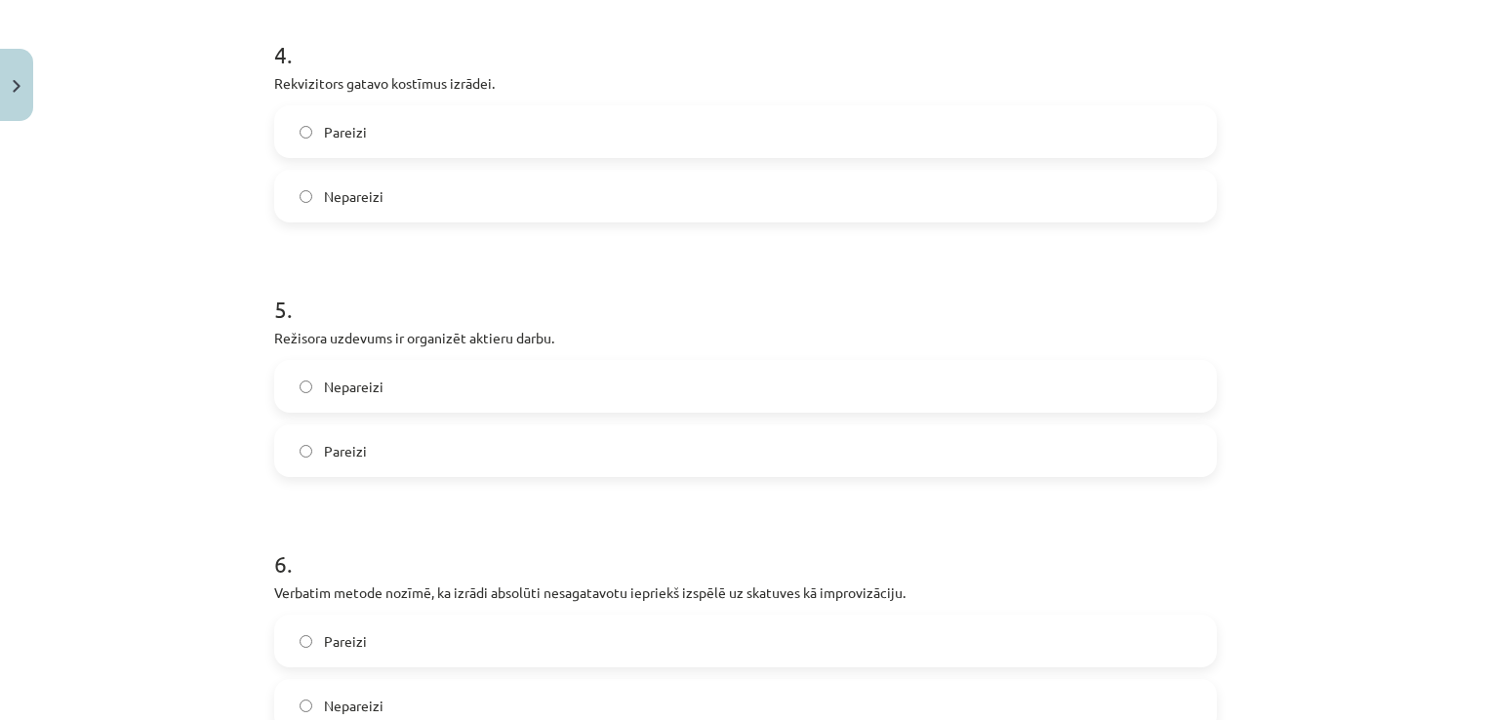
scroll to position [1162, 0]
click at [1012, 207] on label "Nepareizi" at bounding box center [745, 200] width 939 height 49
click at [735, 473] on label "Pareizi" at bounding box center [745, 454] width 939 height 49
drag, startPoint x: 1475, startPoint y: 404, endPoint x: 1475, endPoint y: 453, distance: 48.8
click at [1475, 453] on div "Mācību tēma: Teātra mākslas 7. klases 3. ieskaites mācību materiāls #5 Procesā …" at bounding box center [745, 360] width 1491 height 720
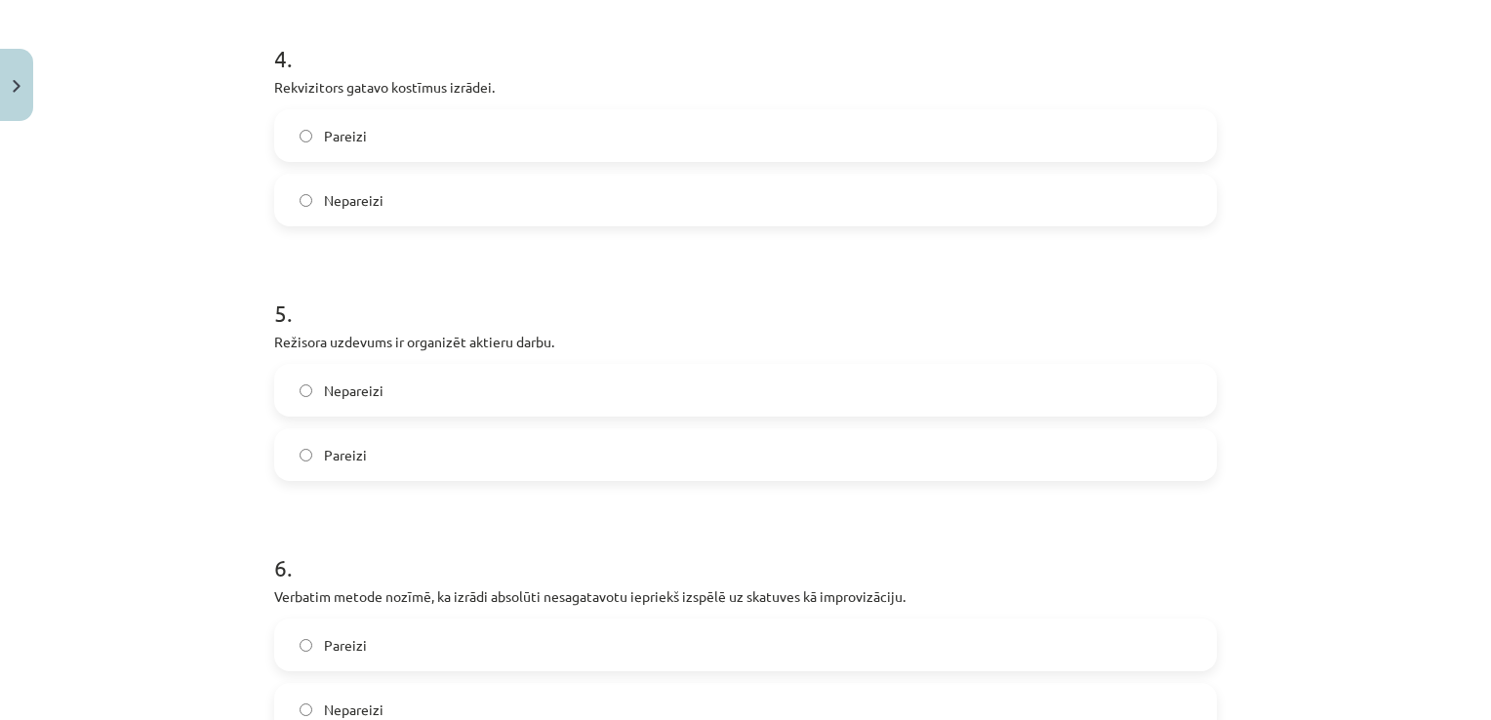
drag, startPoint x: 1475, startPoint y: 453, endPoint x: 1422, endPoint y: 177, distance: 281.3
click at [1422, 177] on div "Mācību tēma: Teātra mākslas 7. klases 3. ieskaites mācību materiāls #5 Procesā …" at bounding box center [745, 360] width 1491 height 720
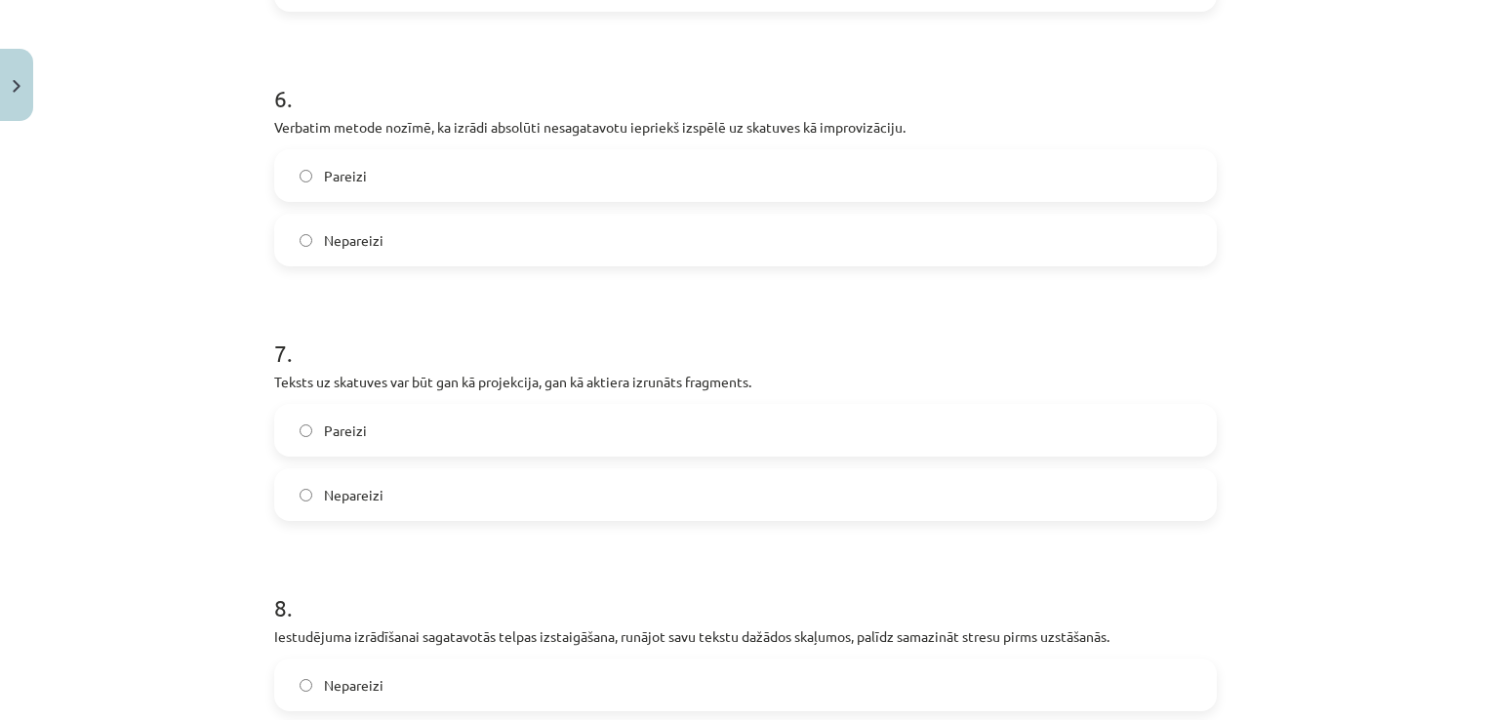
scroll to position [1628, 0]
click at [942, 232] on label "Nepareizi" at bounding box center [745, 243] width 939 height 49
click at [603, 419] on label "Pareizi" at bounding box center [745, 433] width 939 height 49
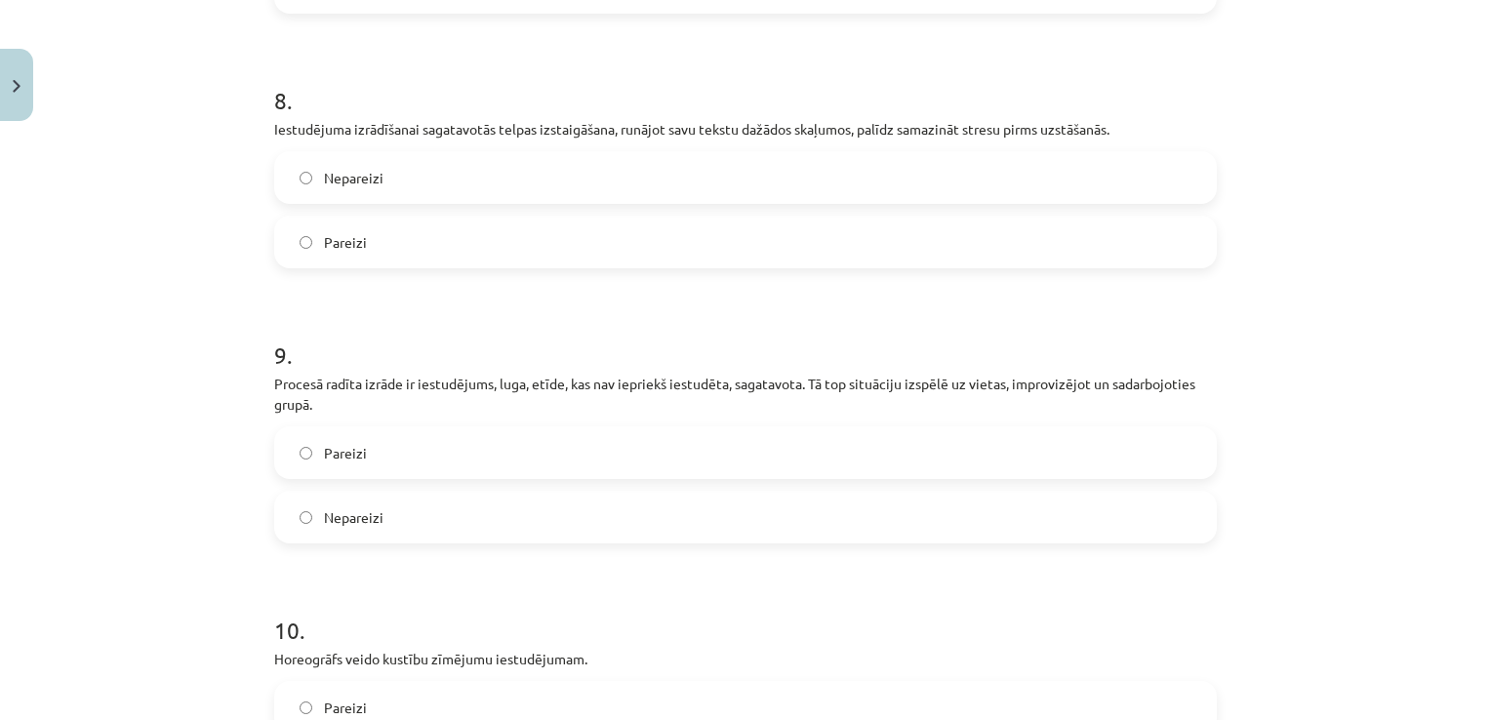
scroll to position [2127, 0]
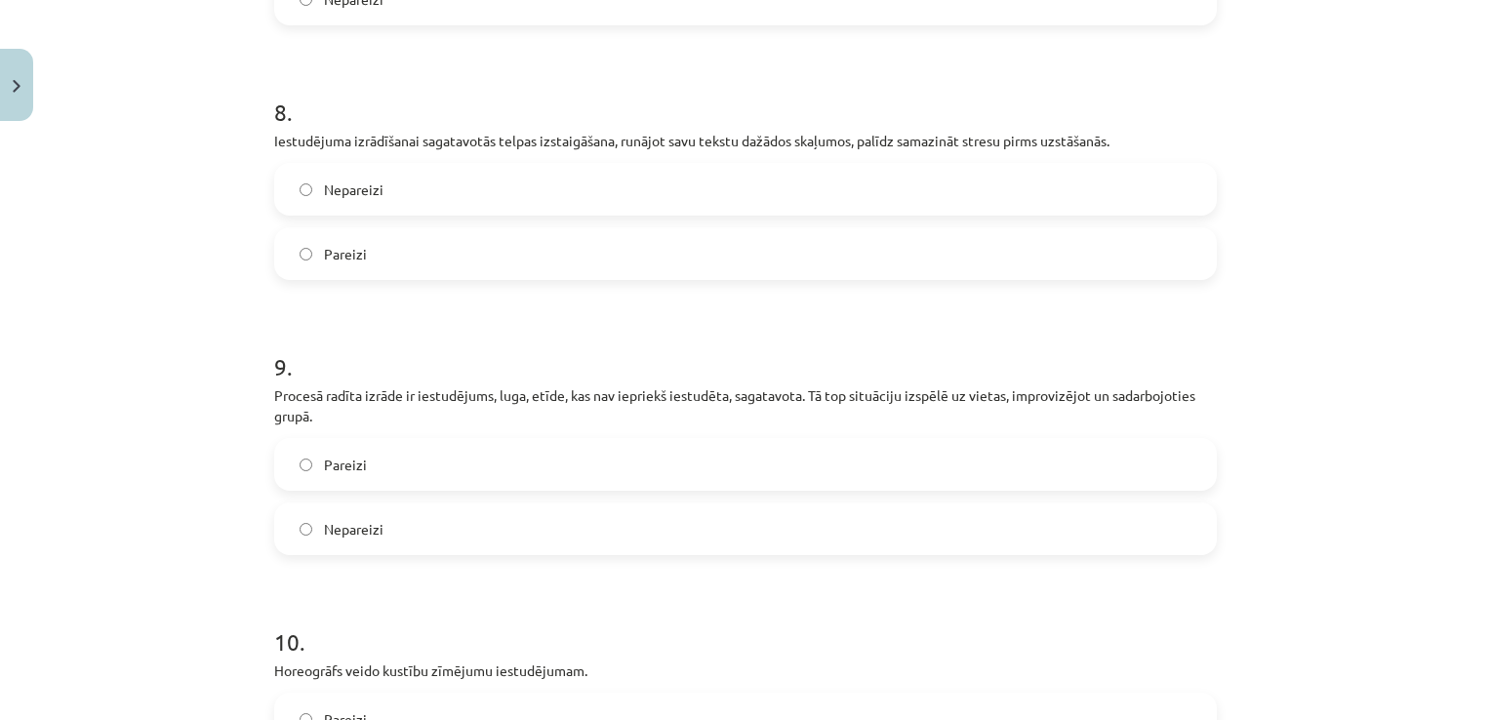
click at [518, 232] on label "Pareizi" at bounding box center [745, 253] width 939 height 49
click at [510, 536] on label "Nepareizi" at bounding box center [745, 528] width 939 height 49
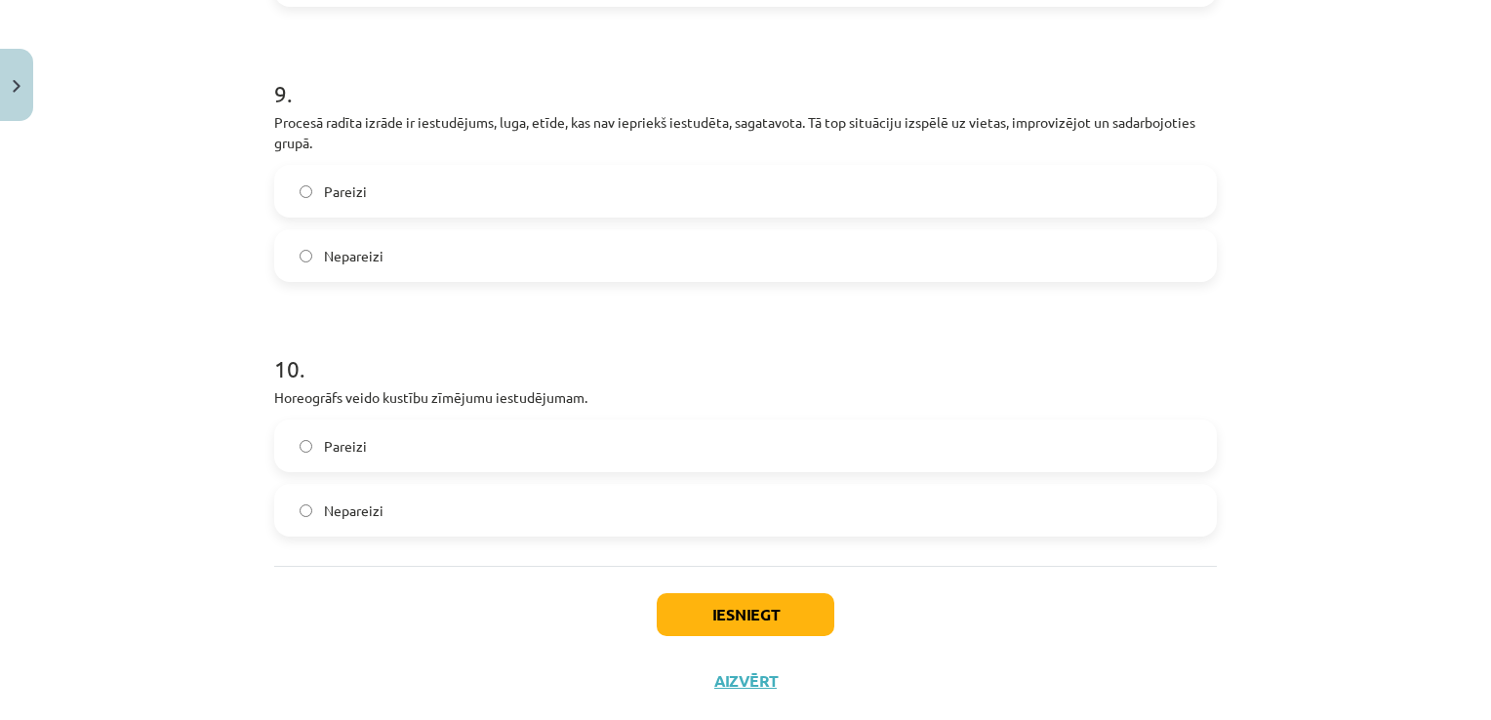
scroll to position [2442, 0]
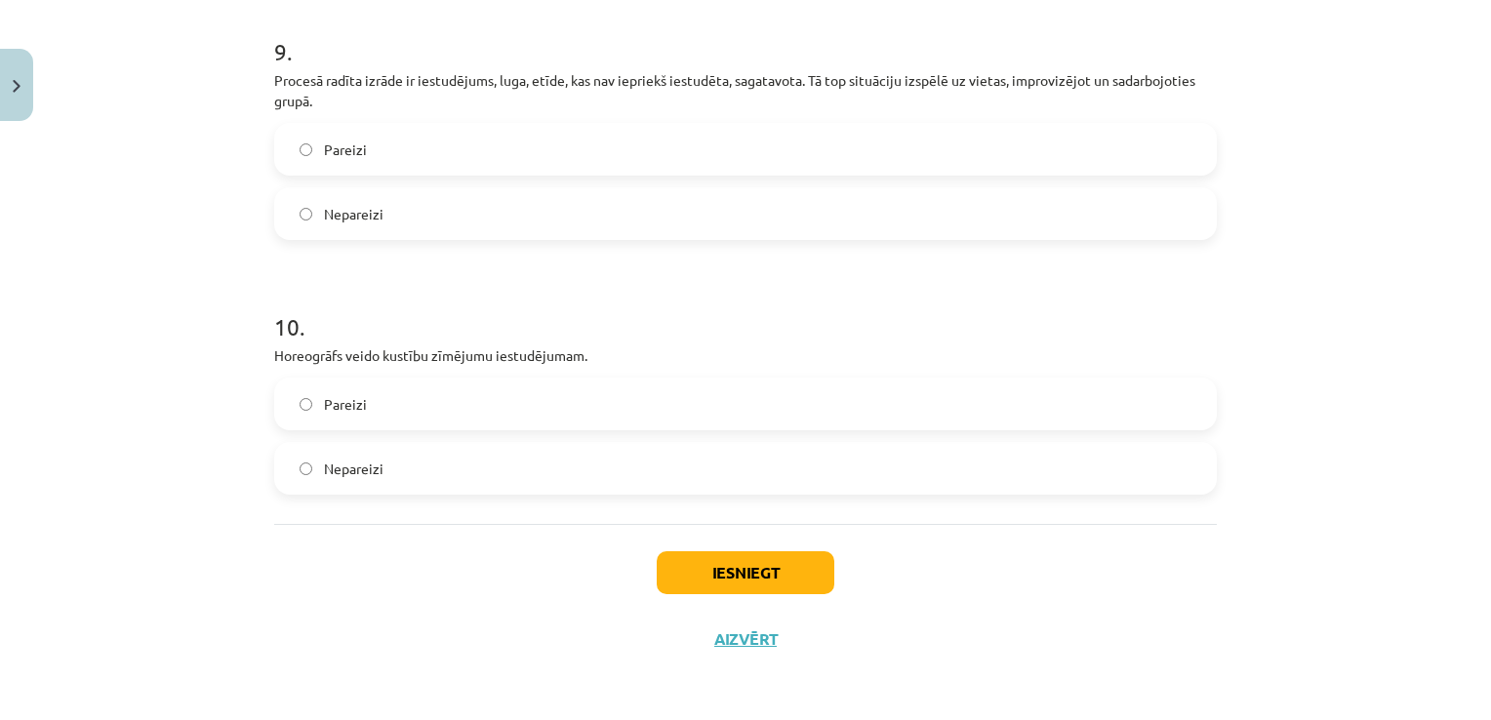
click at [560, 399] on label "Pareizi" at bounding box center [745, 404] width 939 height 49
click at [729, 561] on button "Iesniegt" at bounding box center [746, 572] width 178 height 43
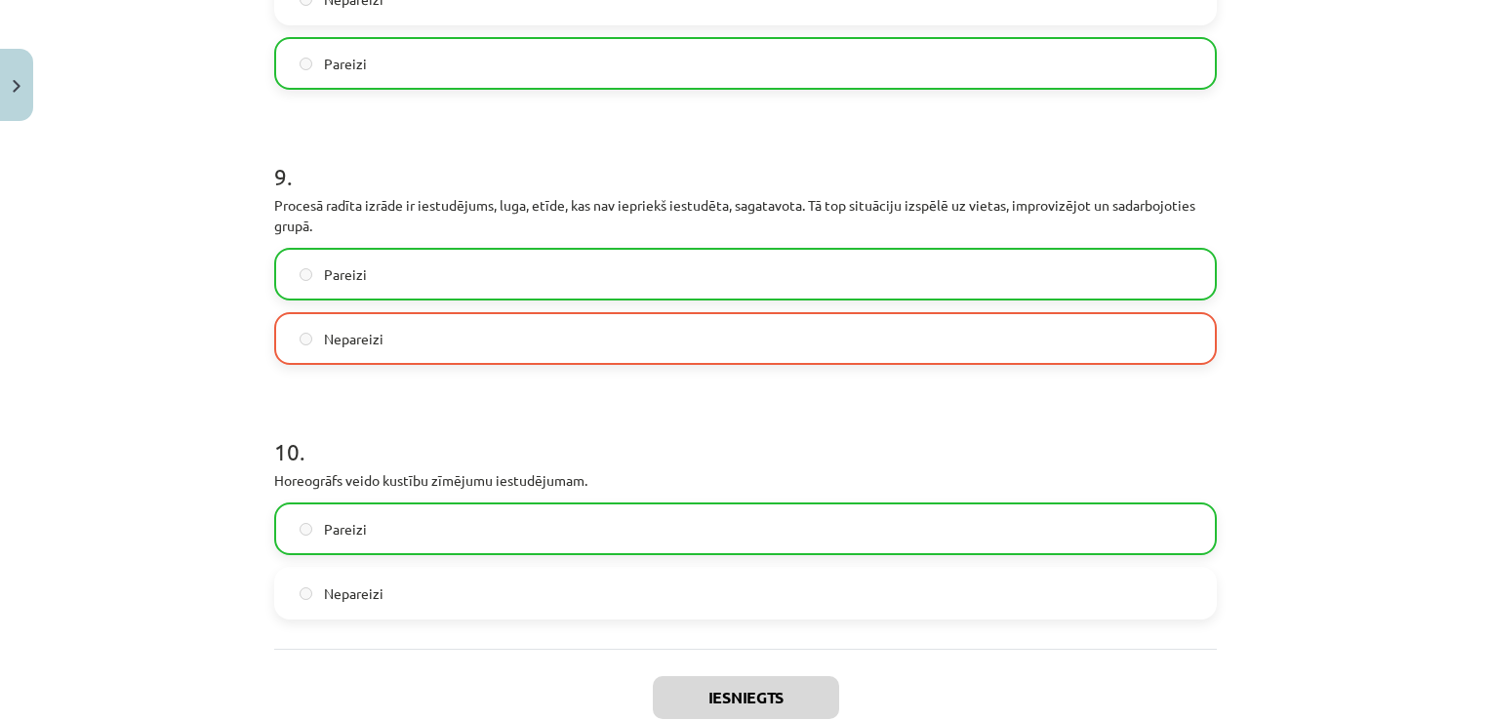
scroll to position [2364, 0]
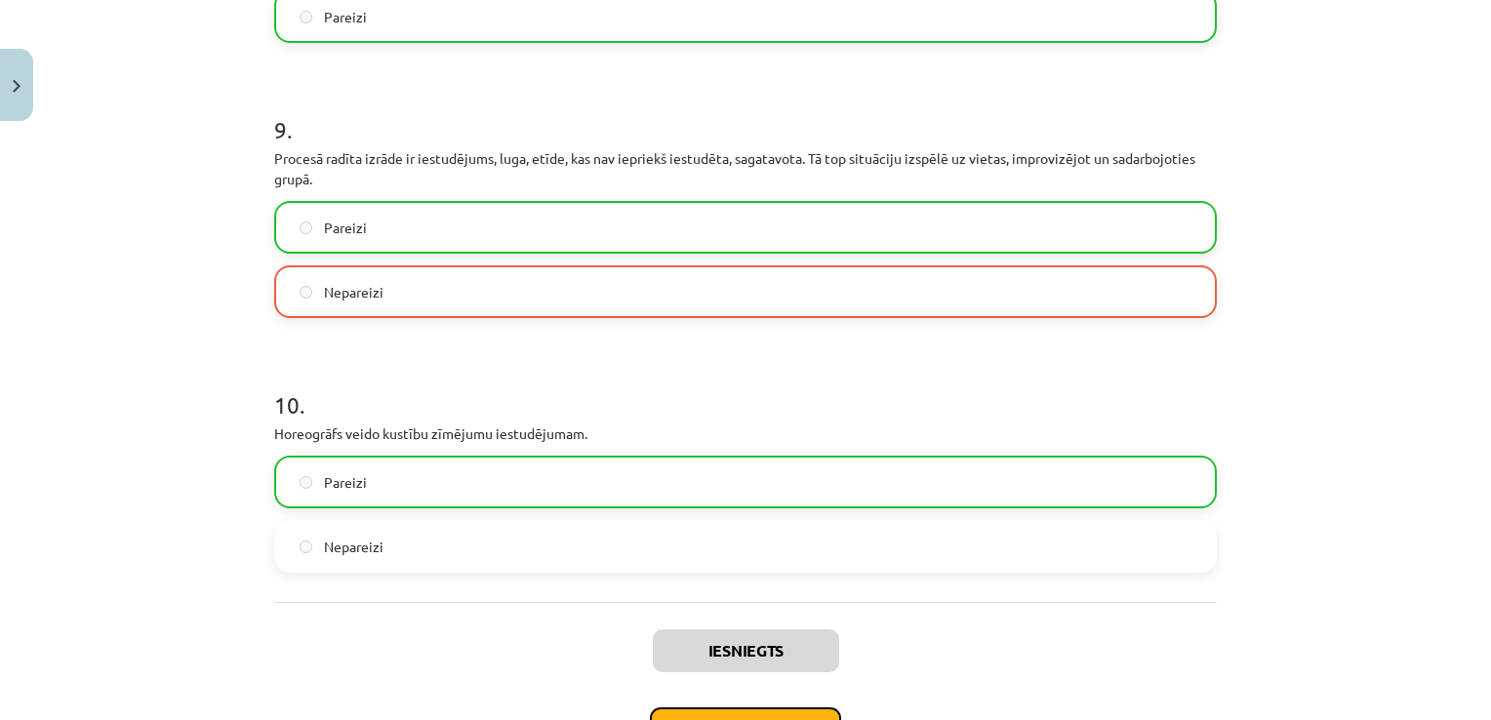
click at [690, 712] on button "Nākamā nodarbība" at bounding box center [745, 729] width 191 height 45
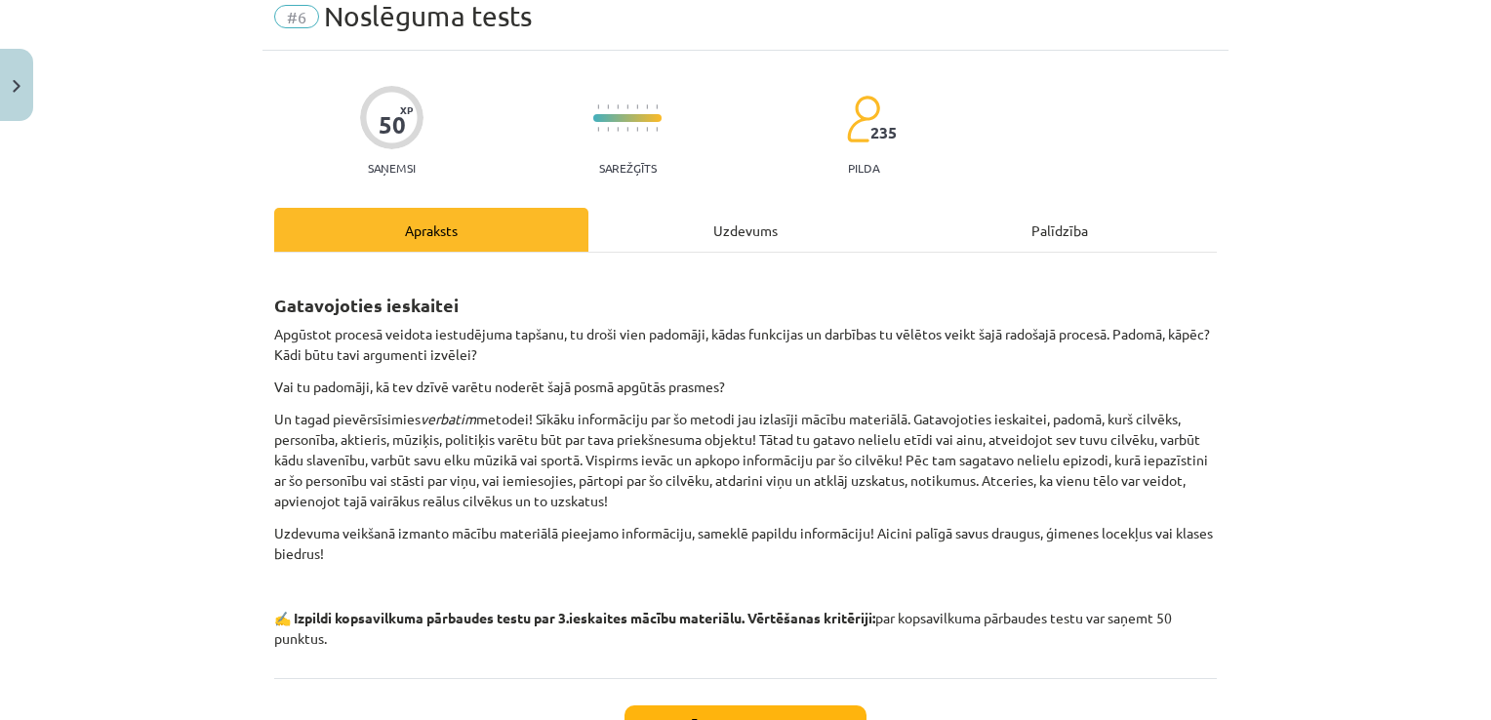
scroll to position [49, 0]
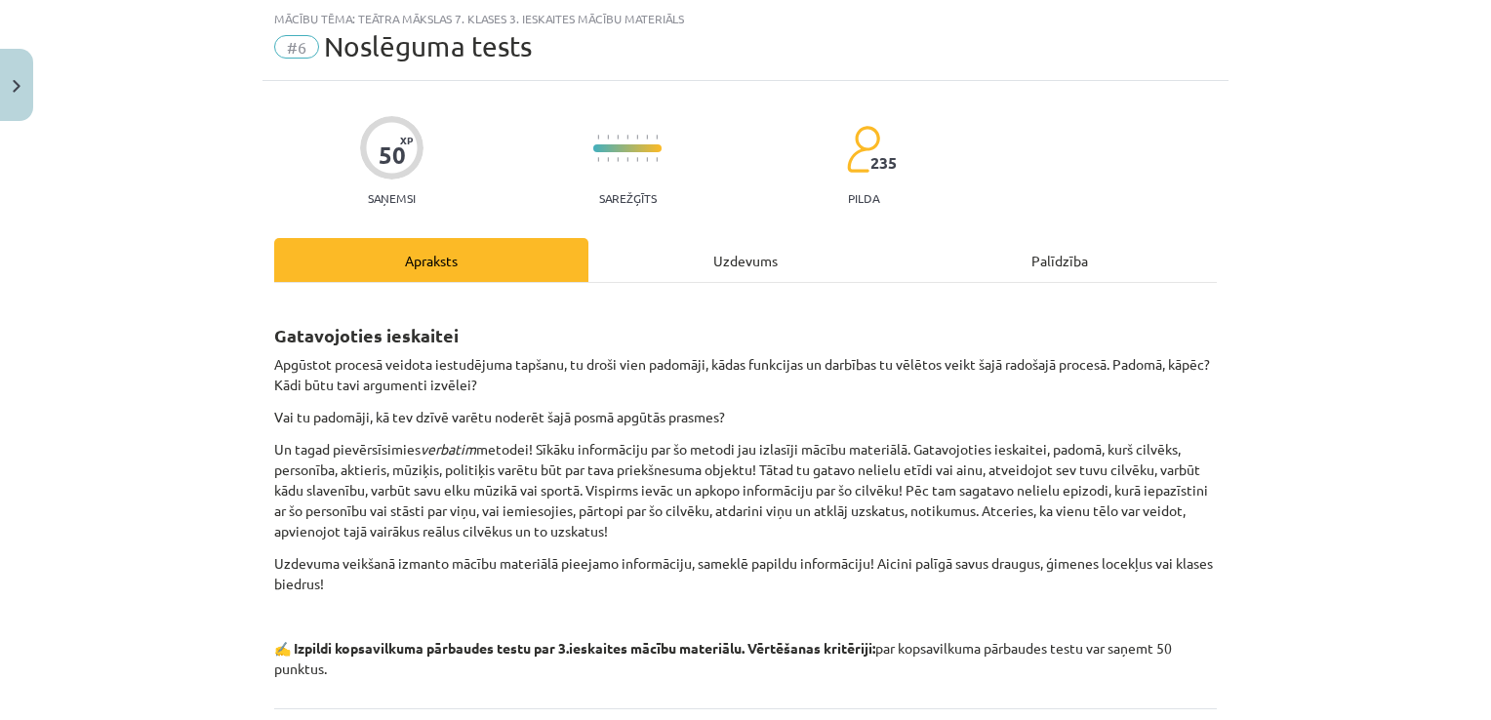
click at [773, 262] on div "Uzdevums" at bounding box center [745, 260] width 314 height 44
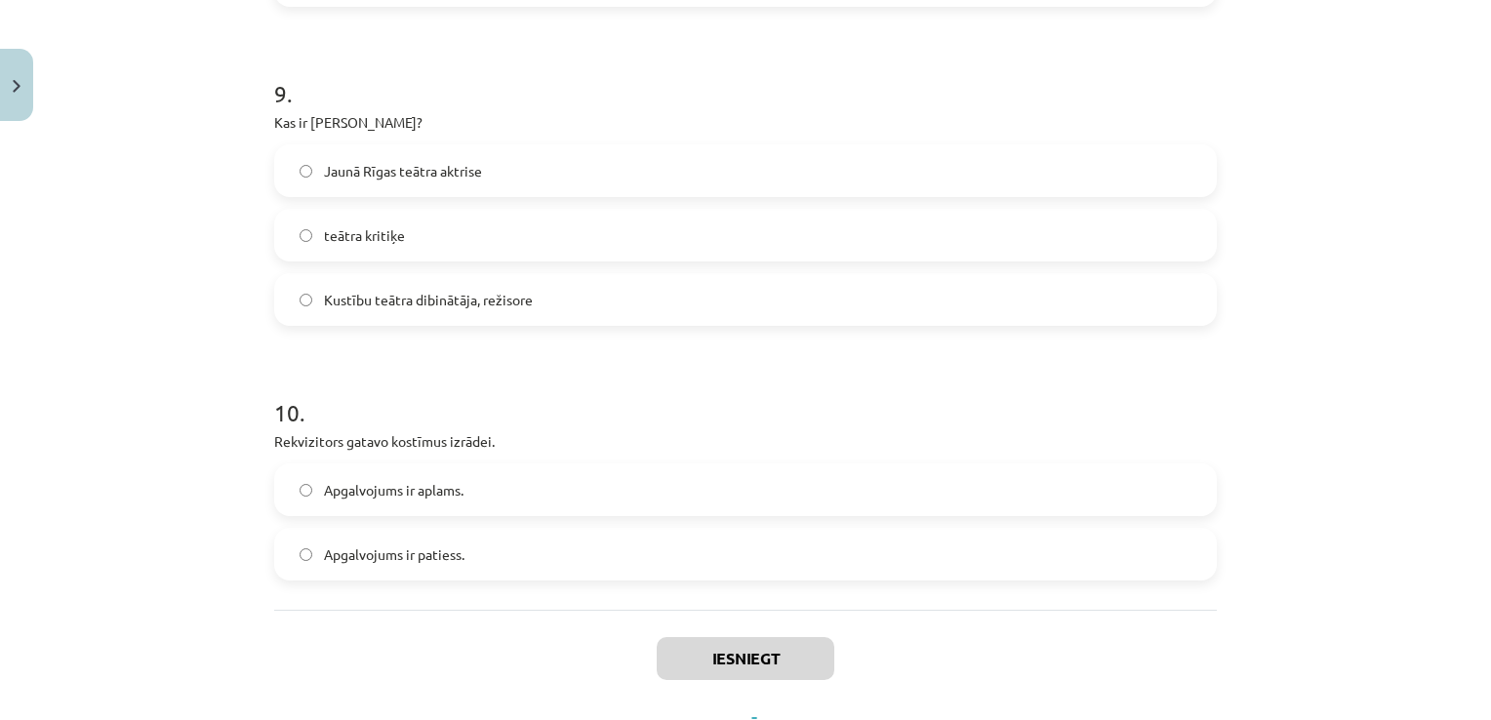
scroll to position [2749, 0]
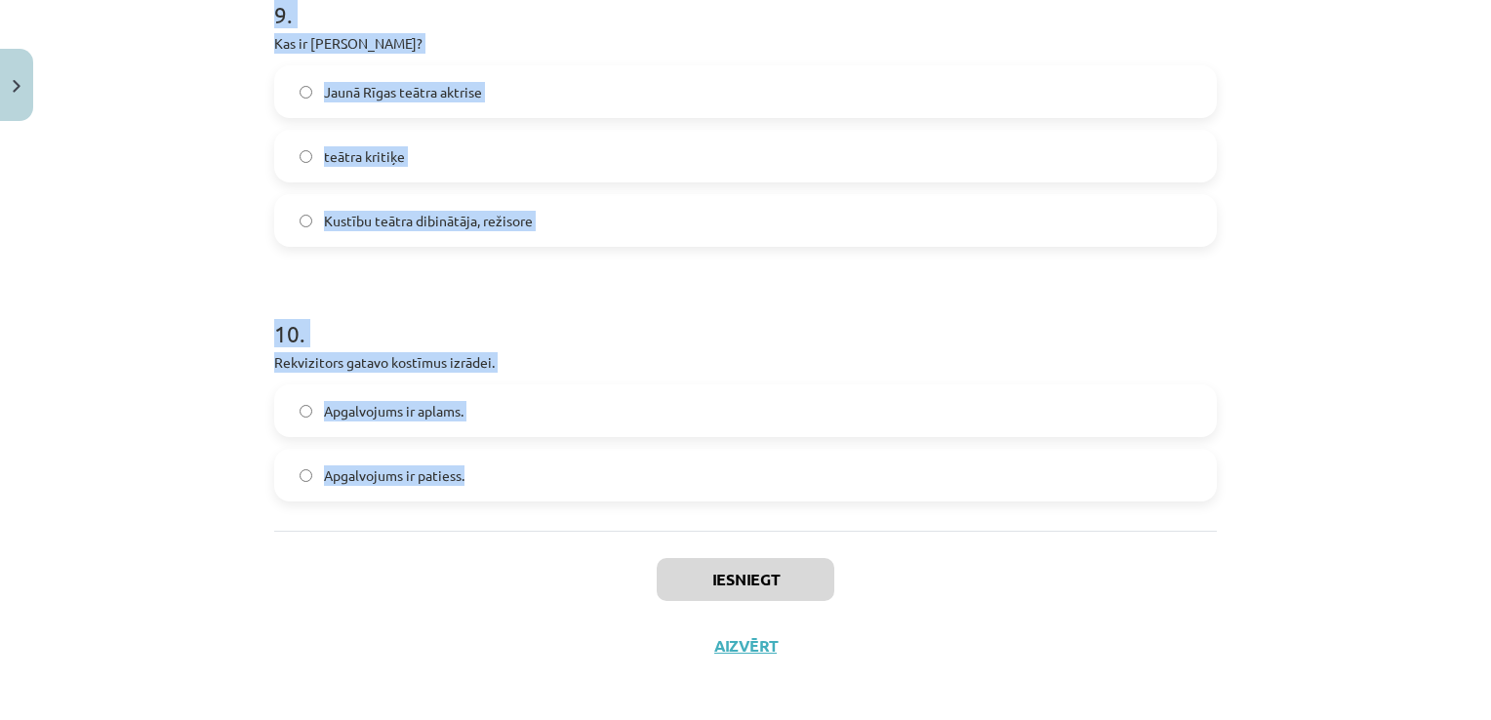
drag, startPoint x: 261, startPoint y: 118, endPoint x: 857, endPoint y: 470, distance: 691.6
copy form "1 . Kas ir Ansis Rūtentāls? teātra kritiķis Jaunā Rīgas teātra aktieris, kurš i…"
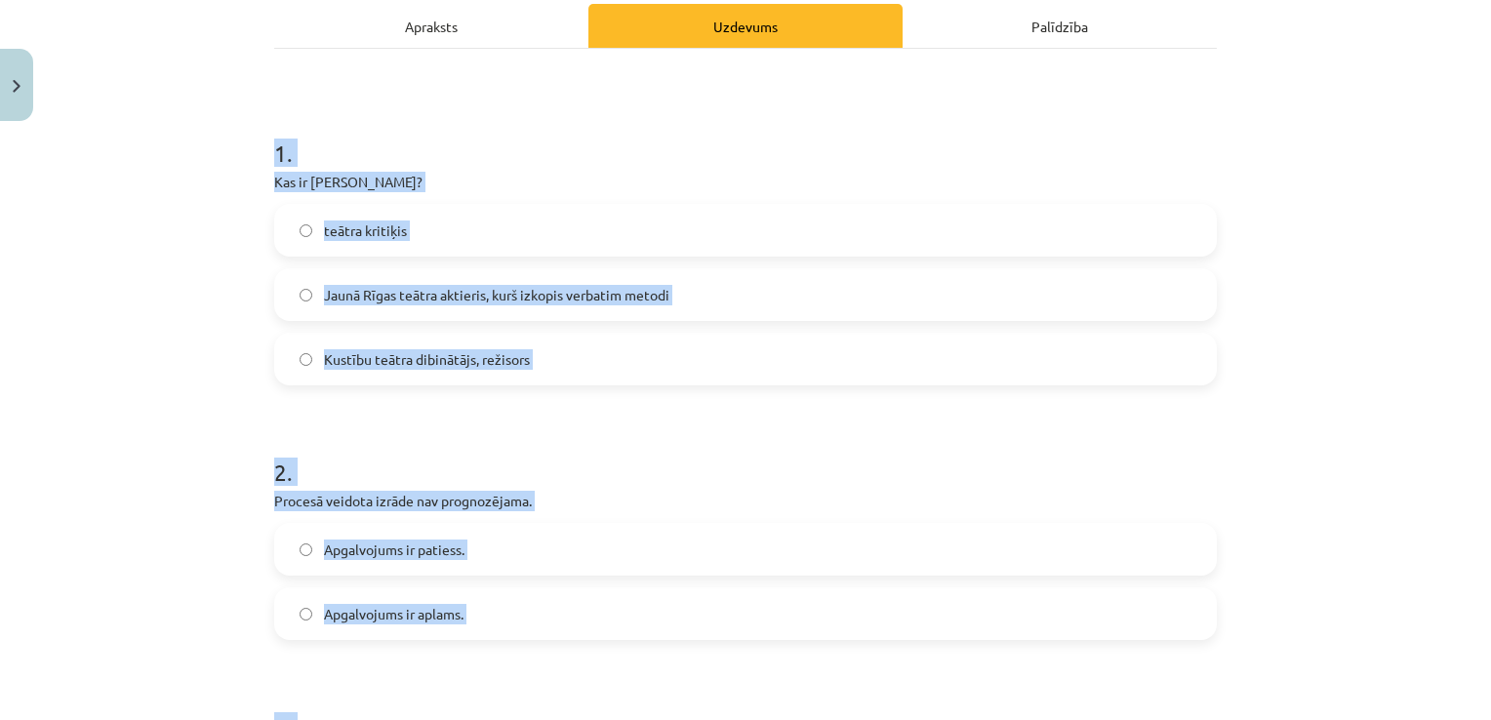
scroll to position [287, 0]
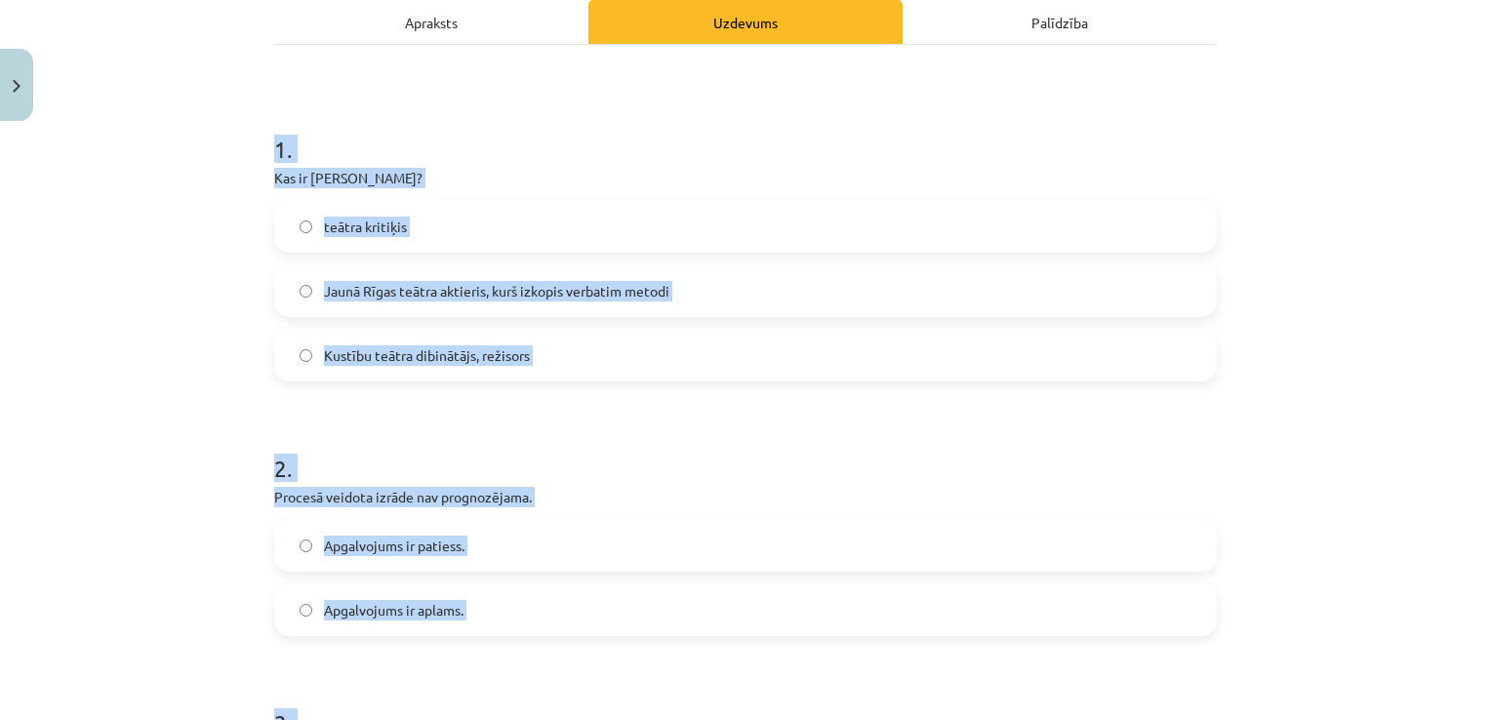
click at [1322, 236] on div "Mācību tēma: Teātra mākslas 7. klases 3. ieskaites mācību materiāls #6 Noslēgum…" at bounding box center [745, 360] width 1491 height 720
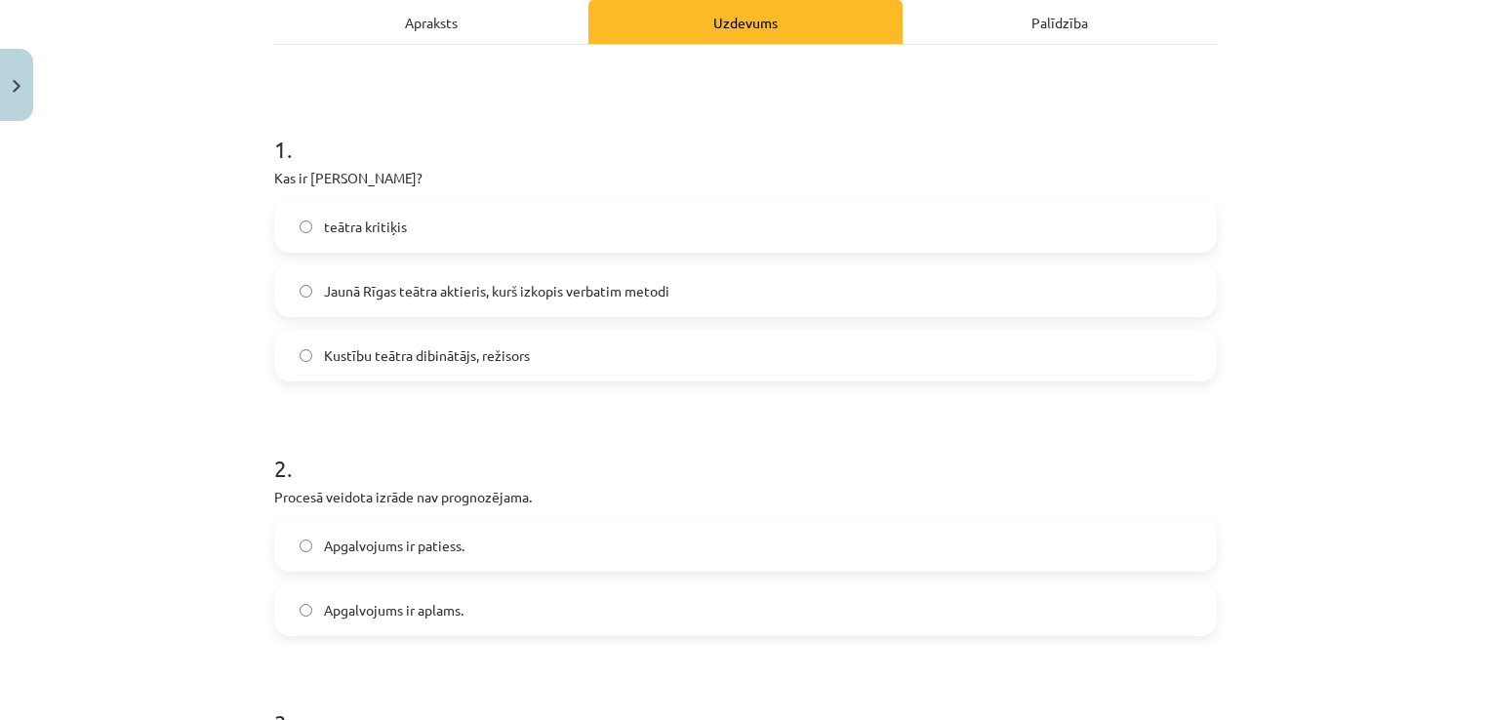
click at [825, 340] on label "Kustību teātra dibinātājs, režisors" at bounding box center [745, 355] width 939 height 49
click at [418, 541] on span "Apgalvojums ir patiess." at bounding box center [394, 546] width 141 height 20
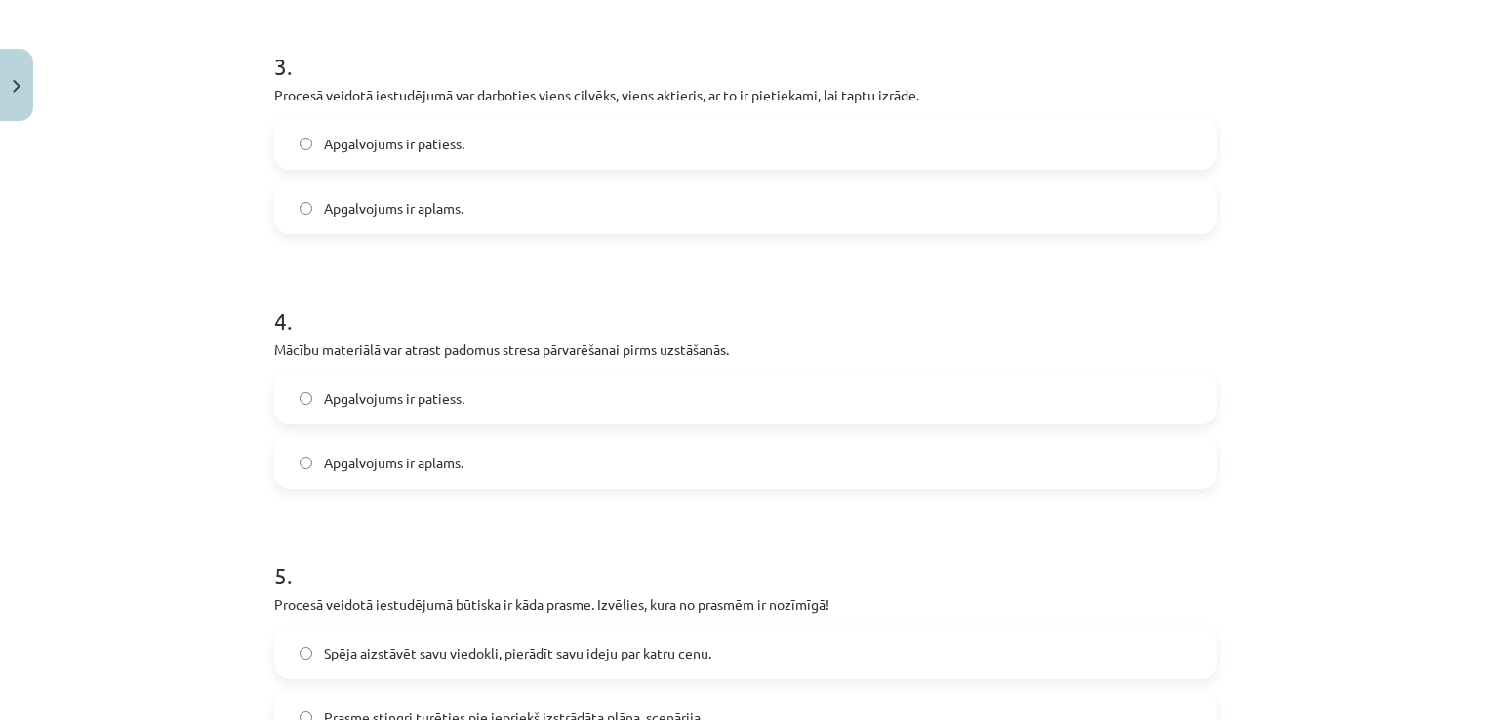
scroll to position [923, 0]
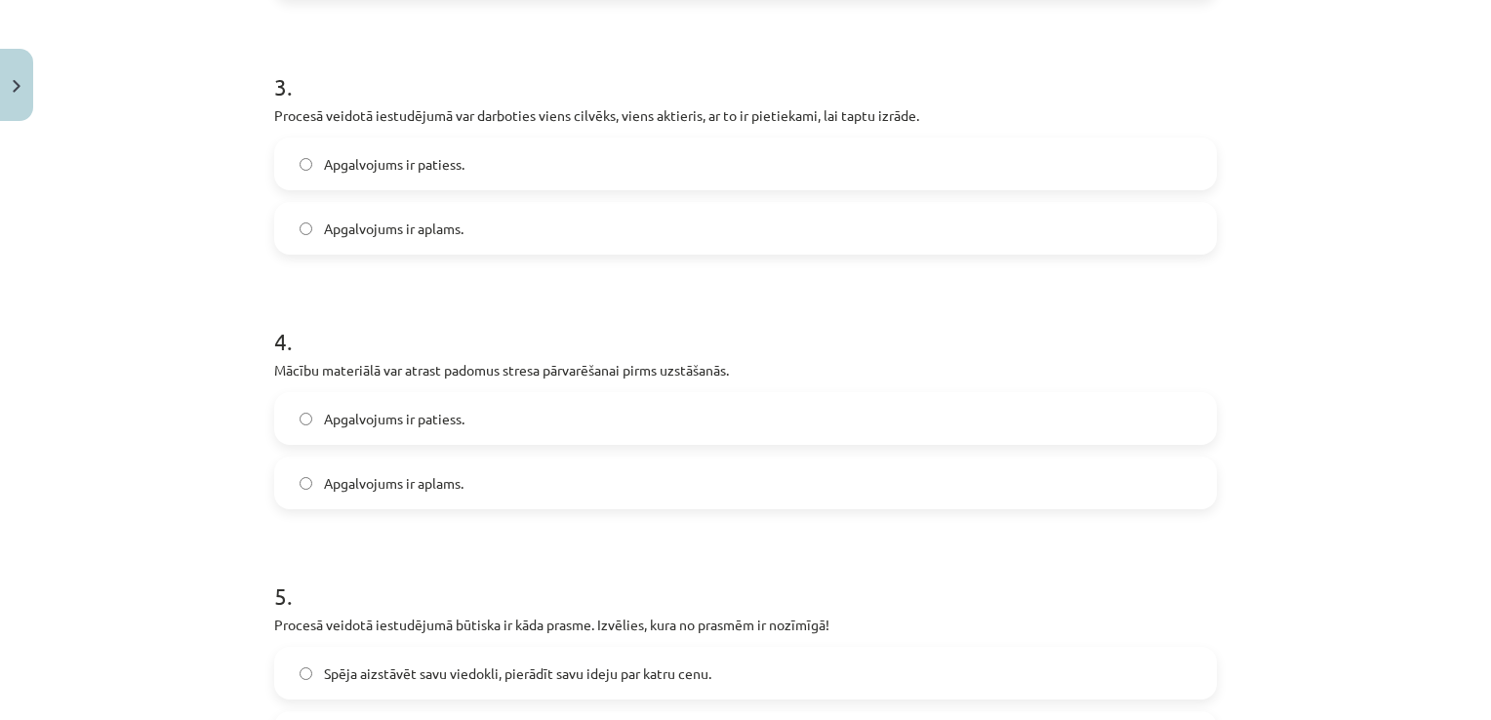
click at [424, 147] on label "Apgalvojums ir patiess." at bounding box center [745, 164] width 939 height 49
click at [390, 401] on label "Apgalvojums ir patiess." at bounding box center [745, 418] width 939 height 49
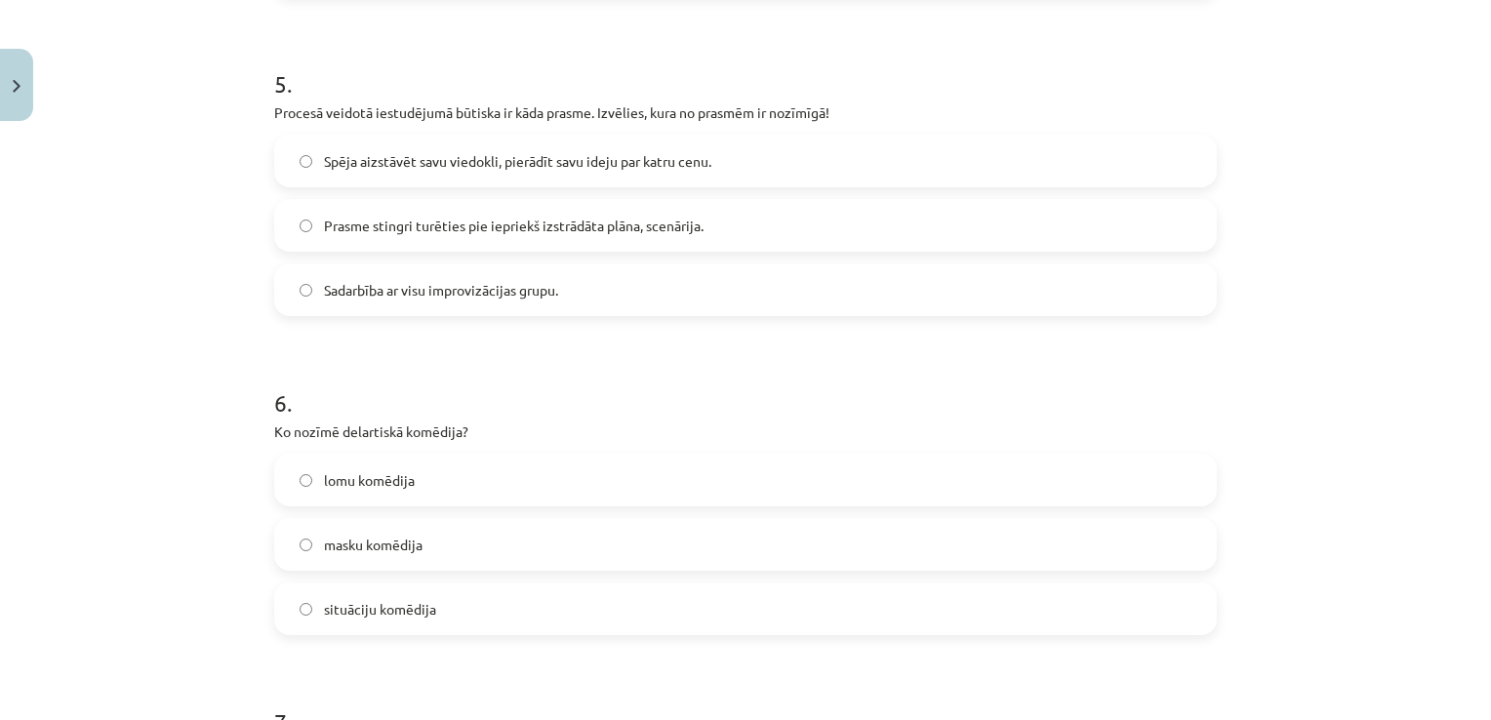
scroll to position [1452, 0]
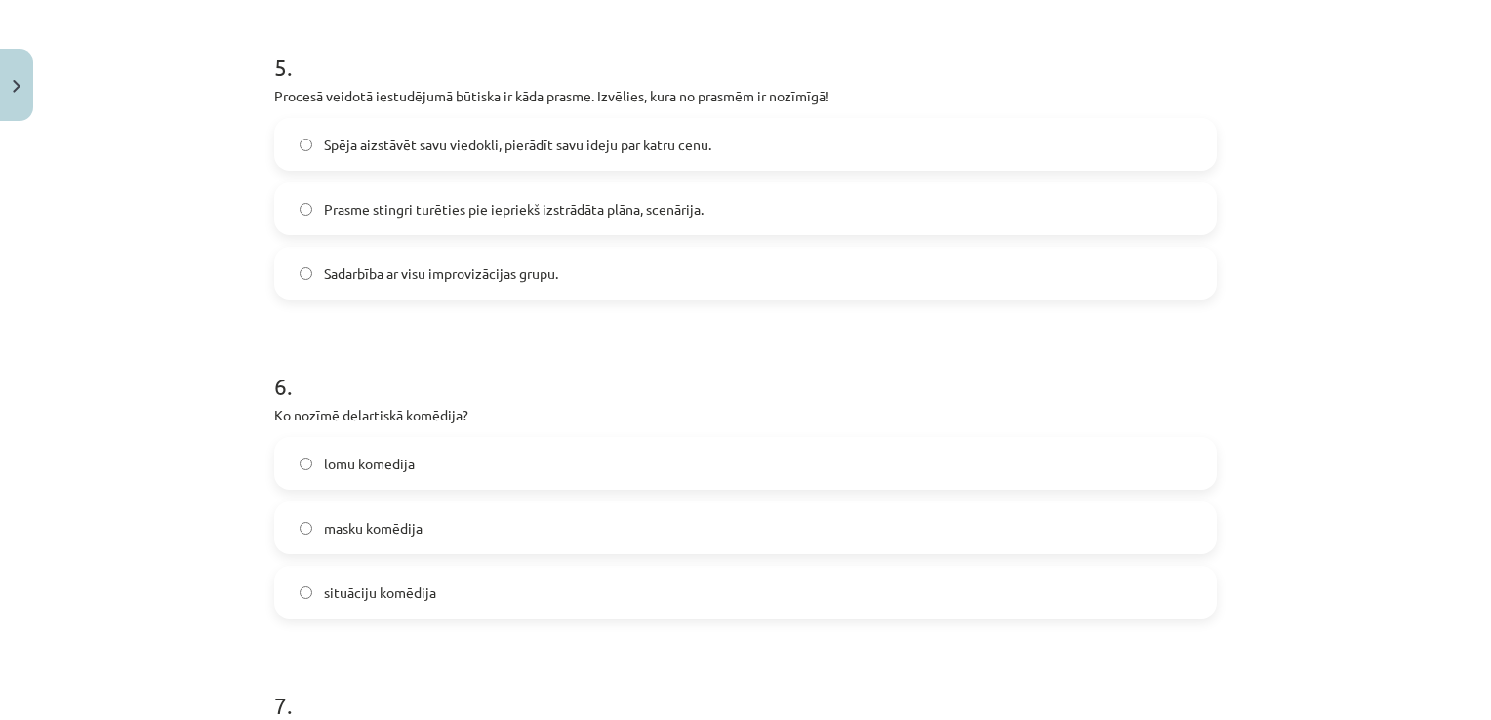
click at [817, 260] on label "Sadarbība ar visu improvizācijas grupu." at bounding box center [745, 273] width 939 height 49
click at [426, 510] on label "masku komēdija" at bounding box center [745, 527] width 939 height 49
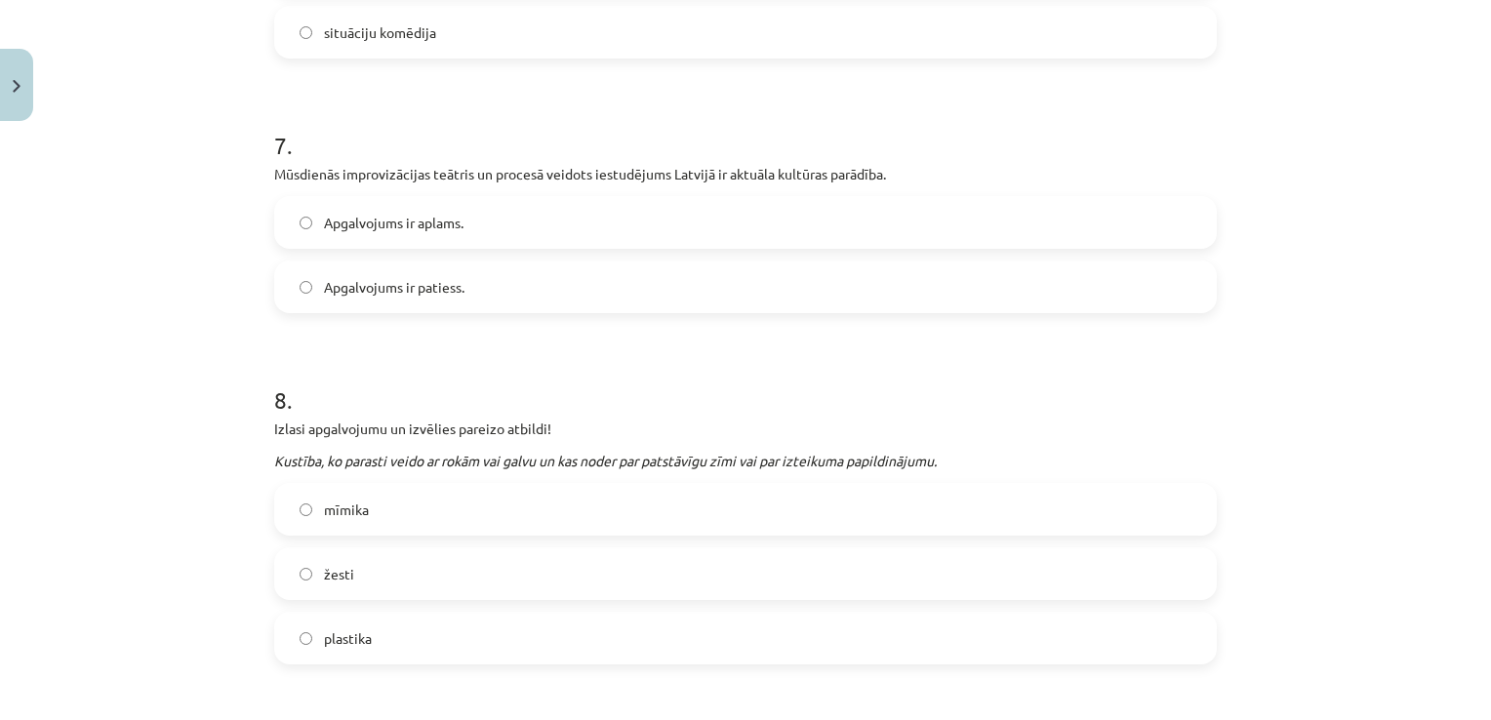
scroll to position [2032, 0]
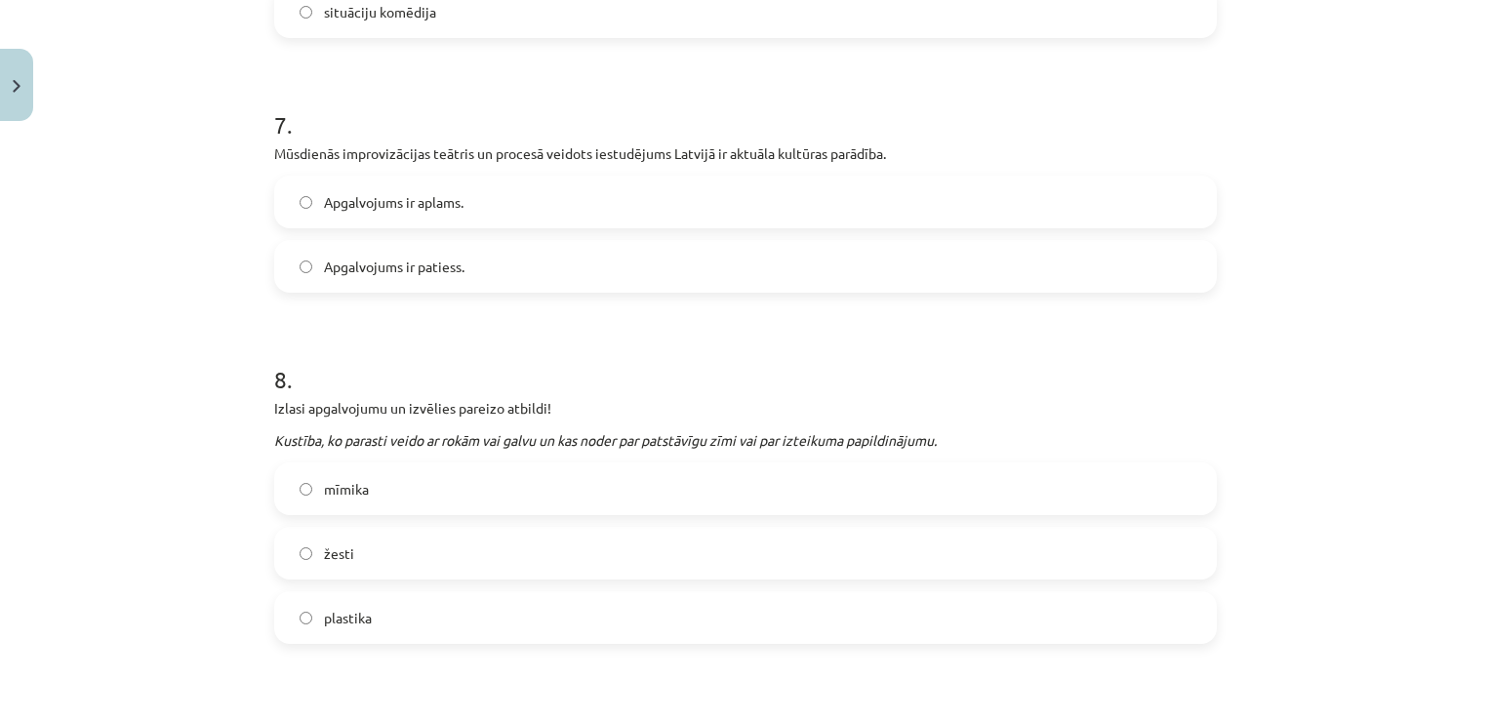
click at [462, 267] on label "Apgalvojums ir patiess." at bounding box center [745, 266] width 939 height 49
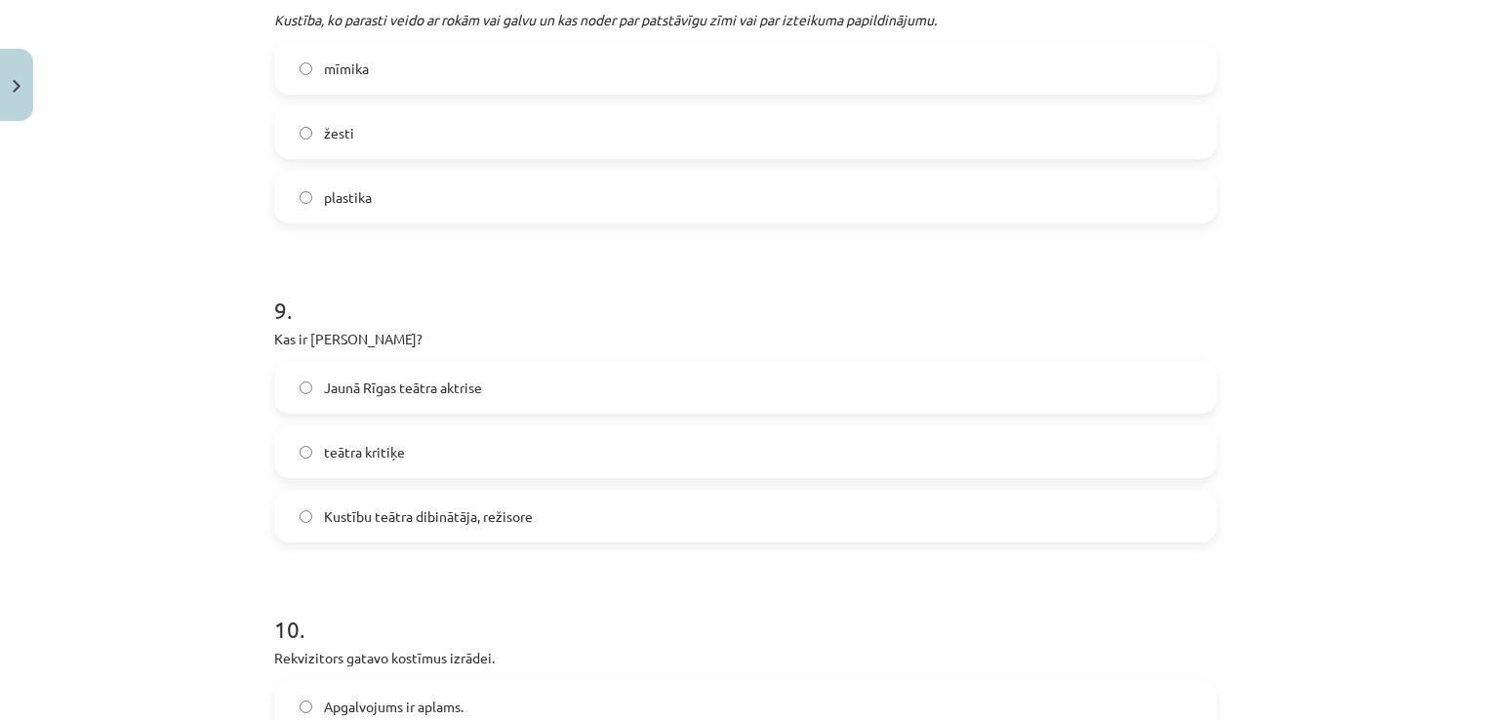
scroll to position [2368, 0]
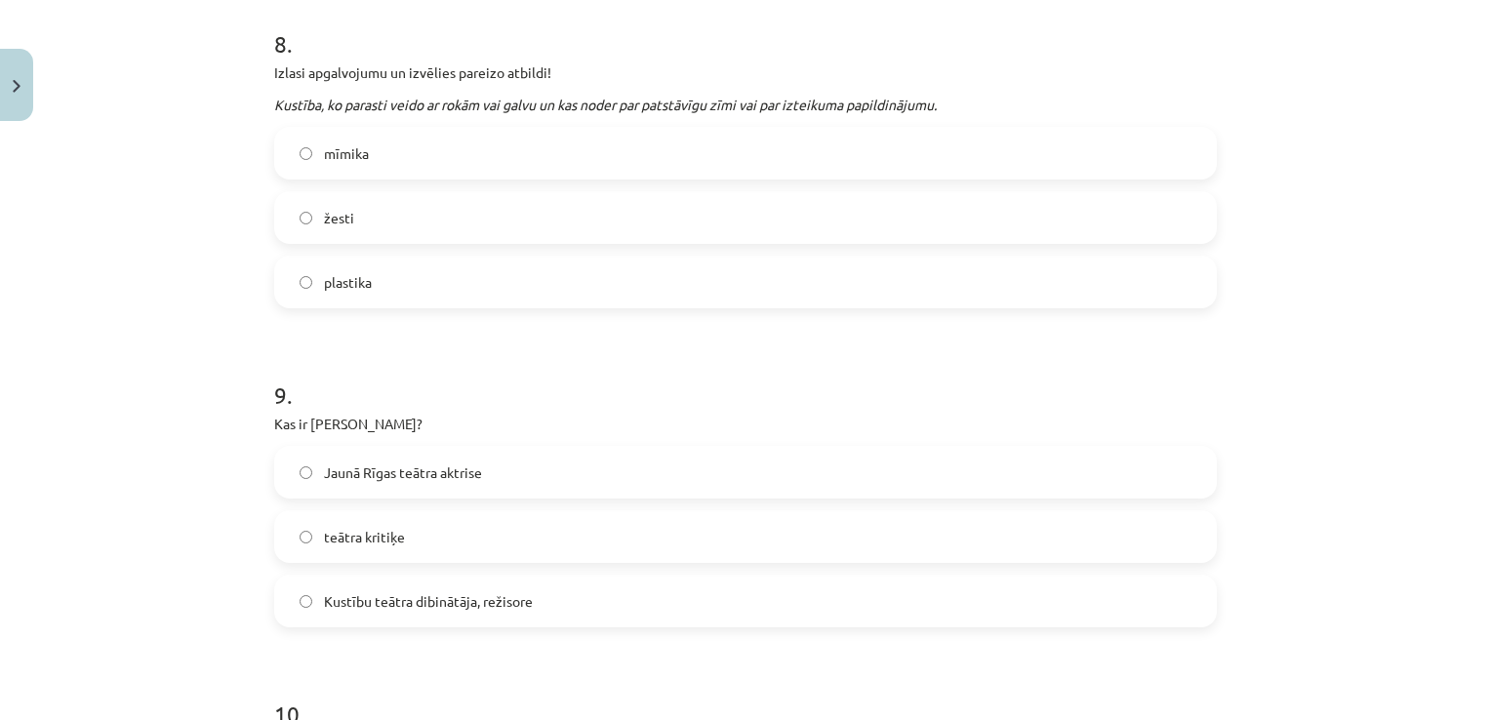
click at [460, 230] on label "žesti" at bounding box center [745, 217] width 939 height 49
click at [485, 534] on label "teātra kritiķe" at bounding box center [745, 536] width 939 height 49
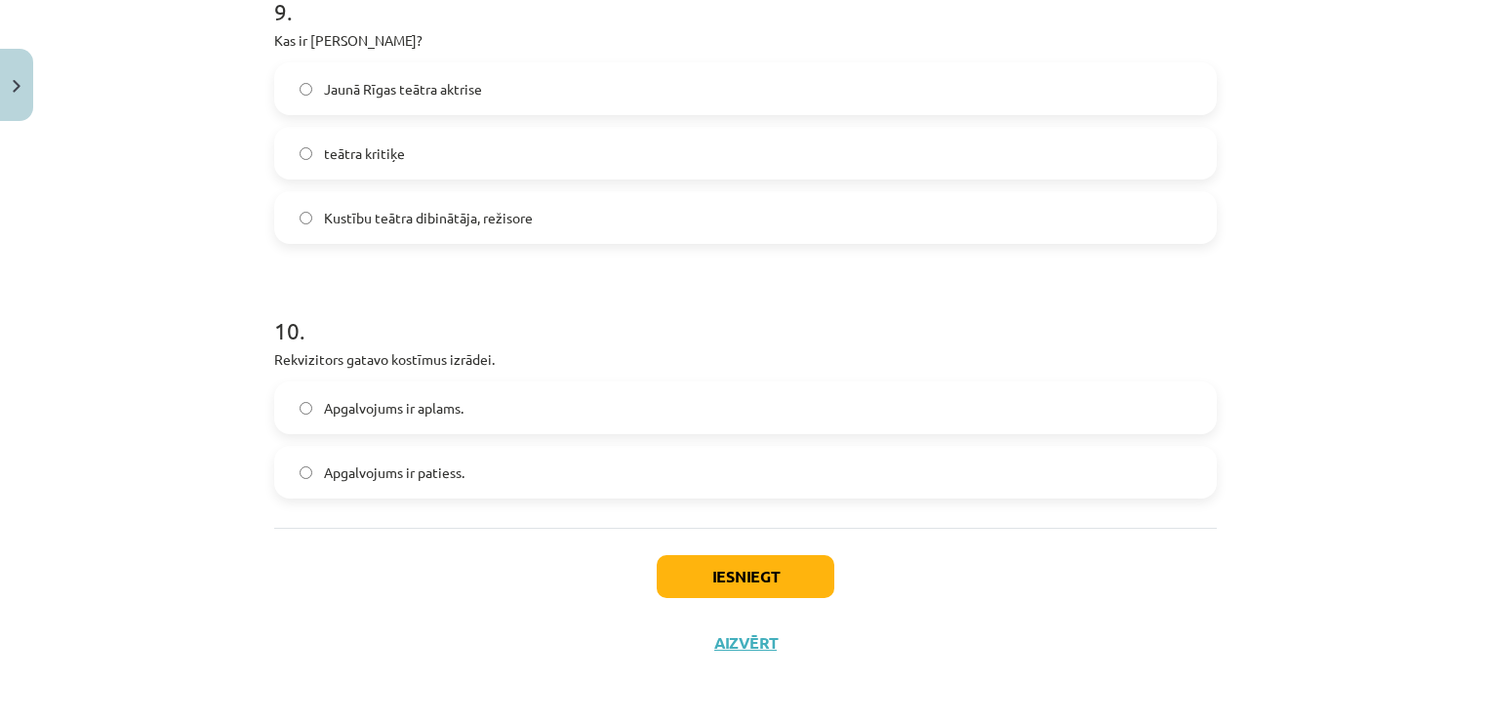
scroll to position [2724, 0]
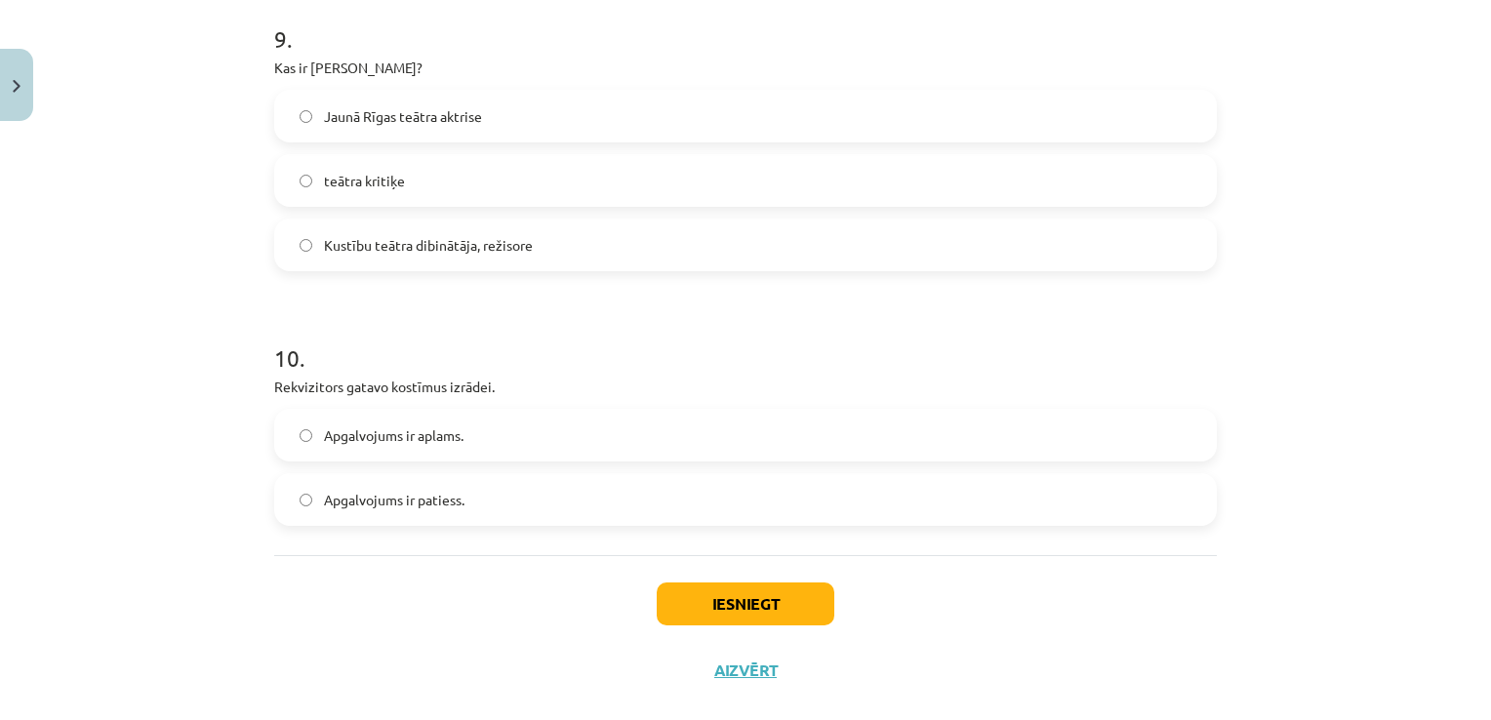
click at [494, 435] on label "Apgalvojums ir aplams." at bounding box center [745, 435] width 939 height 49
click at [662, 596] on button "Iesniegt" at bounding box center [746, 603] width 178 height 43
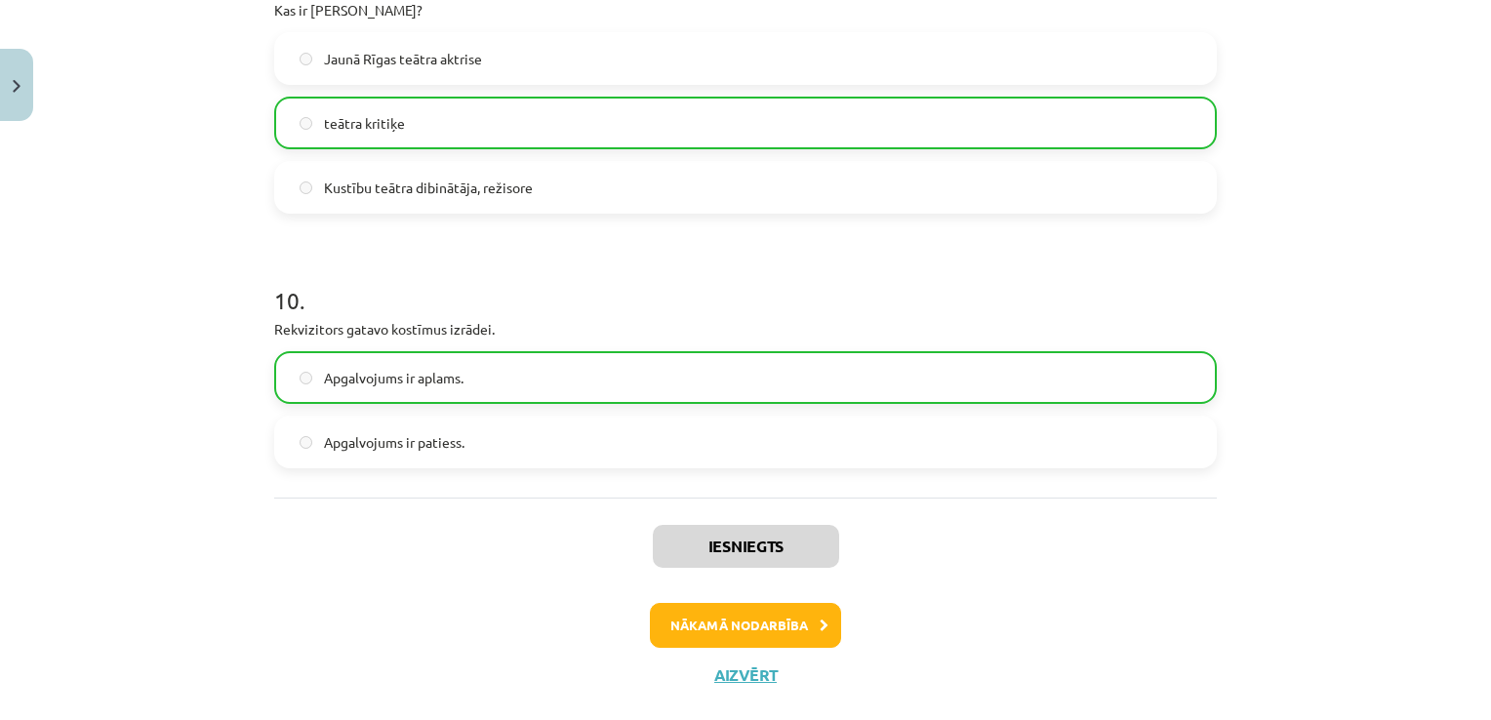
scroll to position [2817, 0]
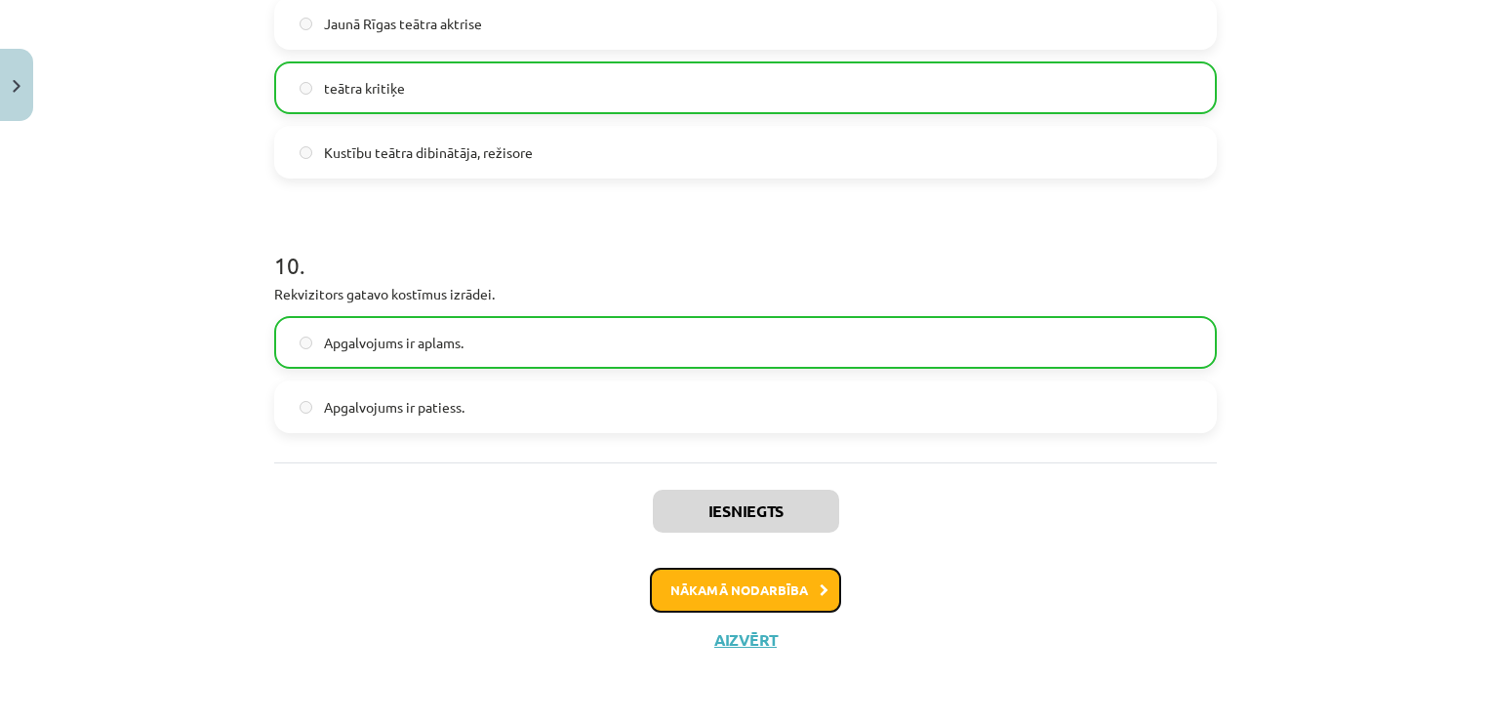
click at [662, 596] on button "Nākamā nodarbība" at bounding box center [745, 590] width 191 height 45
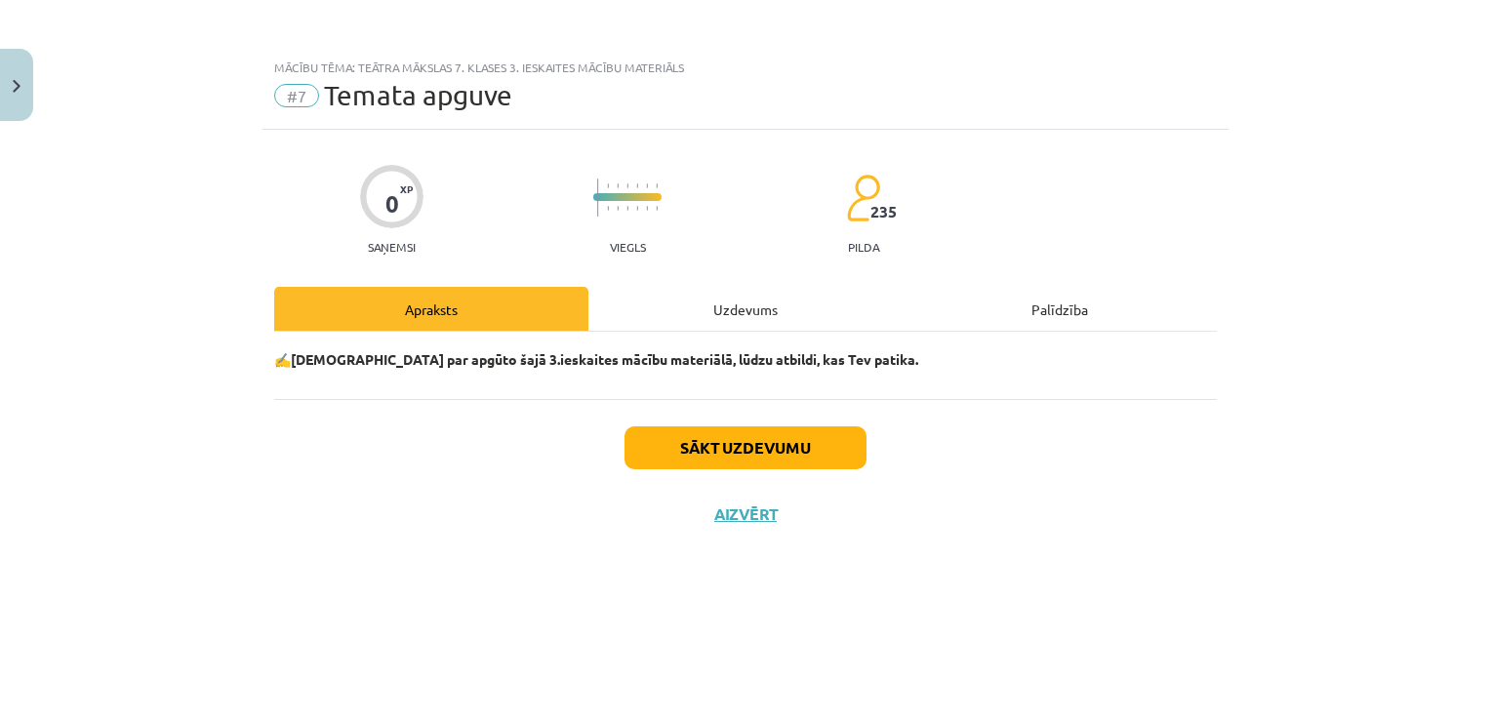
scroll to position [0, 0]
click at [781, 435] on button "Sākt uzdevumu" at bounding box center [745, 447] width 242 height 43
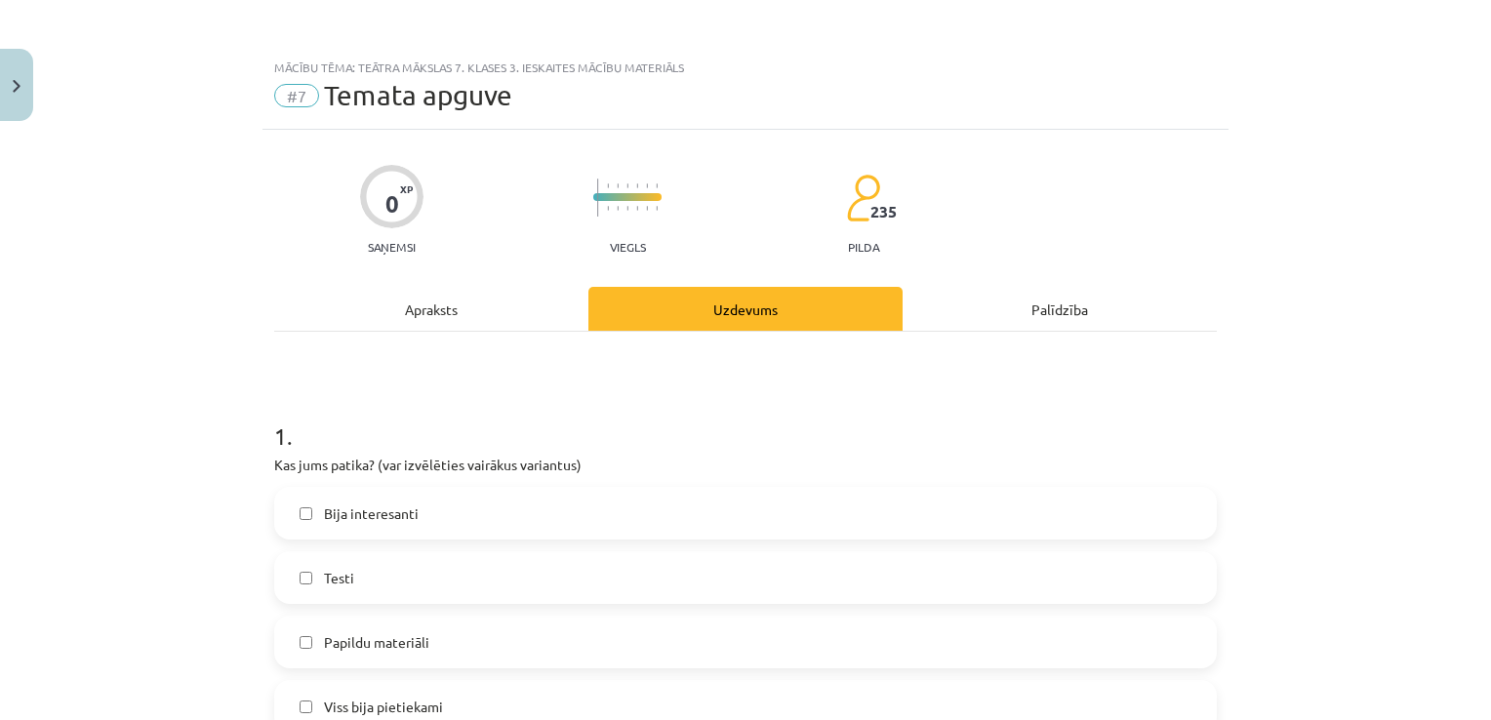
click at [745, 529] on label "Bija interesanti" at bounding box center [745, 513] width 939 height 49
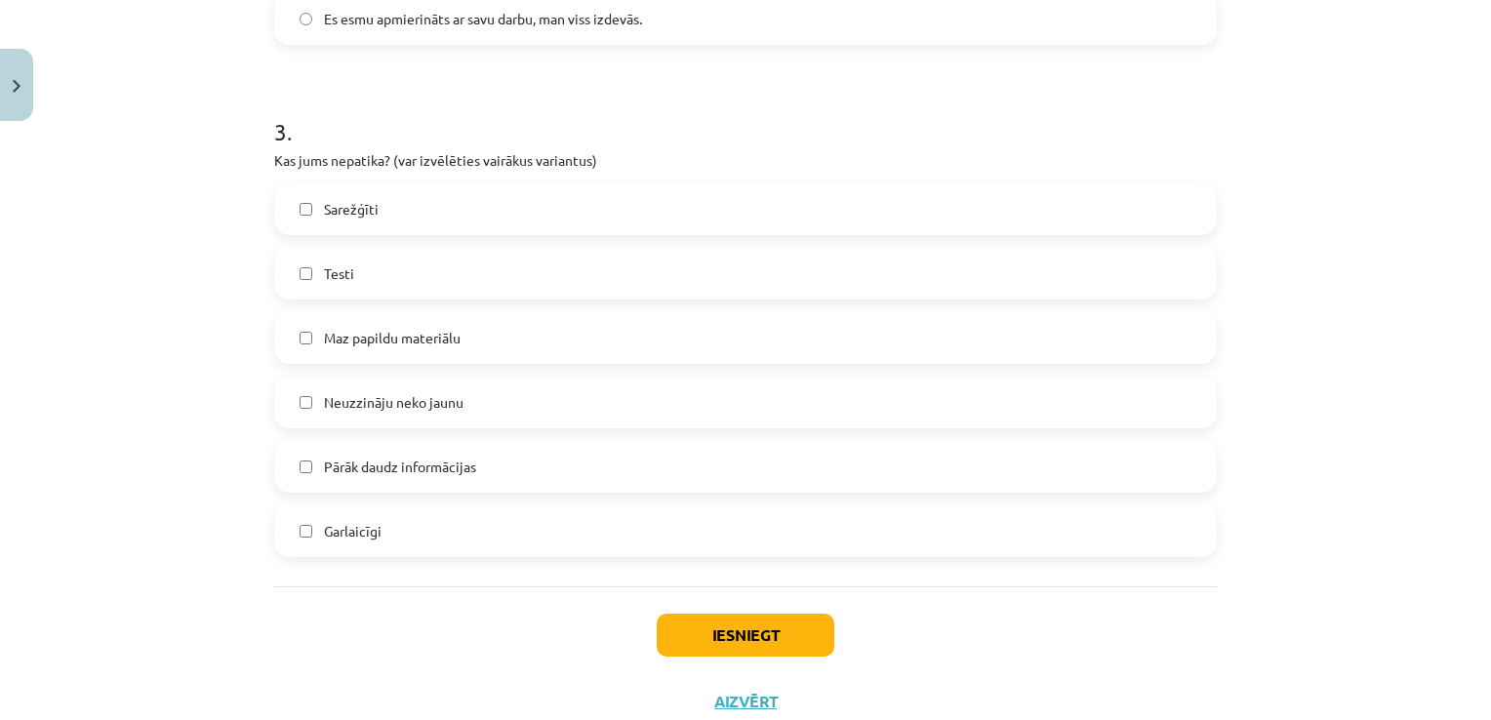
scroll to position [1401, 0]
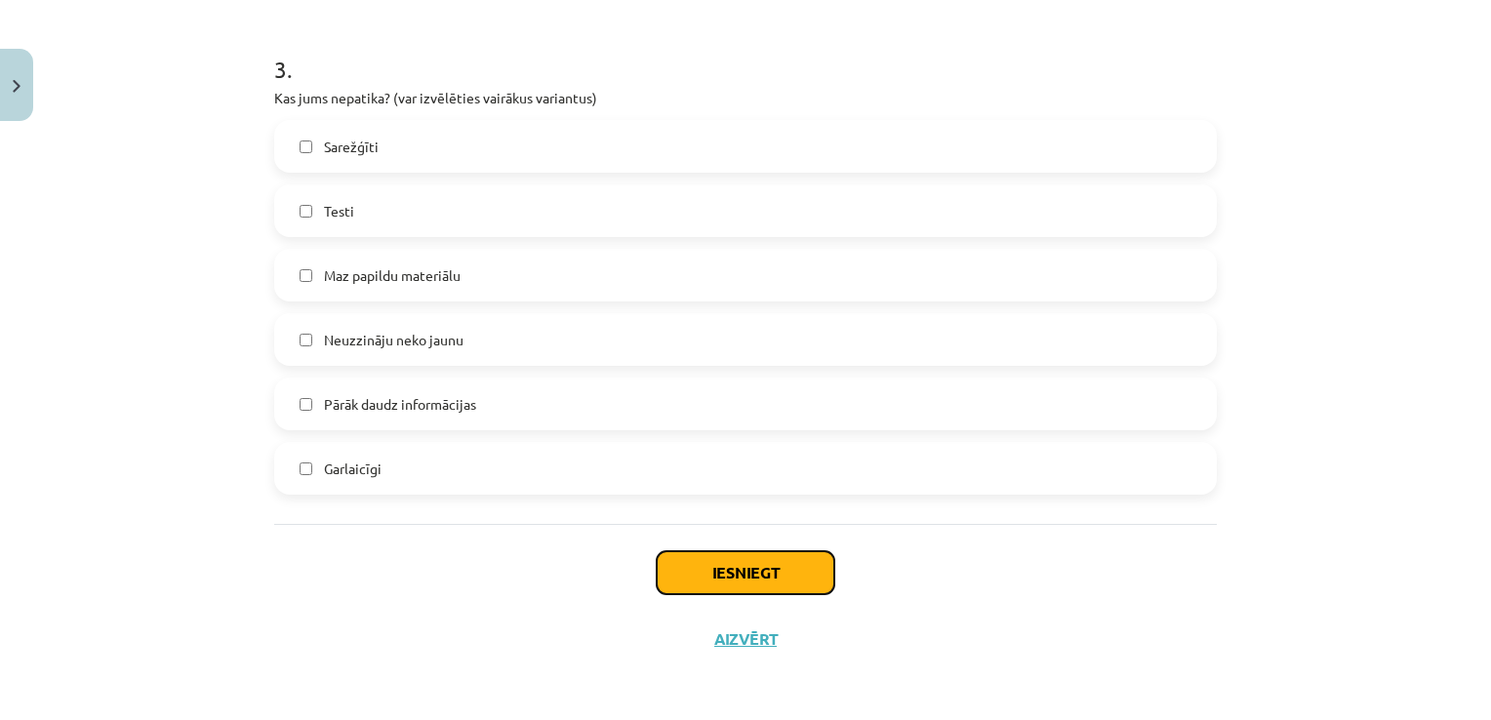
click at [752, 573] on button "Iesniegt" at bounding box center [746, 572] width 178 height 43
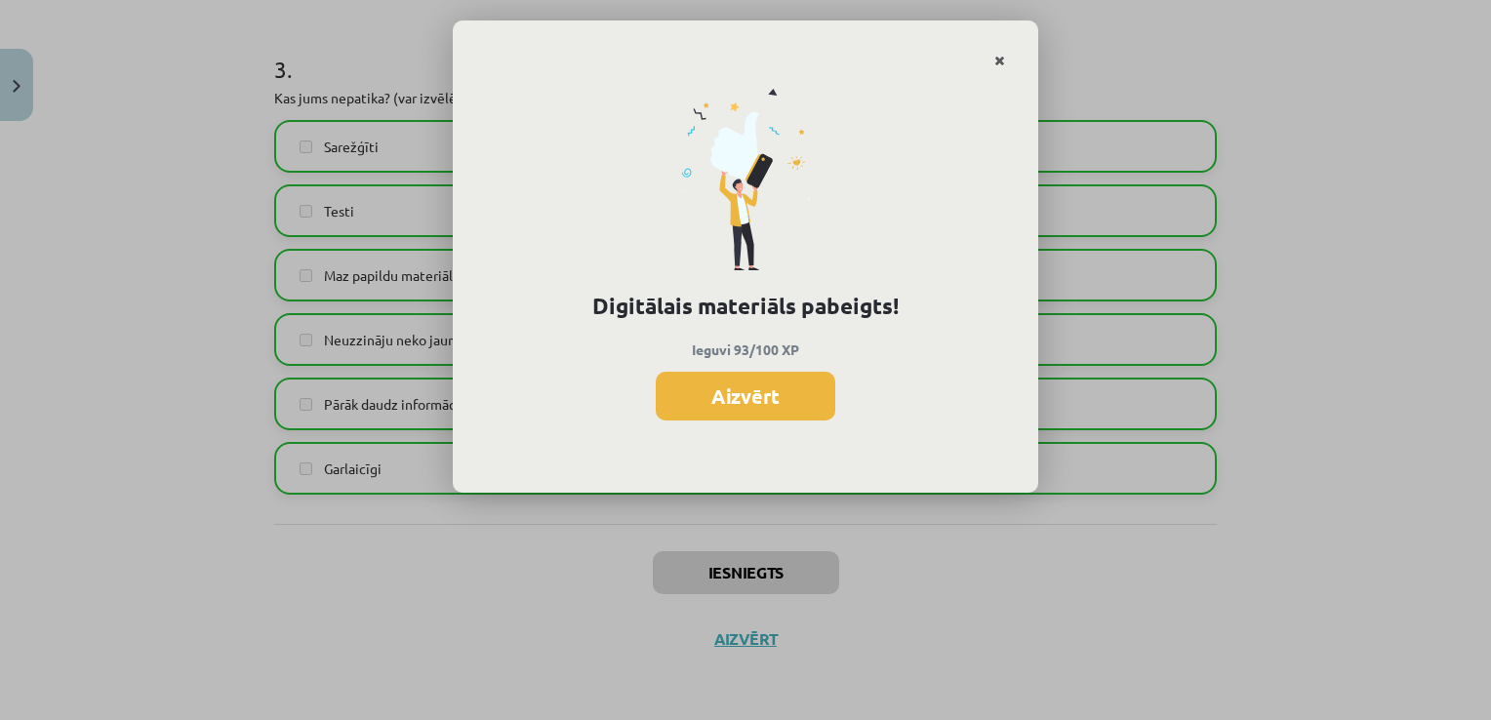
click at [1014, 60] on link "Close" at bounding box center [1000, 61] width 34 height 38
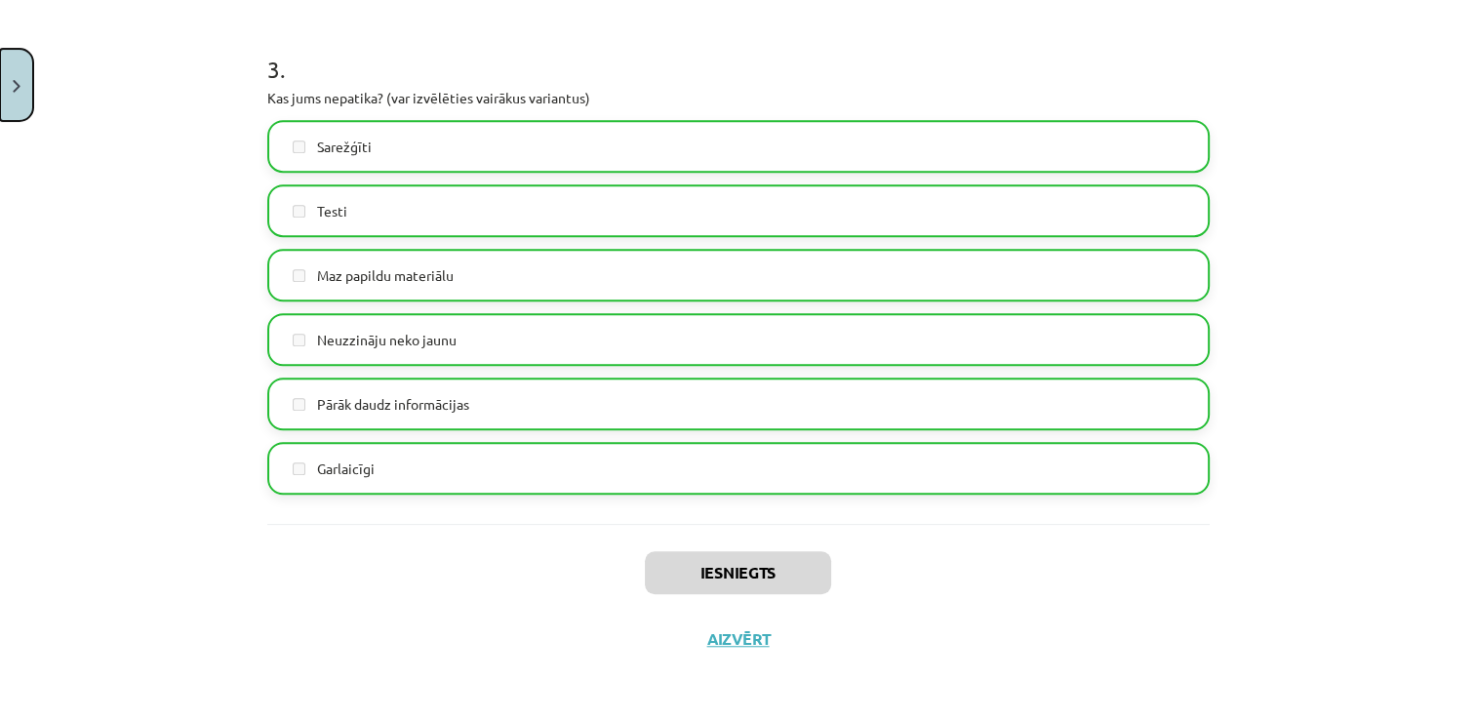
click at [27, 92] on button "Close" at bounding box center [16, 85] width 33 height 72
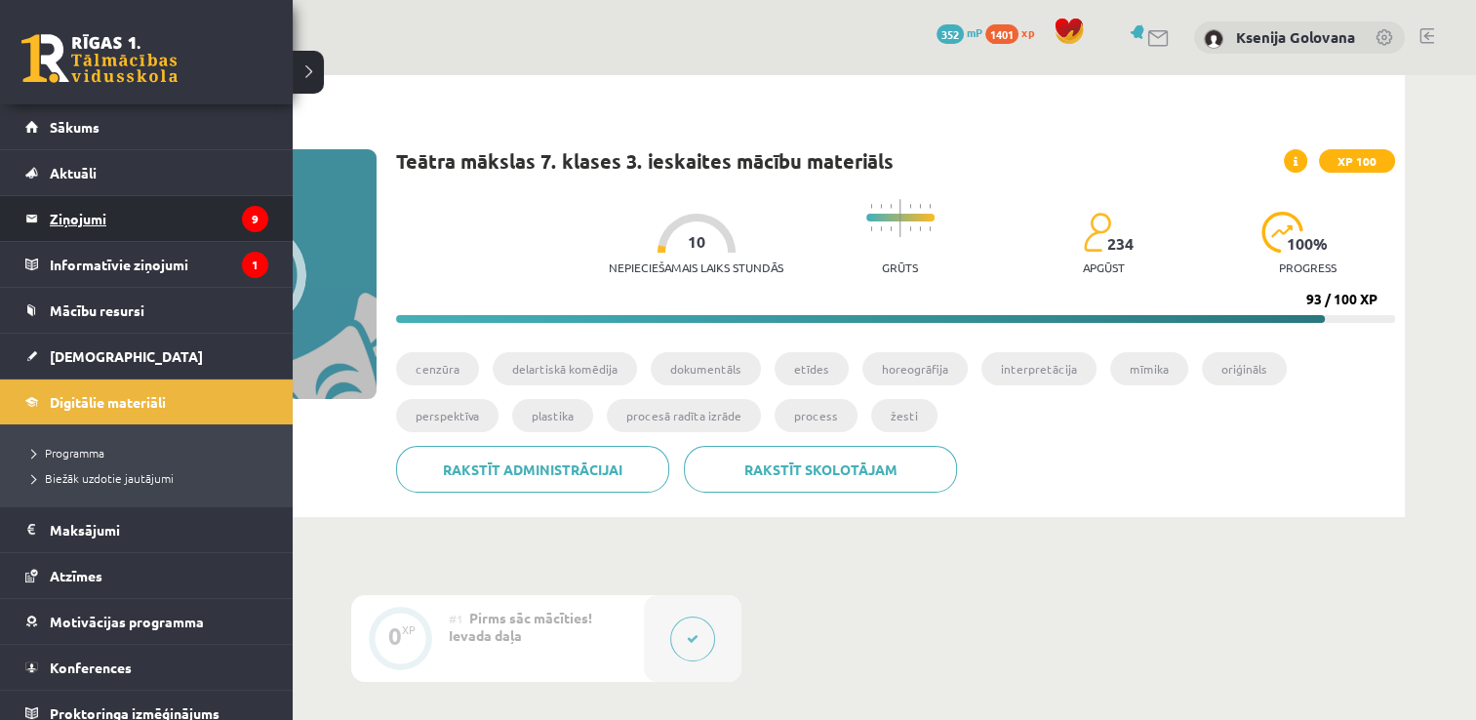
click at [86, 225] on legend "Ziņojumi 9" at bounding box center [159, 218] width 219 height 45
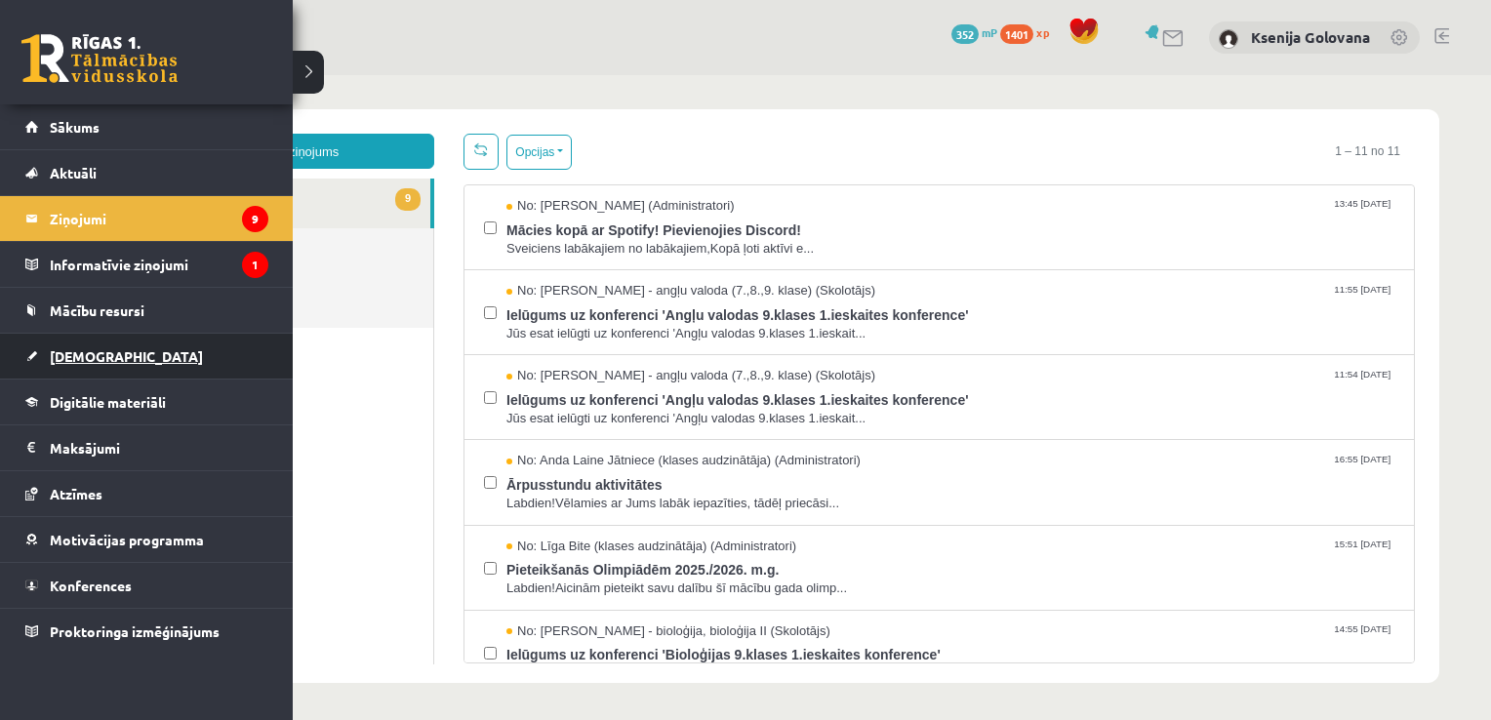
click at [116, 363] on link "[DEMOGRAPHIC_DATA]" at bounding box center [146, 356] width 243 height 45
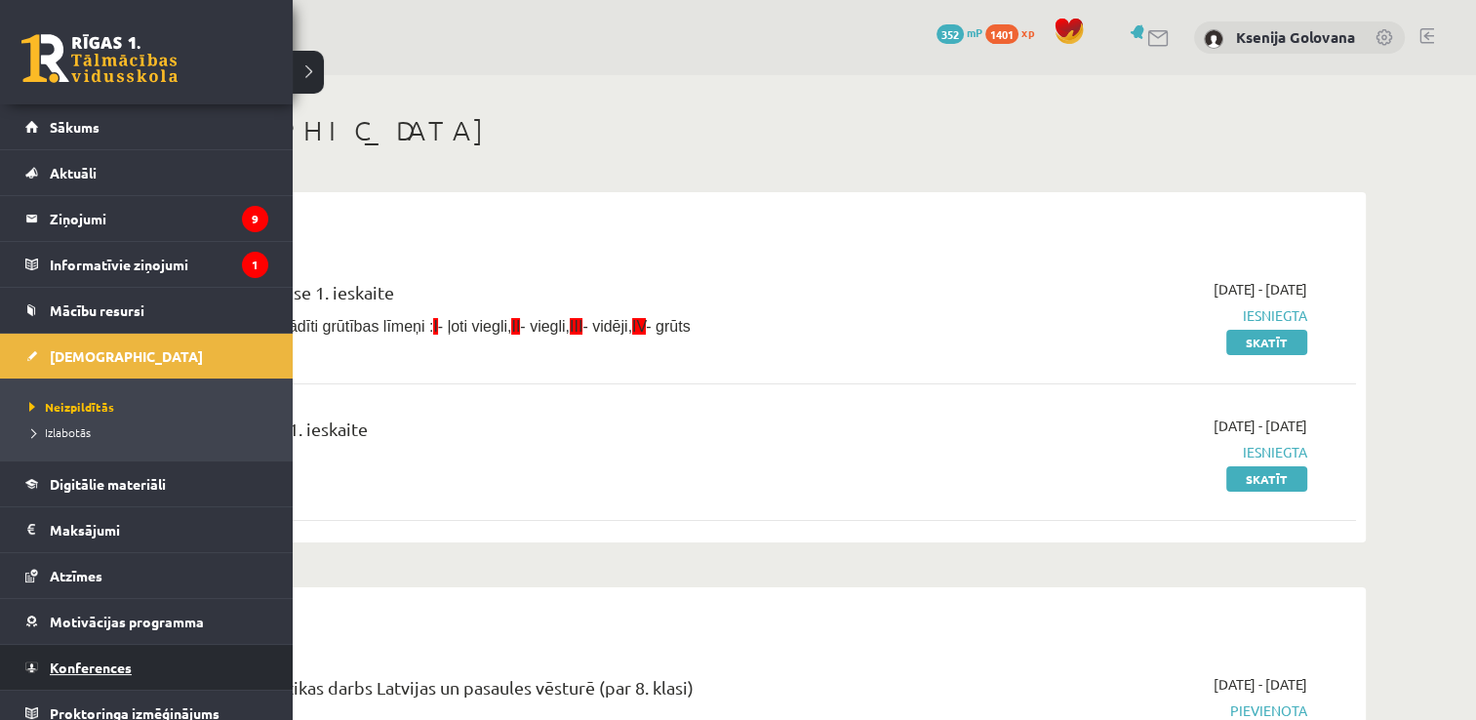
click at [191, 667] on link "Konferences" at bounding box center [146, 667] width 243 height 45
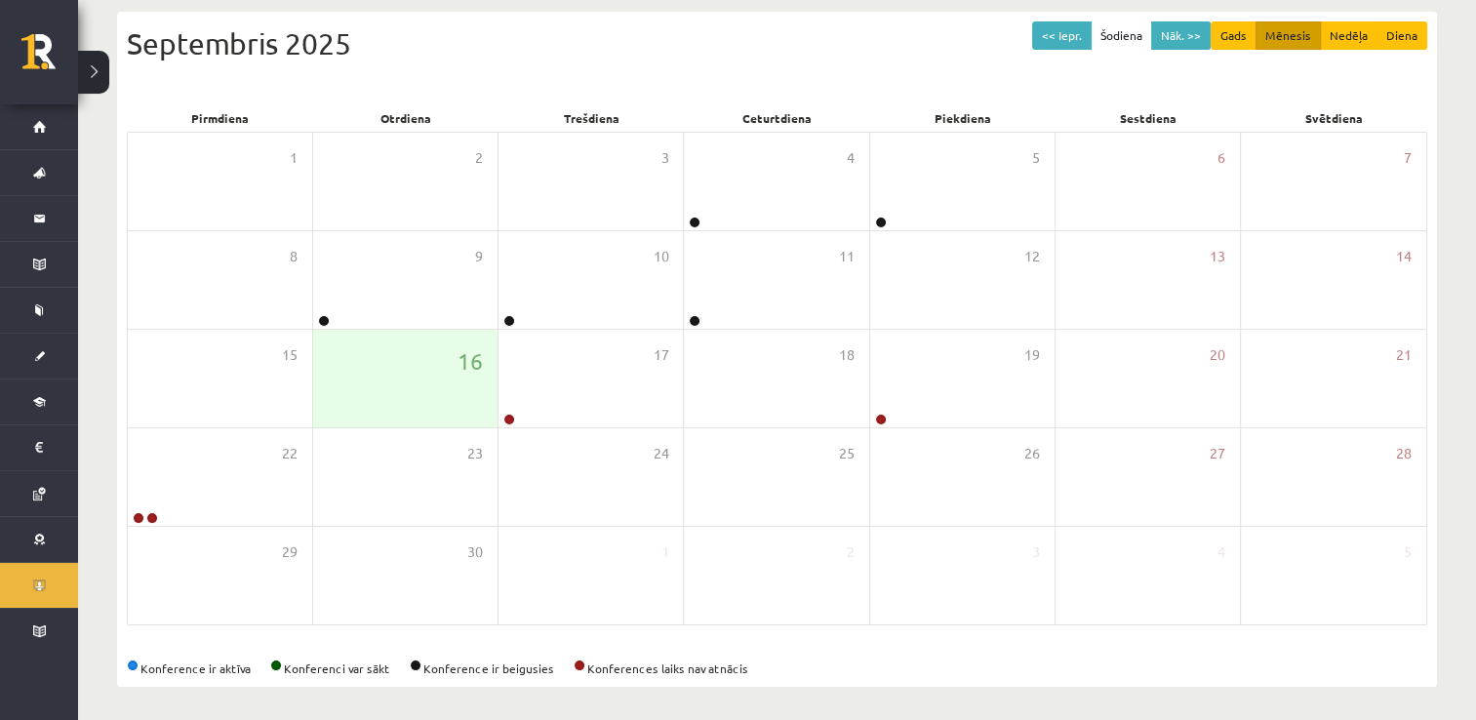
scroll to position [211, 0]
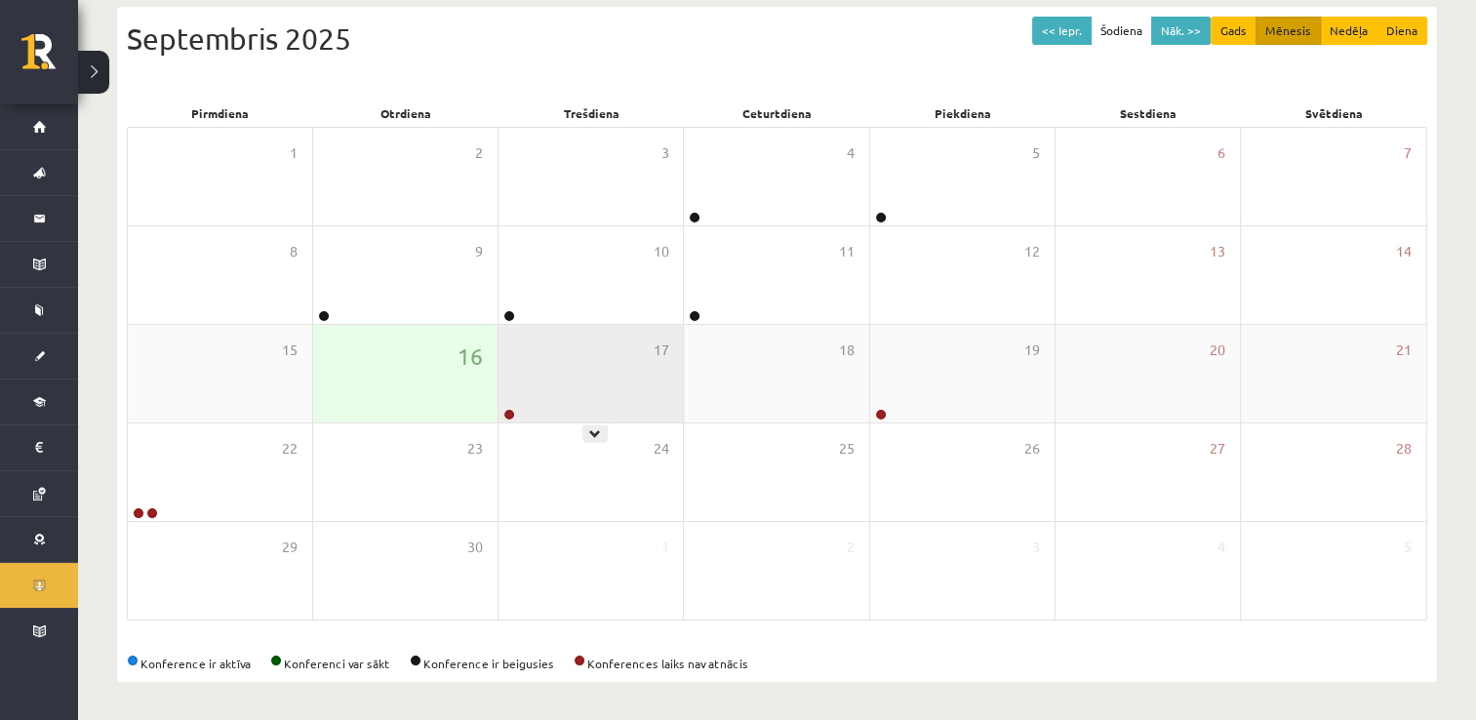
click at [588, 337] on div "17" at bounding box center [591, 374] width 184 height 98
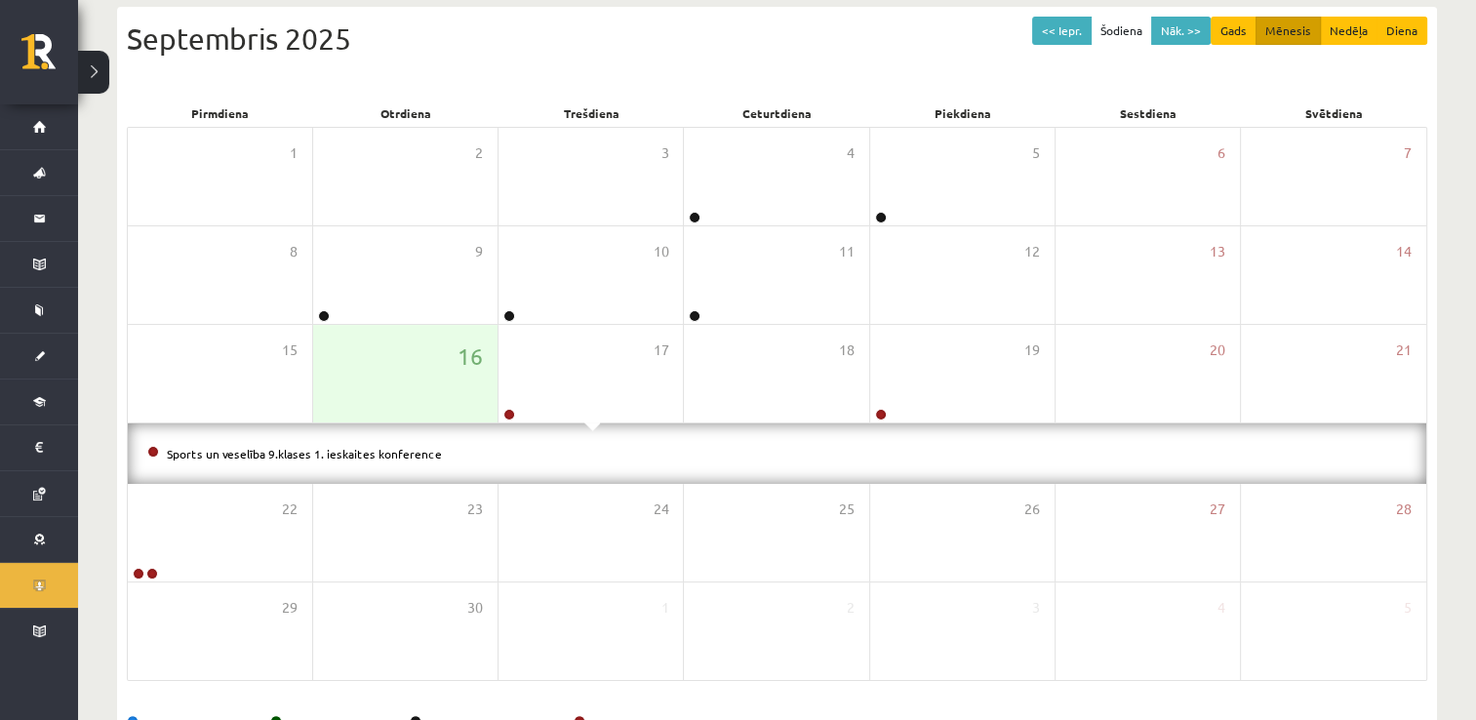
click at [433, 453] on li "Sports un veselība 9.klases 1. ieskaites konference" at bounding box center [777, 453] width 1260 height 21
click at [410, 459] on li "Sports un veselība 9.klases 1. ieskaites konference" at bounding box center [777, 453] width 1260 height 21
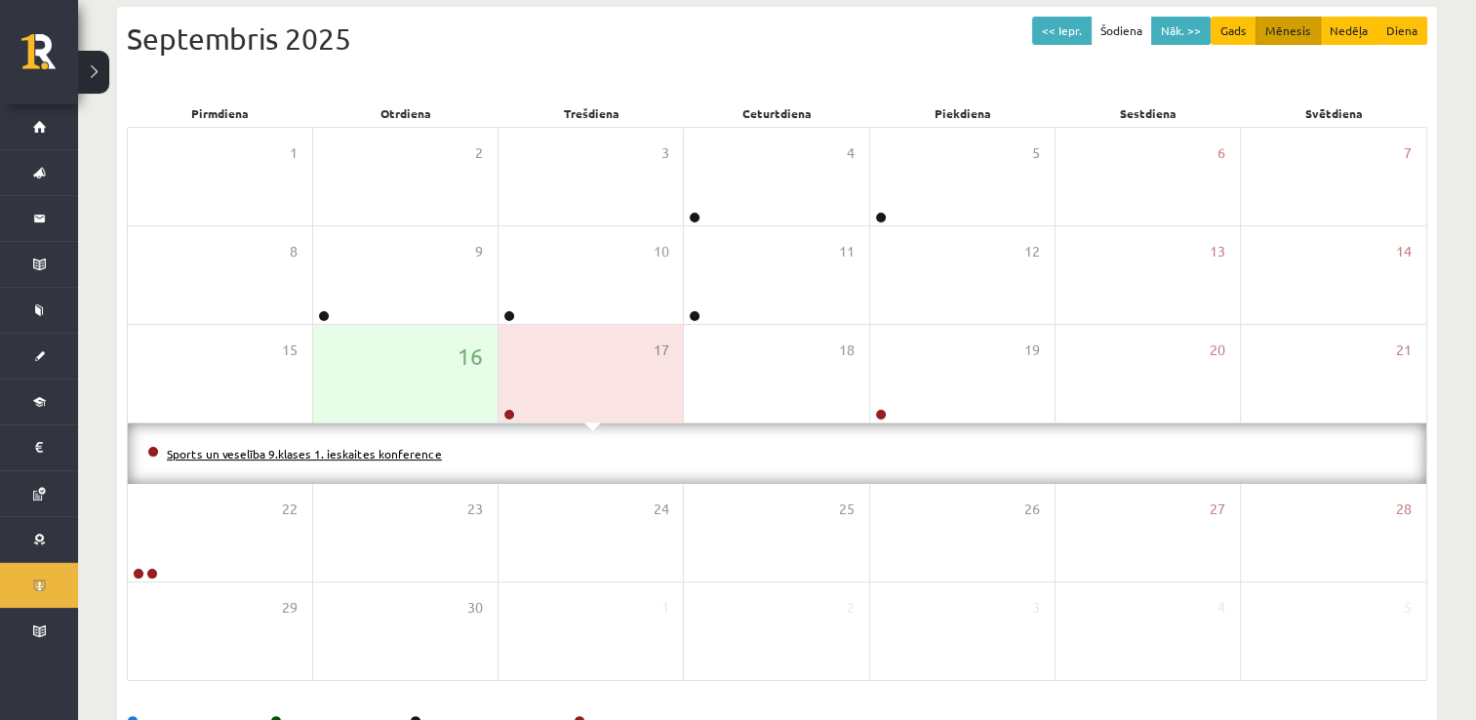
click at [405, 447] on link "Sports un veselība 9.klases 1. ieskaites konference" at bounding box center [304, 454] width 275 height 16
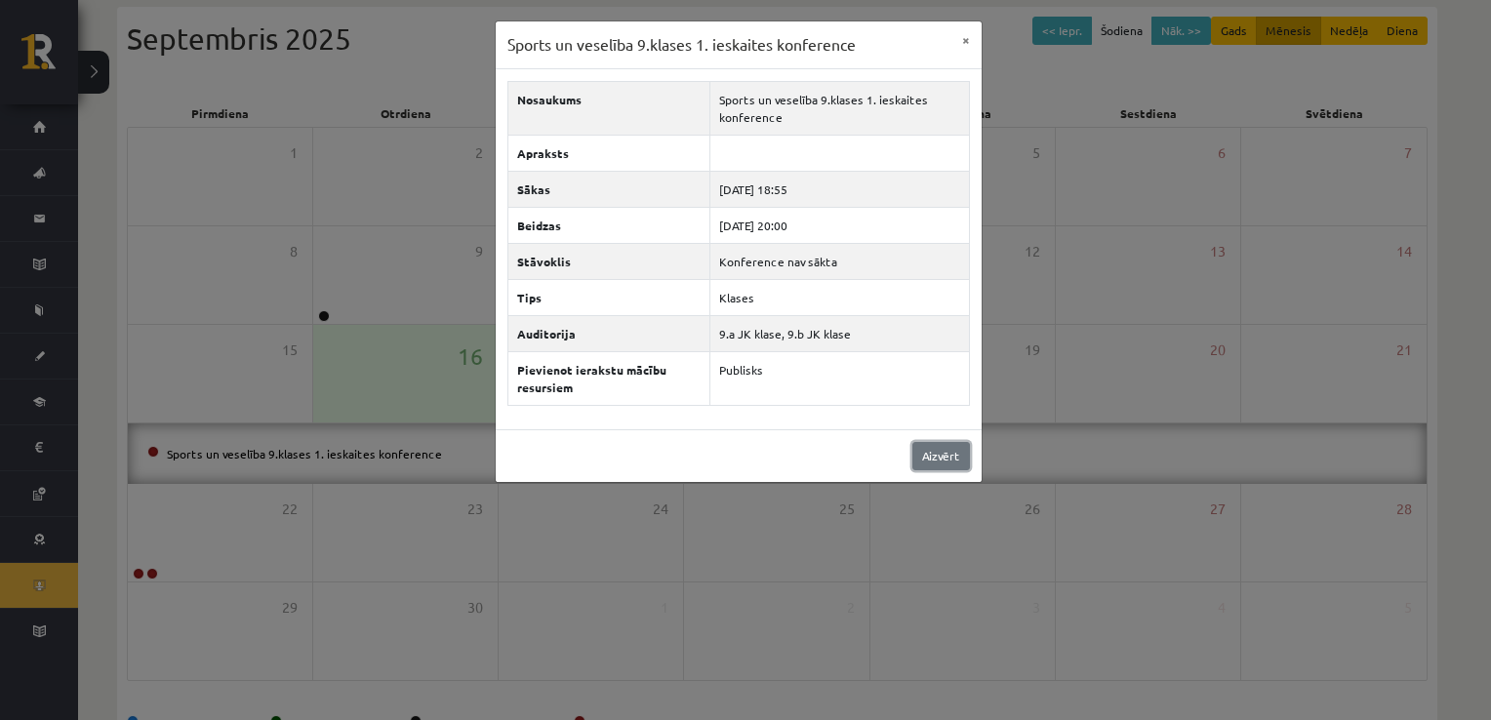
click at [947, 451] on link "Aizvērt" at bounding box center [941, 456] width 58 height 28
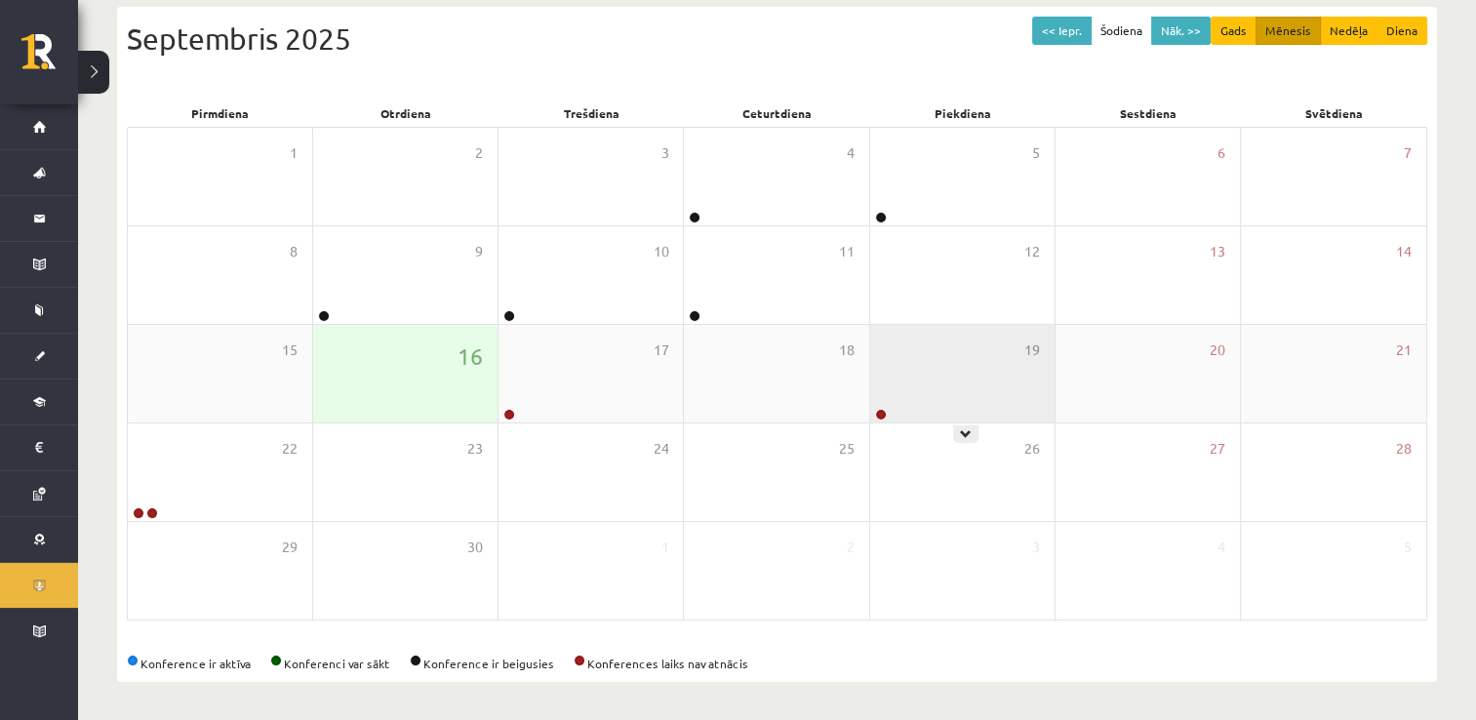
click at [910, 360] on div "19" at bounding box center [962, 374] width 184 height 98
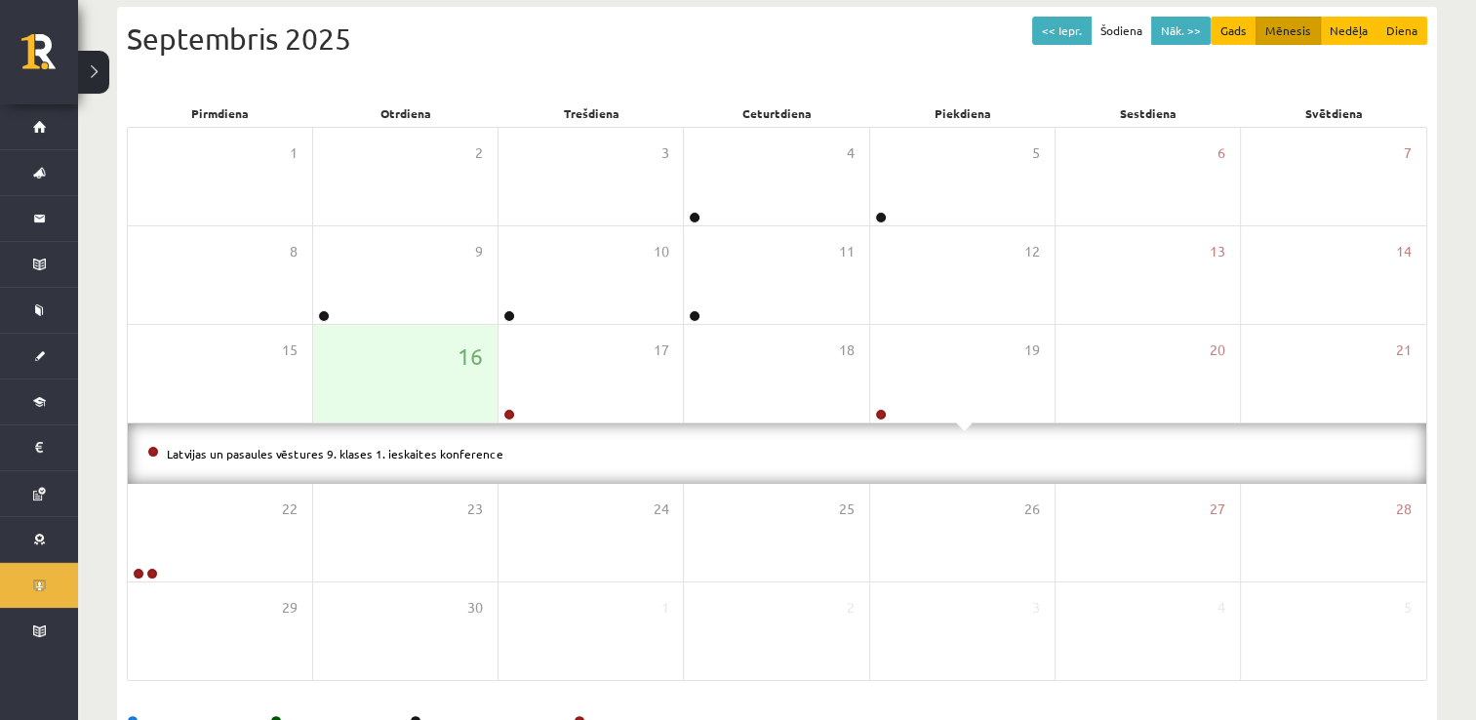
click at [418, 462] on li "Latvijas un pasaules vēstures 9. klases 1. ieskaites konference" at bounding box center [777, 453] width 1260 height 21
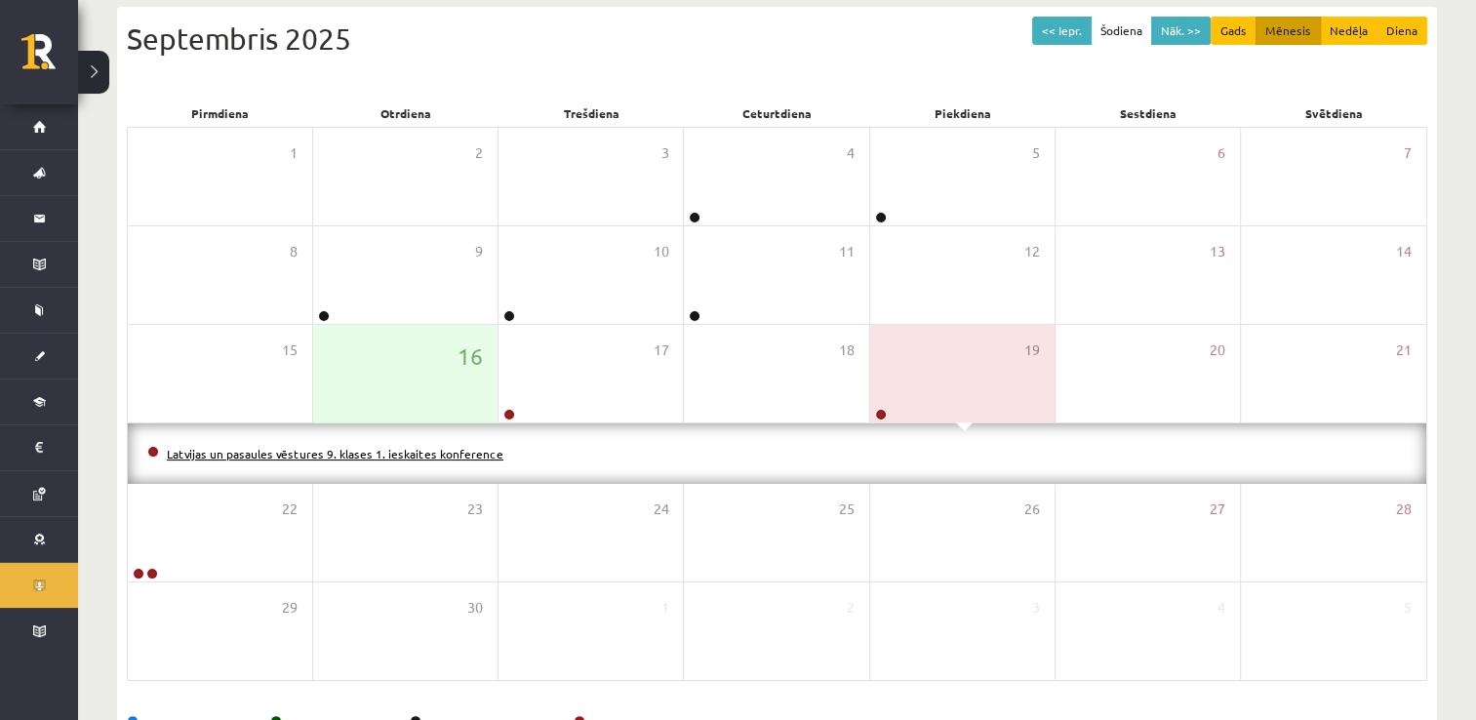
click at [418, 451] on link "Latvijas un pasaules vēstures 9. klases 1. ieskaites konference" at bounding box center [335, 454] width 337 height 16
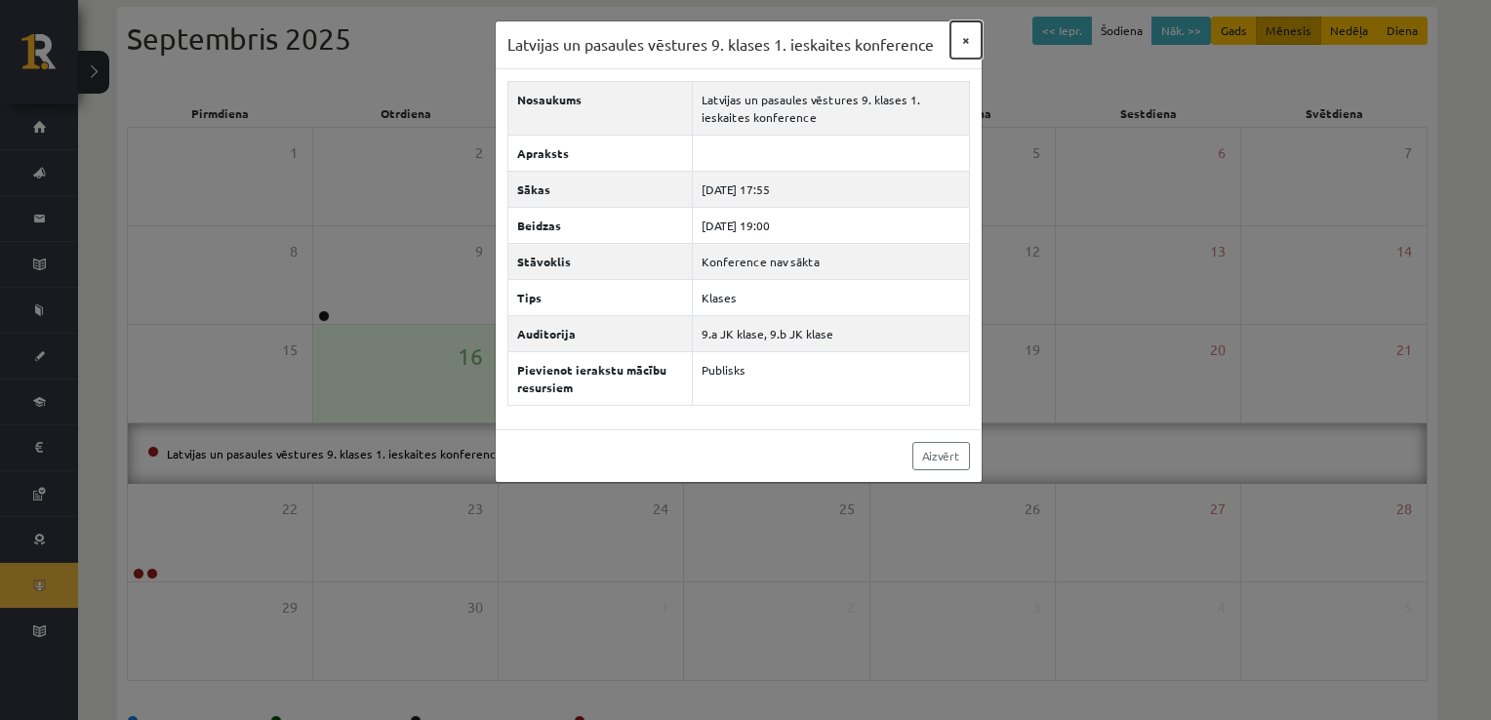
click at [965, 35] on button "×" at bounding box center [965, 39] width 31 height 37
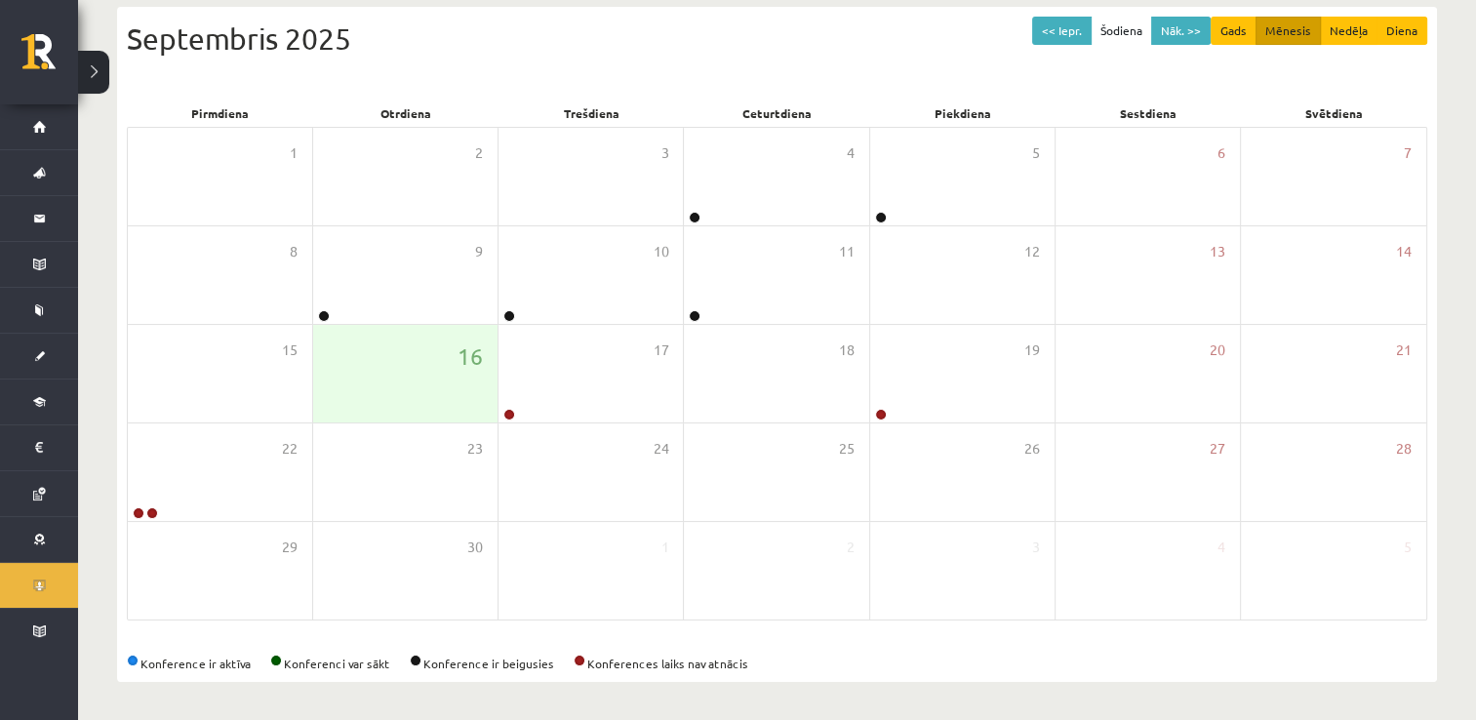
click at [965, 35] on div "Septembris 2025" at bounding box center [777, 39] width 1301 height 44
